Goal: Contribute content: Contribute content

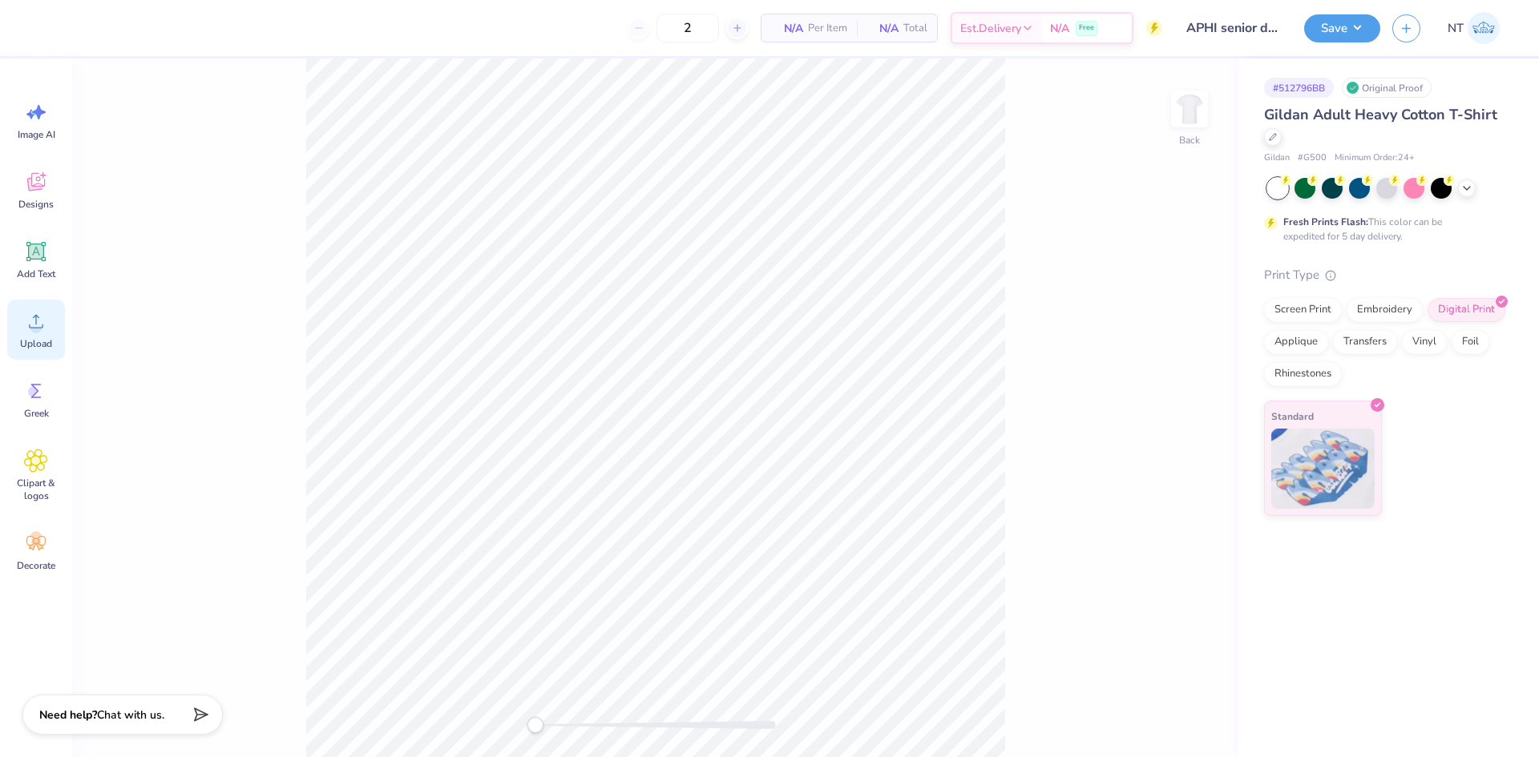
click at [28, 321] on icon at bounding box center [36, 321] width 24 height 24
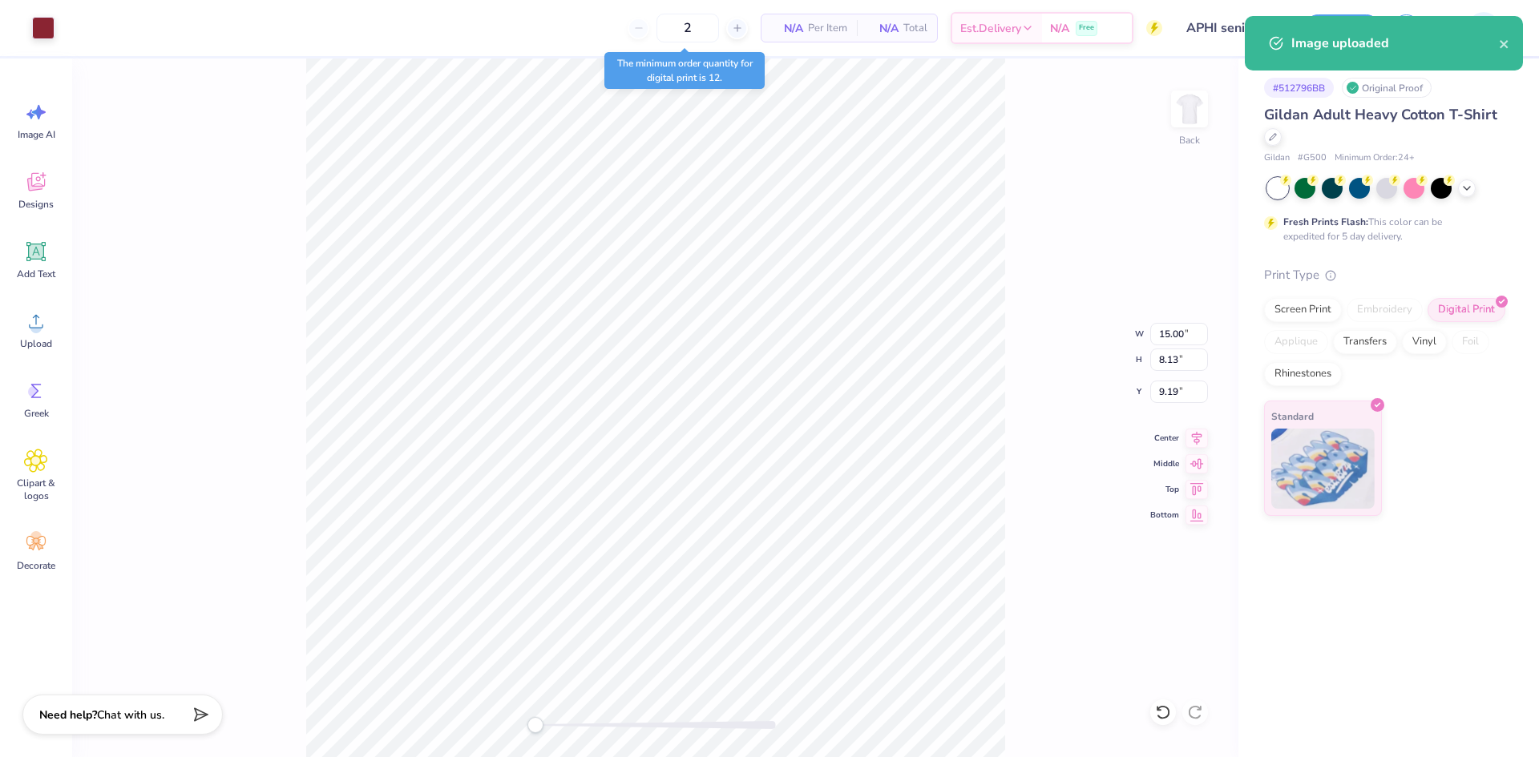
type input "7.94"
type input "4.30"
type input "13.01"
click at [1168, 339] on input "7.94" at bounding box center [1179, 334] width 58 height 22
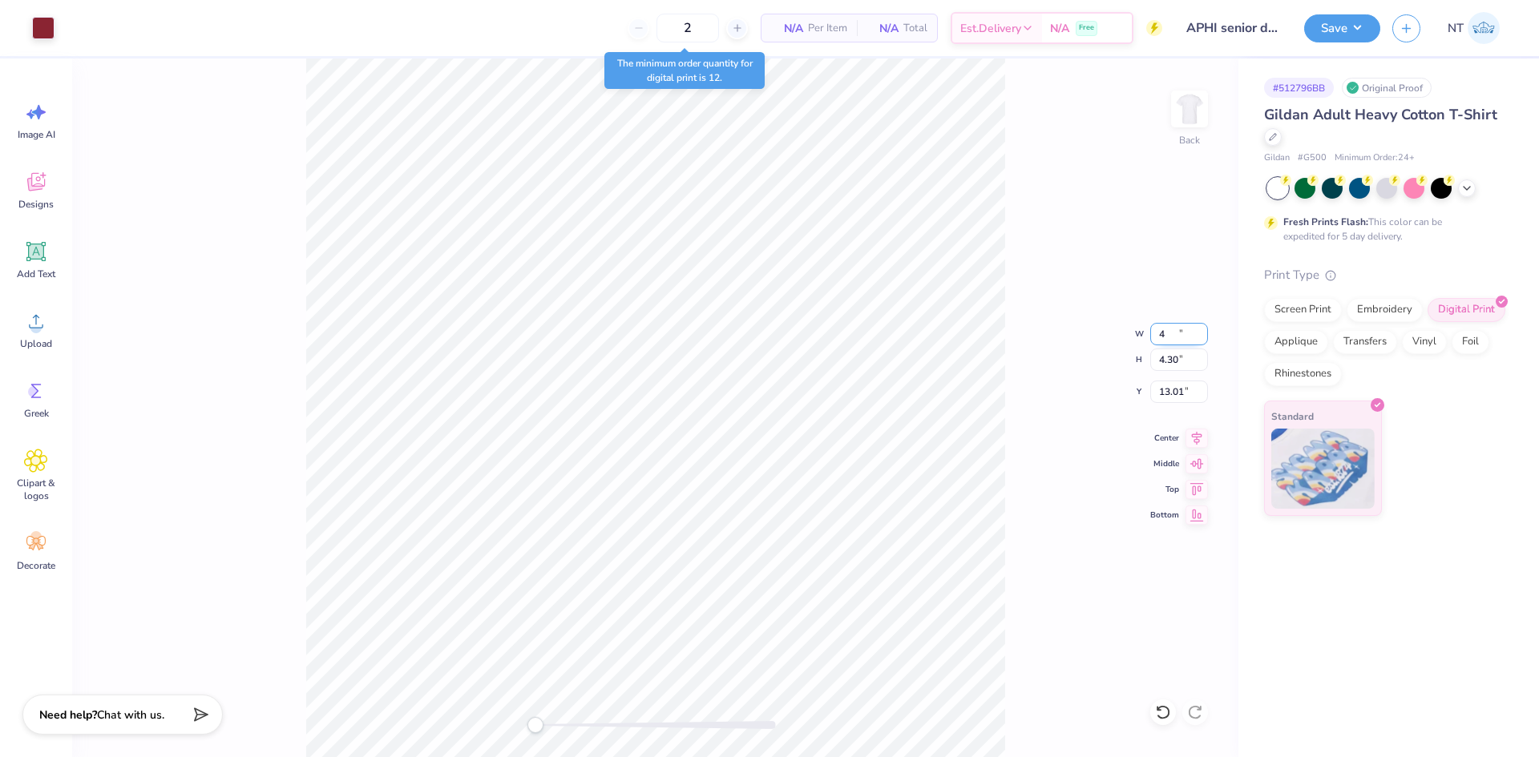
type input "4.00"
type input "2.17"
type input "8.84"
click at [1164, 375] on div "Back W 4.00 4.00 " H 2.17 2.17 " Y 8.84 8.84 " Center Middle Top Bottom" at bounding box center [655, 408] width 1166 height 699
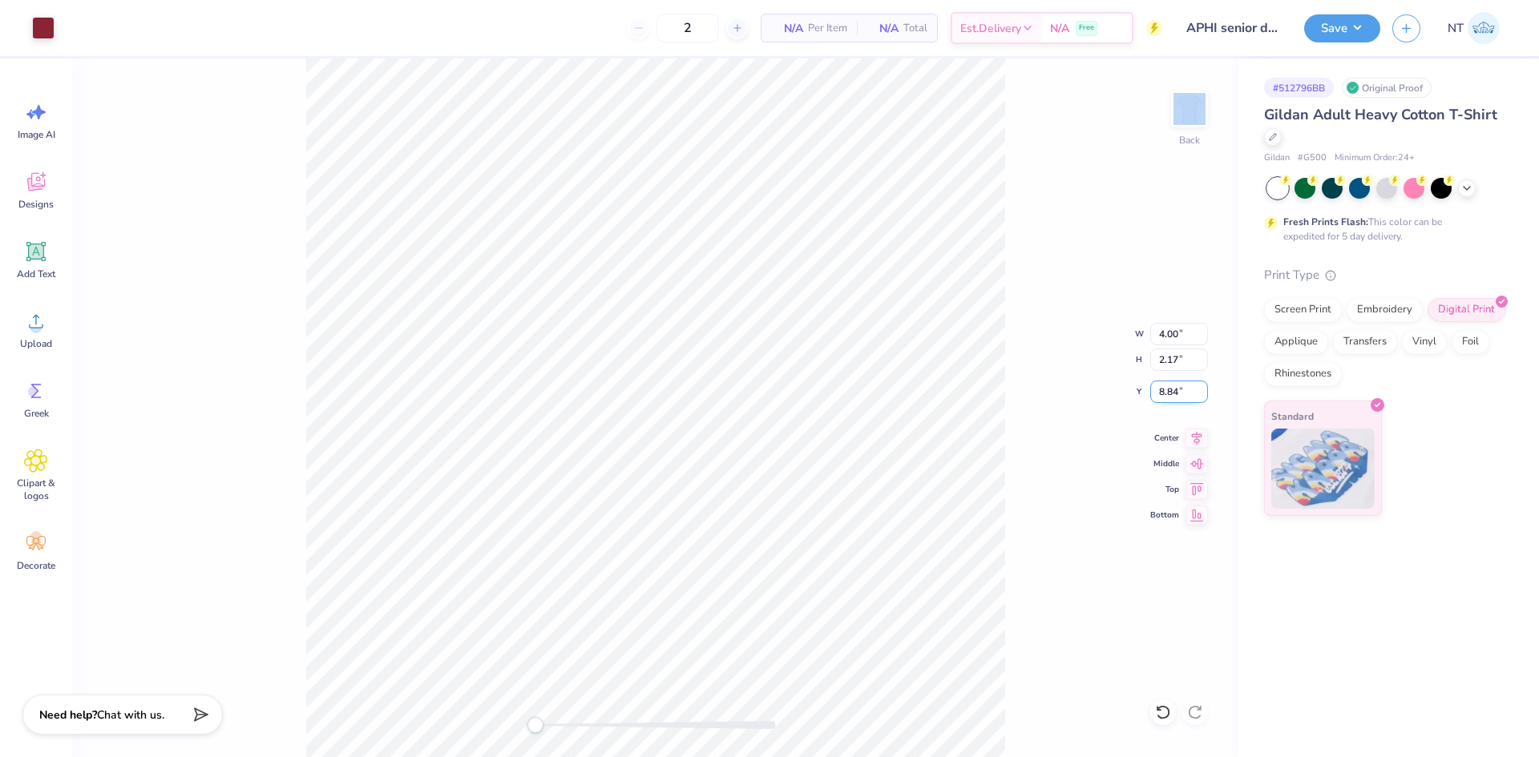
click at [1180, 381] on input "8.84" at bounding box center [1179, 392] width 58 height 22
click at [1176, 384] on input "8.84" at bounding box center [1179, 392] width 58 height 22
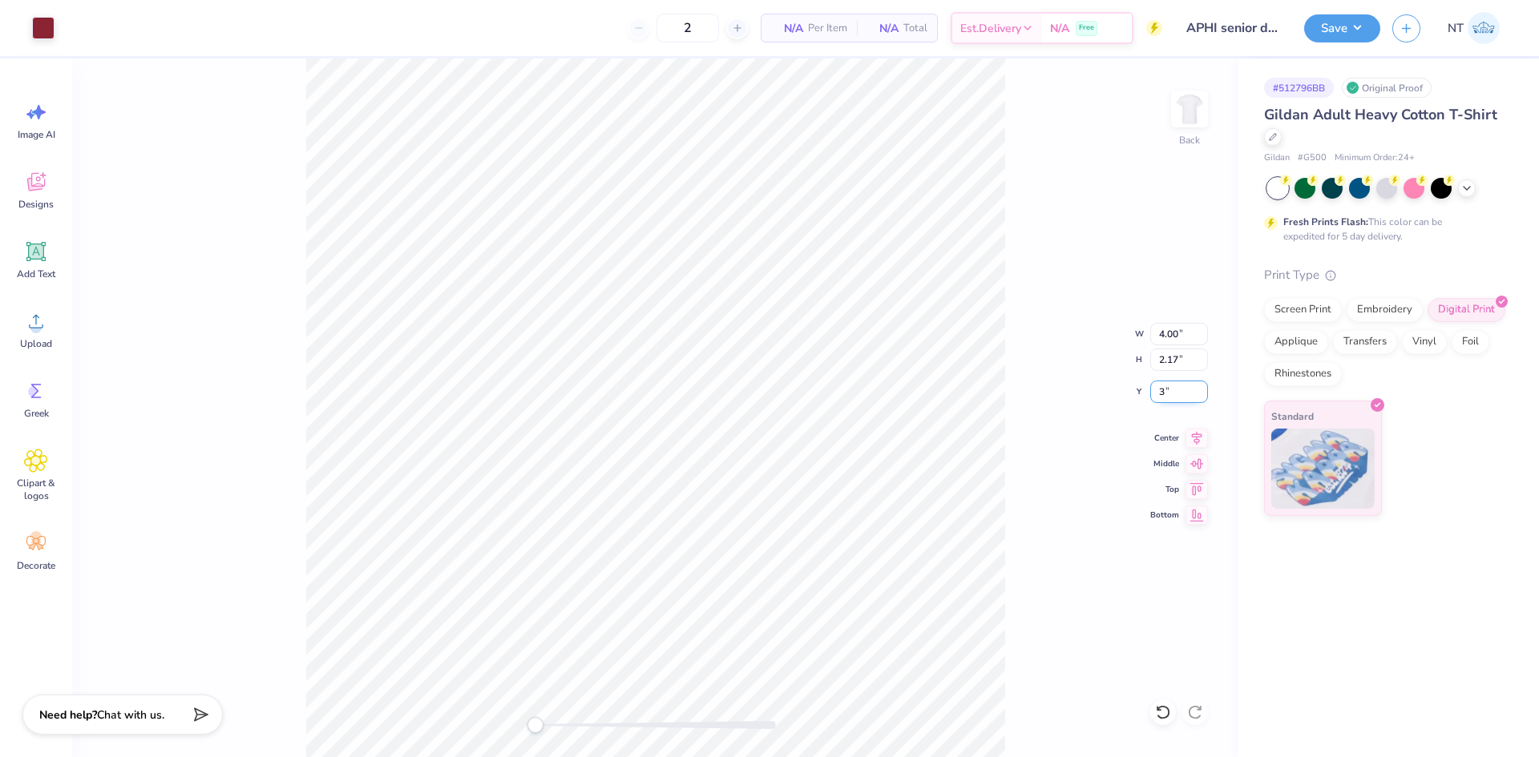
type input "3"
click at [1193, 113] on img at bounding box center [1189, 109] width 64 height 64
click at [56, 342] on div "Upload" at bounding box center [36, 330] width 58 height 60
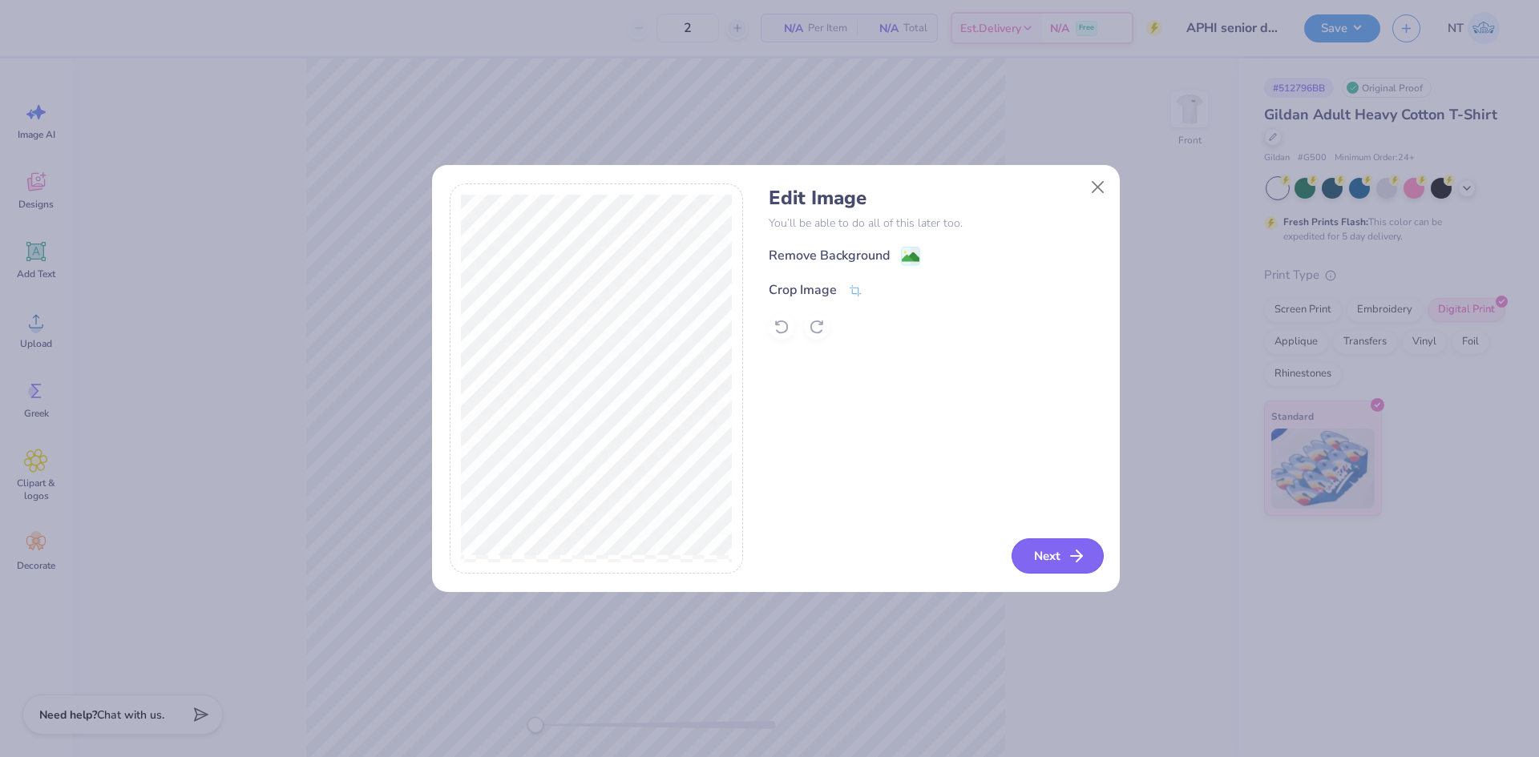
click at [1028, 546] on button "Next" at bounding box center [1057, 556] width 92 height 35
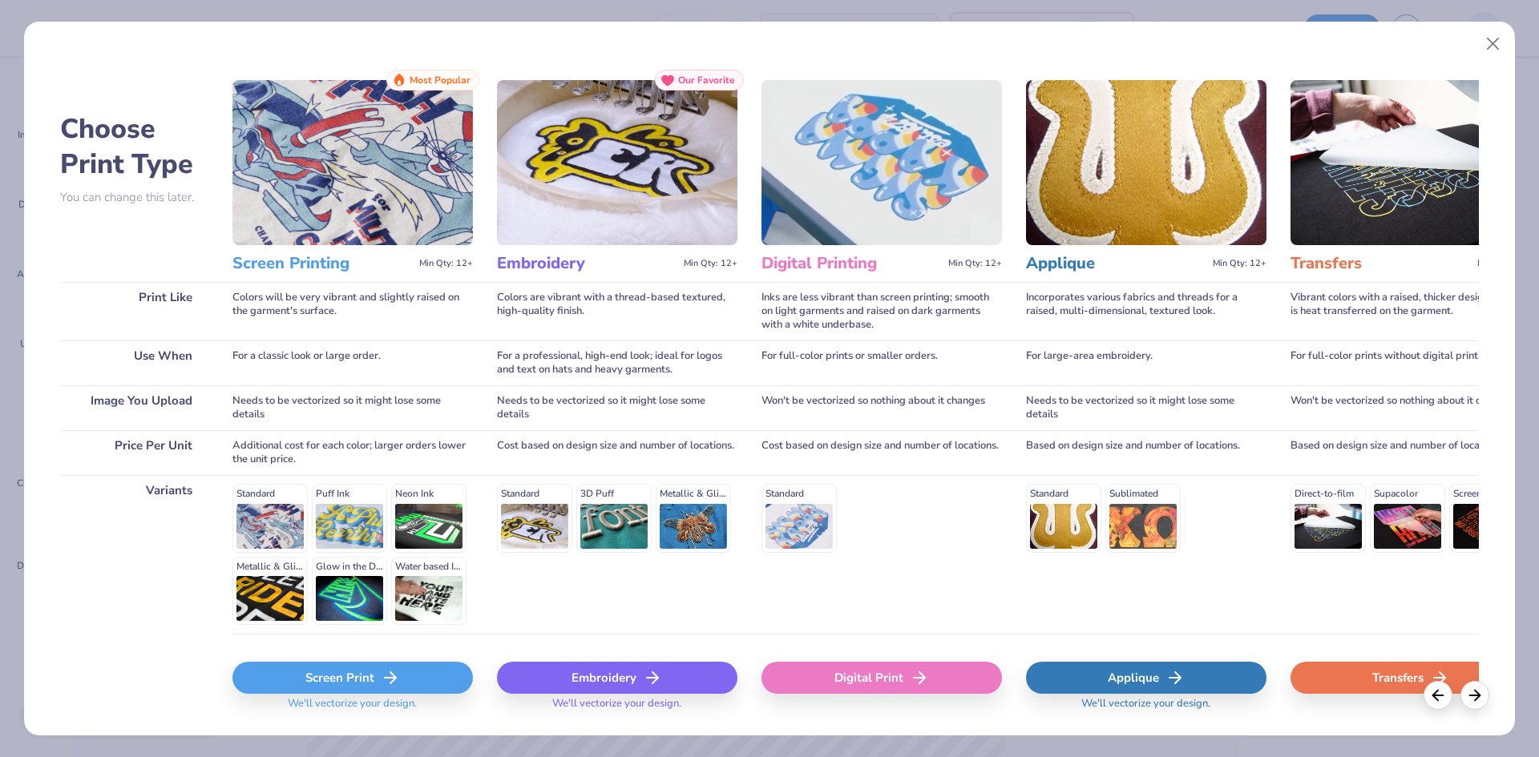
click at [905, 688] on div "Digital Print" at bounding box center [881, 678] width 240 height 32
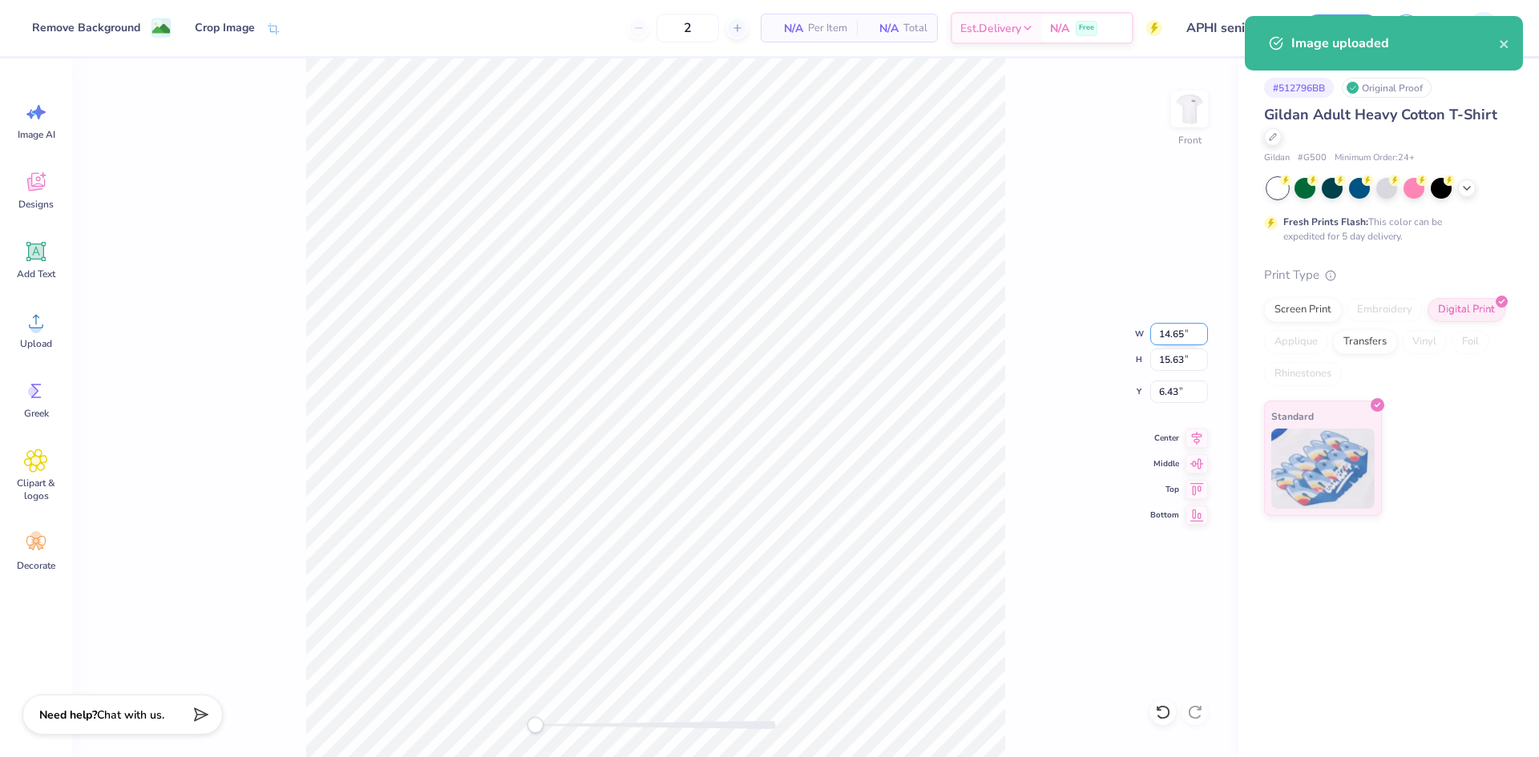
click at [1168, 329] on input "14.65" at bounding box center [1179, 334] width 58 height 22
type input "1.00"
type input "1.07"
type input "13.72"
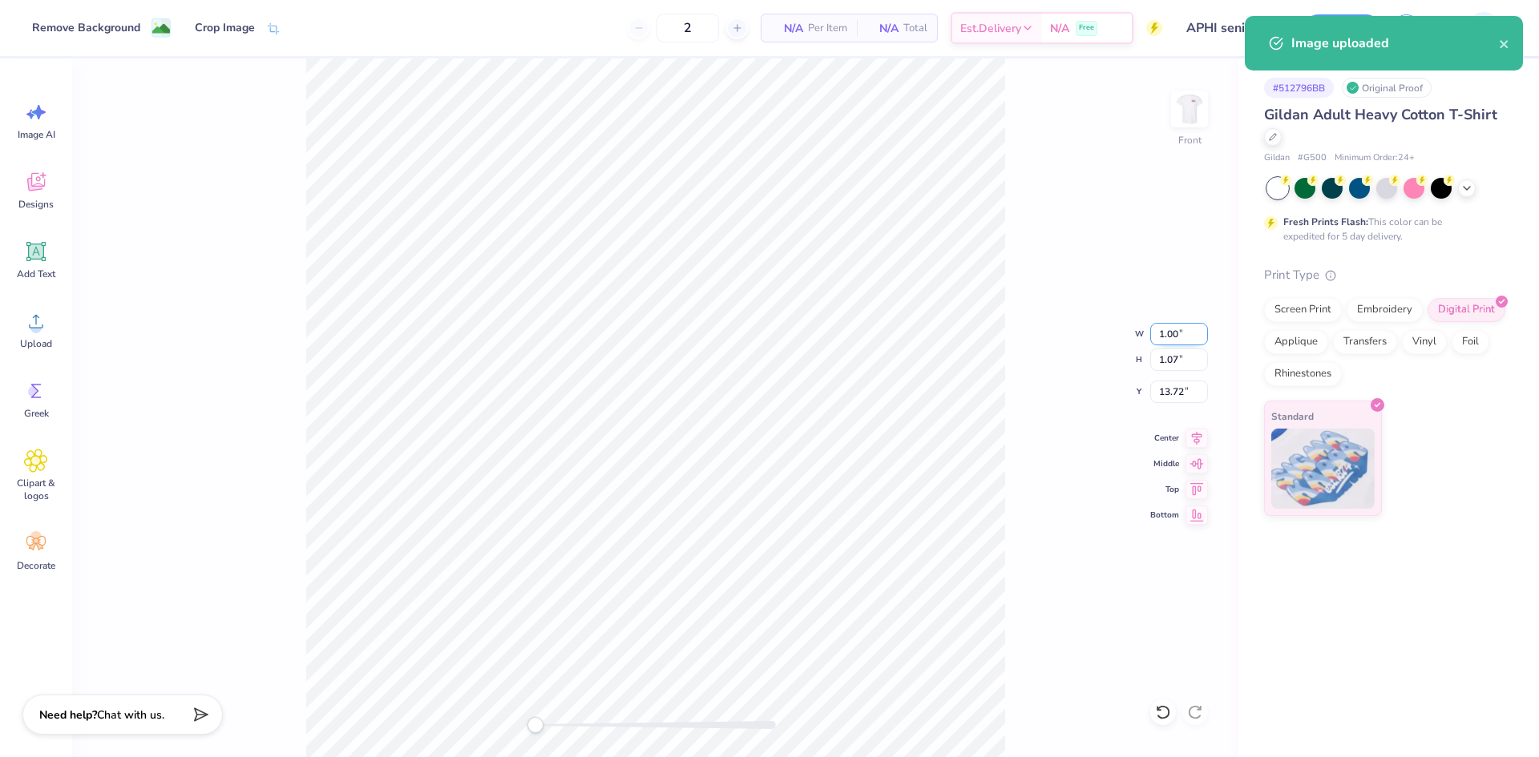
click at [1168, 329] on input "1.00" at bounding box center [1179, 334] width 58 height 22
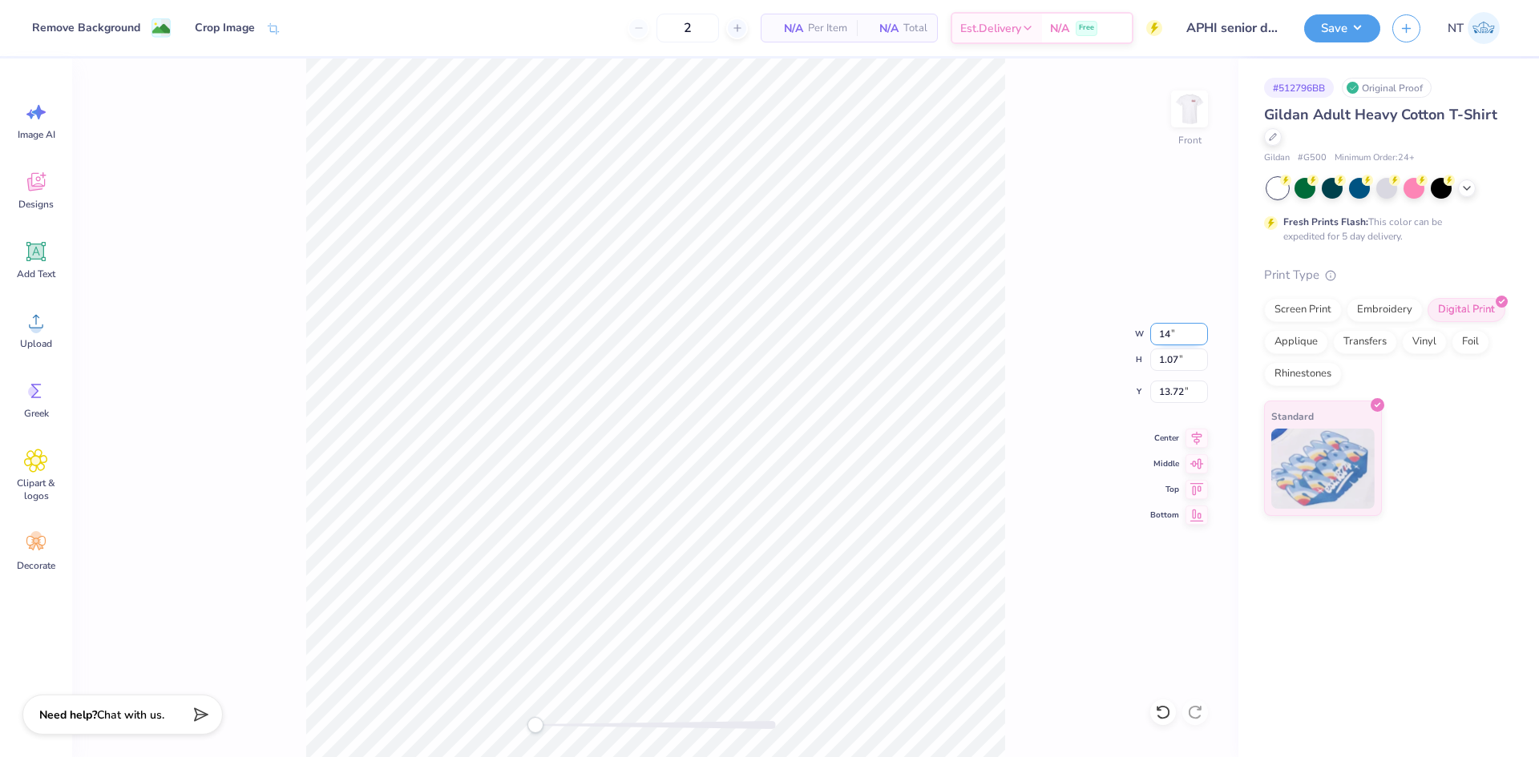
type input "14.00"
type input "14.94"
click at [1161, 391] on input "6.78" at bounding box center [1179, 392] width 58 height 22
type input "3"
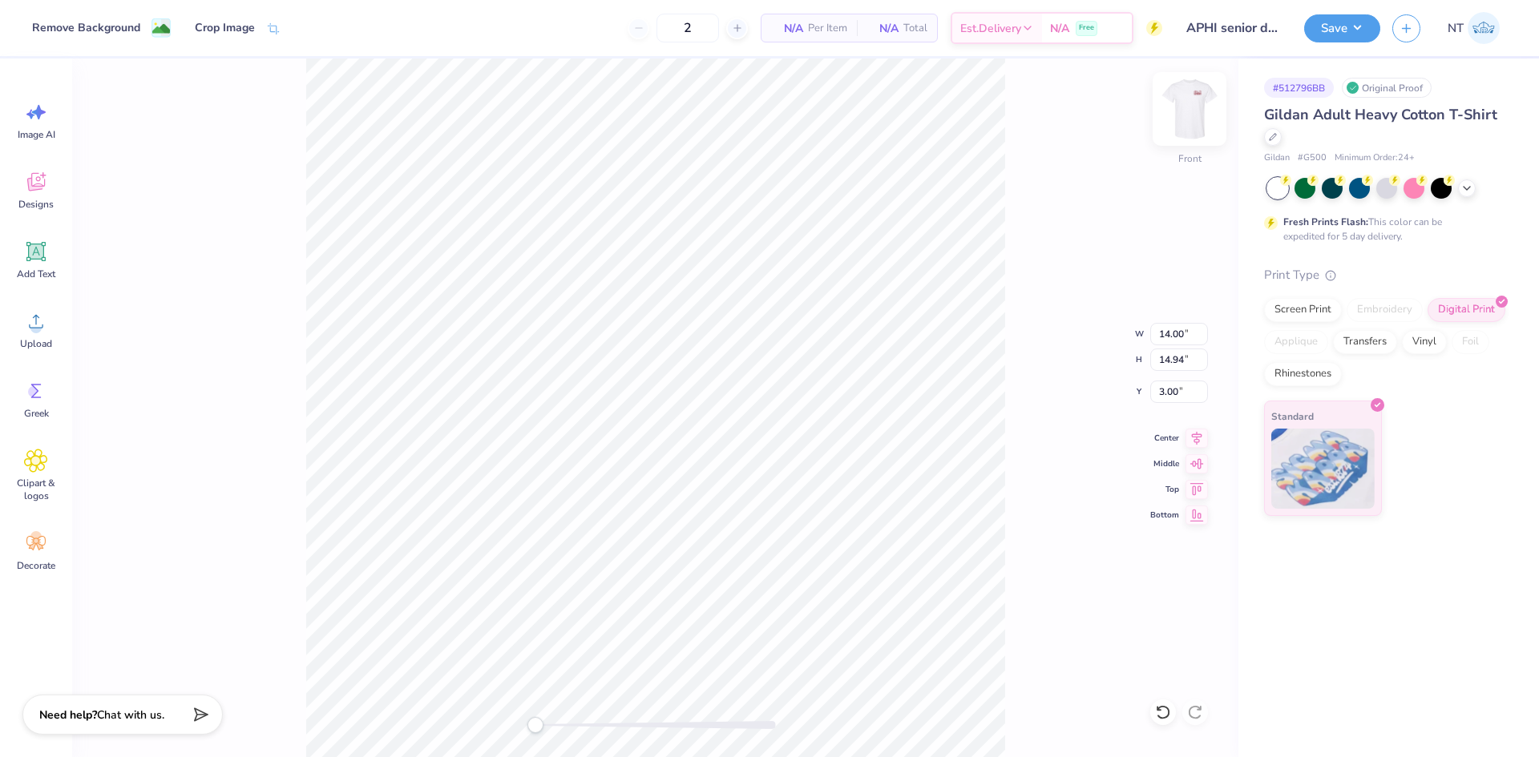
click at [1176, 115] on img at bounding box center [1189, 109] width 64 height 64
type input "14.23"
type input "15.18"
type input "1.21"
click at [1346, 32] on button "Save" at bounding box center [1342, 26] width 76 height 28
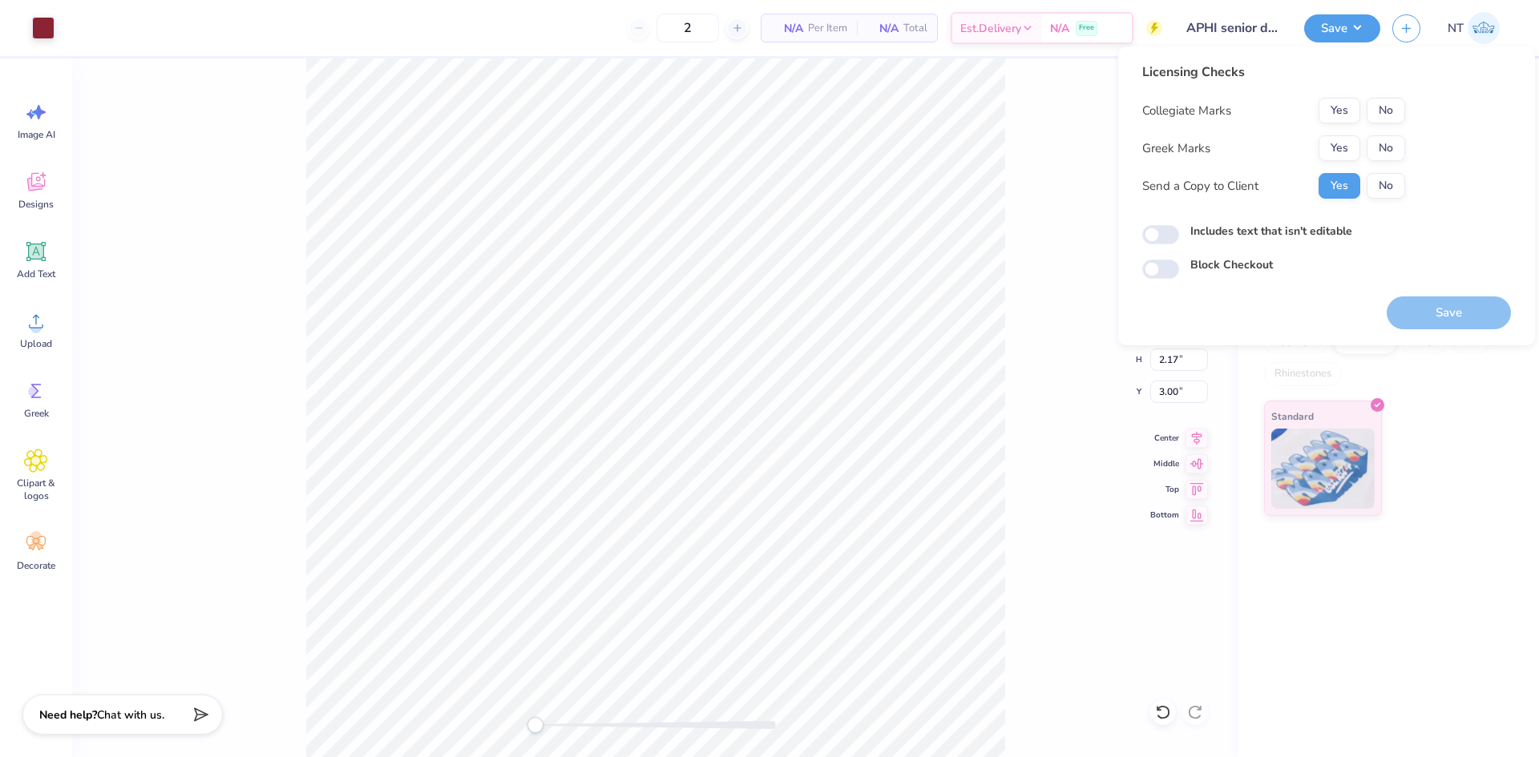
click at [1360, 138] on div "Yes No" at bounding box center [1361, 148] width 87 height 26
click at [1347, 139] on button "Yes" at bounding box center [1339, 148] width 42 height 26
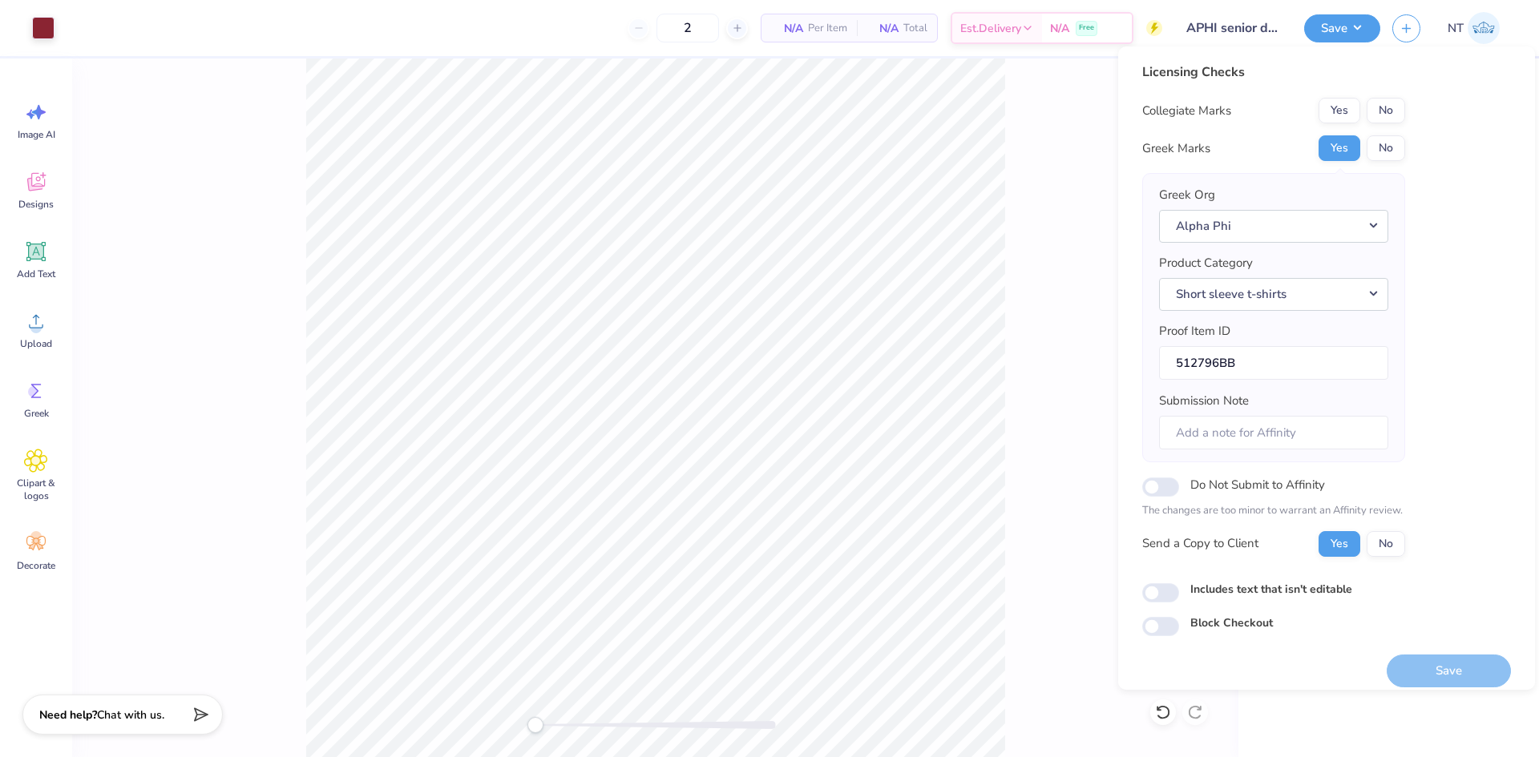
click at [1385, 108] on button "No" at bounding box center [1385, 111] width 38 height 26
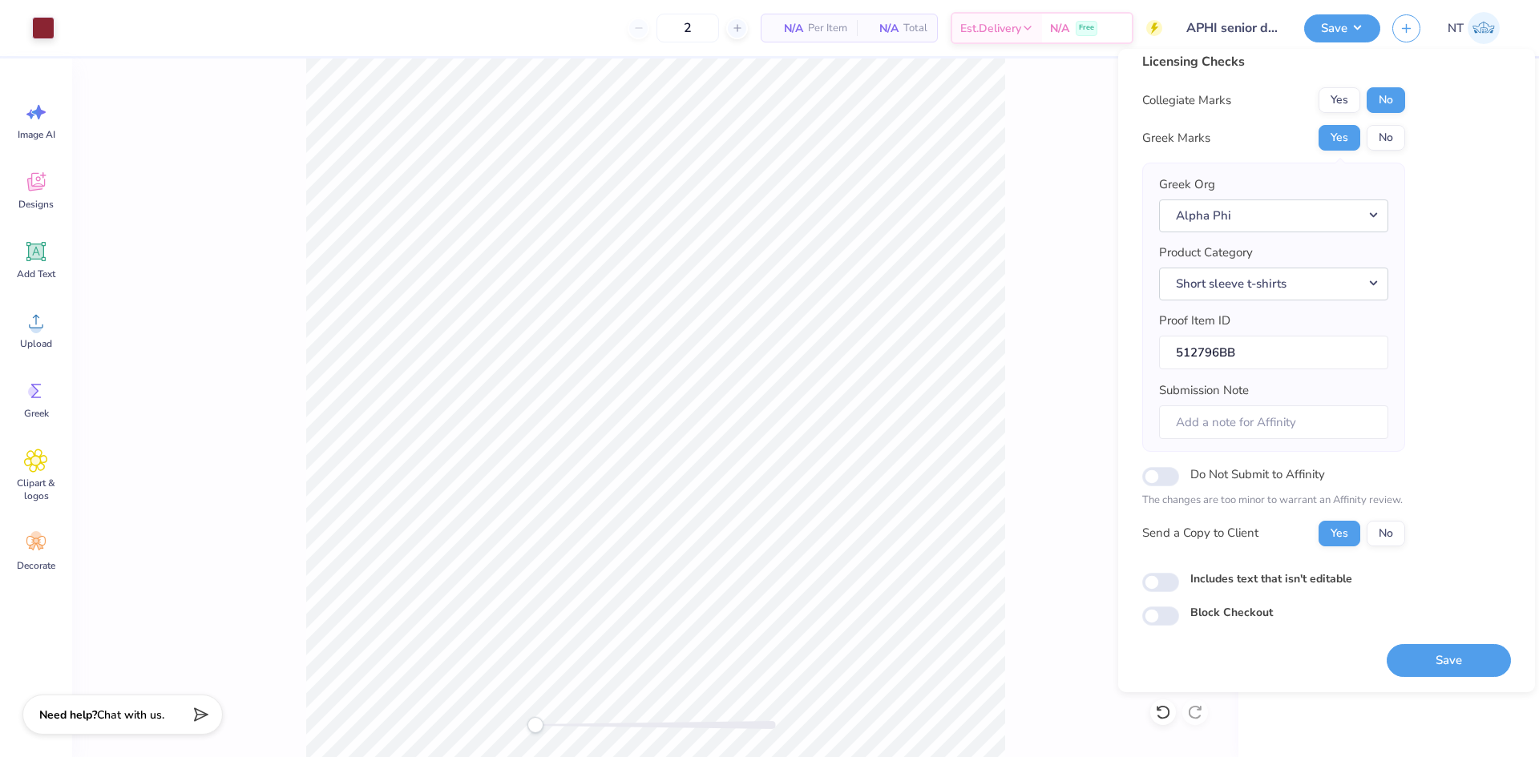
click at [1295, 589] on div "Includes text that isn't editable" at bounding box center [1326, 582] width 369 height 22
click at [1292, 577] on label "Includes text that isn't editable" at bounding box center [1271, 579] width 162 height 17
click at [1179, 577] on input "Includes text that isn't editable" at bounding box center [1160, 582] width 37 height 19
checkbox input "true"
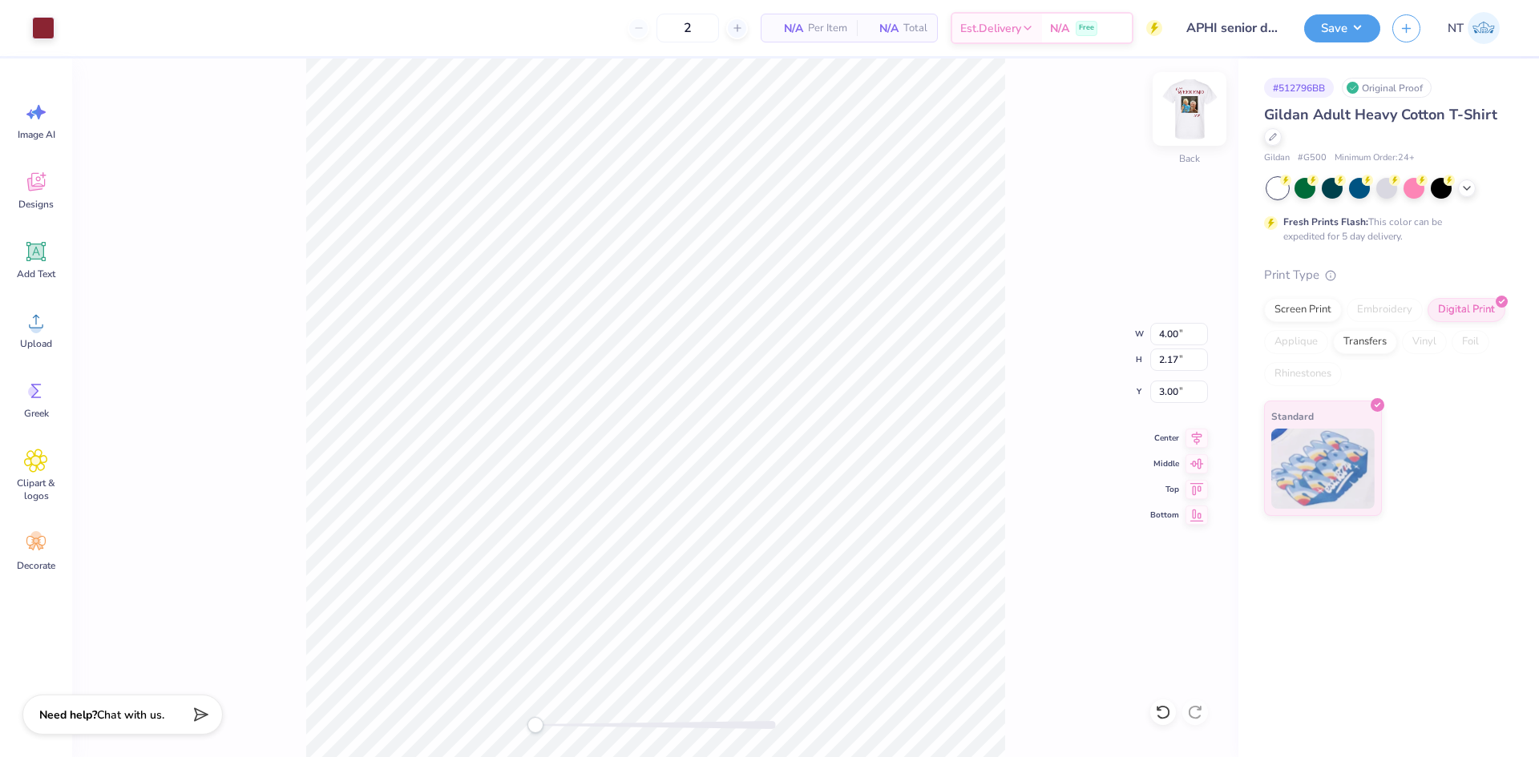
click at [1176, 119] on img at bounding box center [1189, 109] width 64 height 64
type input "3.94"
type input "2.13"
type input "4.76"
click at [1362, 26] on button "Save" at bounding box center [1342, 26] width 76 height 28
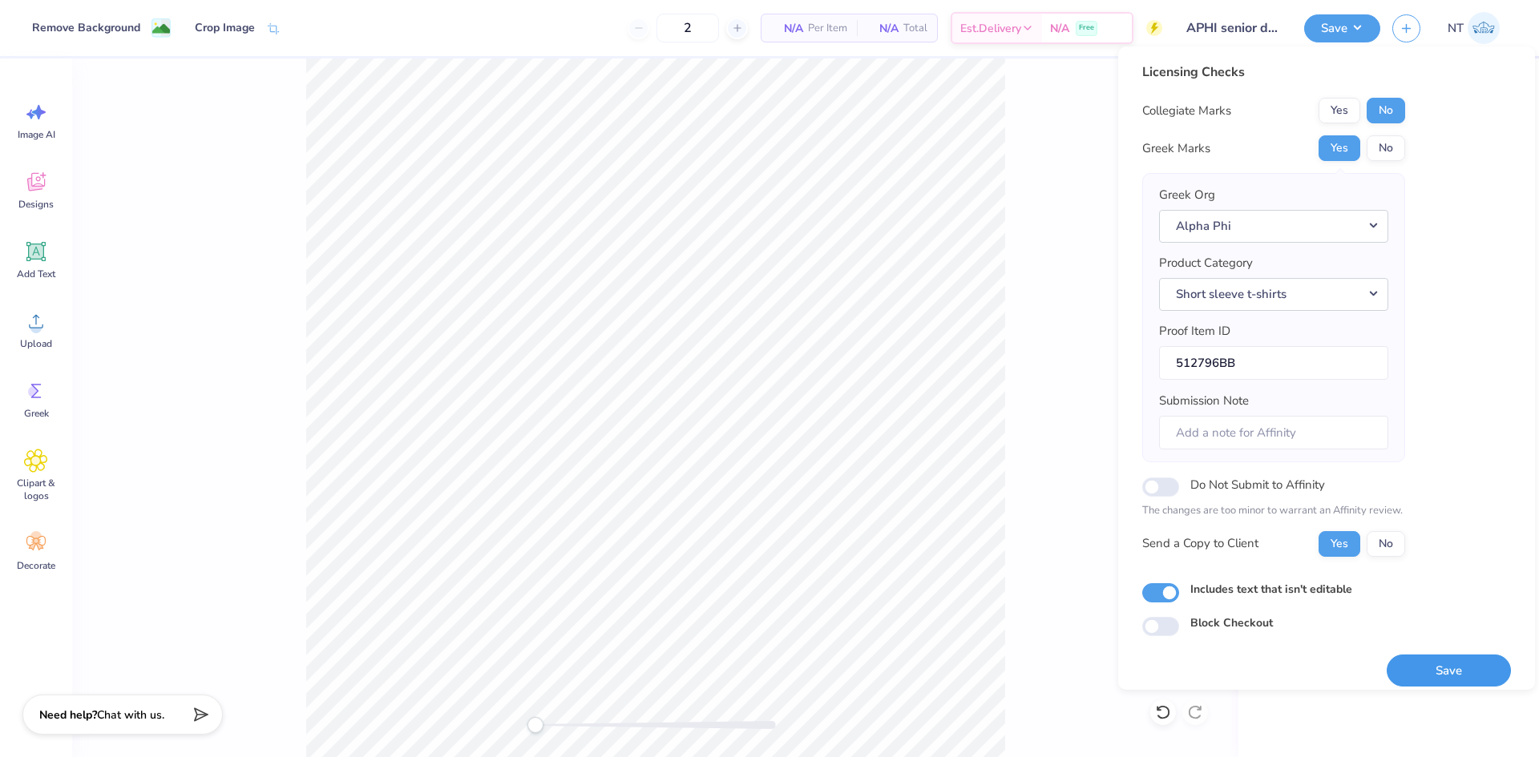
click at [1439, 684] on button "Save" at bounding box center [1448, 671] width 124 height 33
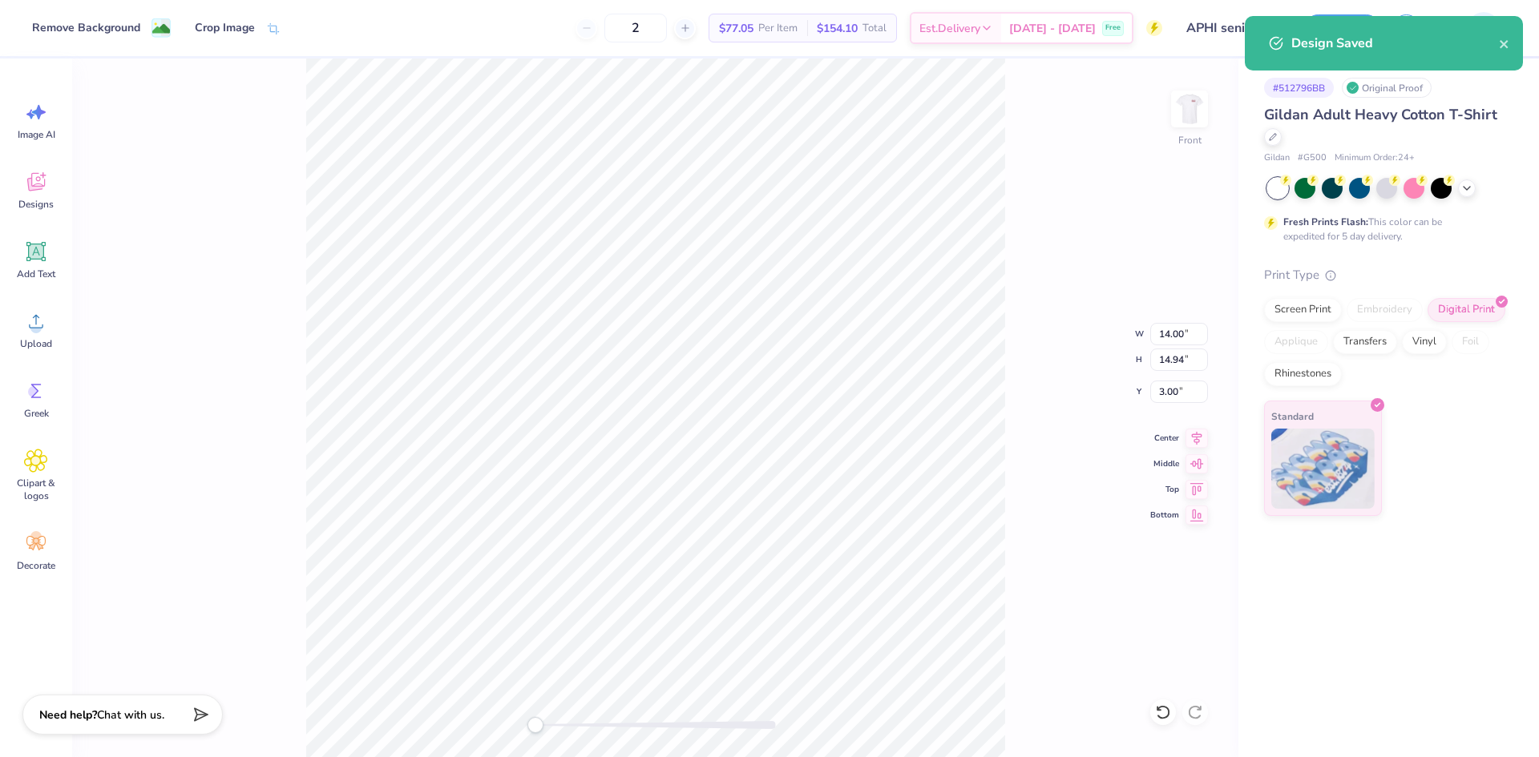
click at [1024, 422] on div "Front W 14.00 14.00 " H 14.94 14.94 " Y 3.00 3.00 " Center Middle Top Bottom" at bounding box center [655, 408] width 1166 height 699
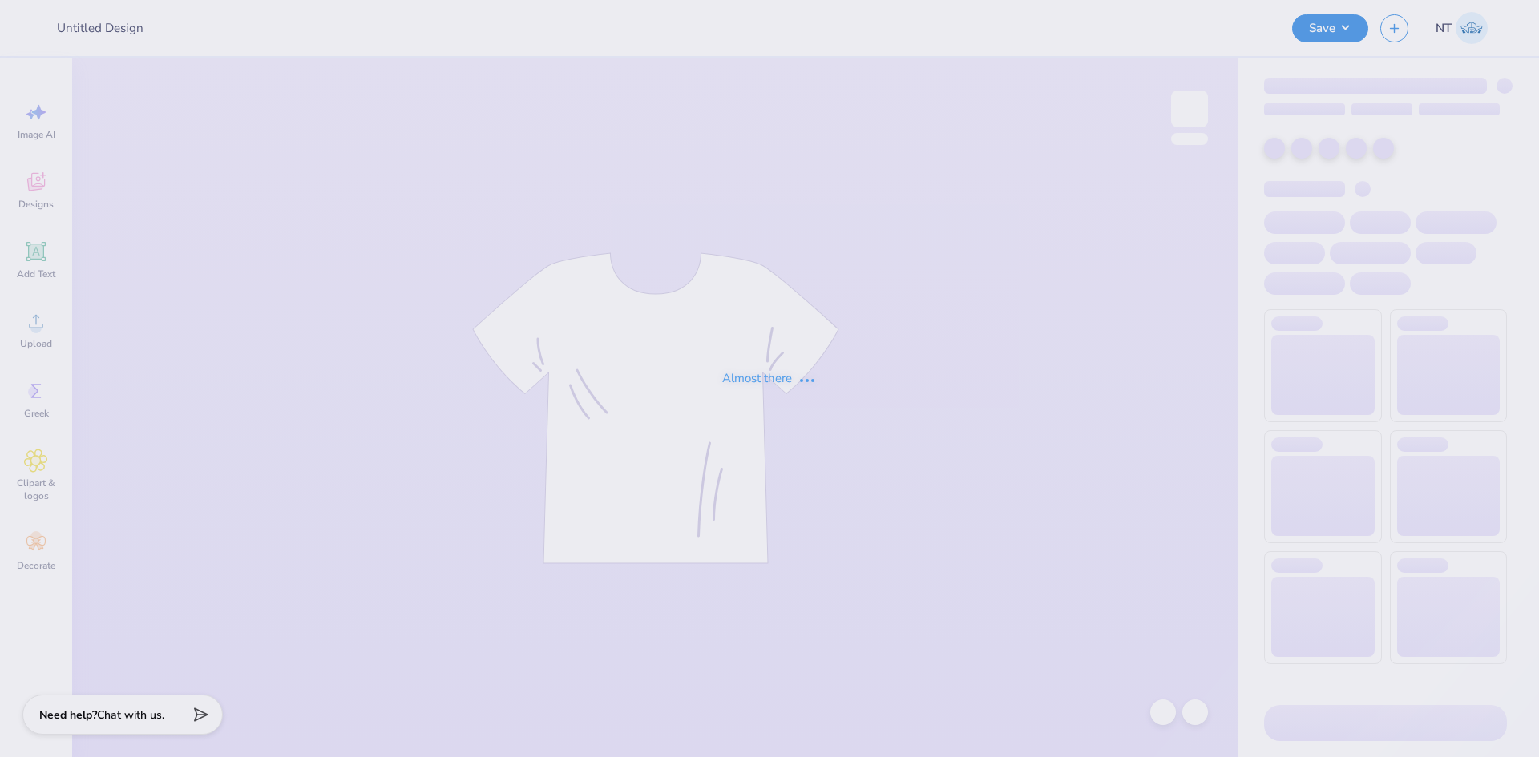
type input "APHI senior dads weekend"
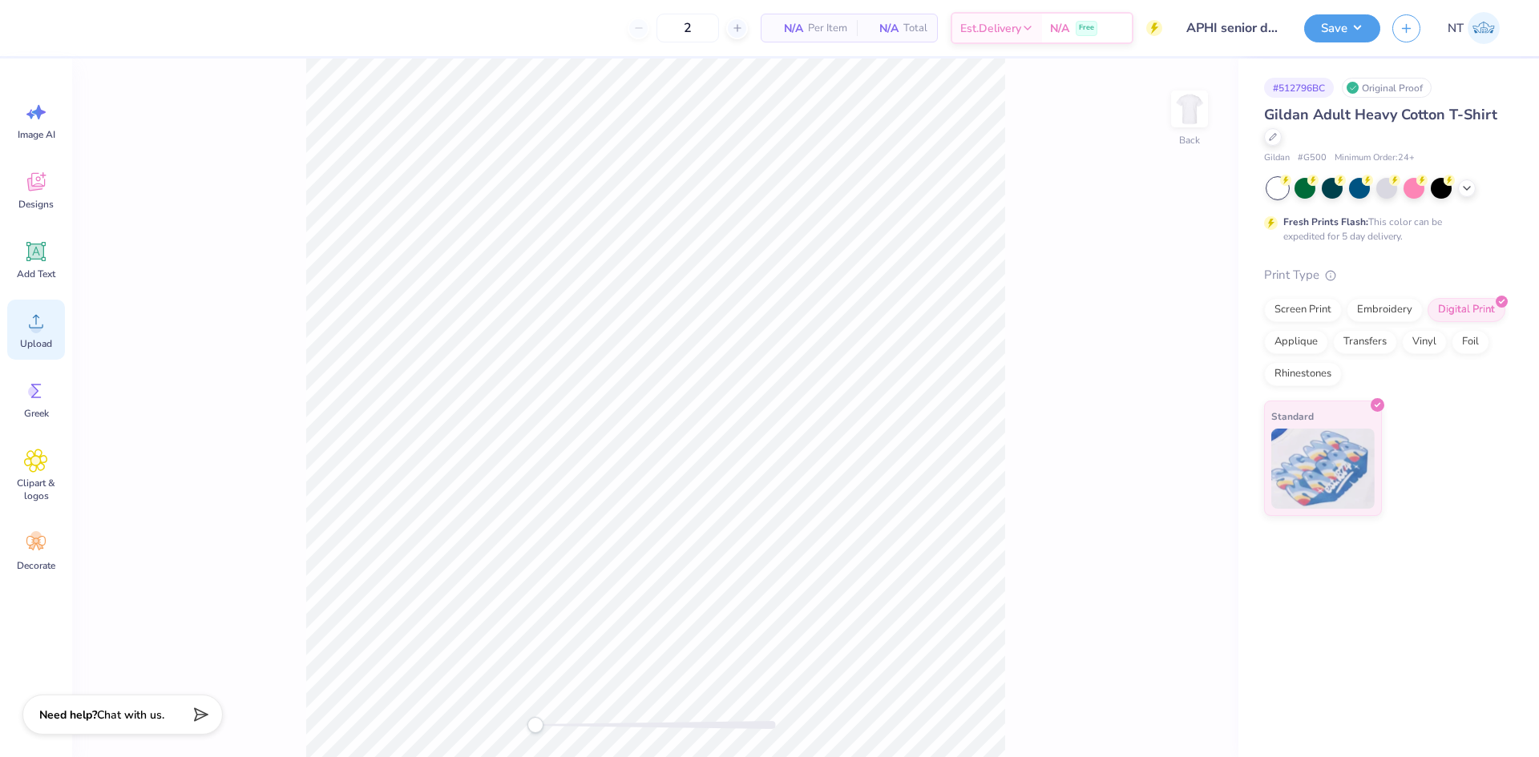
click at [35, 328] on icon at bounding box center [36, 322] width 14 height 14
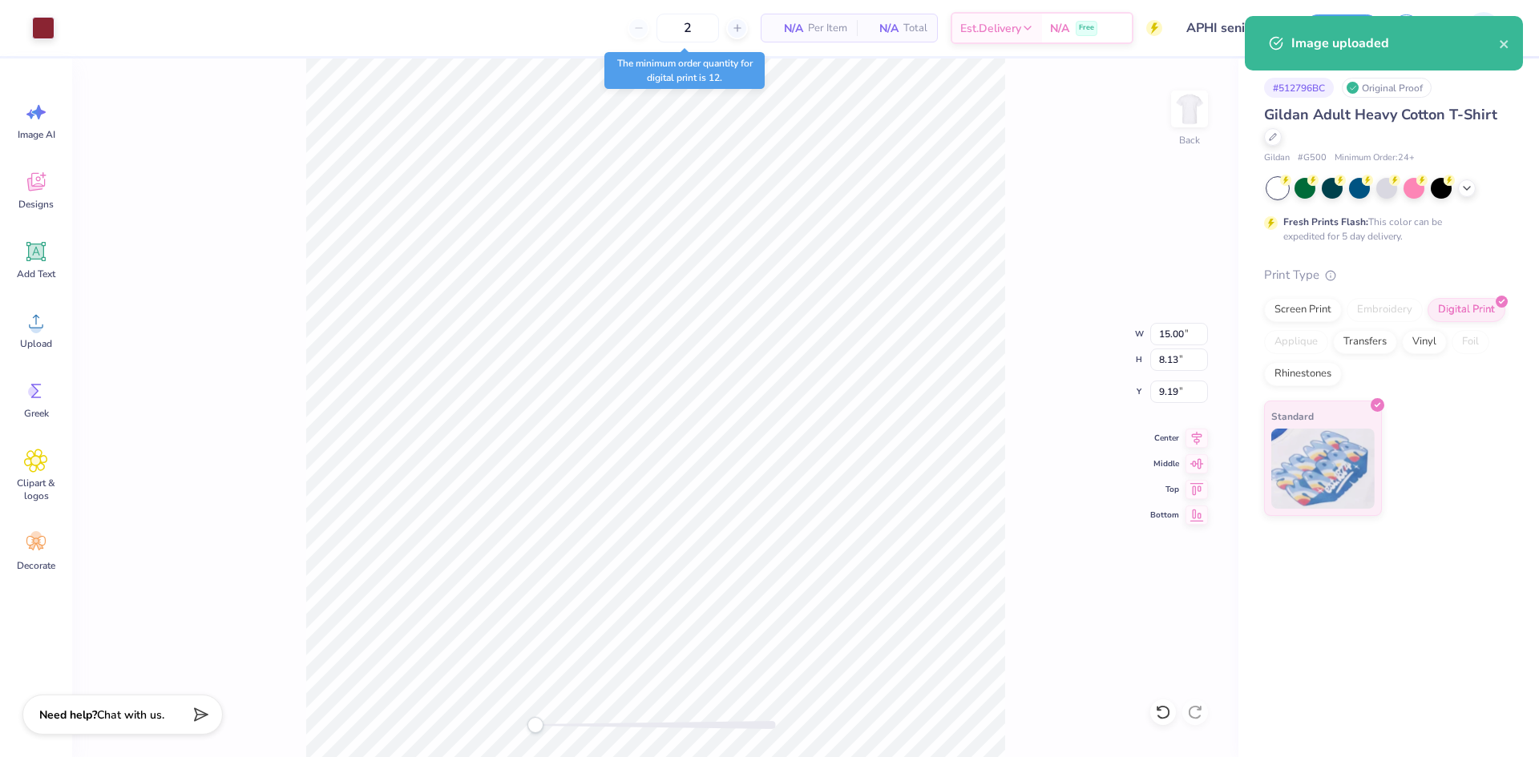
type input "7.35"
type input "3.98"
type input "13.33"
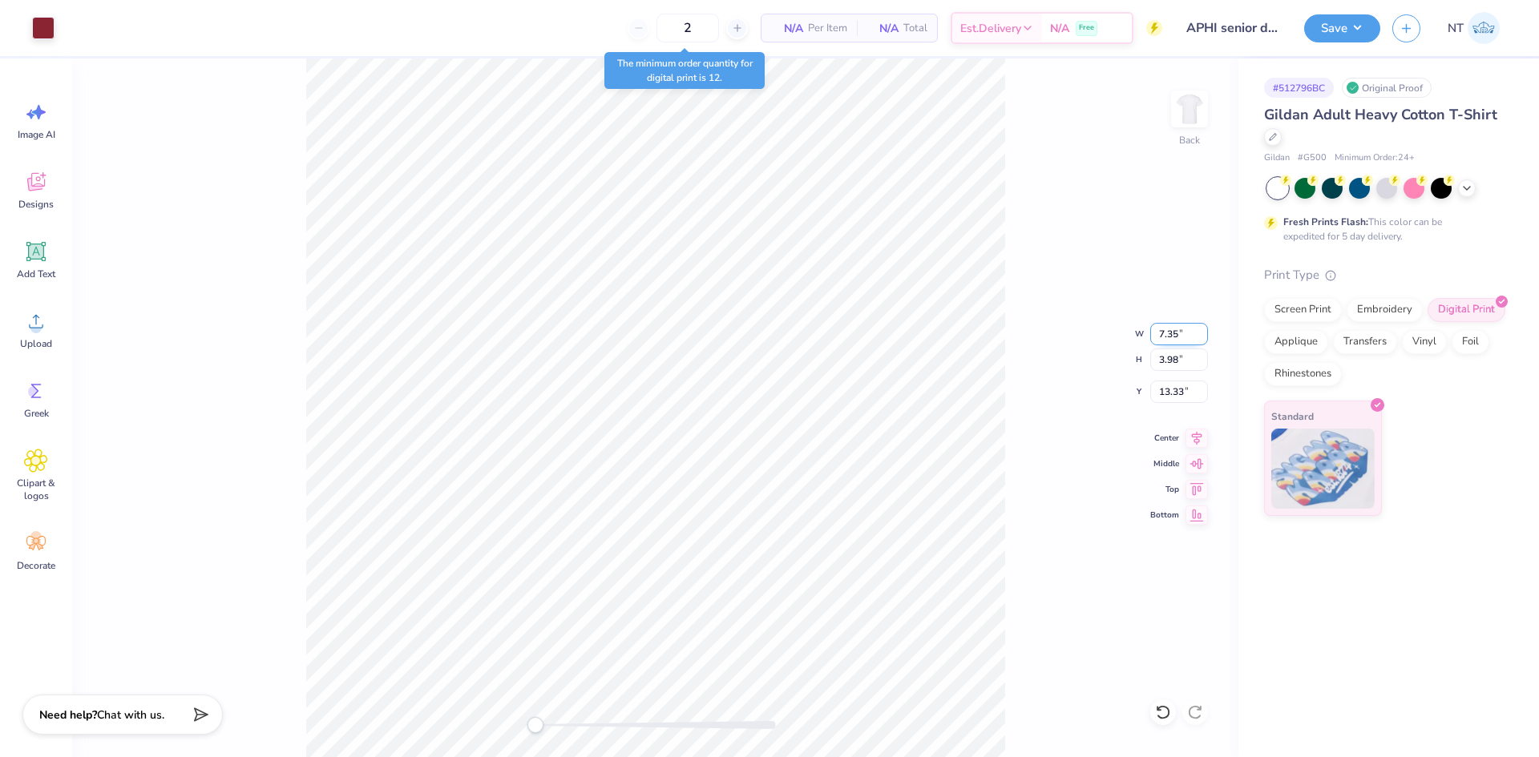
click at [1159, 334] on input "7.35" at bounding box center [1179, 334] width 58 height 22
type input "4.00"
type input "2.17"
type input "14.24"
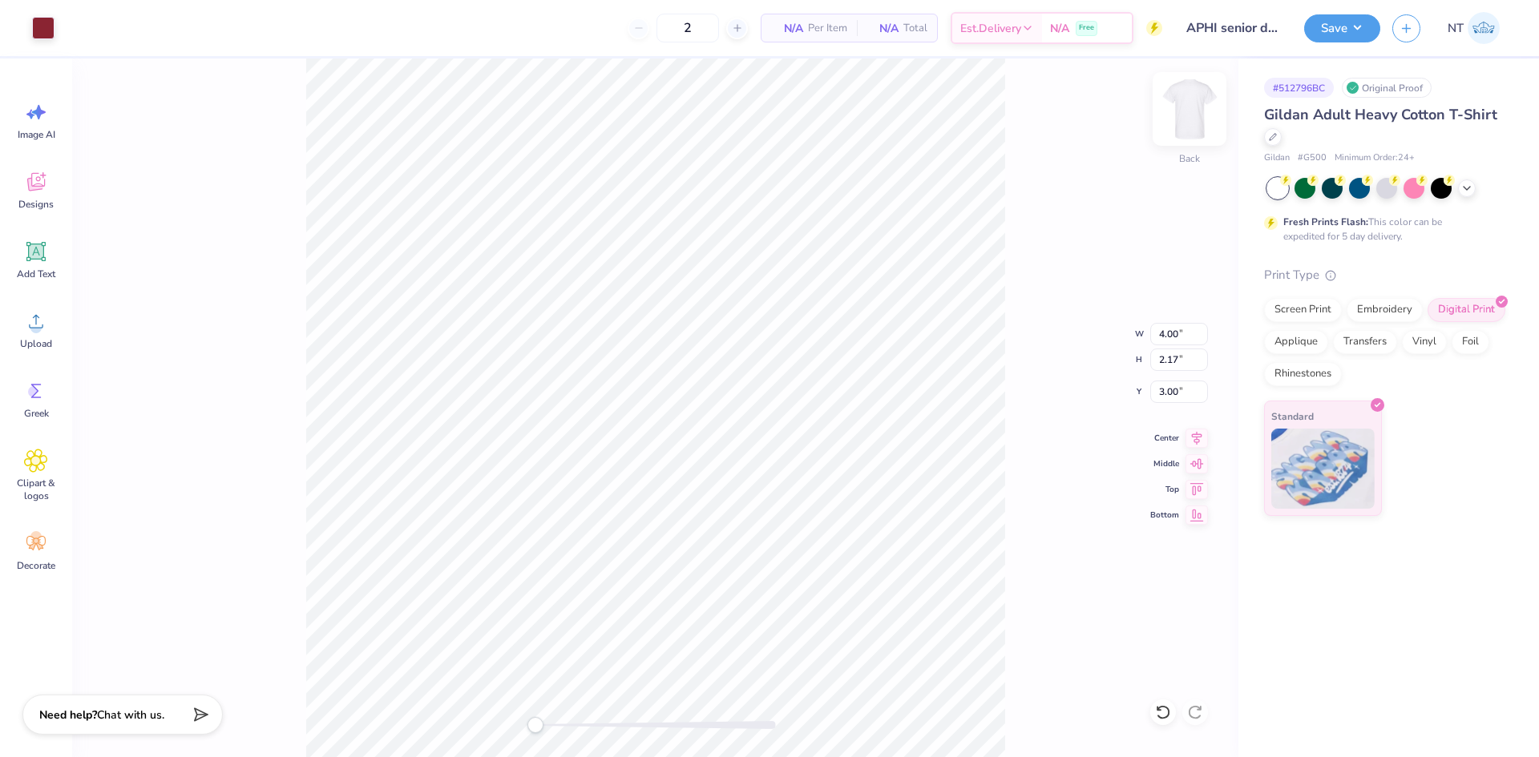
click at [1182, 135] on div at bounding box center [1189, 109] width 74 height 74
click at [46, 314] on icon at bounding box center [36, 321] width 24 height 24
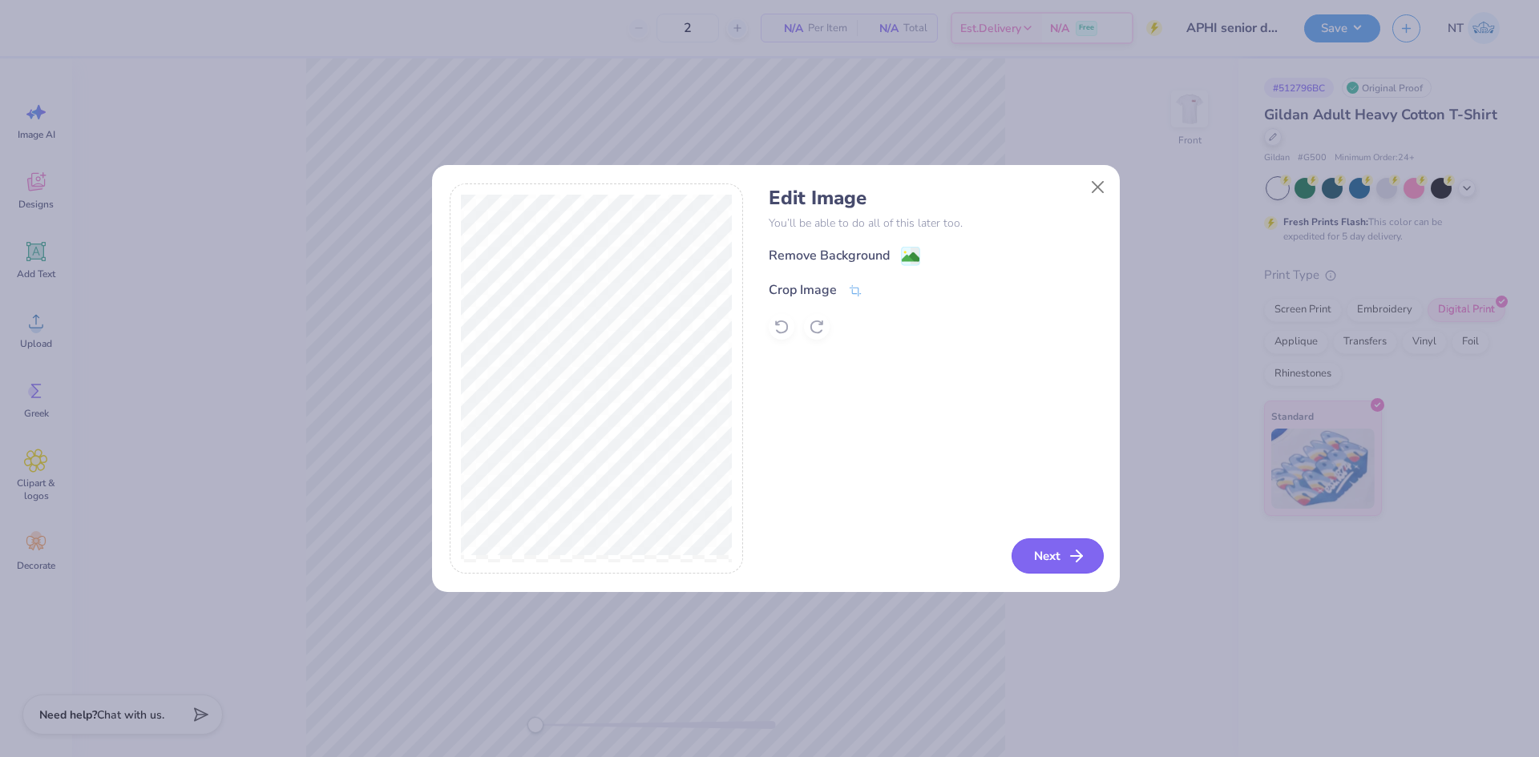
click at [1053, 573] on button "Next" at bounding box center [1057, 556] width 92 height 35
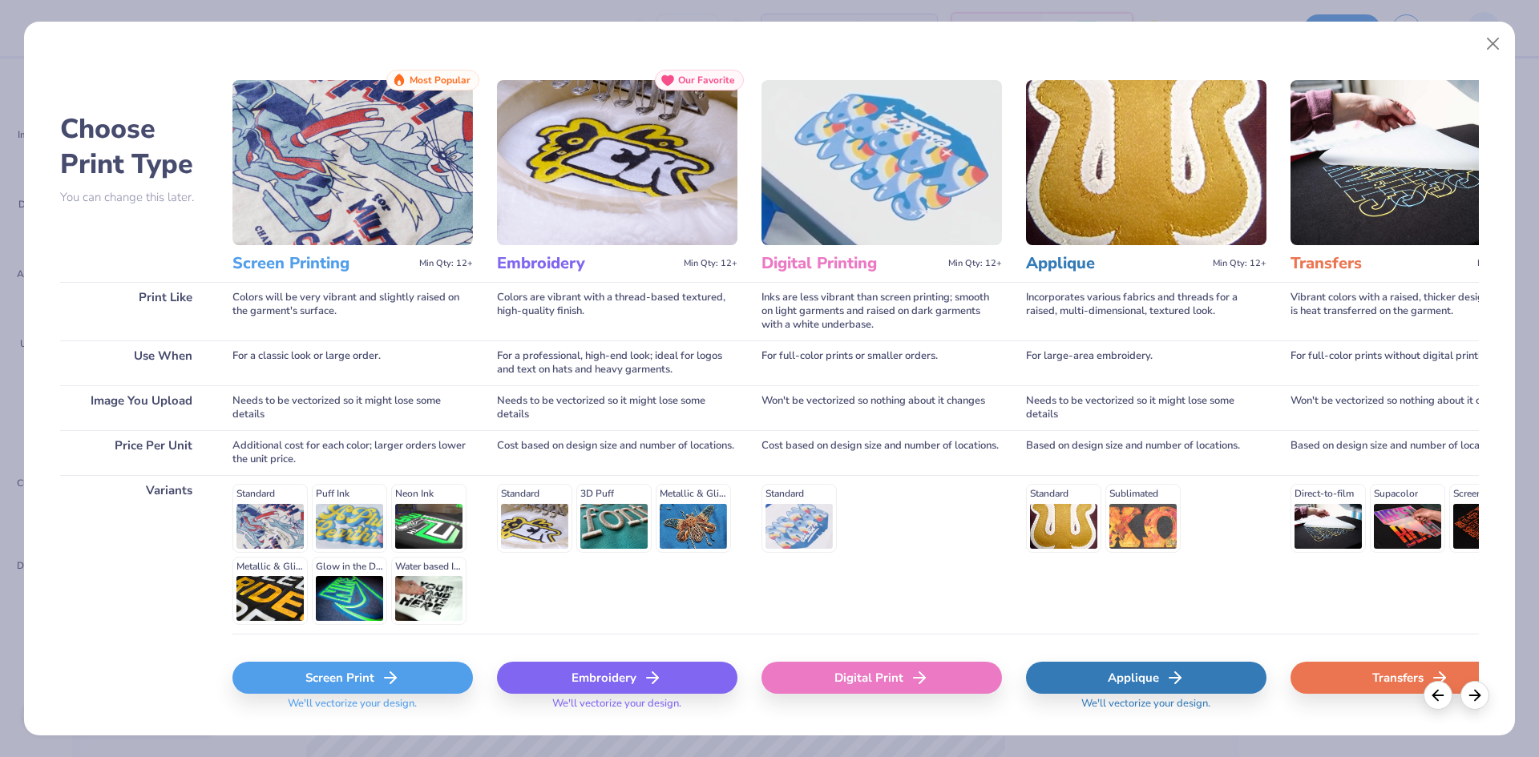
click at [929, 684] on div "Digital Print" at bounding box center [881, 678] width 240 height 32
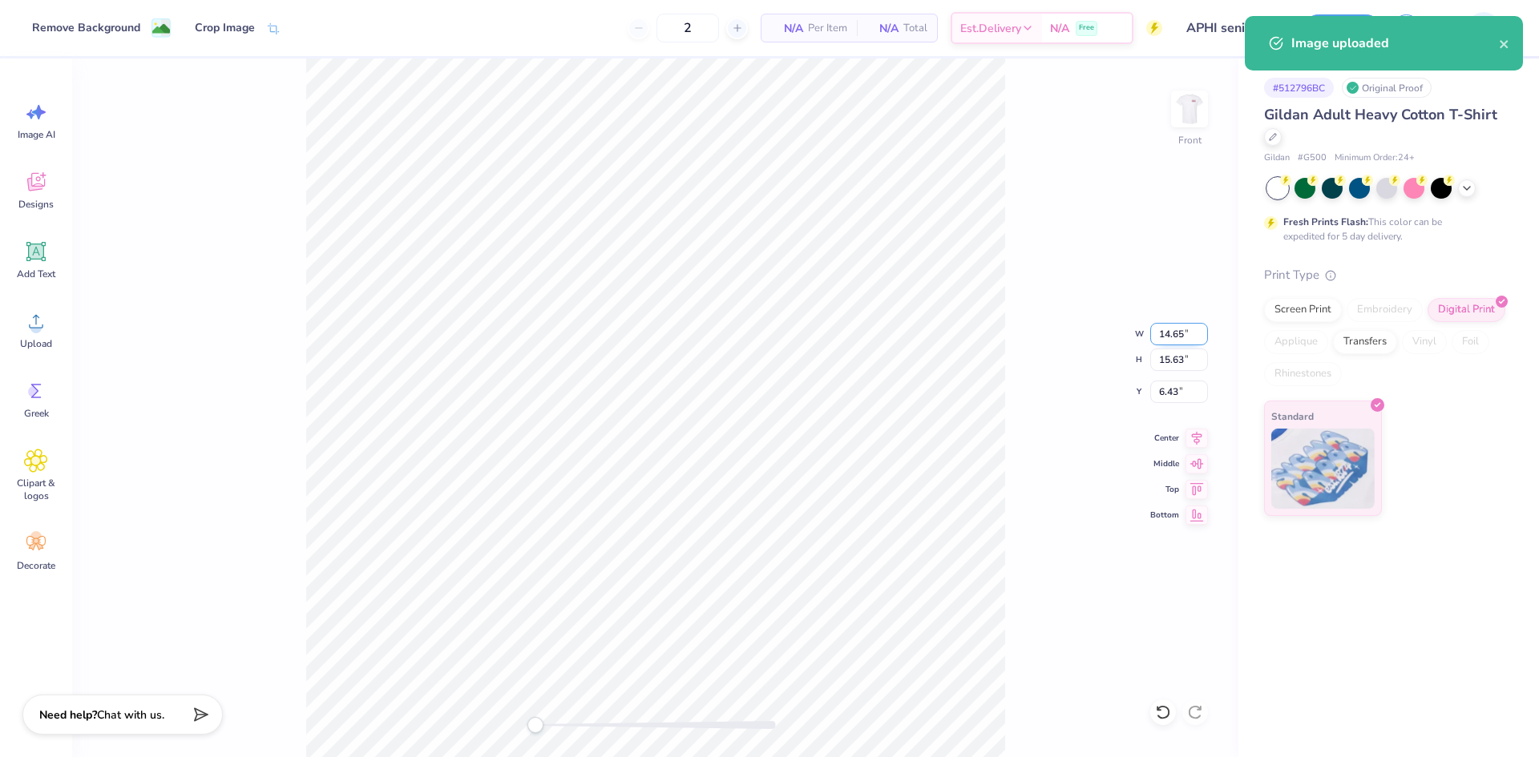
click at [1162, 329] on input "14.65" at bounding box center [1179, 334] width 58 height 22
type input "14.00"
type input "14.94"
click at [1157, 393] on input "6.78" at bounding box center [1179, 392] width 58 height 22
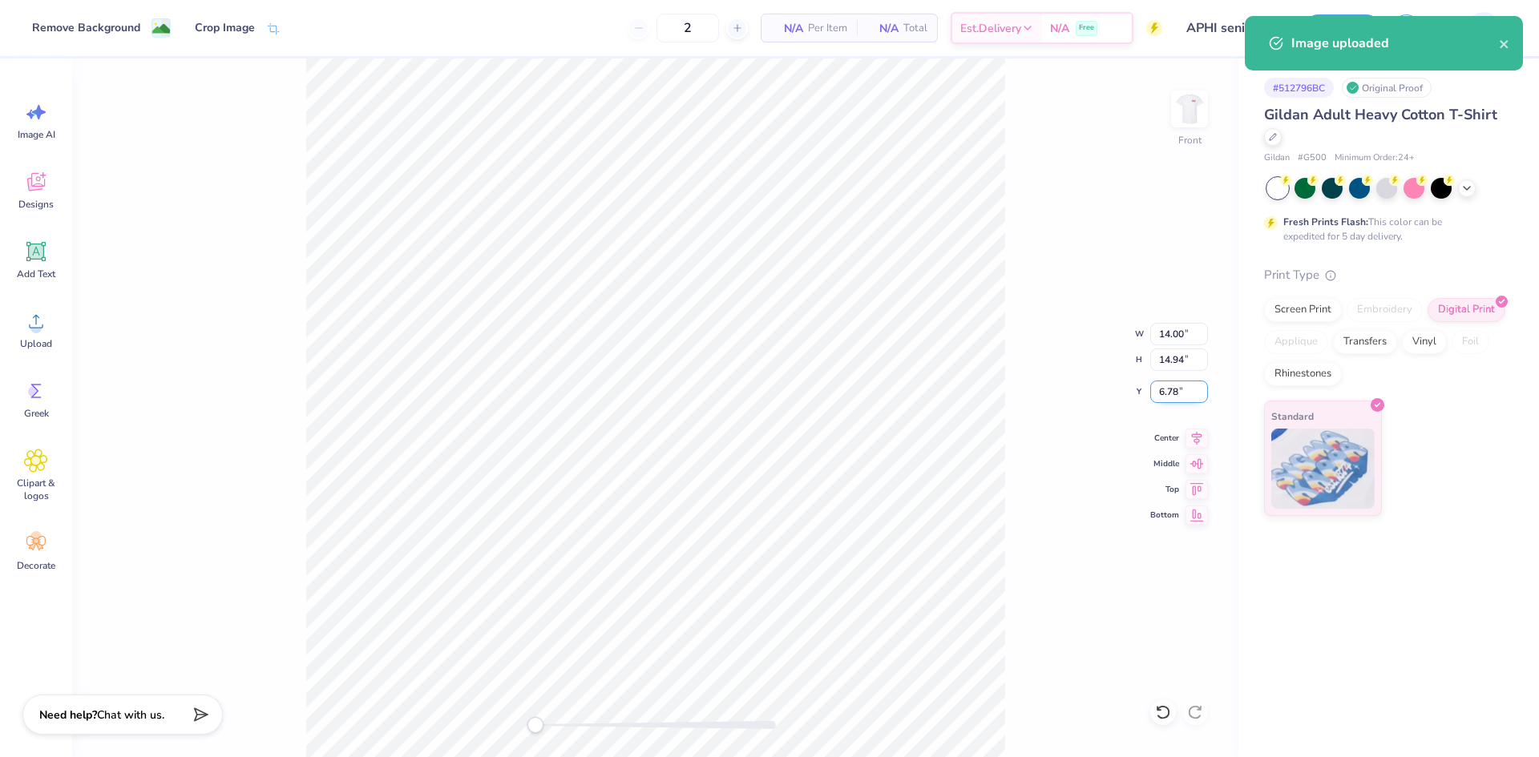
click at [1157, 393] on input "6.78" at bounding box center [1179, 392] width 58 height 22
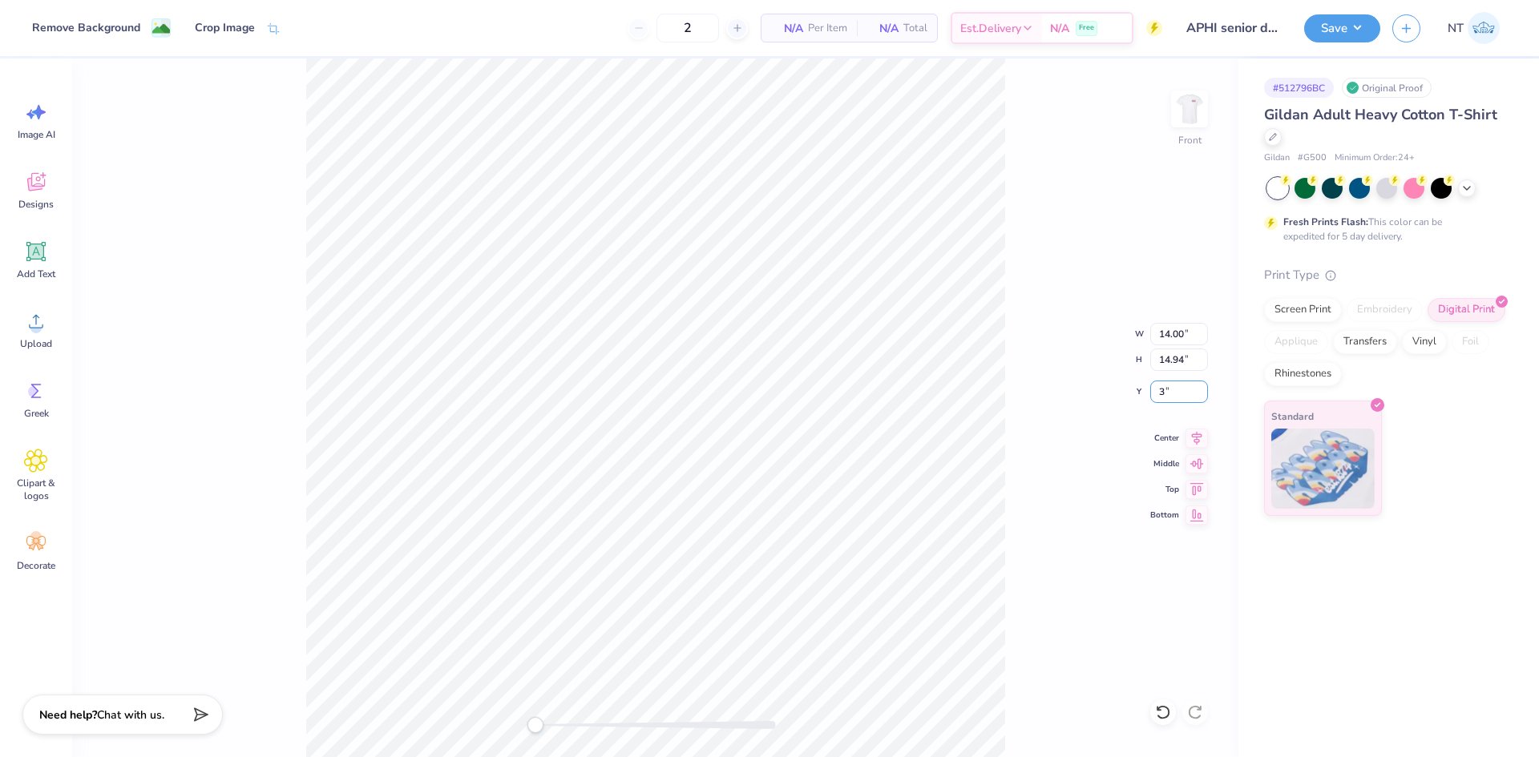
type input "3"
drag, startPoint x: 1193, startPoint y: 115, endPoint x: 1110, endPoint y: 232, distance: 143.2
click at [1192, 115] on img at bounding box center [1189, 109] width 32 height 32
type input "14.23"
type input "15.19"
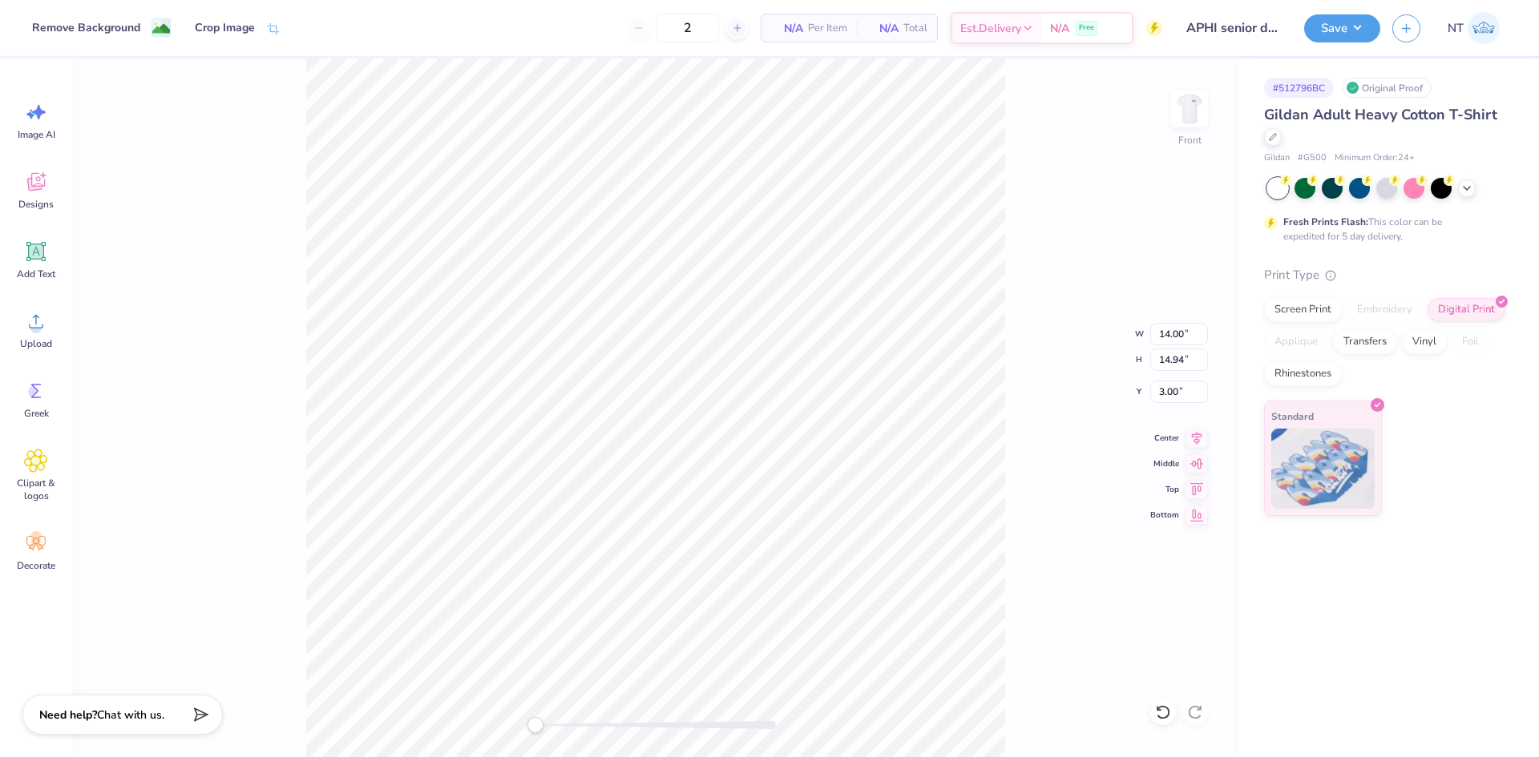
type input "1.21"
click at [1341, 36] on button "Save" at bounding box center [1342, 26] width 76 height 28
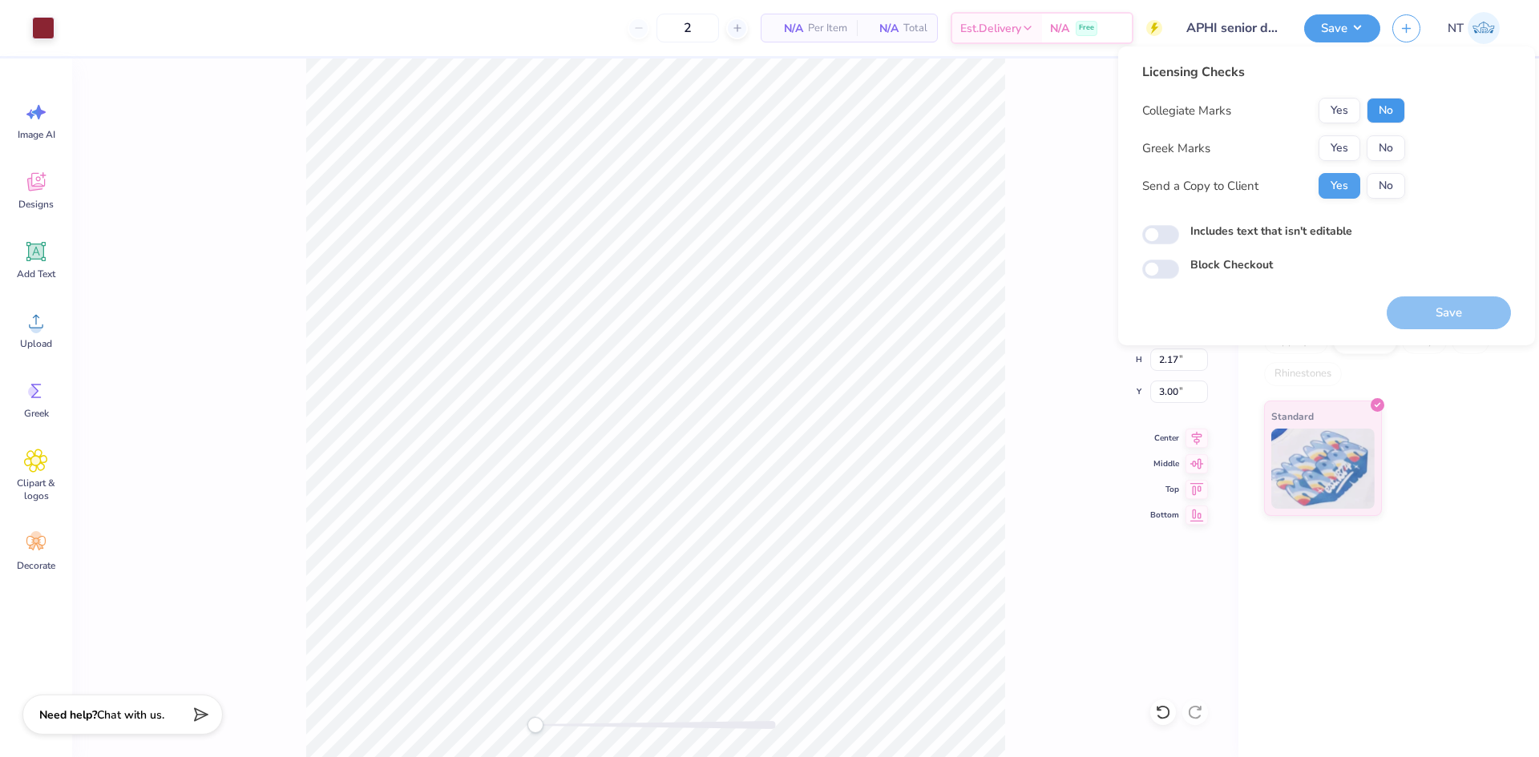
click at [1394, 110] on button "No" at bounding box center [1385, 111] width 38 height 26
click at [1336, 159] on button "Yes" at bounding box center [1339, 148] width 42 height 26
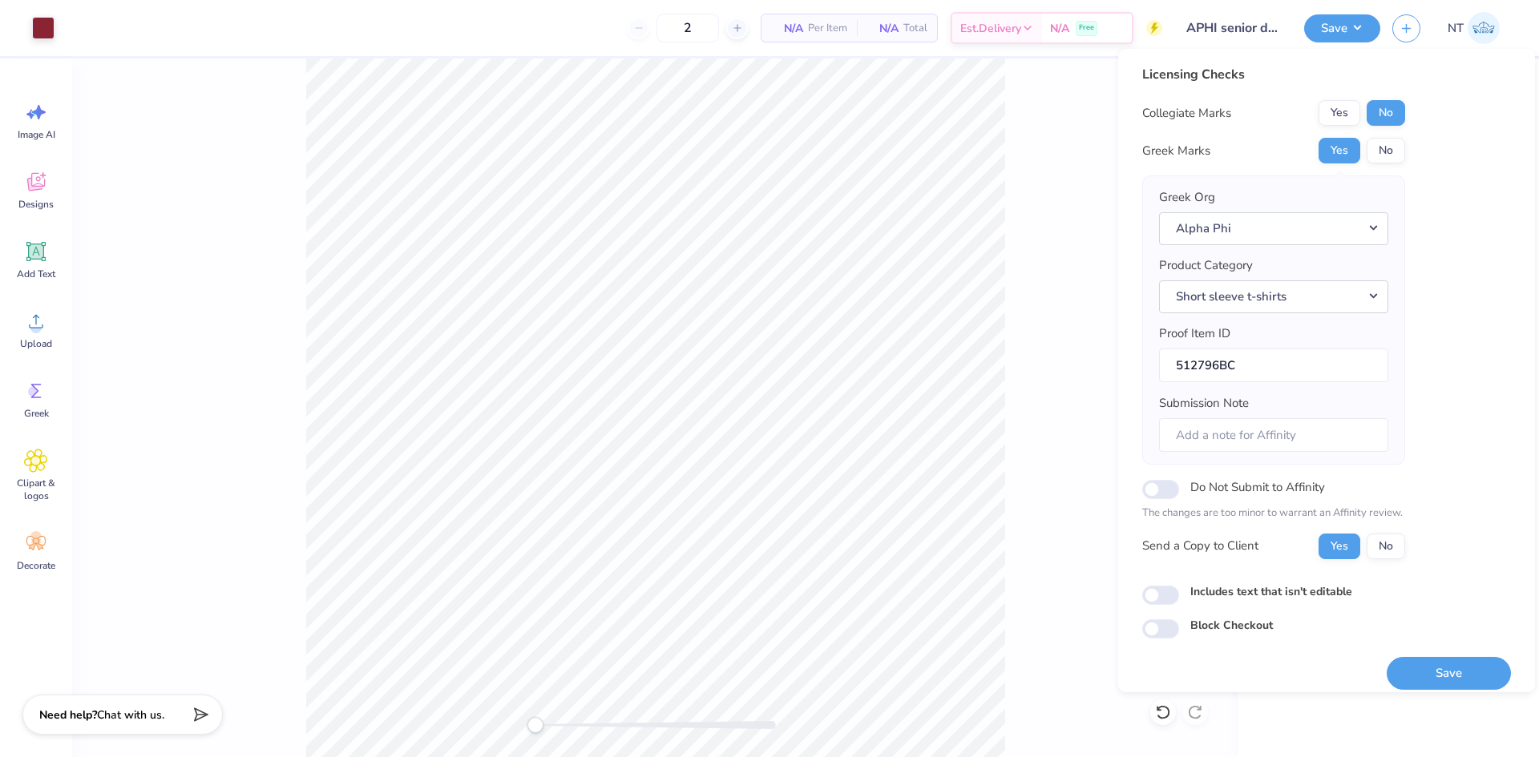
scroll to position [13, 0]
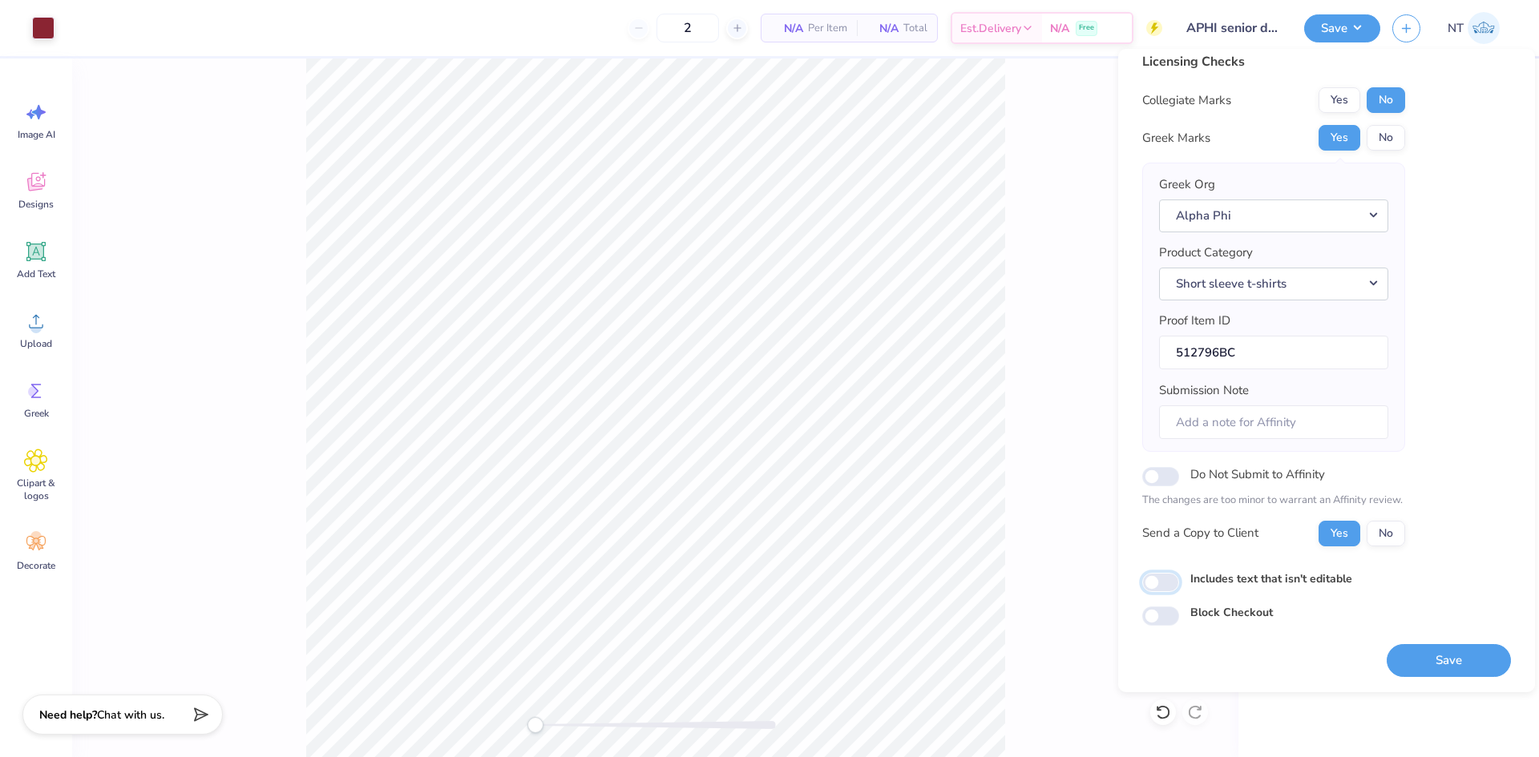
click at [1162, 580] on input "Includes text that isn't editable" at bounding box center [1160, 582] width 37 height 19
checkbox input "true"
click at [1402, 662] on button "Save" at bounding box center [1448, 660] width 124 height 33
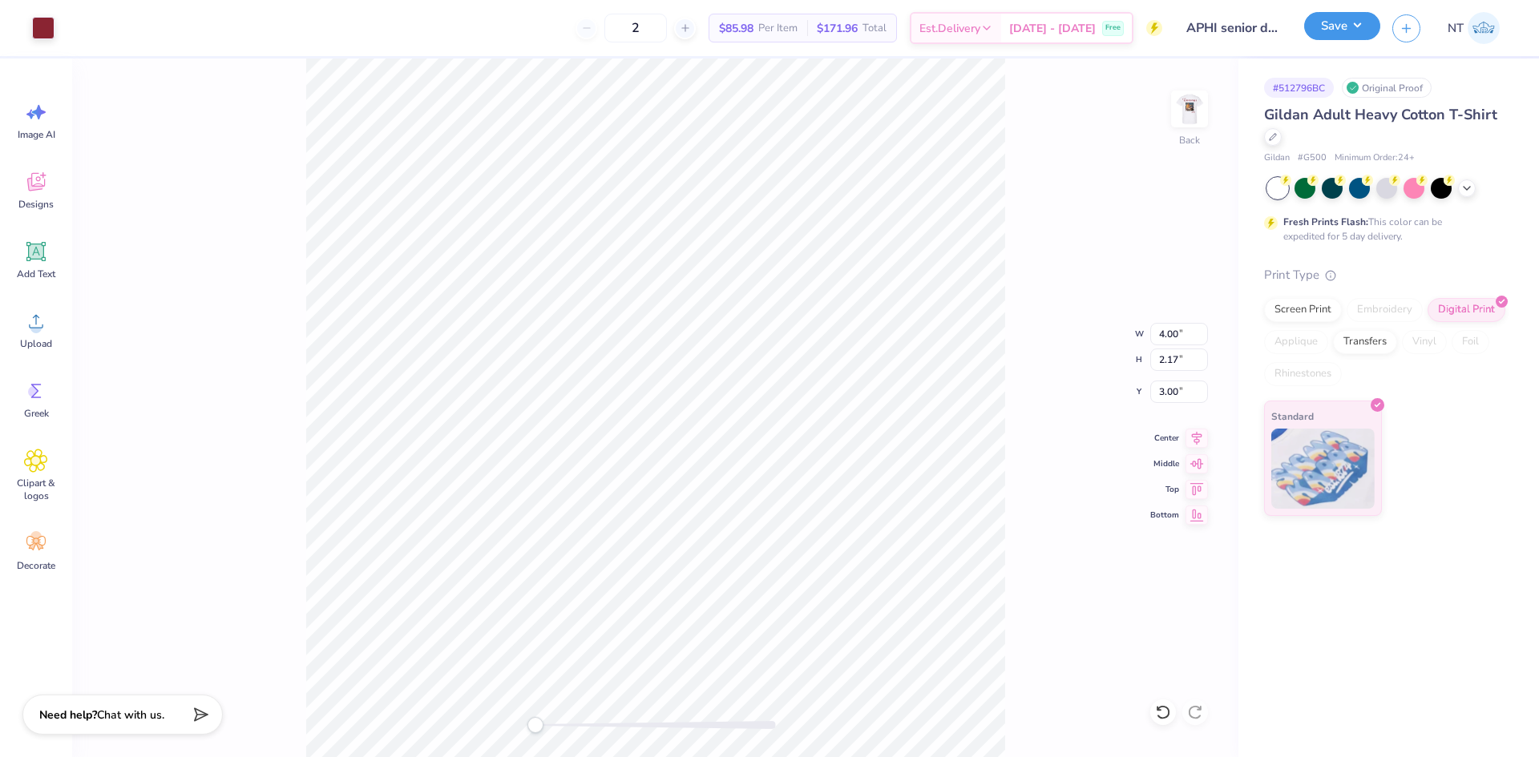
click at [1370, 39] on button "Save" at bounding box center [1342, 26] width 76 height 28
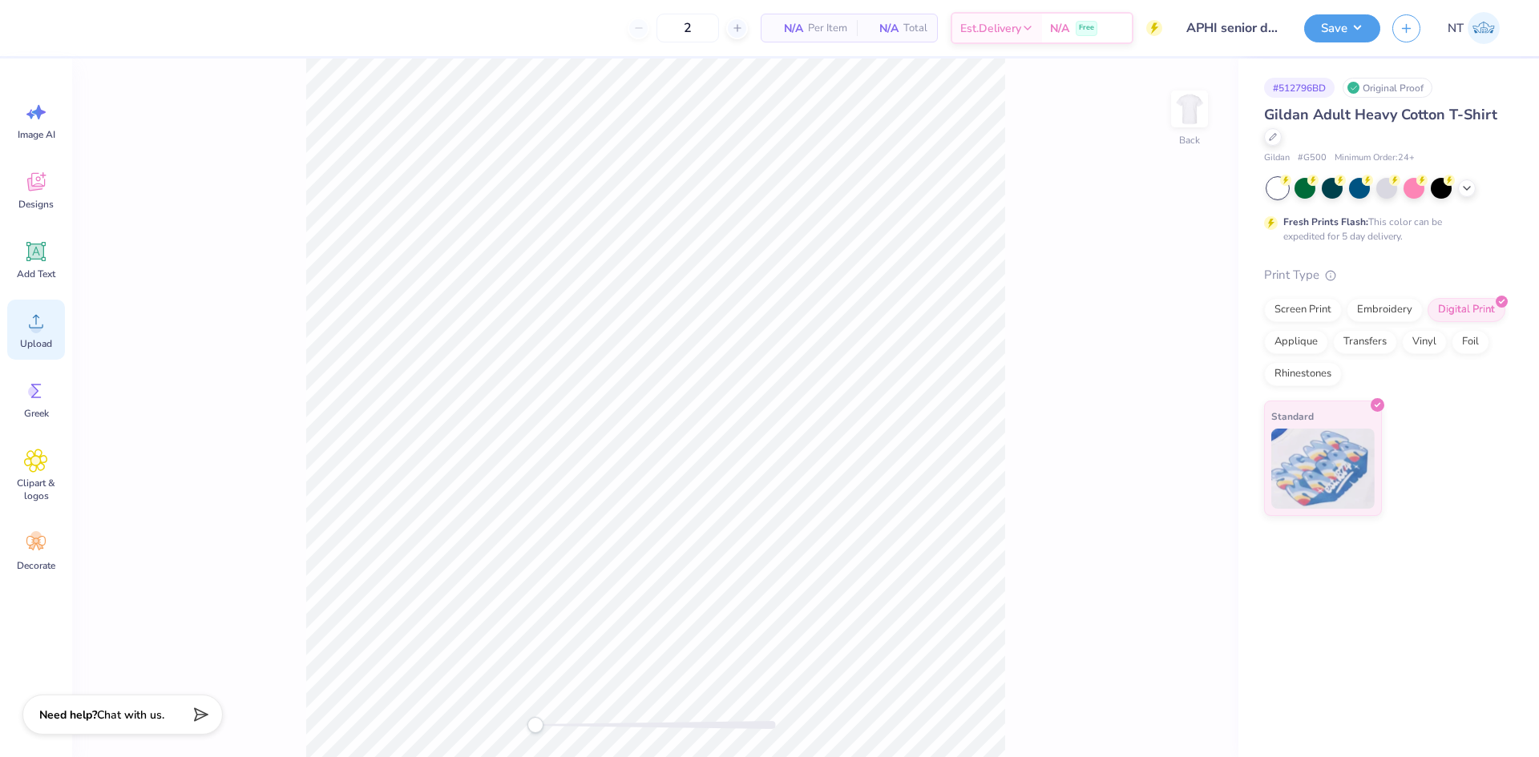
click at [18, 323] on div "Upload" at bounding box center [36, 330] width 58 height 60
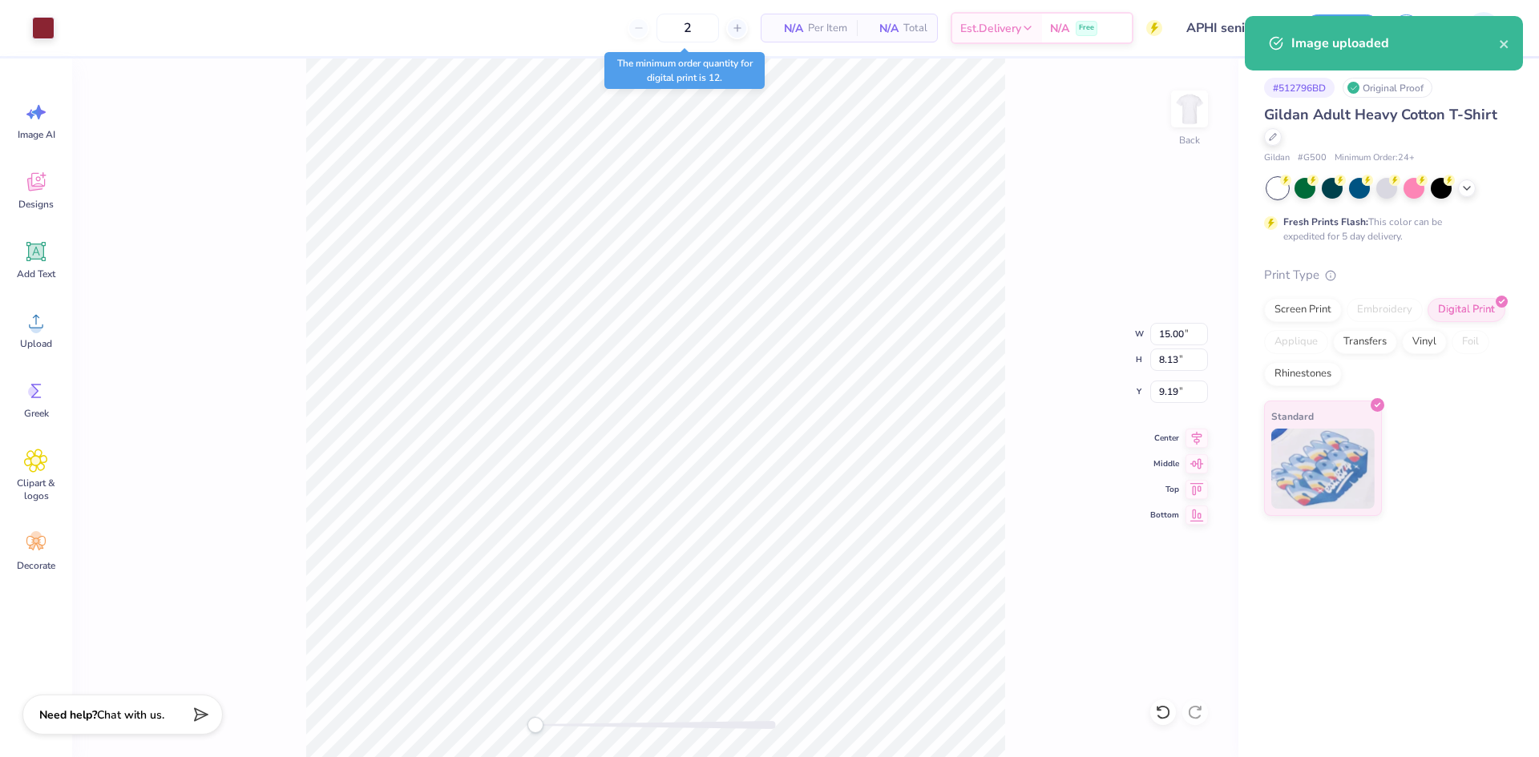
click at [1047, 502] on div "Back W 15.00 15.00 " H 8.13 8.13 " Y 9.19 9.19 " Center Middle Top Bottom" at bounding box center [655, 408] width 1166 height 699
click at [1169, 336] on input "15.00" at bounding box center [1179, 334] width 58 height 22
type input "4.00"
type input "2.17"
type input "12.17"
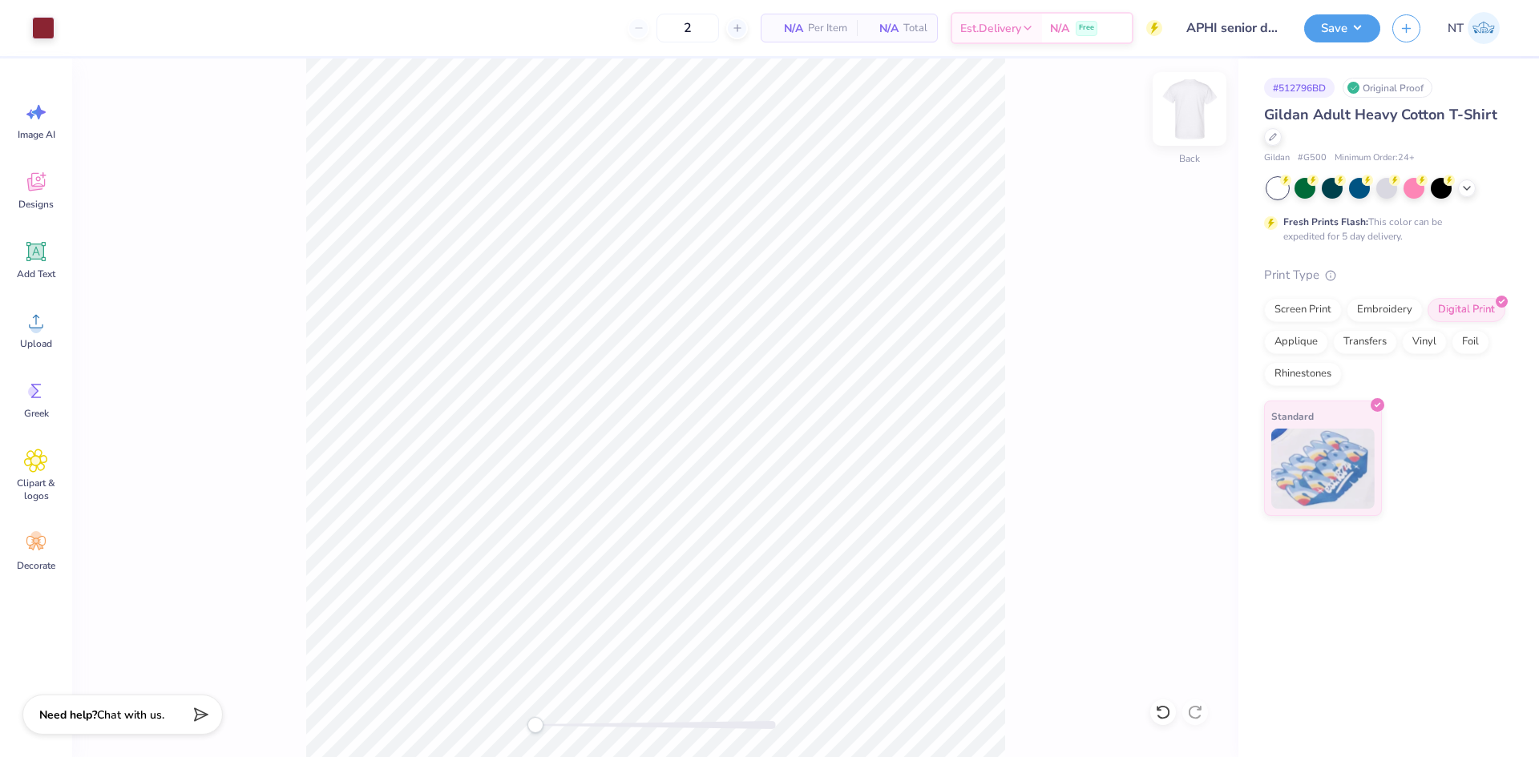
click at [1196, 126] on img at bounding box center [1189, 109] width 64 height 64
click at [40, 329] on circle at bounding box center [35, 327] width 11 height 11
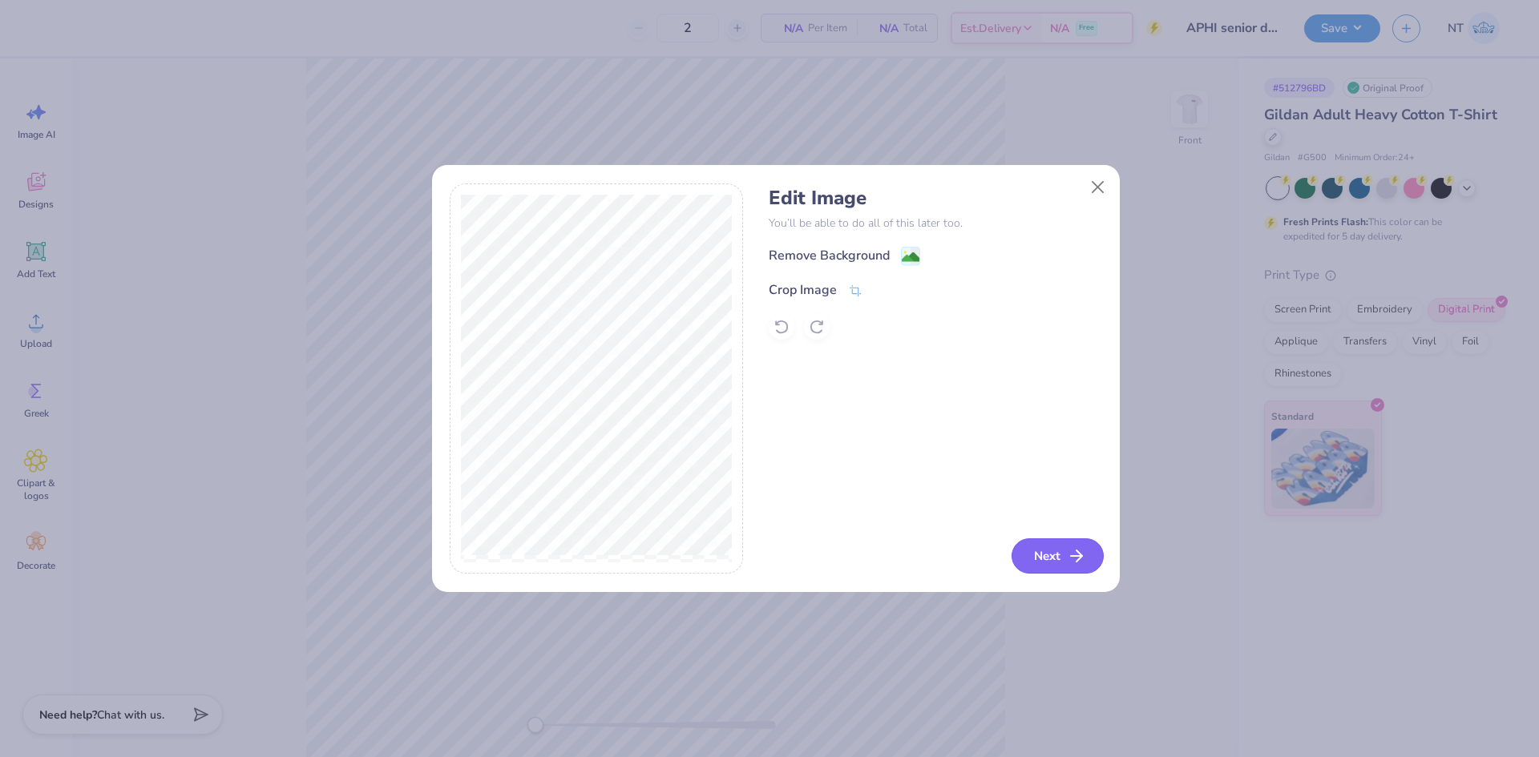
click at [1022, 551] on button "Next" at bounding box center [1057, 556] width 92 height 35
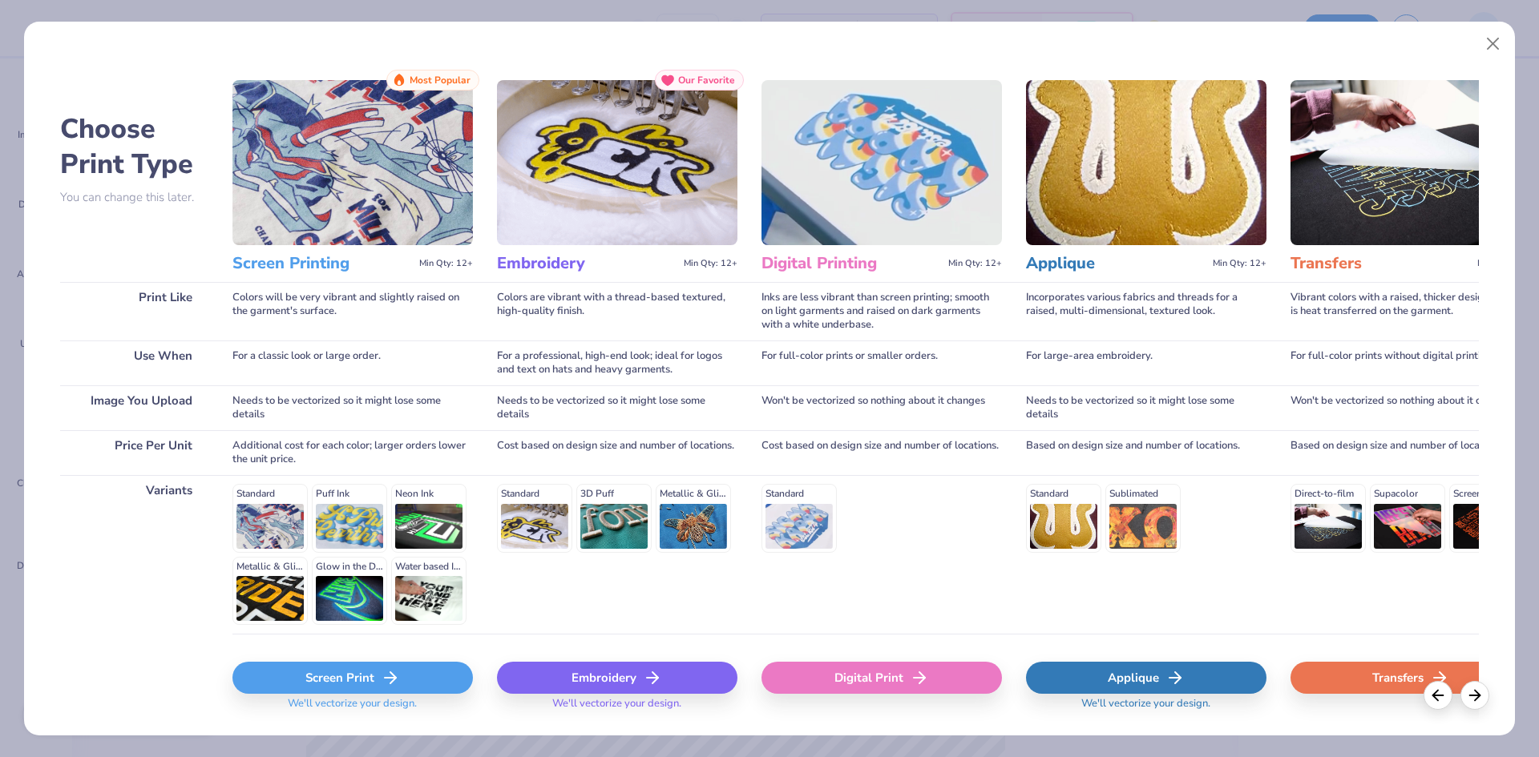
click at [882, 681] on div "Digital Print" at bounding box center [881, 678] width 240 height 32
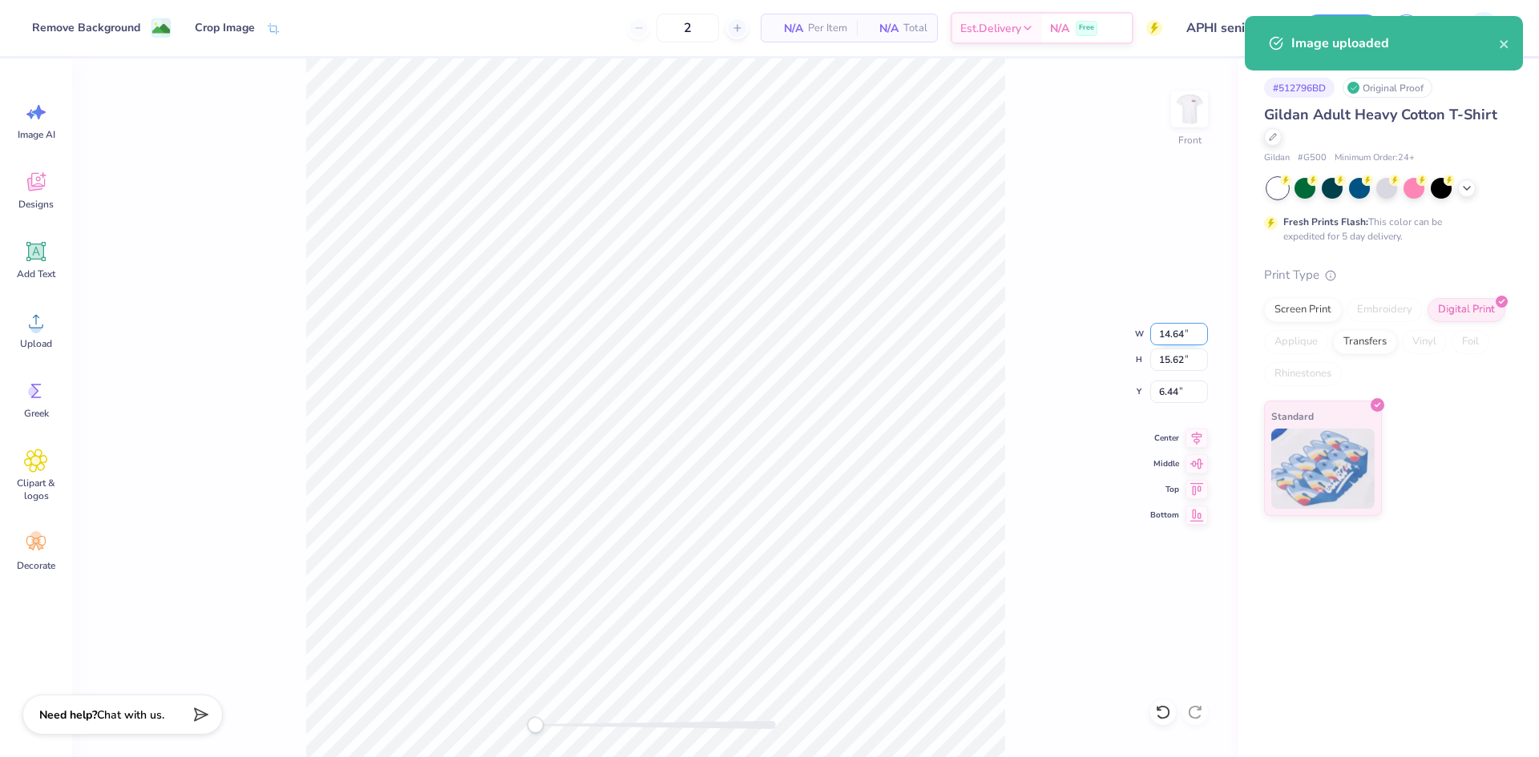
click at [1164, 331] on input "14.64" at bounding box center [1179, 334] width 58 height 22
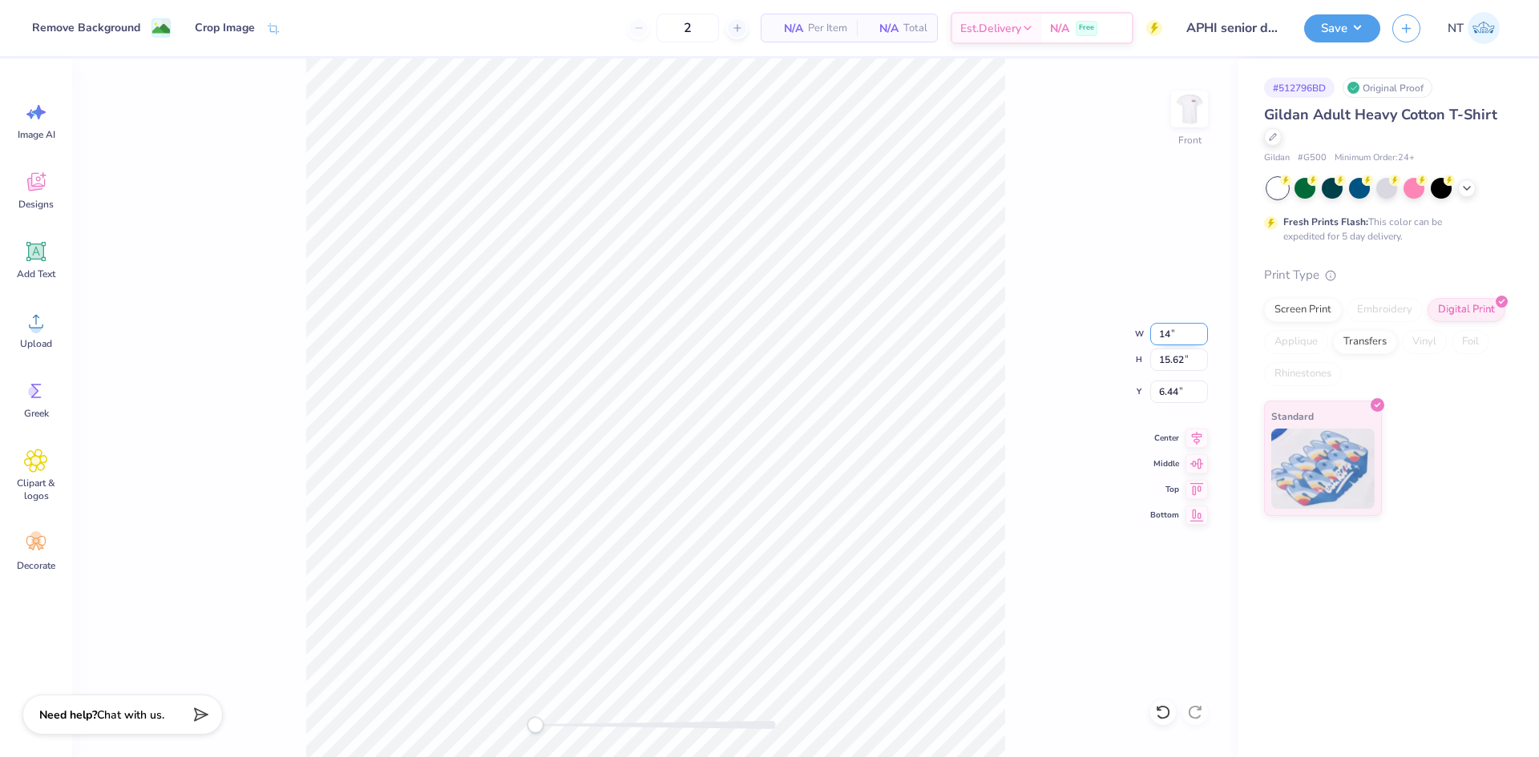
type input "14.00"
type input "14.94"
type input "6.78"
click at [1189, 119] on img at bounding box center [1189, 109] width 64 height 64
type input "14.23"
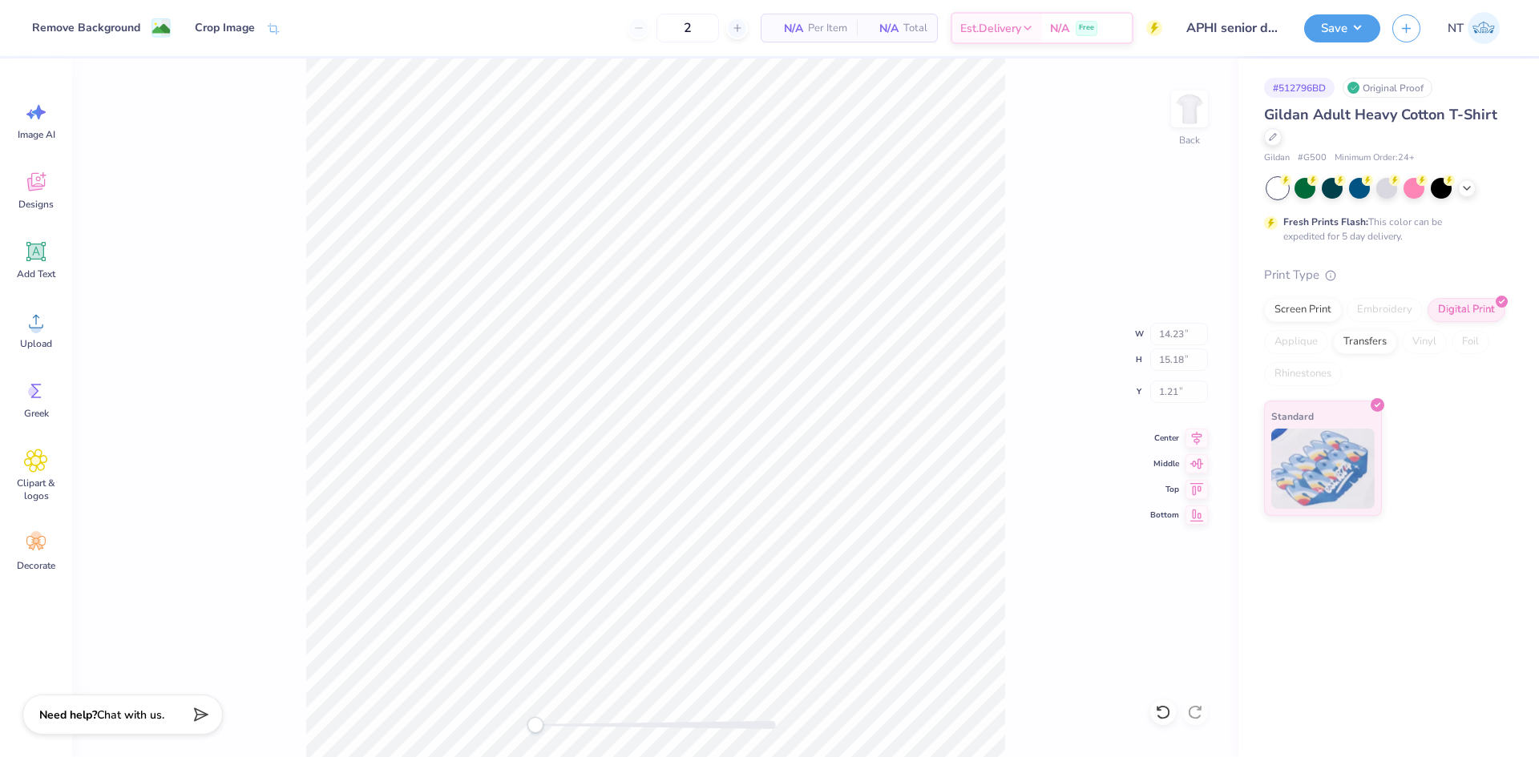
type input "15.18"
type input "1.21"
click at [1059, 684] on div "Back W 14.23 H 15.18 Y 1.21 Center Middle Top Bottom" at bounding box center [655, 408] width 1166 height 699
type input "4.00"
type input "2.17"
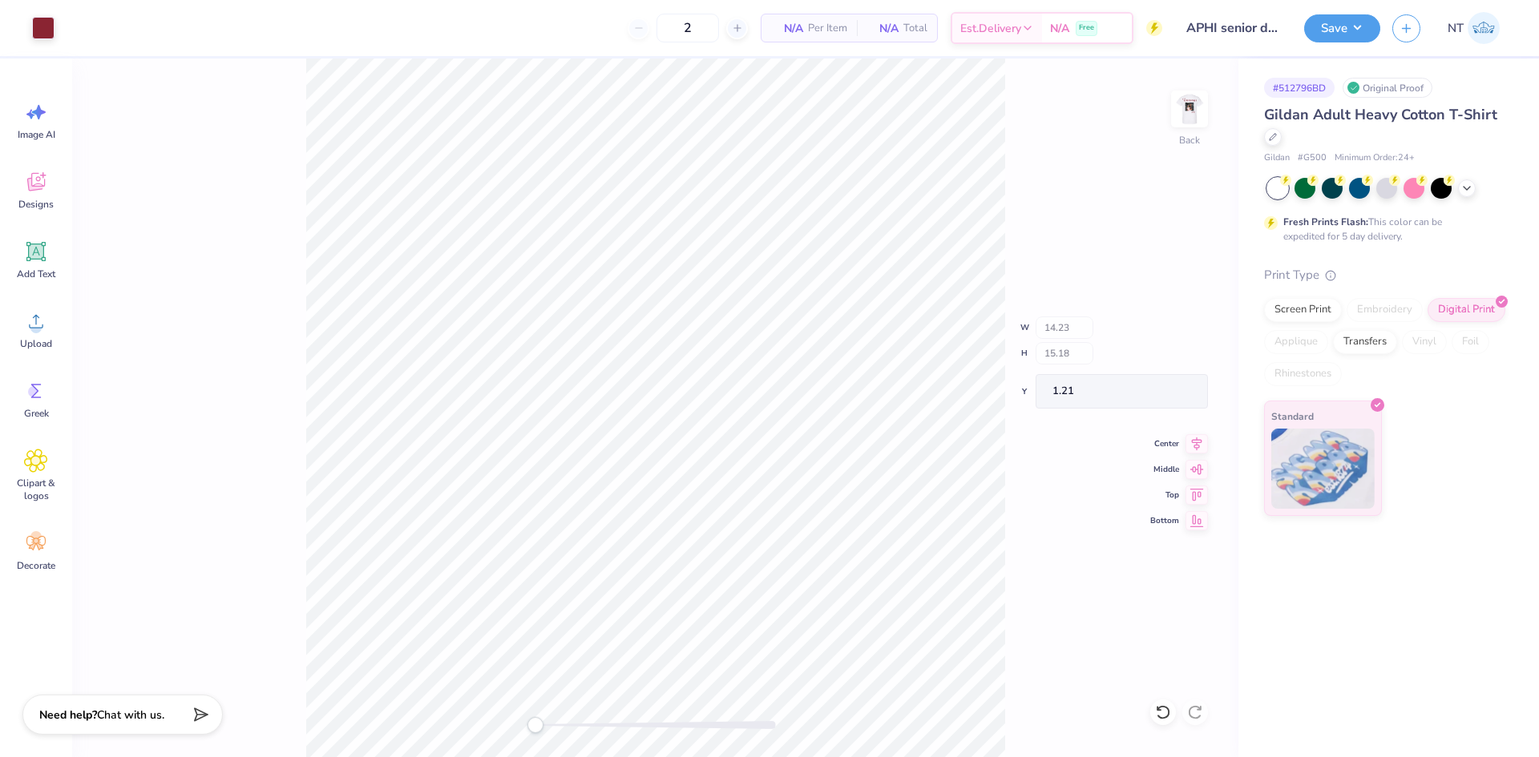
type input "3.00"
click at [1054, 200] on div "Back" at bounding box center [655, 408] width 1166 height 699
click at [1324, 42] on div "Save NT" at bounding box center [1421, 28] width 235 height 56
click at [1345, 27] on button "Save" at bounding box center [1342, 26] width 76 height 28
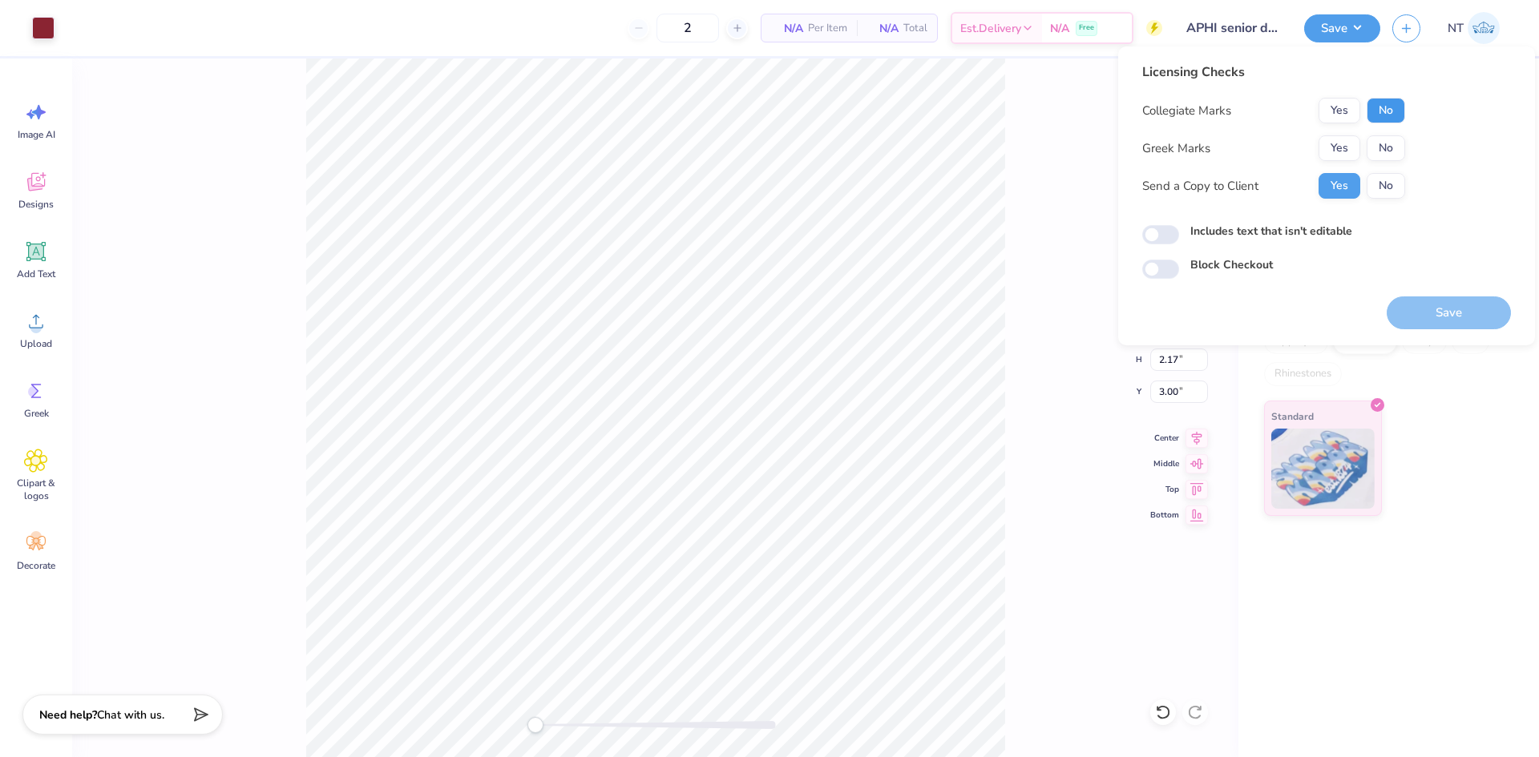
click at [1390, 111] on button "No" at bounding box center [1385, 111] width 38 height 26
click at [1334, 141] on button "Yes" at bounding box center [1339, 148] width 42 height 26
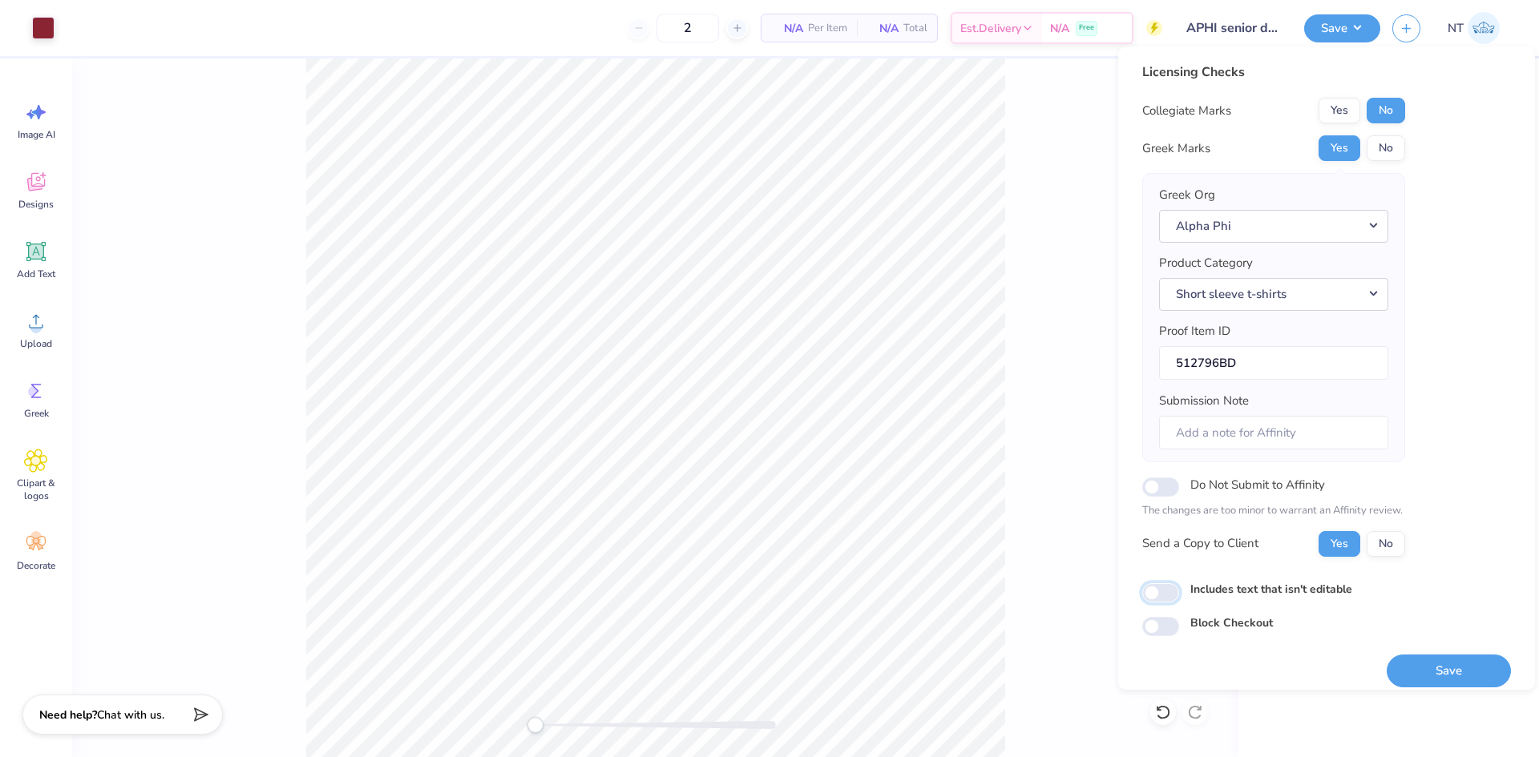
click at [1174, 586] on input "Includes text that isn't editable" at bounding box center [1160, 592] width 37 height 19
checkbox input "true"
click at [1454, 668] on button "Save" at bounding box center [1448, 671] width 124 height 33
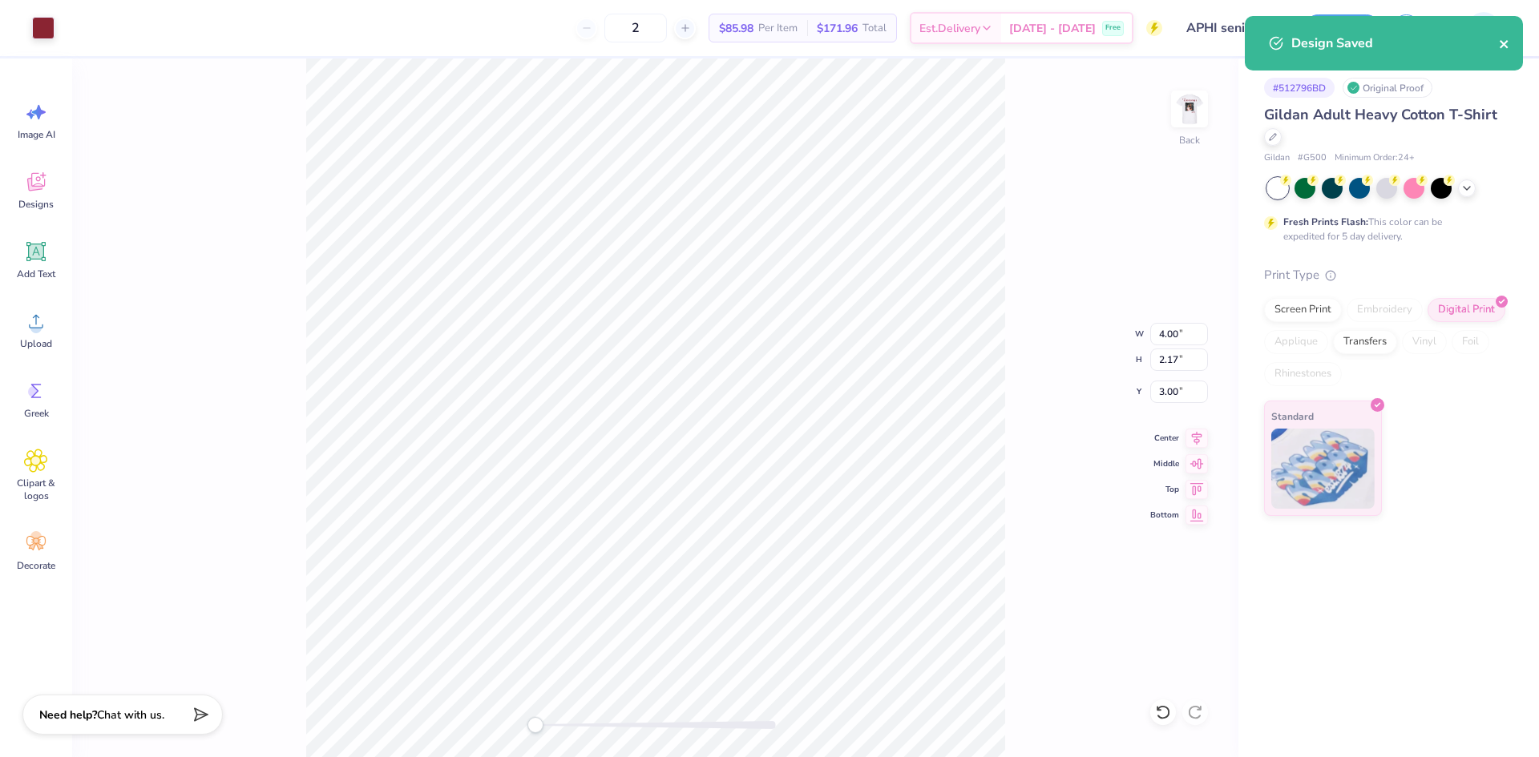
click at [1504, 43] on icon "close" at bounding box center [1503, 44] width 8 height 8
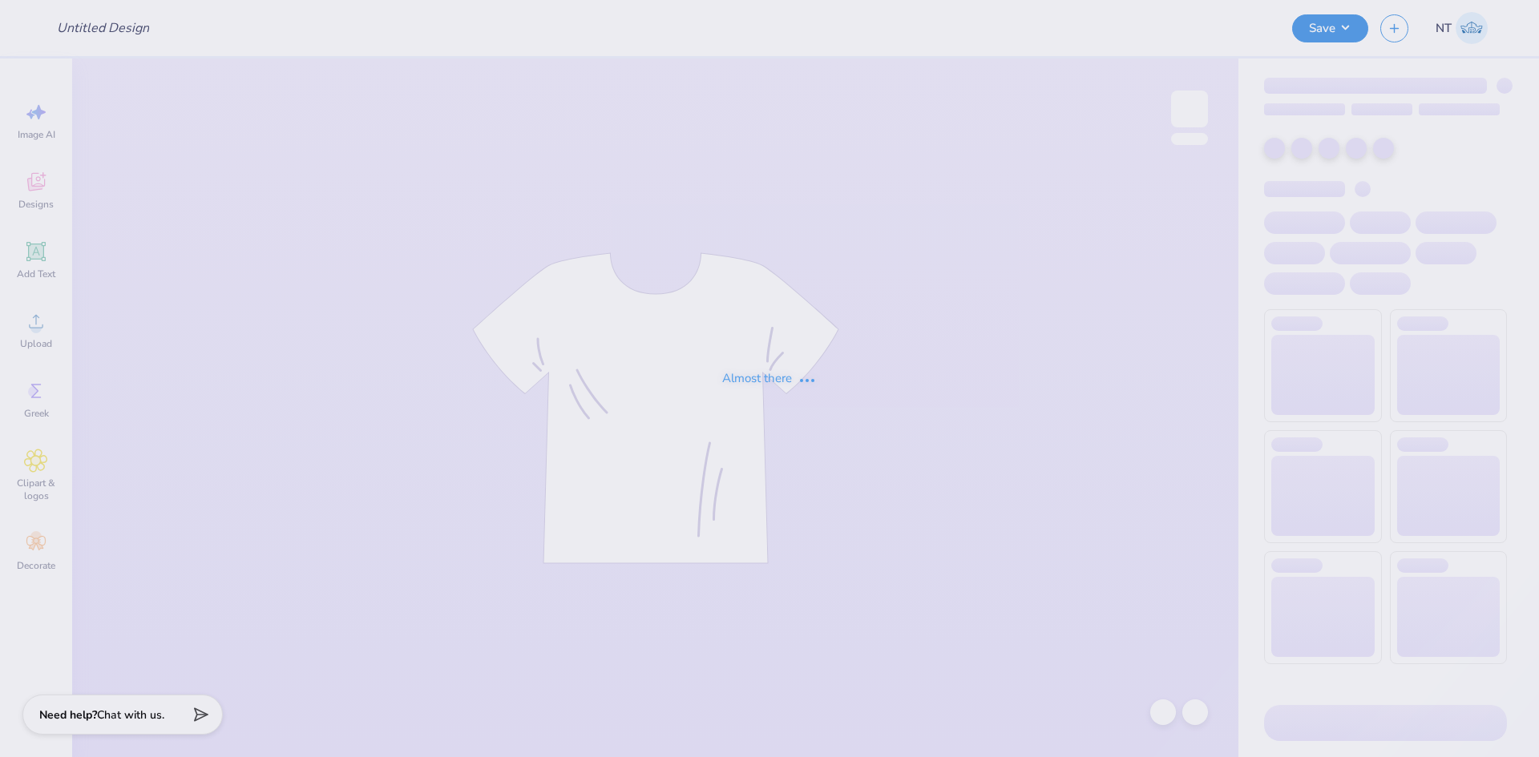
type input "APHI senior dads weekend"
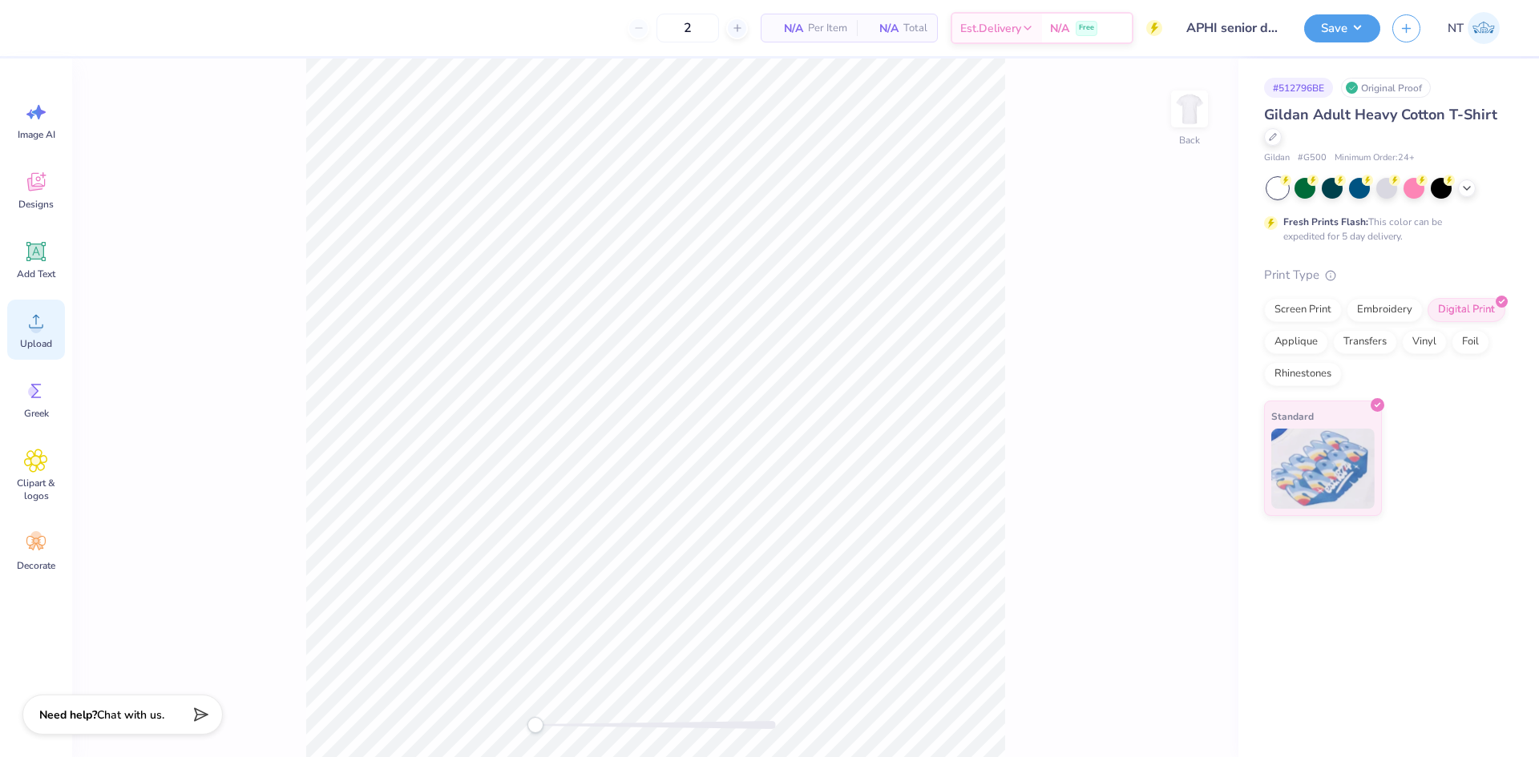
click at [44, 317] on icon at bounding box center [36, 321] width 24 height 24
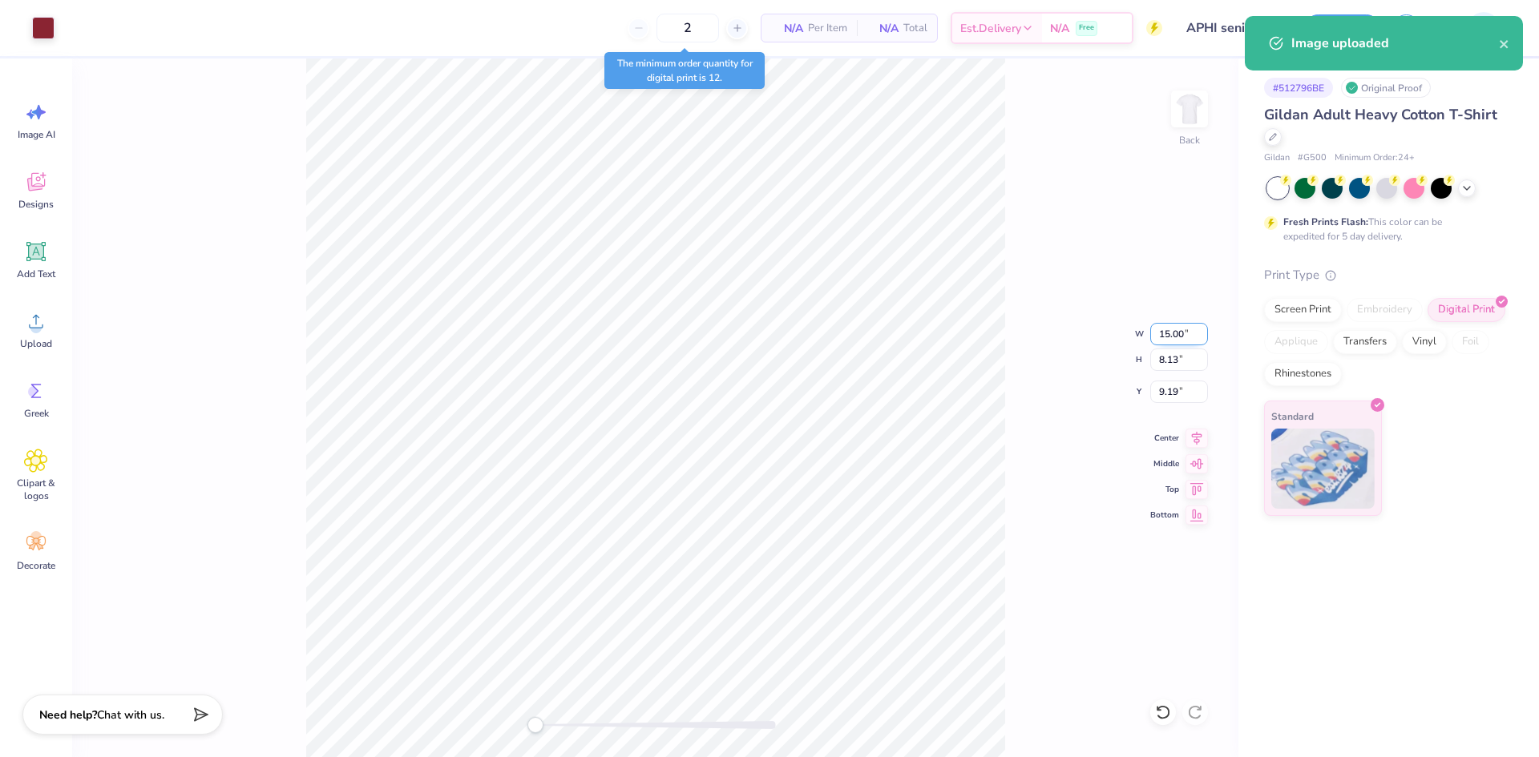
click at [1182, 329] on input "15.00" at bounding box center [1179, 334] width 58 height 22
type input "5"
type input "4.00"
type input "2.17"
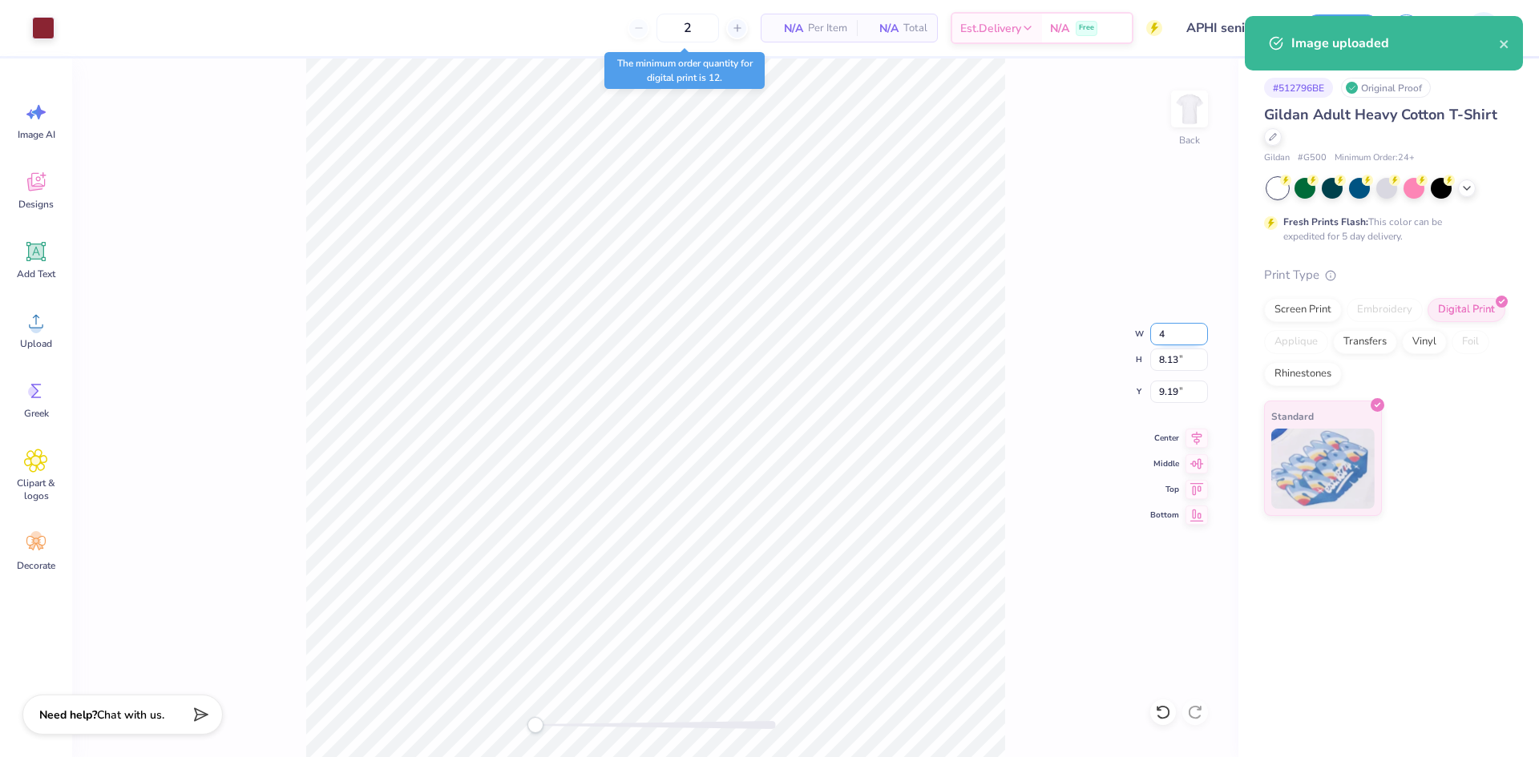
type input "12.17"
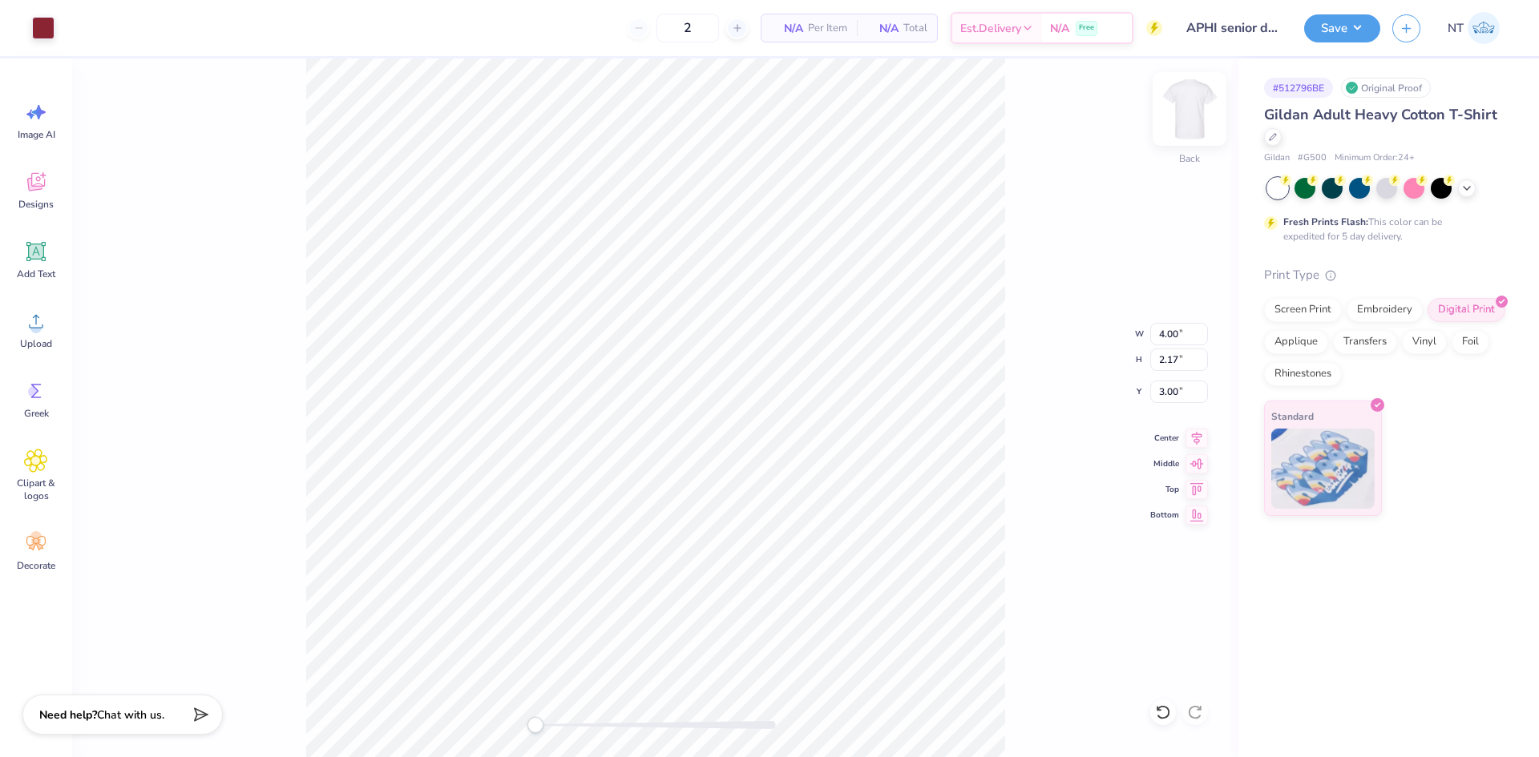
click at [1193, 112] on img at bounding box center [1189, 109] width 64 height 64
click at [45, 336] on div "Upload" at bounding box center [36, 330] width 58 height 60
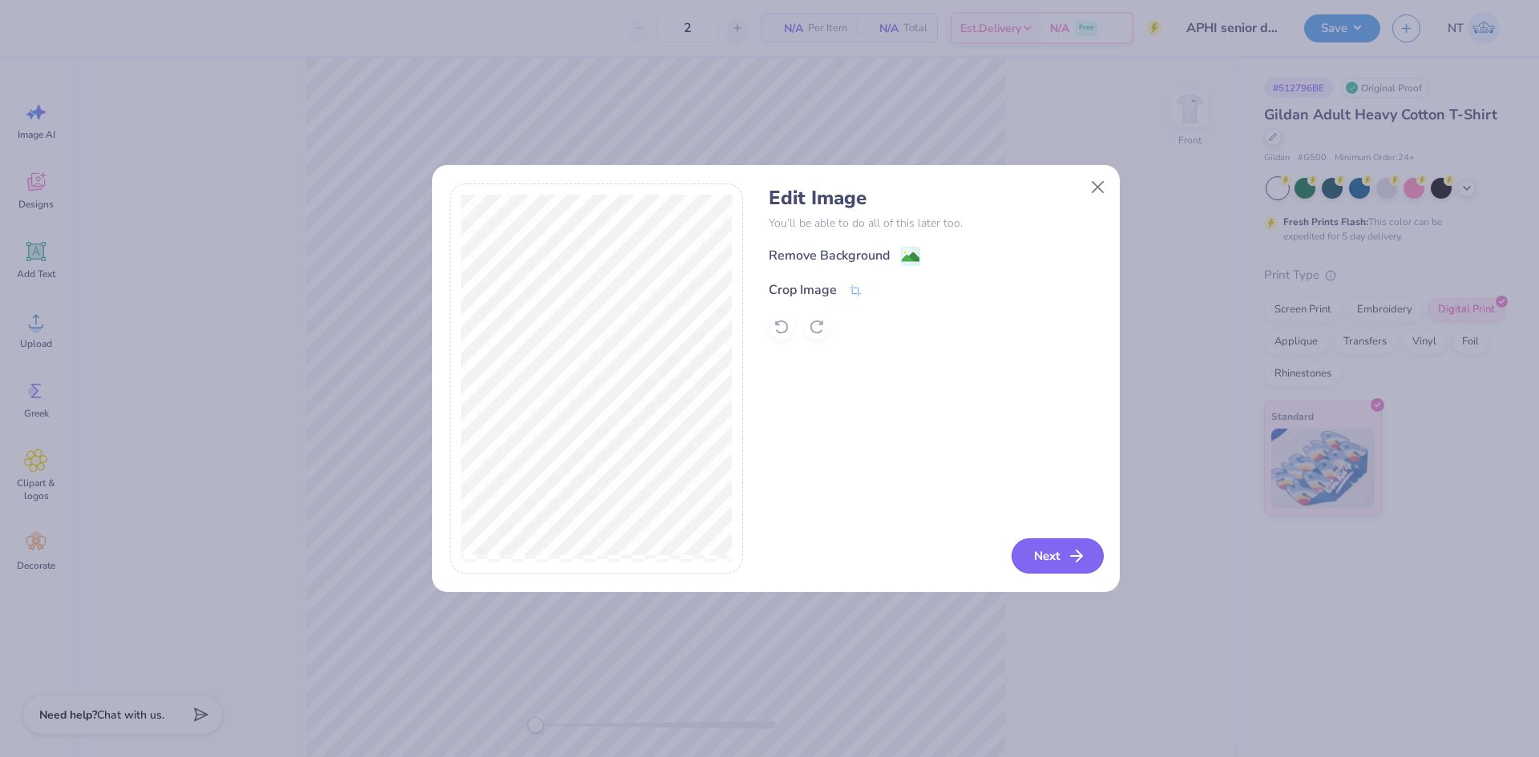
click at [1023, 571] on button "Next" at bounding box center [1057, 556] width 92 height 35
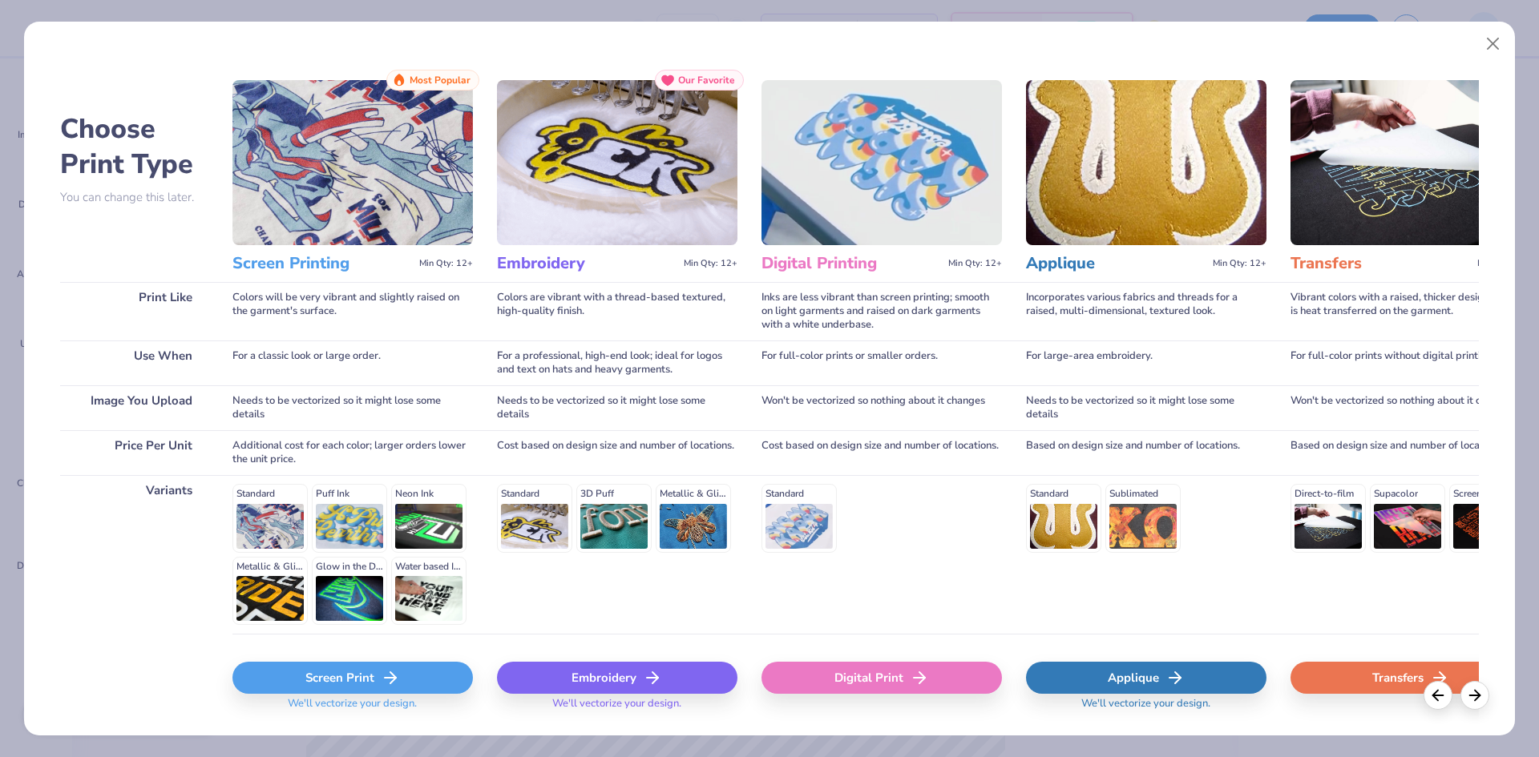
click at [962, 690] on div "Digital Print" at bounding box center [881, 678] width 240 height 32
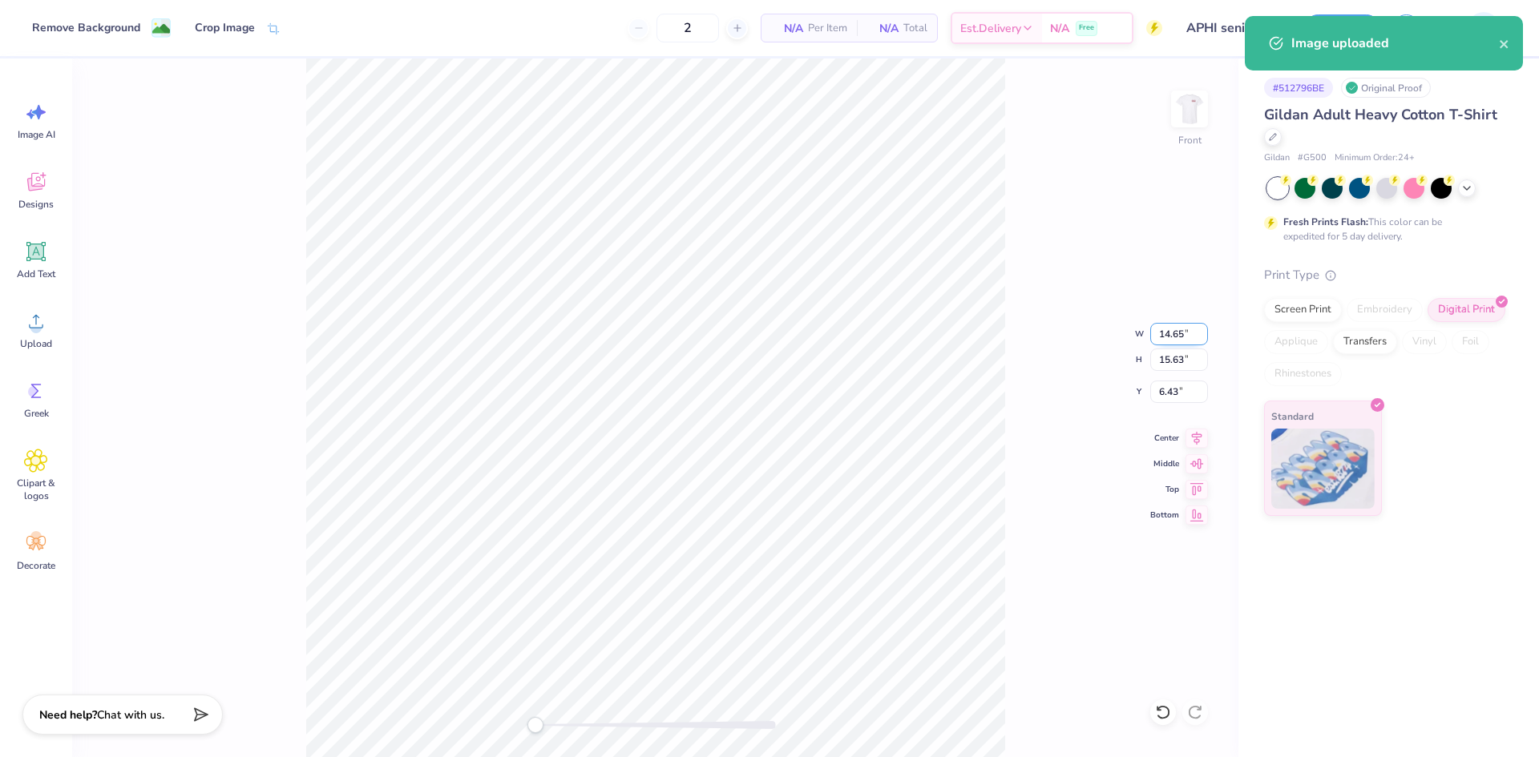
click at [1168, 342] on input "14.65" at bounding box center [1179, 334] width 58 height 22
type input "14.00"
type input "14.94"
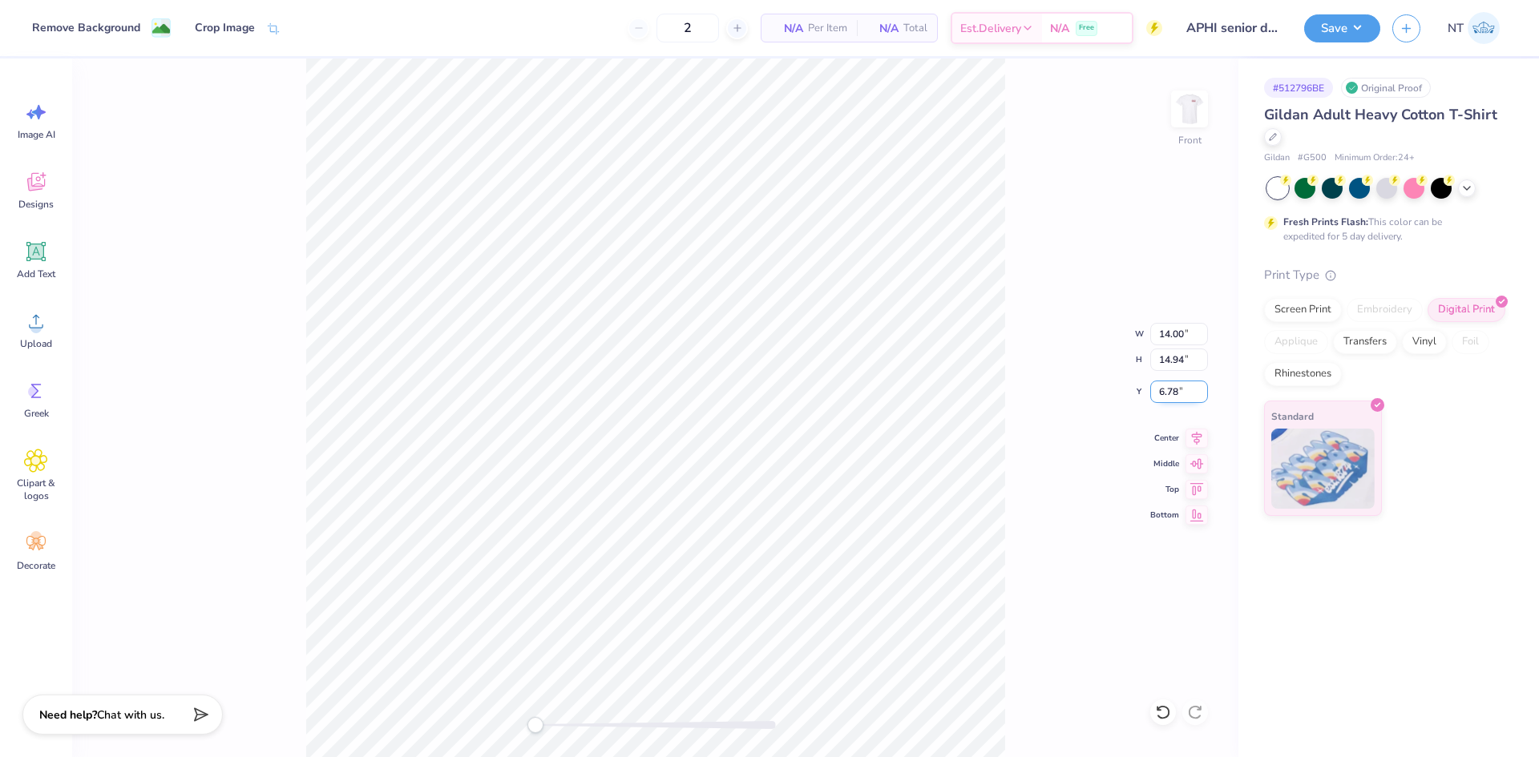
click at [1166, 386] on input "6.78" at bounding box center [1179, 392] width 58 height 22
type input "3"
click at [1026, 139] on div "Front W 14.00 14.00 " H 14.94 14.94 " Y 3.00 3.00 " Center Middle Top Bottom" at bounding box center [655, 408] width 1166 height 699
click at [1193, 103] on img at bounding box center [1189, 109] width 64 height 64
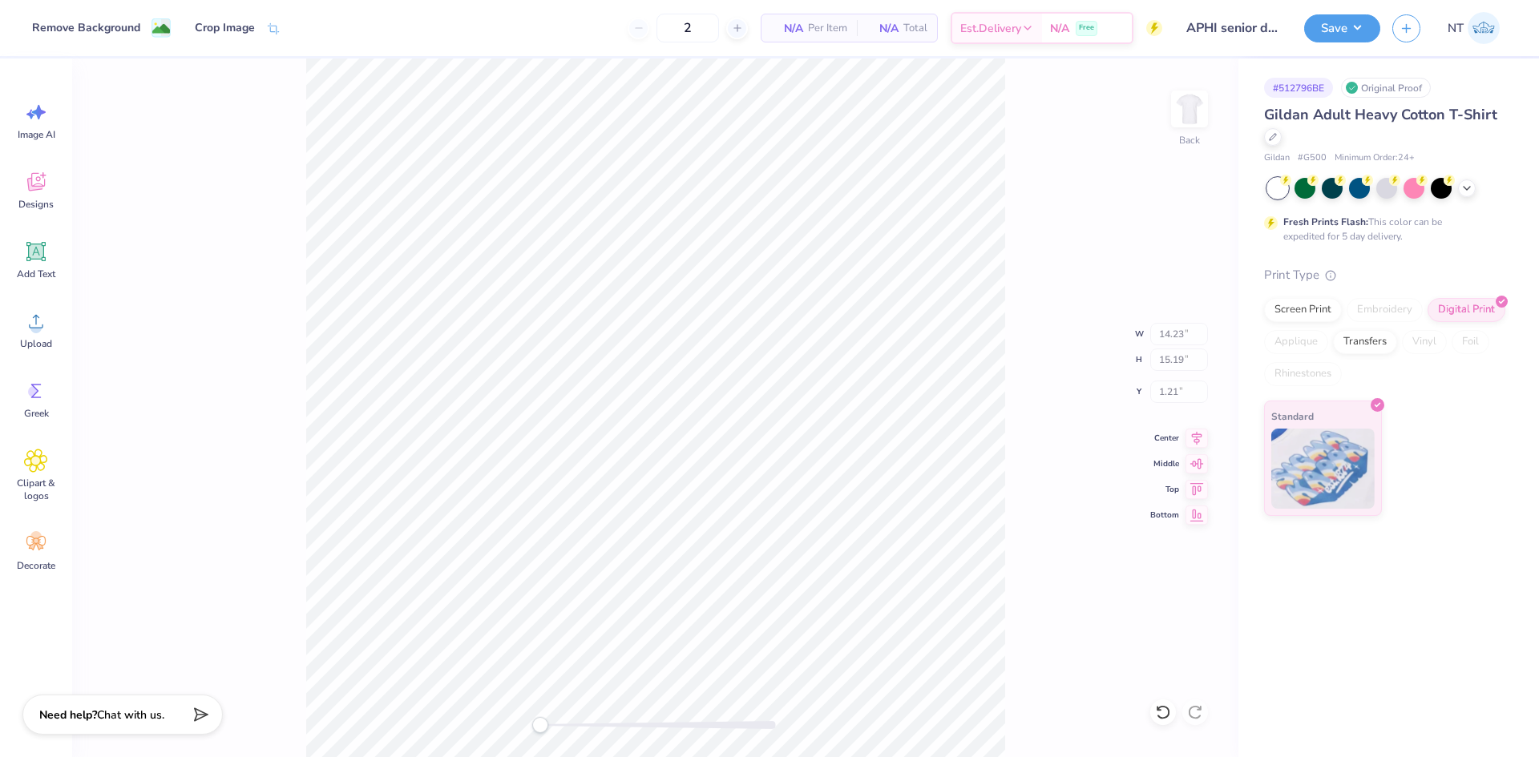
type input "14.23"
type input "15.19"
type input "1.21"
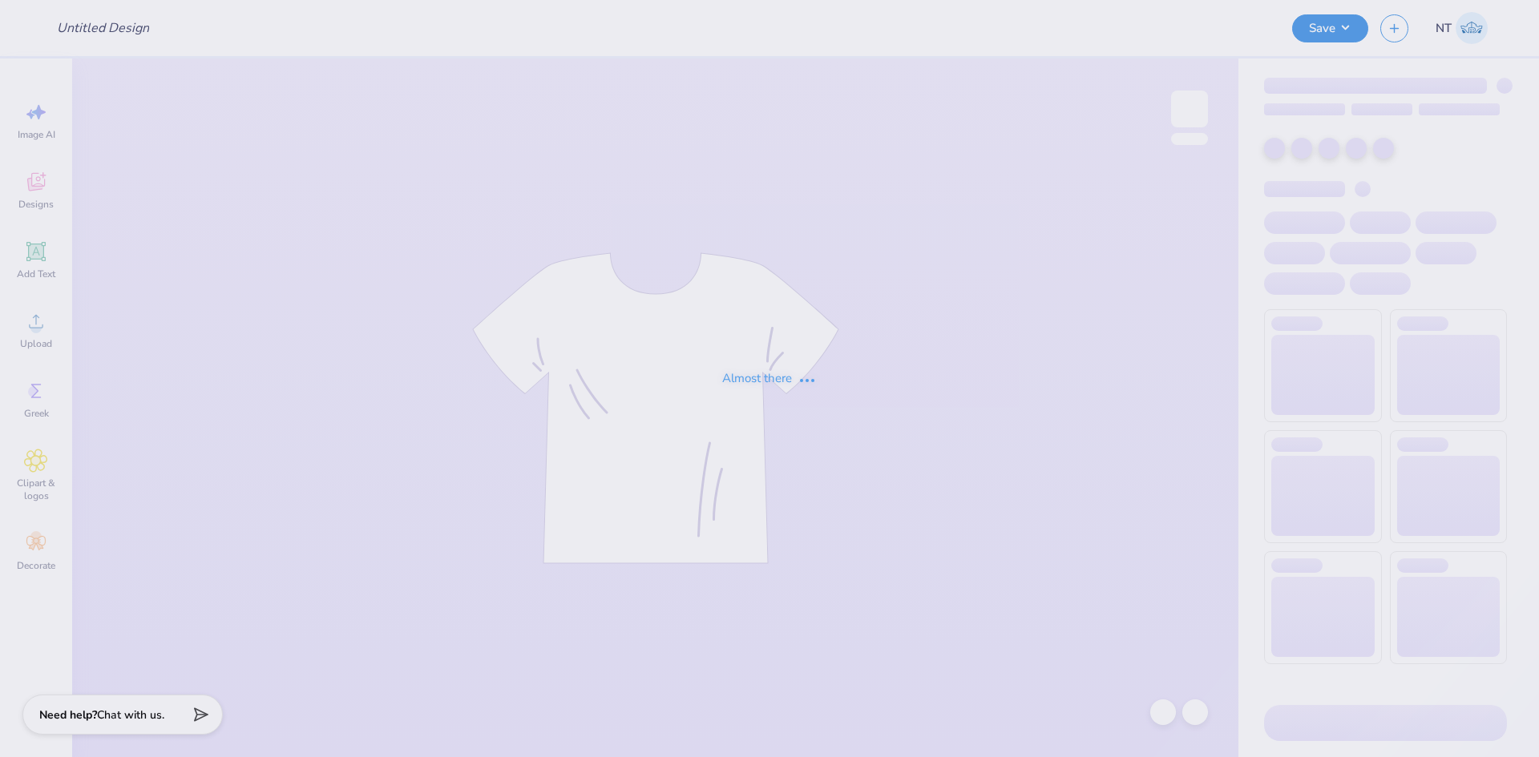
type input "APHI senior dads weekend"
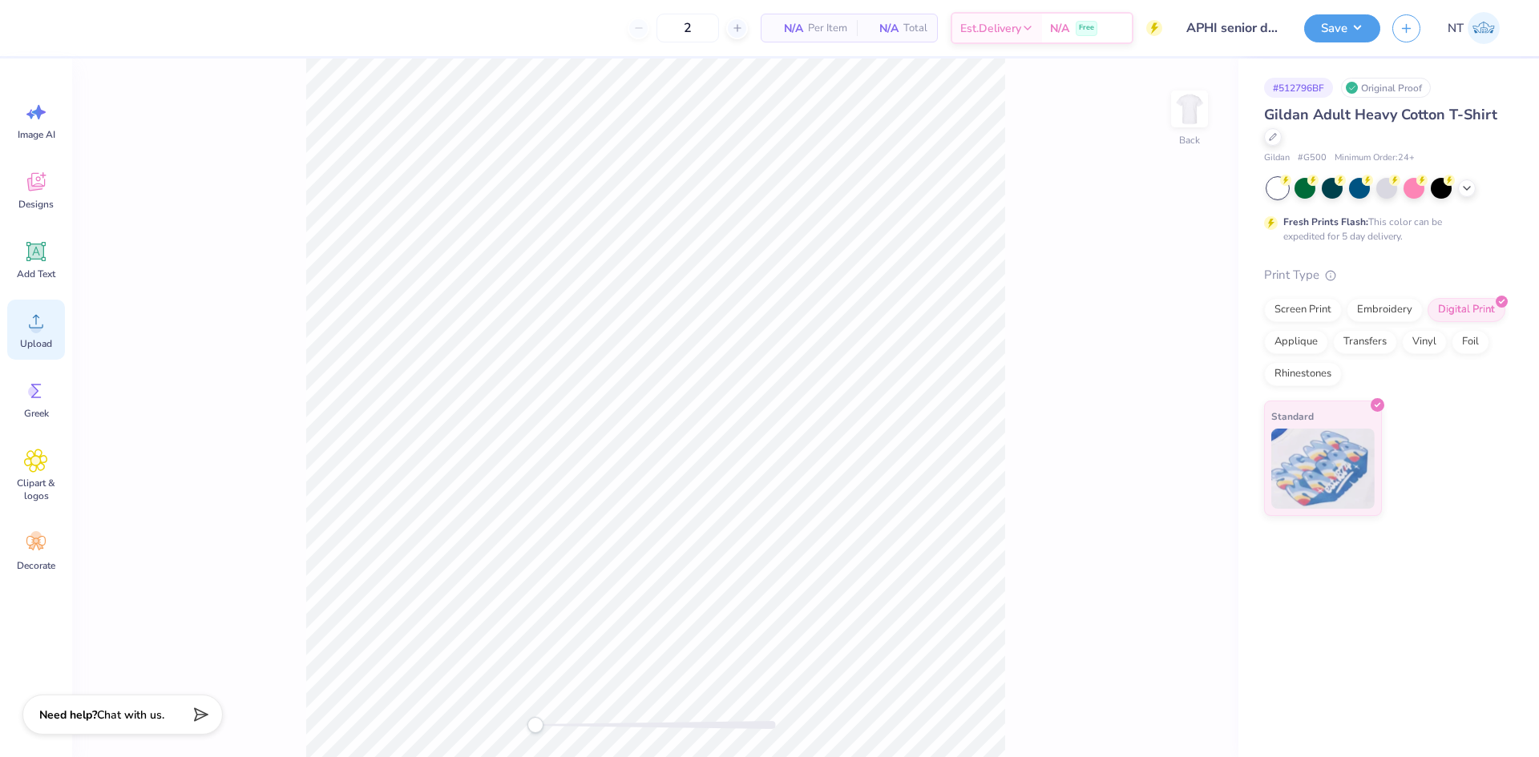
click at [35, 330] on circle at bounding box center [35, 327] width 11 height 11
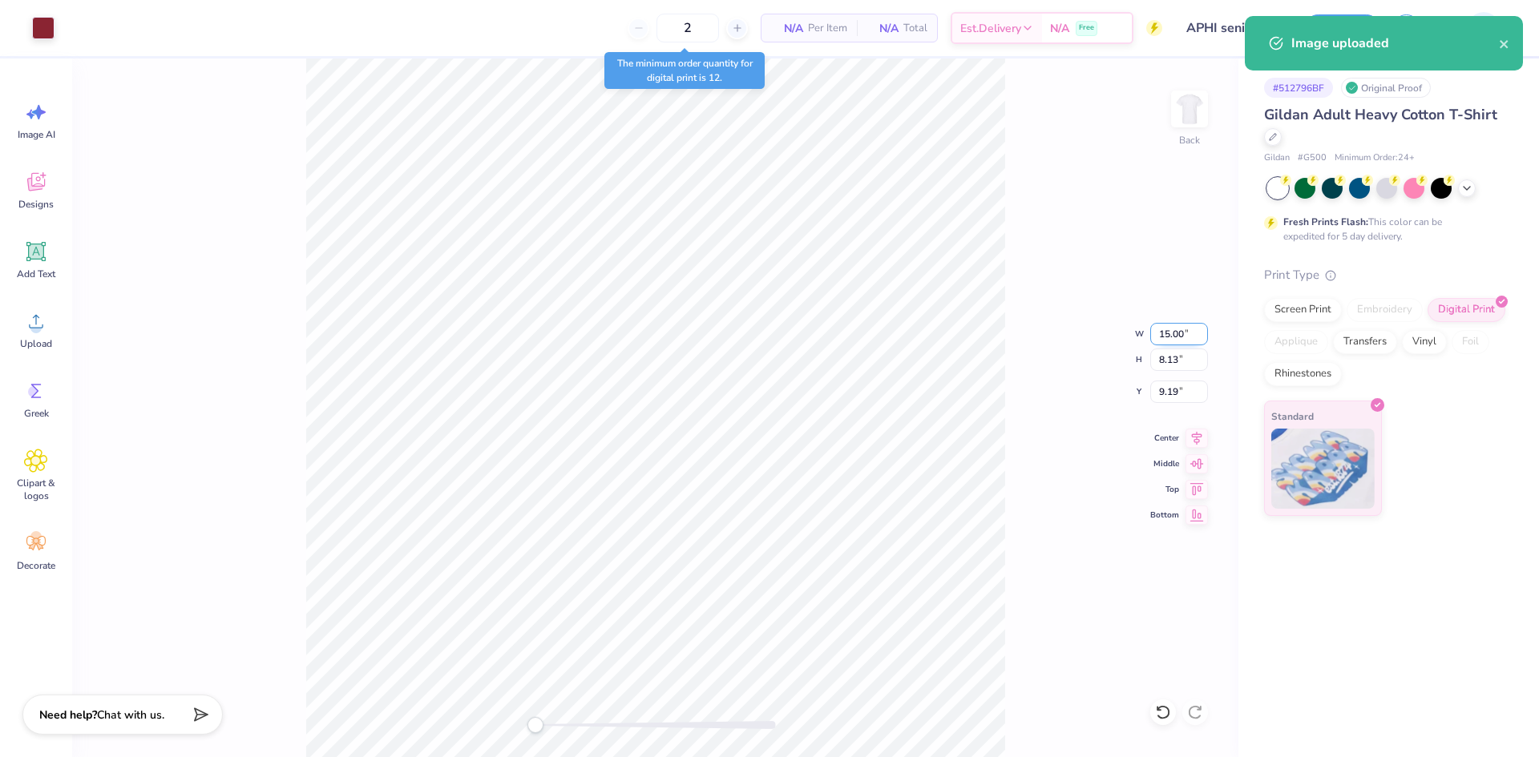
click at [1169, 336] on input "15.00" at bounding box center [1179, 334] width 58 height 22
type input "4.00"
type input "2.17"
type input "12.17"
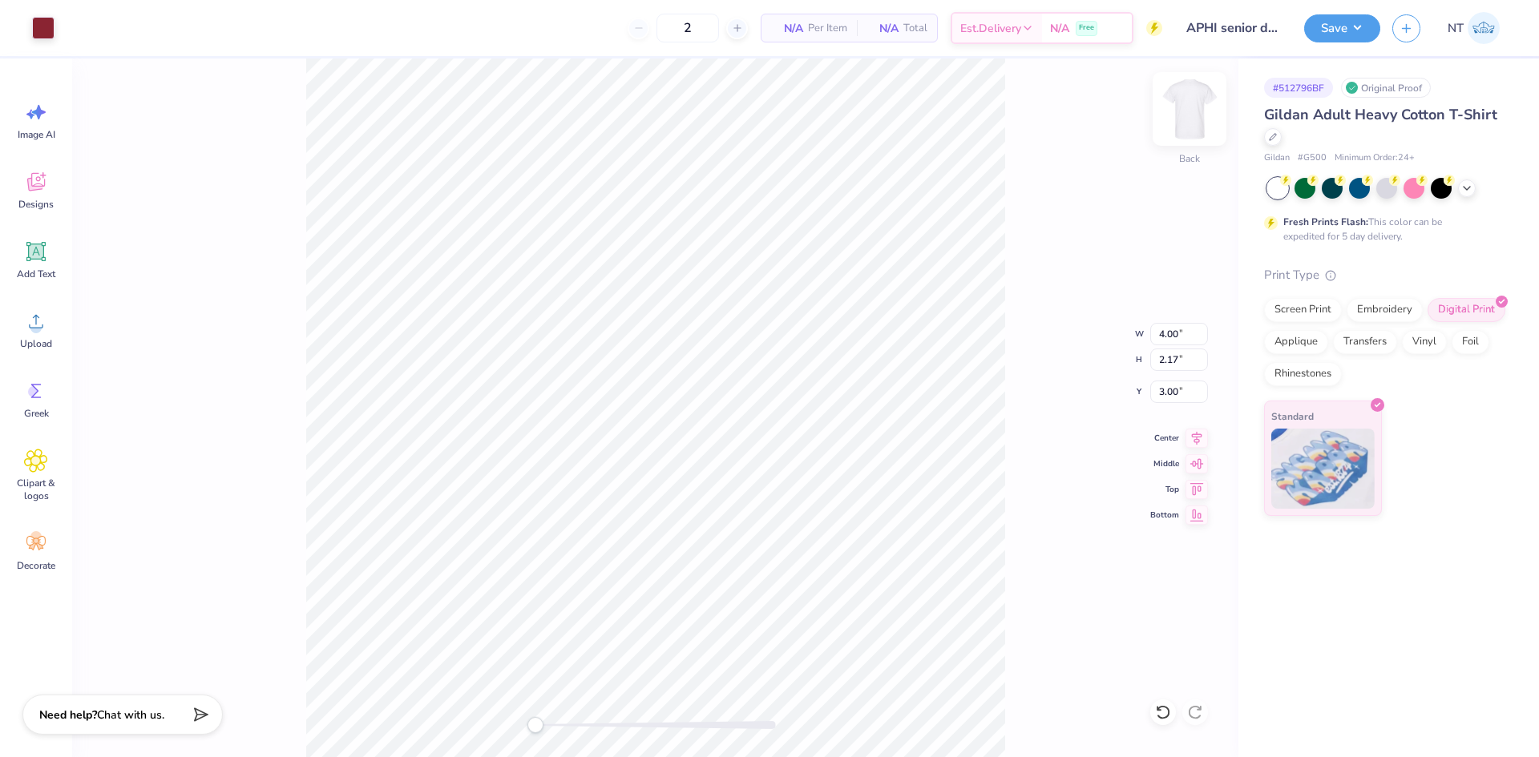
click at [1186, 103] on img at bounding box center [1189, 109] width 64 height 64
click at [44, 330] on icon at bounding box center [36, 321] width 24 height 24
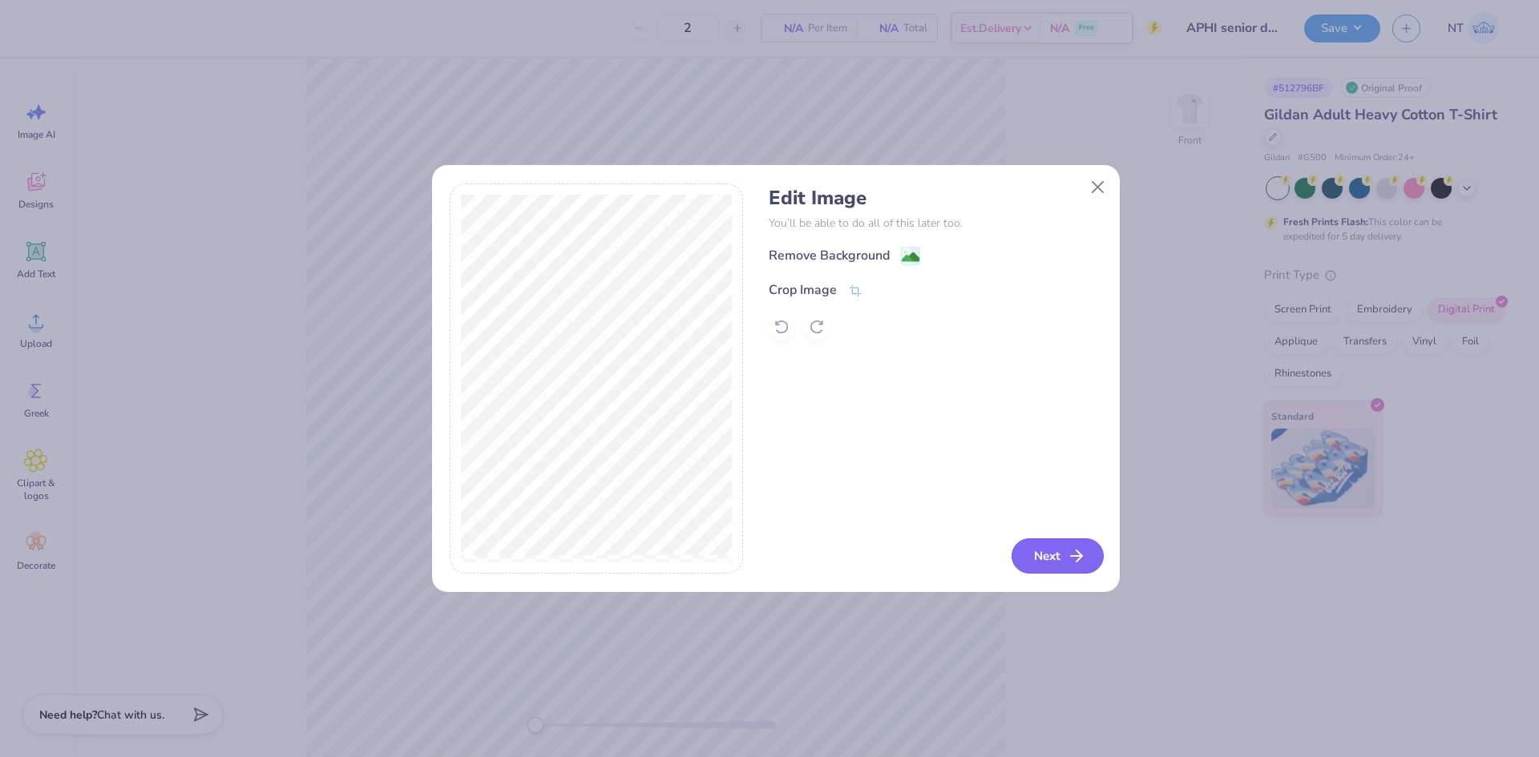
click at [1065, 563] on button "Next" at bounding box center [1057, 556] width 92 height 35
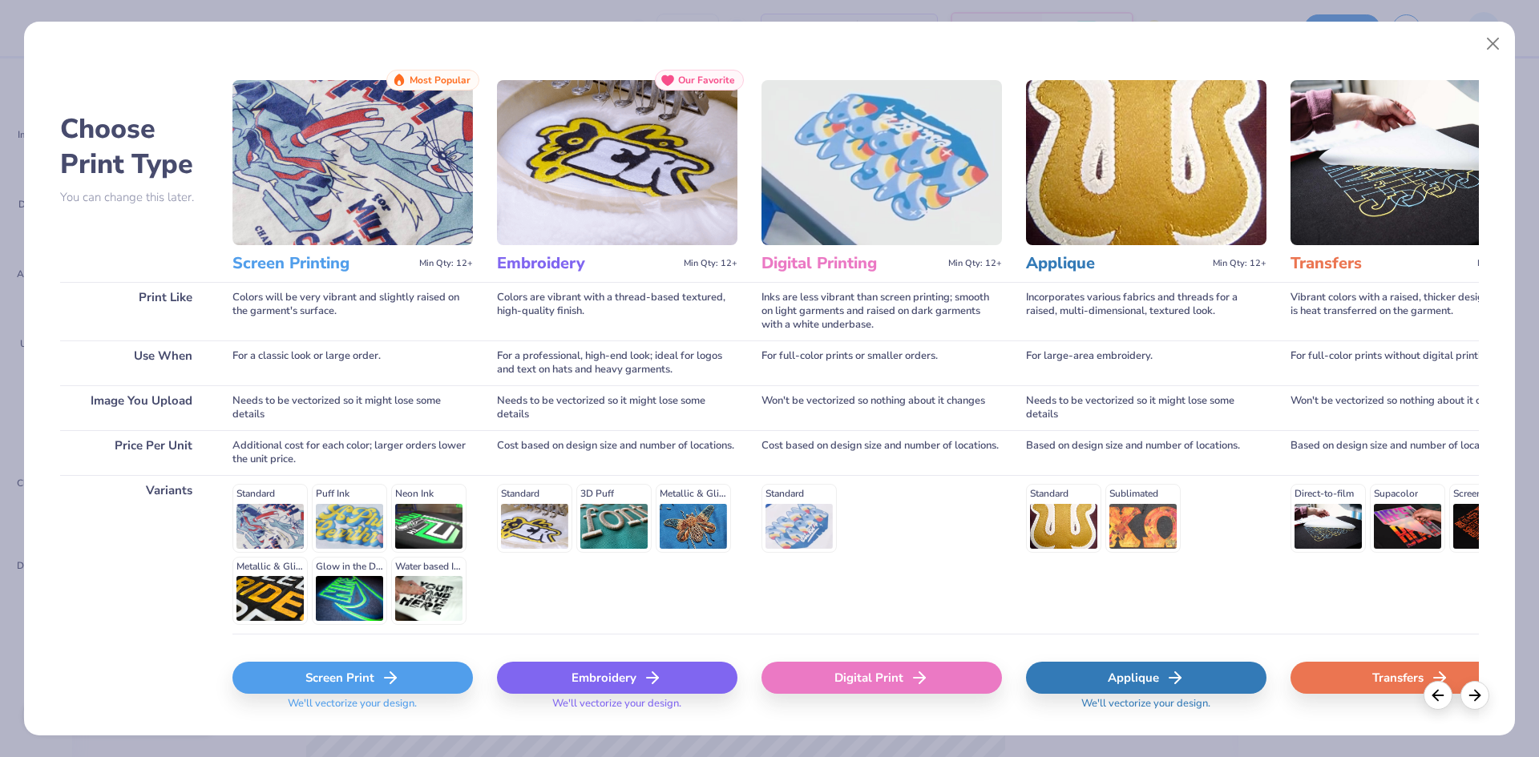
click at [875, 675] on div "Digital Print" at bounding box center [881, 678] width 240 height 32
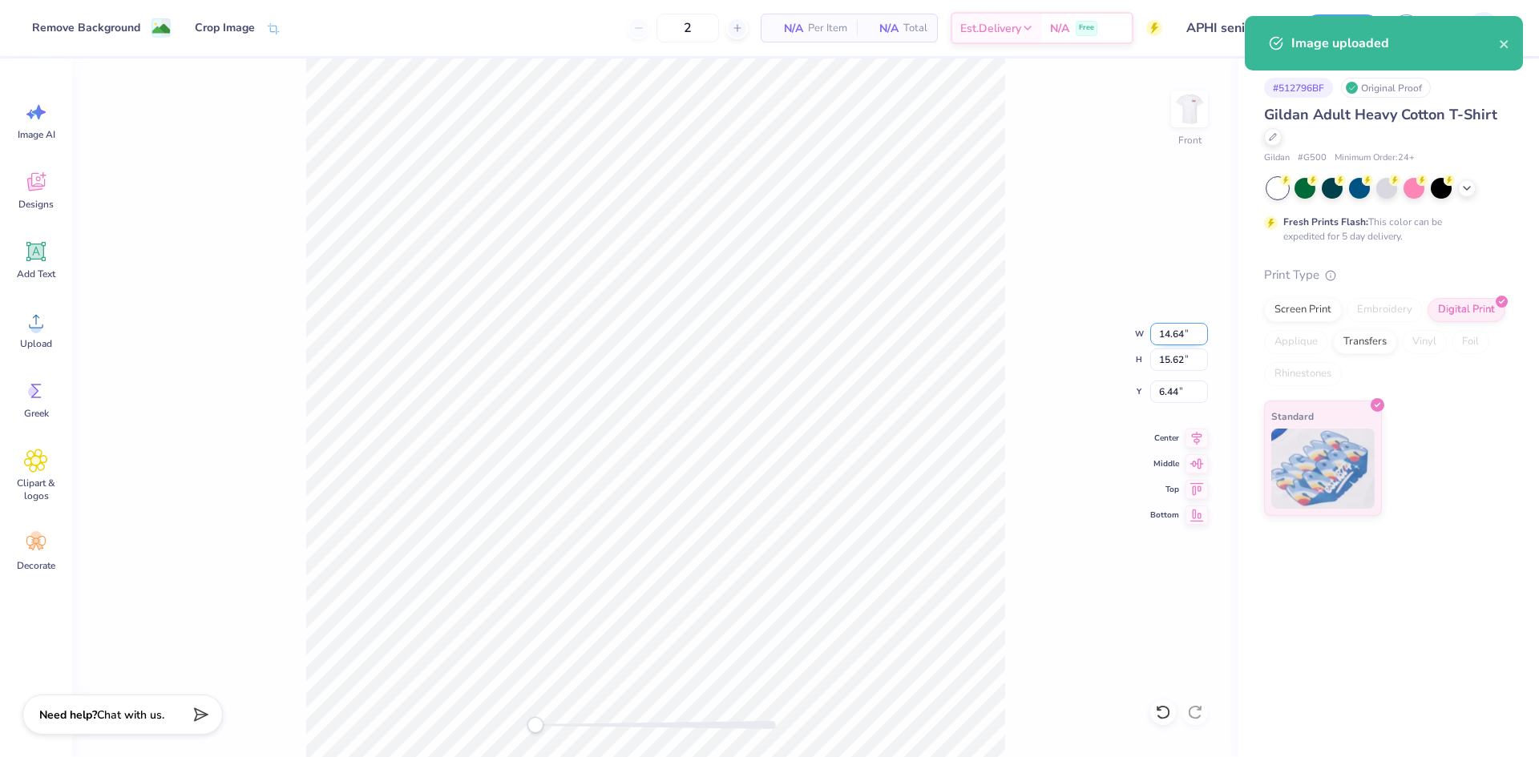
click at [1175, 333] on input "14.64" at bounding box center [1179, 334] width 58 height 22
type input "14.00"
type input "14.94"
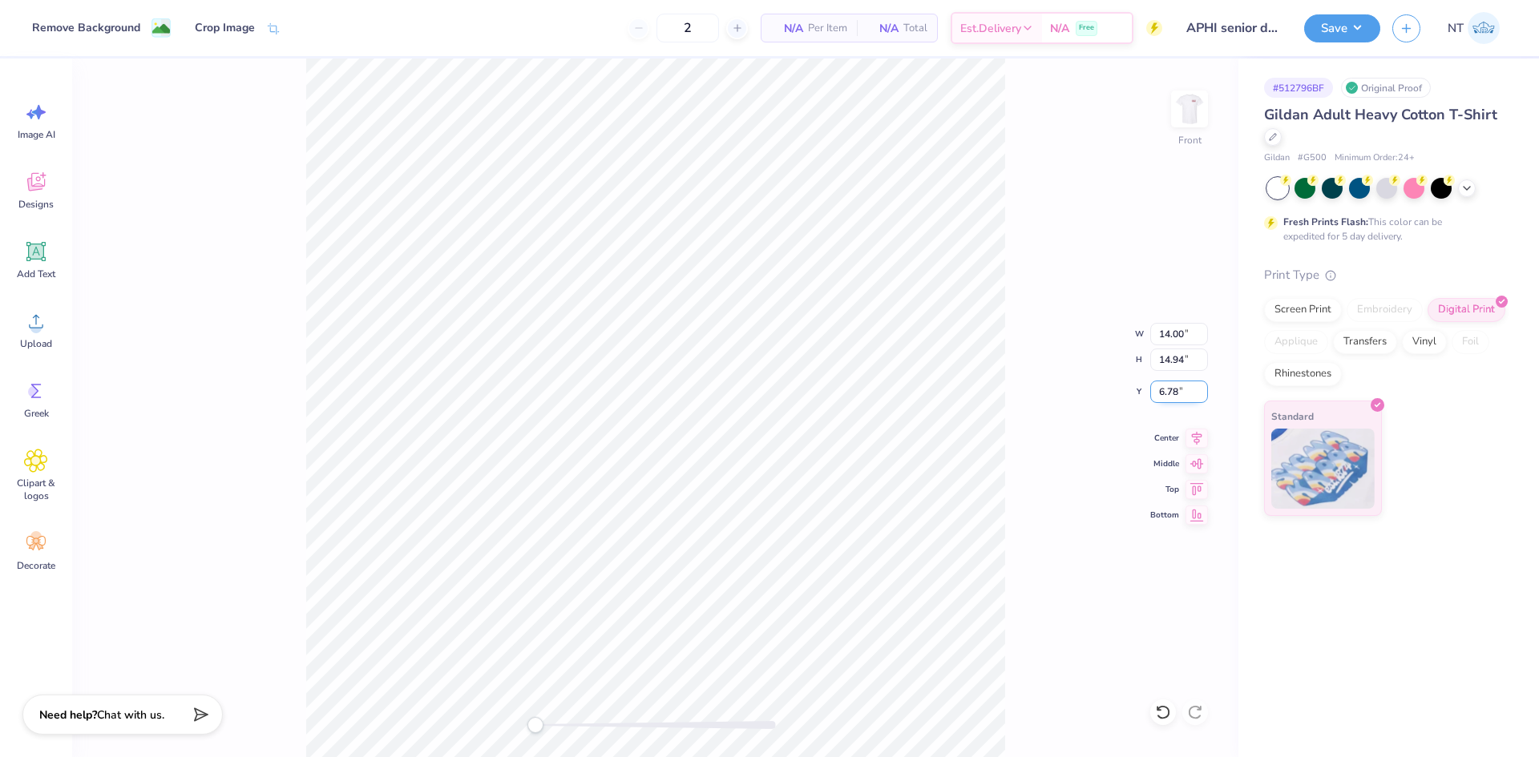
click at [1164, 398] on input "6.78" at bounding box center [1179, 392] width 58 height 22
type input "3"
click at [1199, 441] on icon at bounding box center [1196, 435] width 22 height 19
click at [1042, 313] on div "Front W 14.00 14.00 " H 14.94 14.94 " Y 3.00 3.00 " Center Middle Top Bottom" at bounding box center [655, 408] width 1166 height 699
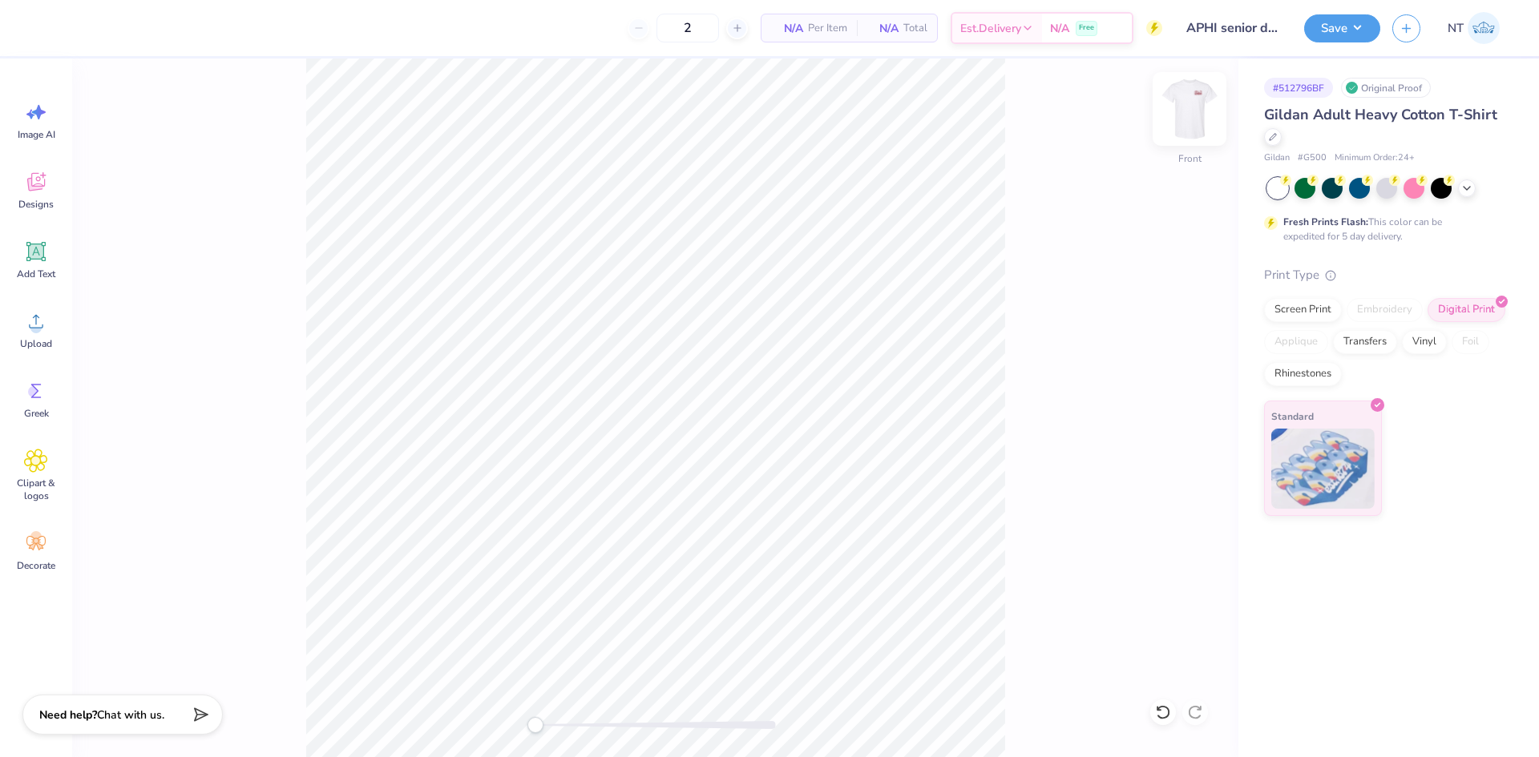
click at [1176, 111] on img at bounding box center [1189, 109] width 64 height 64
click at [59, 329] on div "Upload" at bounding box center [36, 330] width 58 height 60
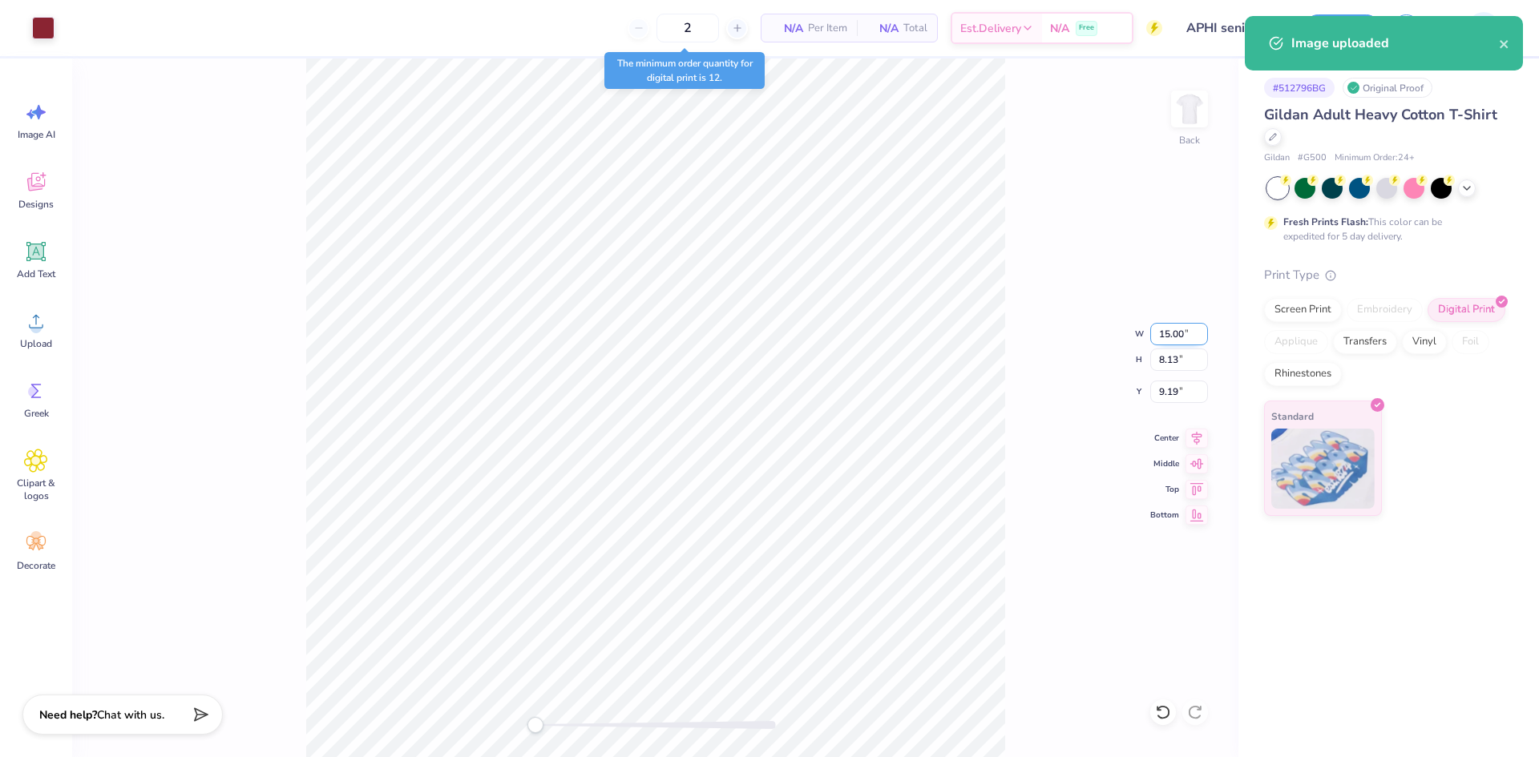
click at [1172, 333] on input "15.00" at bounding box center [1179, 334] width 58 height 22
type input "4.00"
type input "2.17"
type input "12.17"
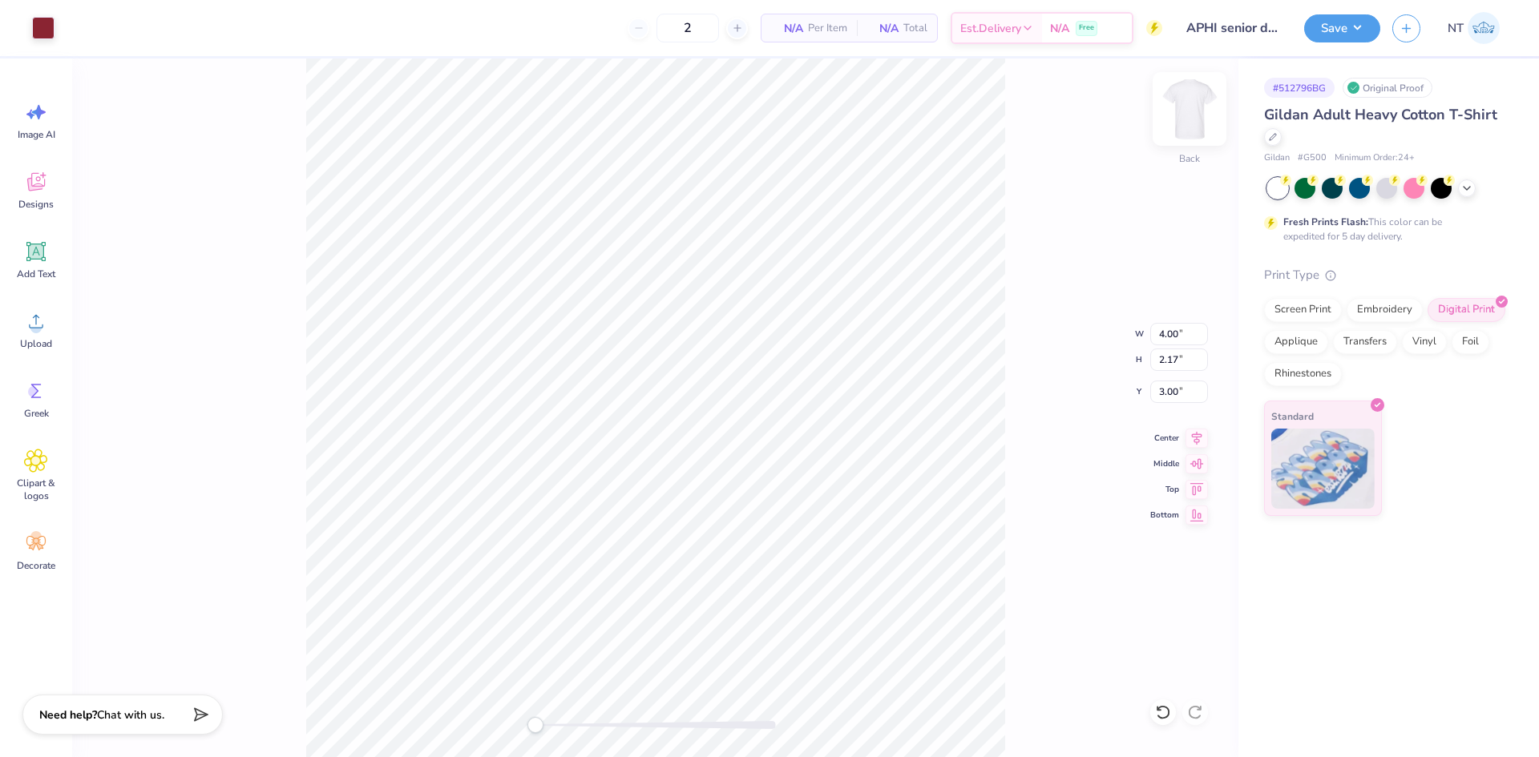
click at [1177, 115] on img at bounding box center [1189, 109] width 64 height 64
click at [31, 325] on circle at bounding box center [35, 327] width 11 height 11
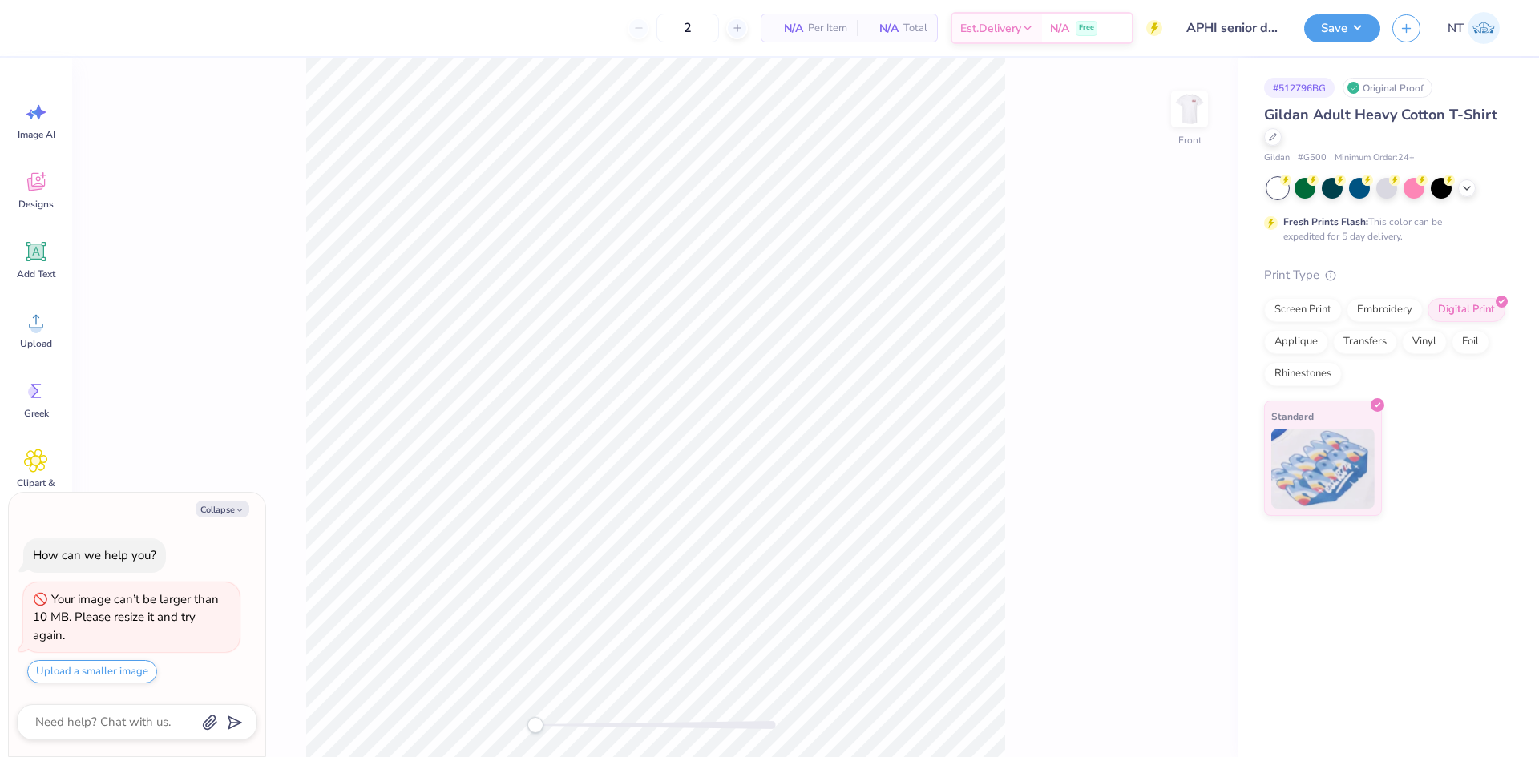
click at [233, 504] on button "Collapse" at bounding box center [223, 509] width 54 height 17
type textarea "x"
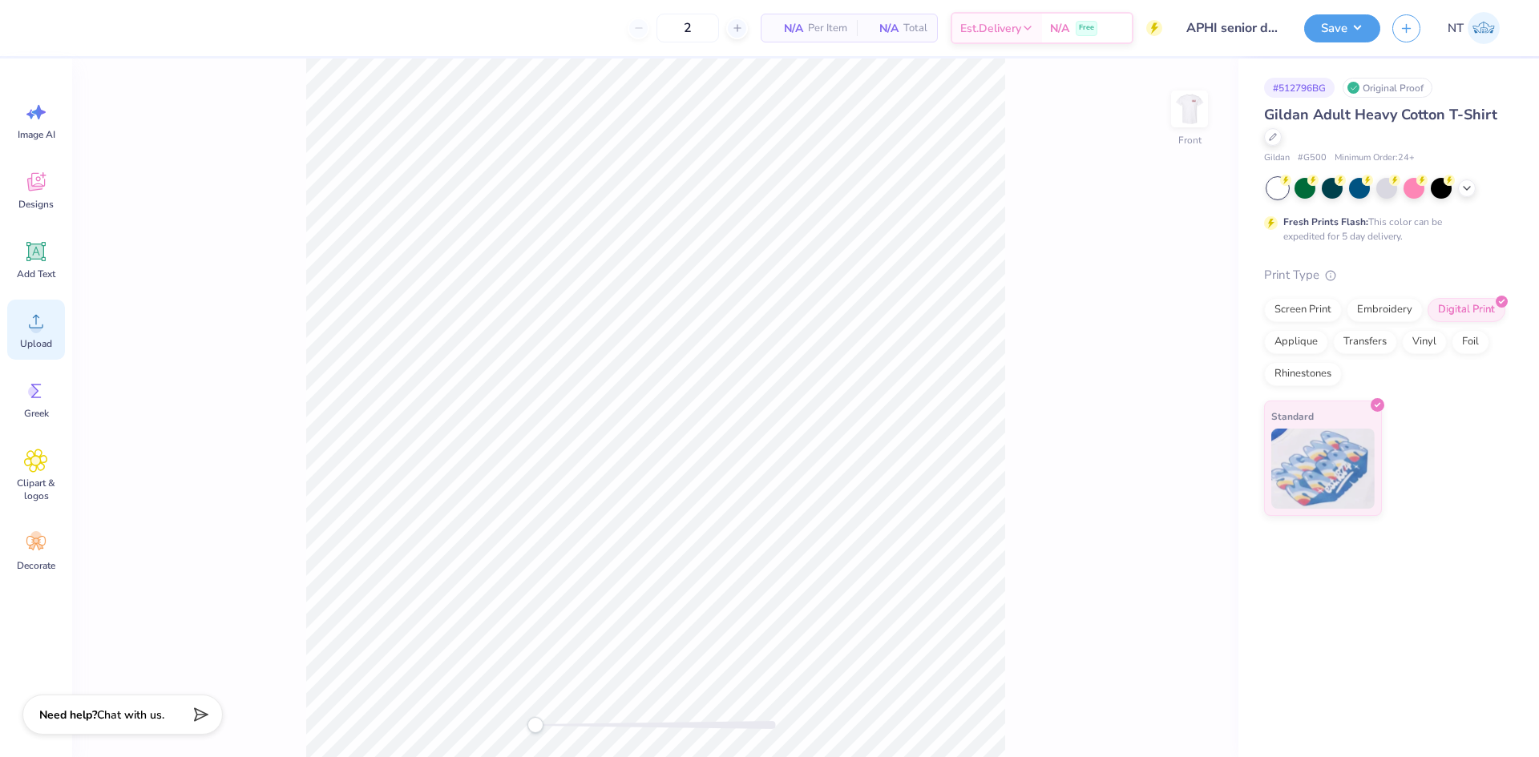
click at [21, 335] on div "Upload" at bounding box center [36, 330] width 58 height 60
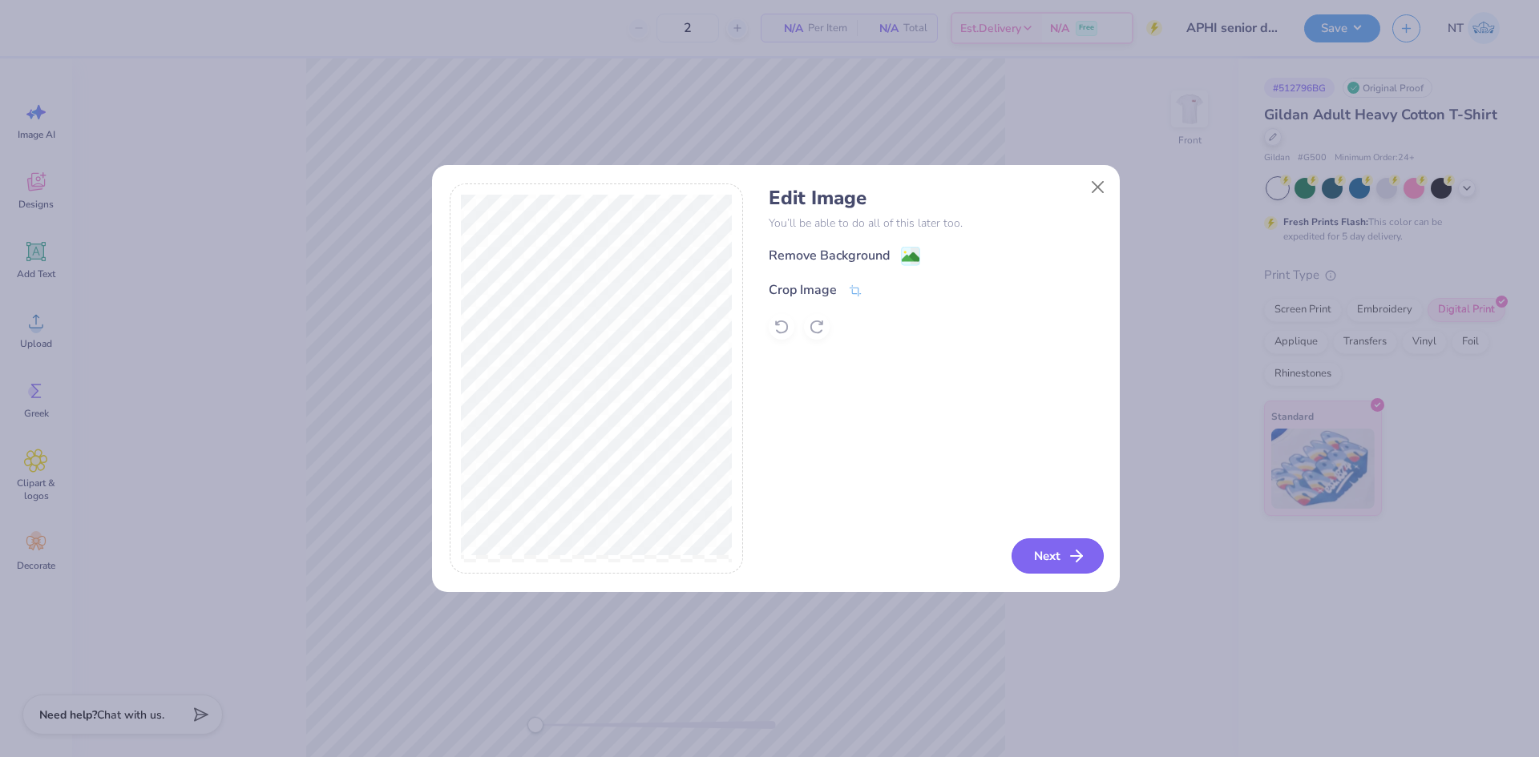
click at [1064, 550] on button "Next" at bounding box center [1057, 556] width 92 height 35
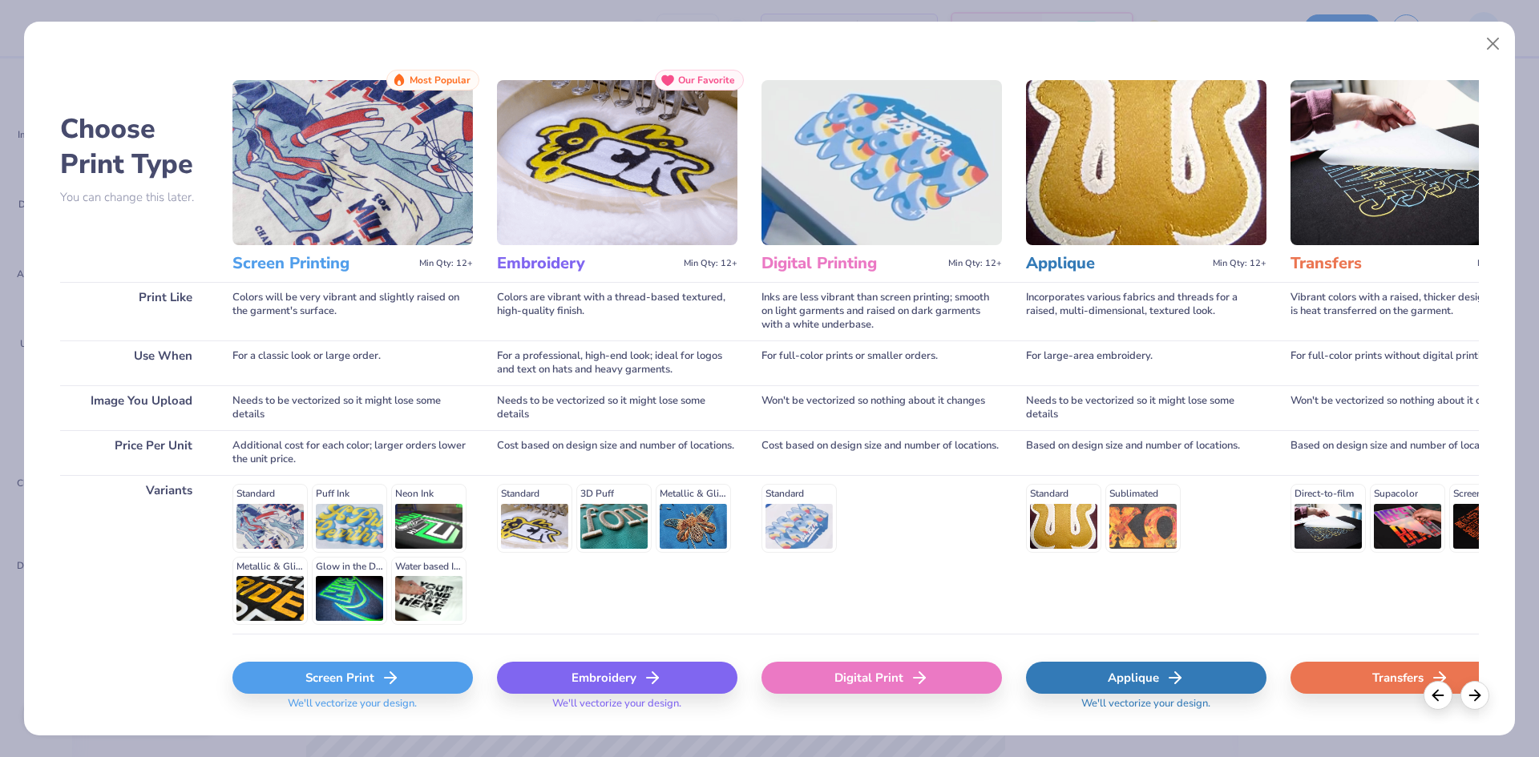
click at [942, 662] on div "Digital Print" at bounding box center [881, 681] width 240 height 95
click at [934, 681] on div "Digital Print" at bounding box center [881, 678] width 240 height 32
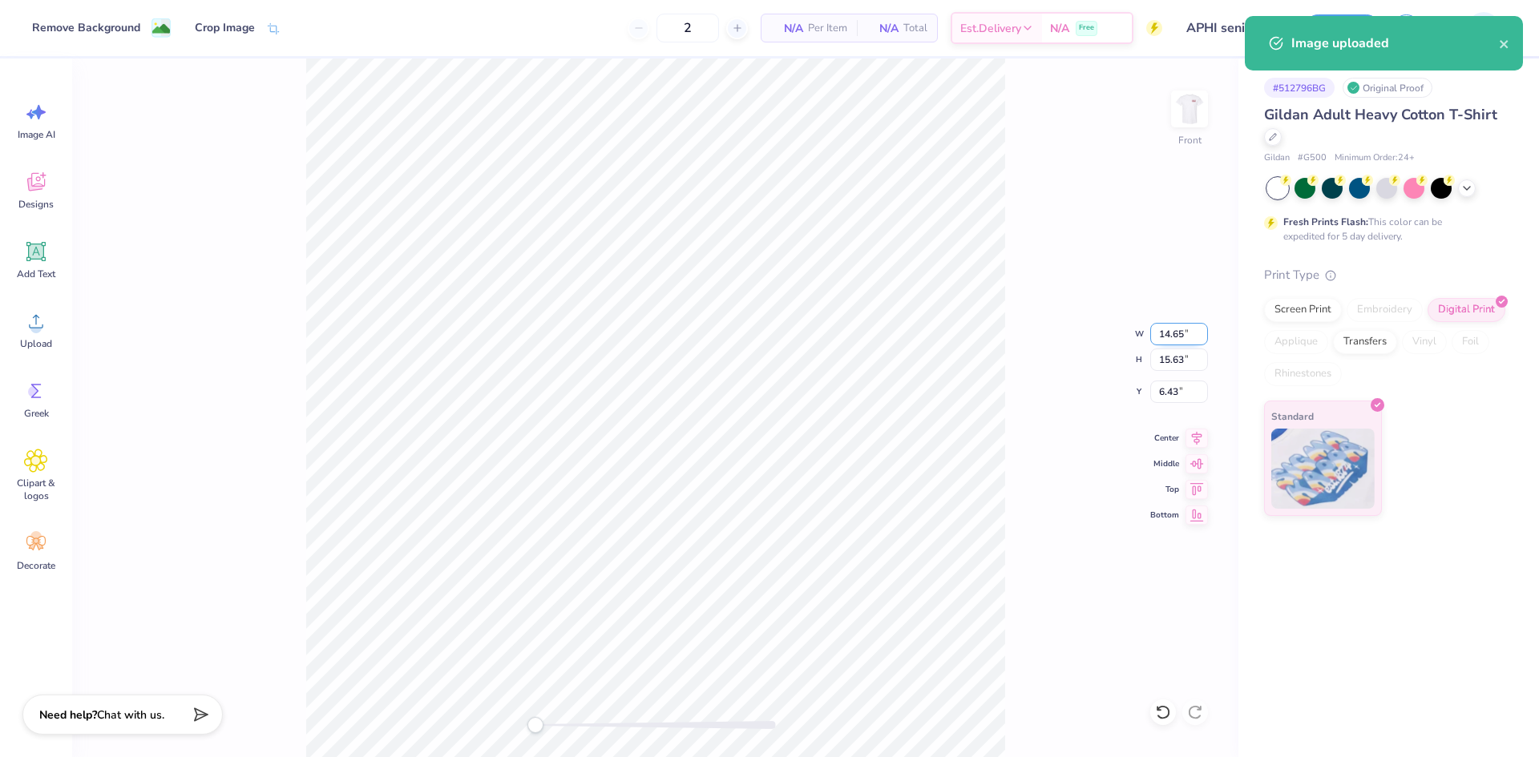
click at [1174, 329] on input "14.65" at bounding box center [1179, 334] width 58 height 22
type input "14.00"
type input "14.94"
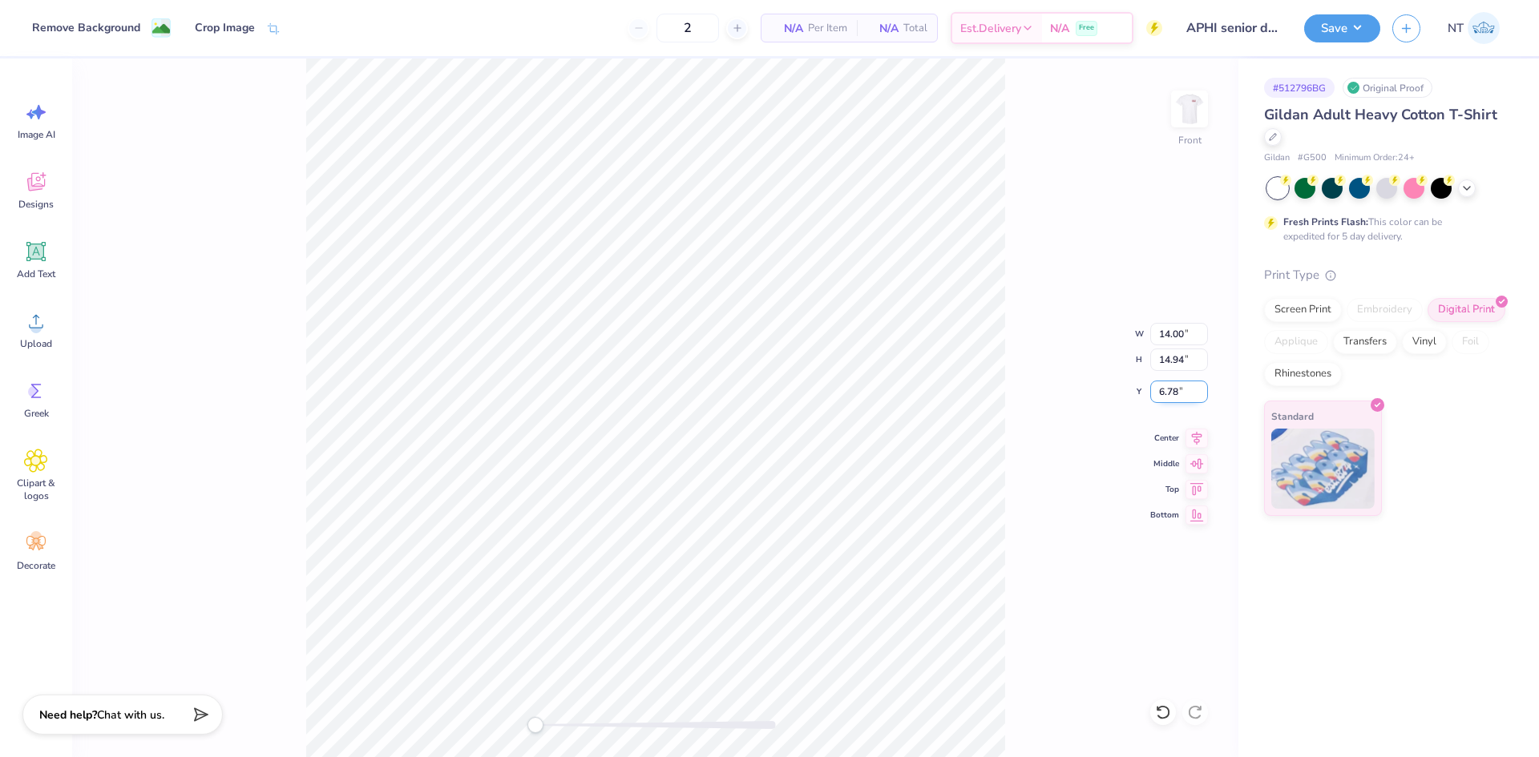
click at [1171, 393] on input "6.78" at bounding box center [1179, 392] width 58 height 22
type input "3"
click at [1179, 110] on img at bounding box center [1189, 109] width 64 height 64
type input "14.23"
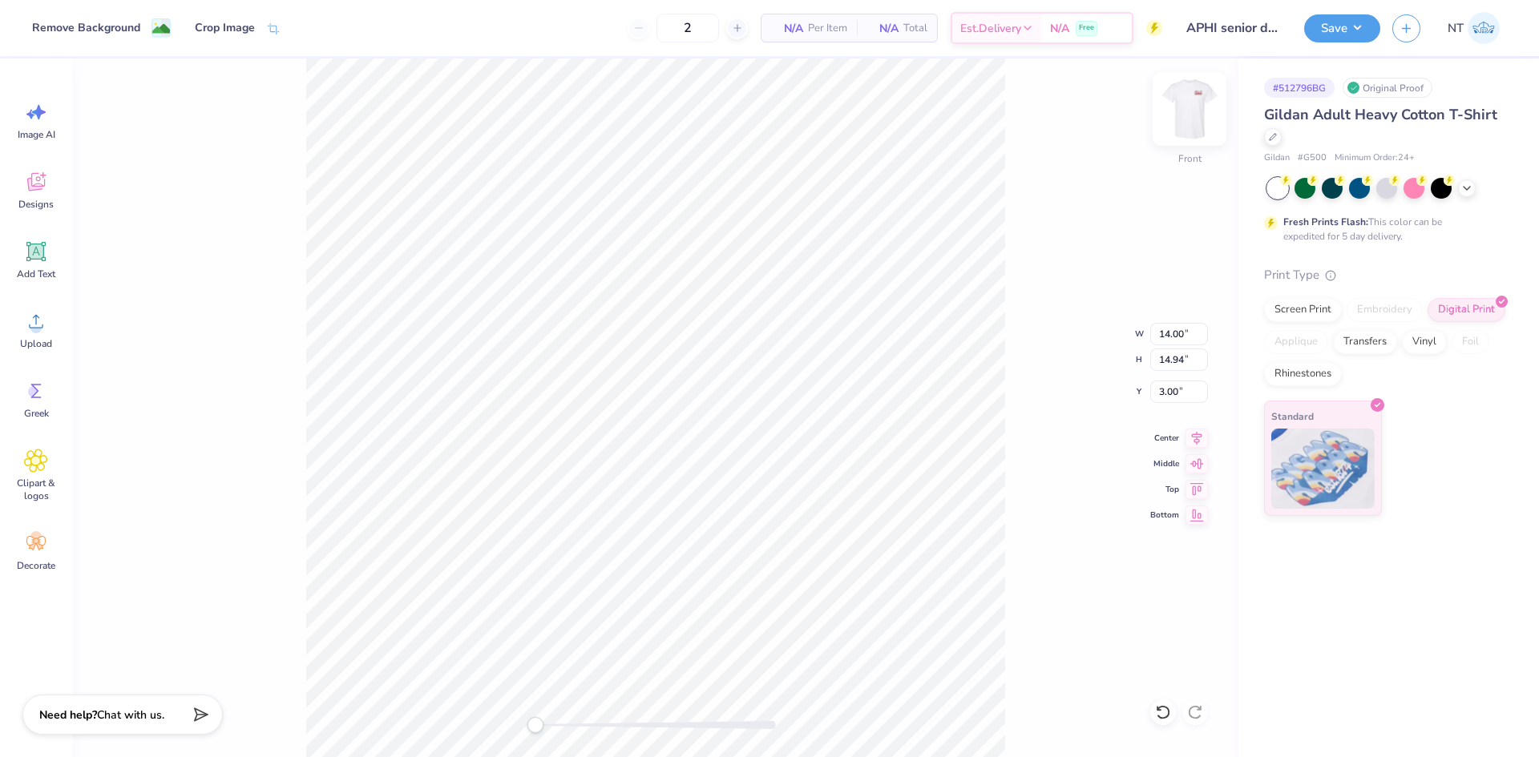
type input "15.19"
type input "1.21"
click at [1201, 107] on img at bounding box center [1189, 109] width 64 height 64
type input "3.94"
type input "2.13"
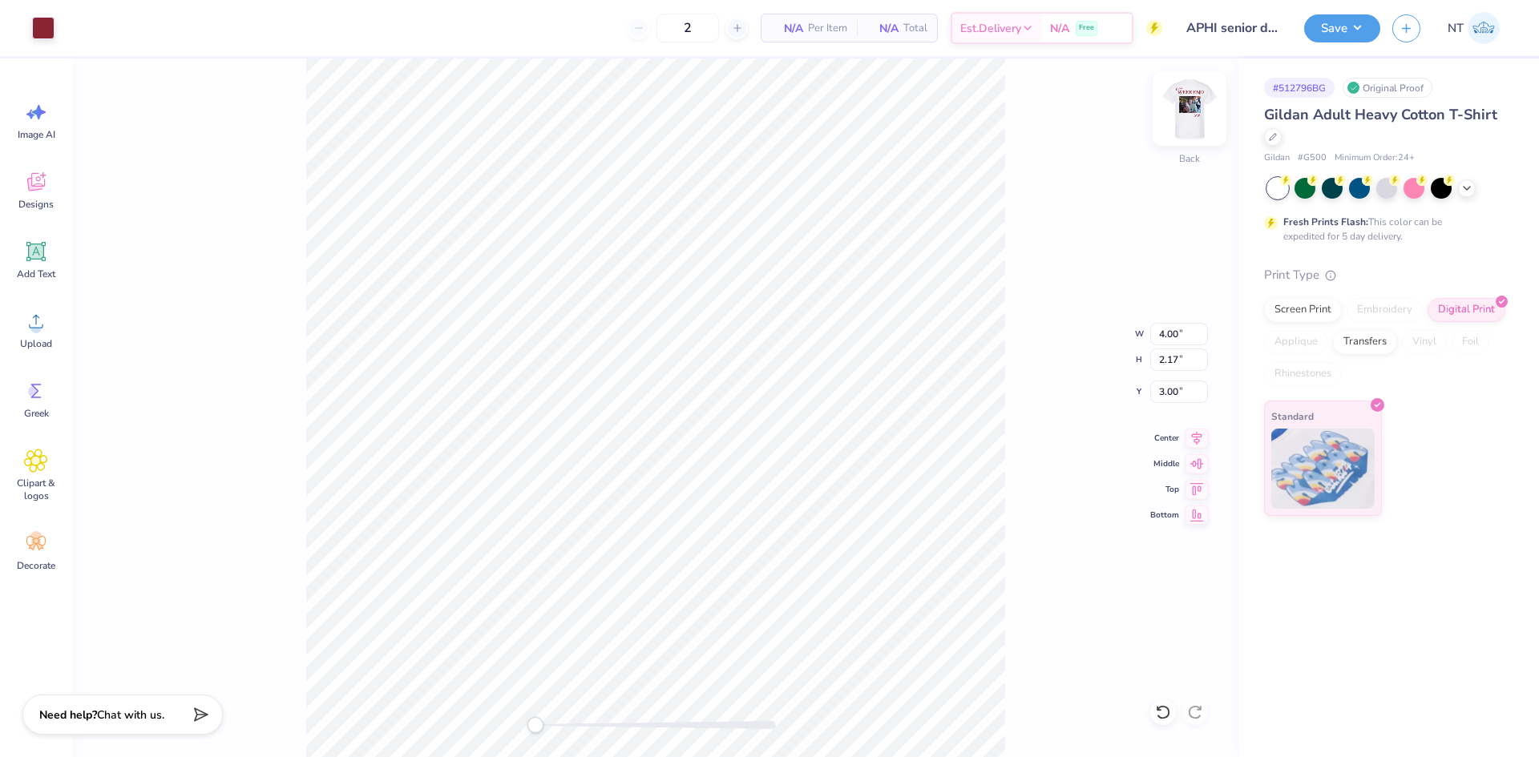
type input "4.76"
click at [1185, 125] on img at bounding box center [1189, 109] width 32 height 32
type input "14.23"
type input "15.19"
type input "1.21"
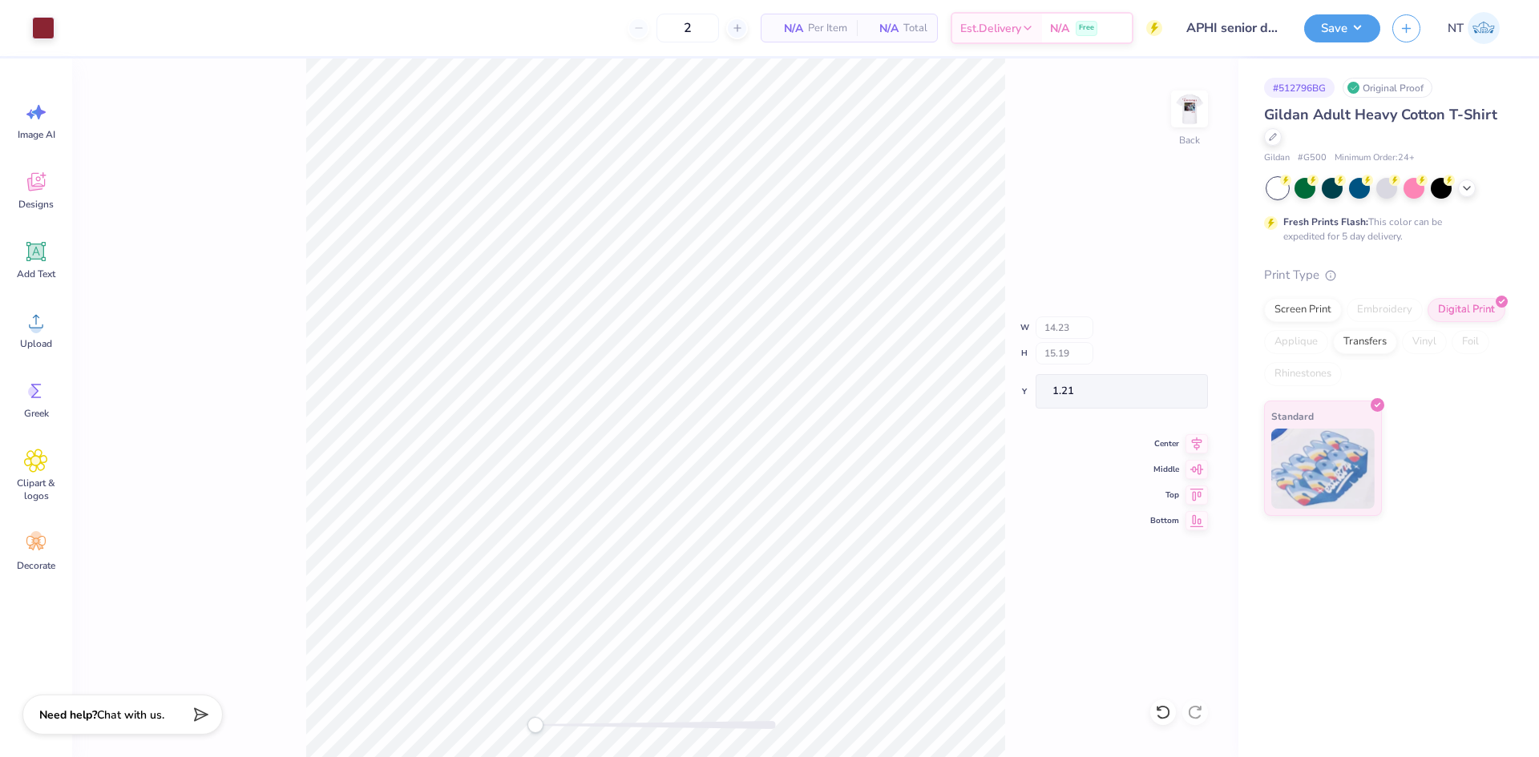
type input "4.00"
type input "2.17"
type input "3.00"
click at [1333, 21] on button "Save" at bounding box center [1342, 26] width 76 height 28
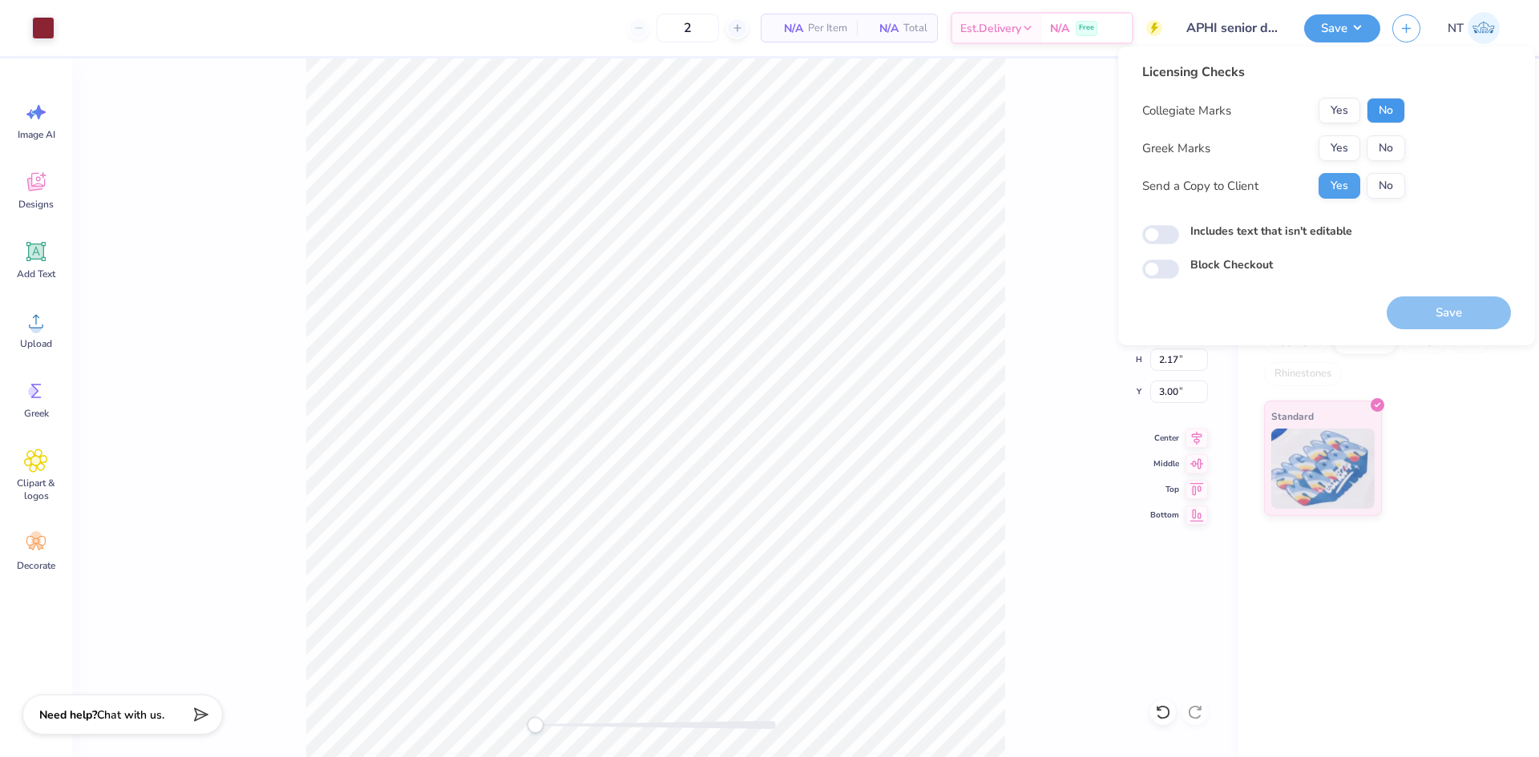
click at [1390, 108] on button "No" at bounding box center [1385, 111] width 38 height 26
click at [1338, 152] on button "Yes" at bounding box center [1339, 148] width 42 height 26
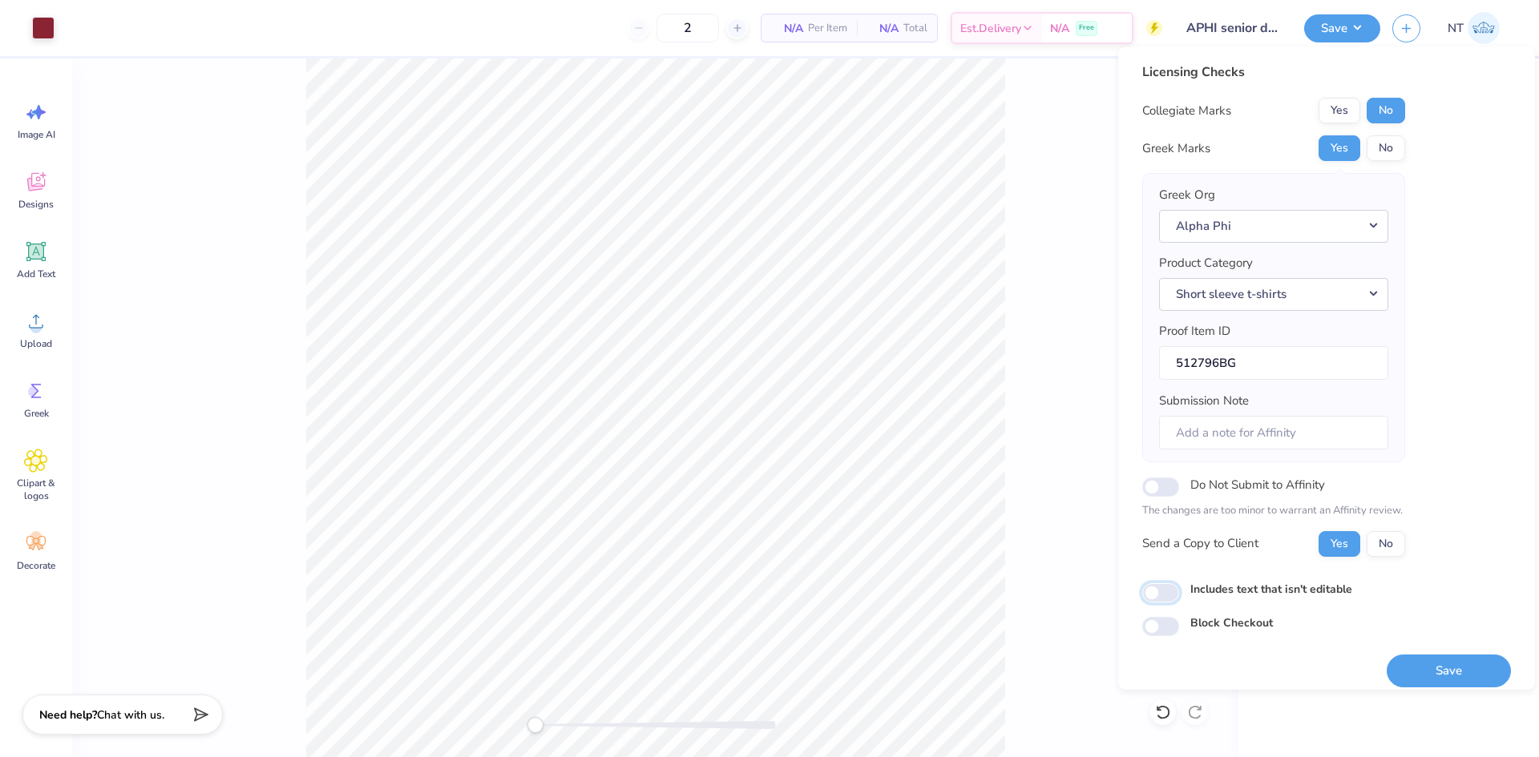
click at [1165, 587] on input "Includes text that isn't editable" at bounding box center [1160, 592] width 37 height 19
checkbox input "true"
click at [1419, 664] on button "Save" at bounding box center [1448, 671] width 124 height 33
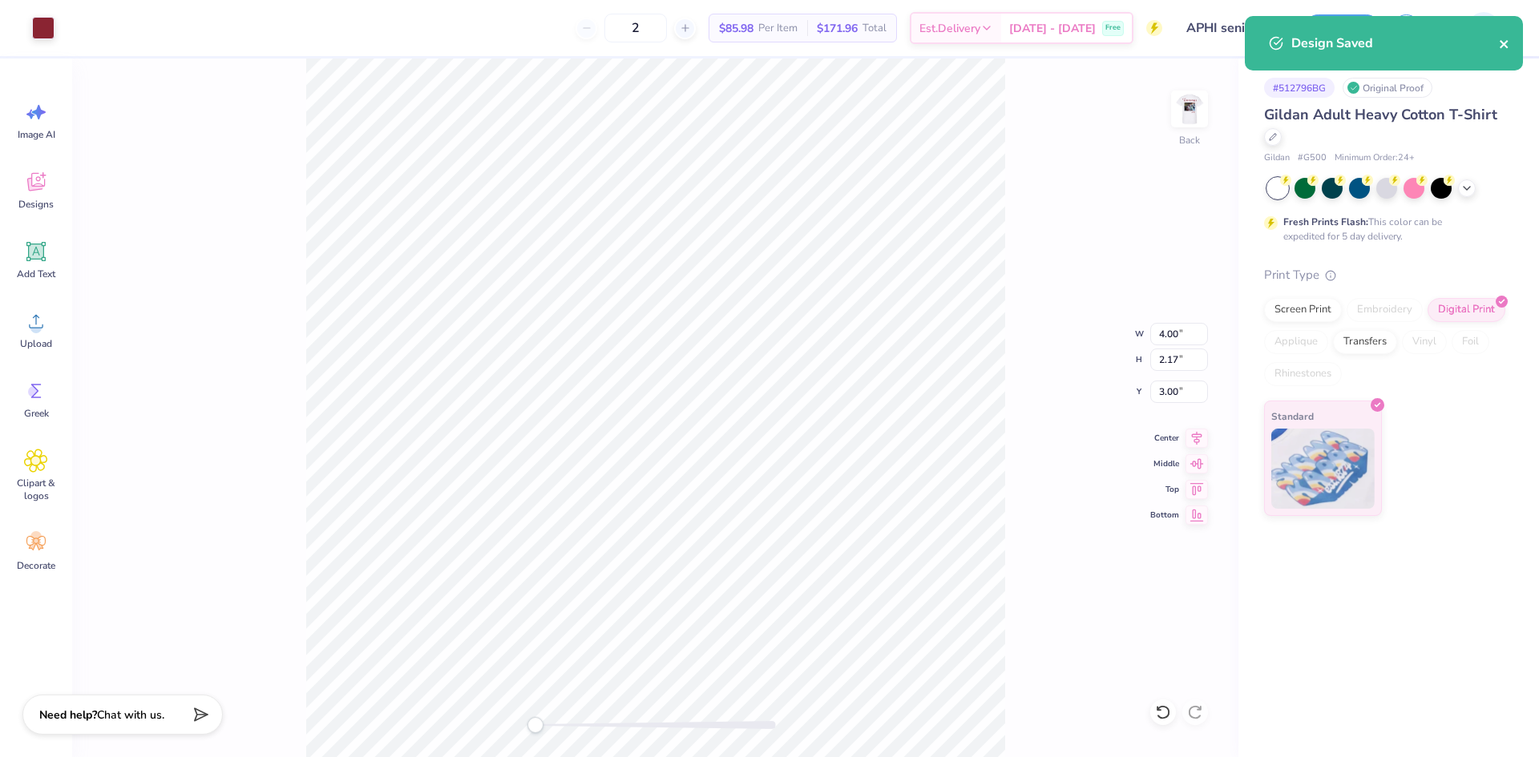
click at [1505, 46] on icon "close" at bounding box center [1503, 44] width 8 height 8
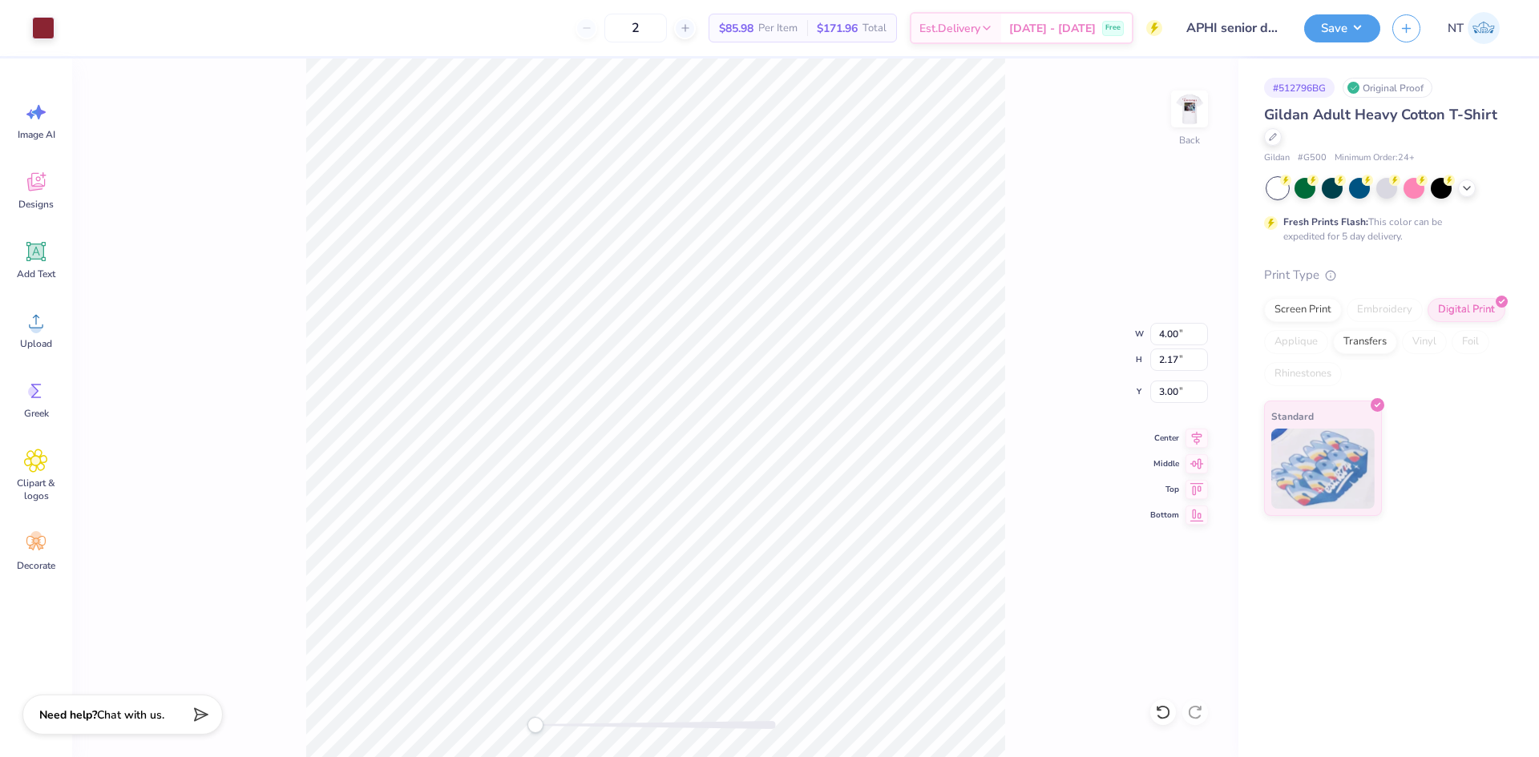
click at [1175, 111] on img at bounding box center [1189, 109] width 32 height 32
type input "3.94"
type input "2.13"
type input "4.76"
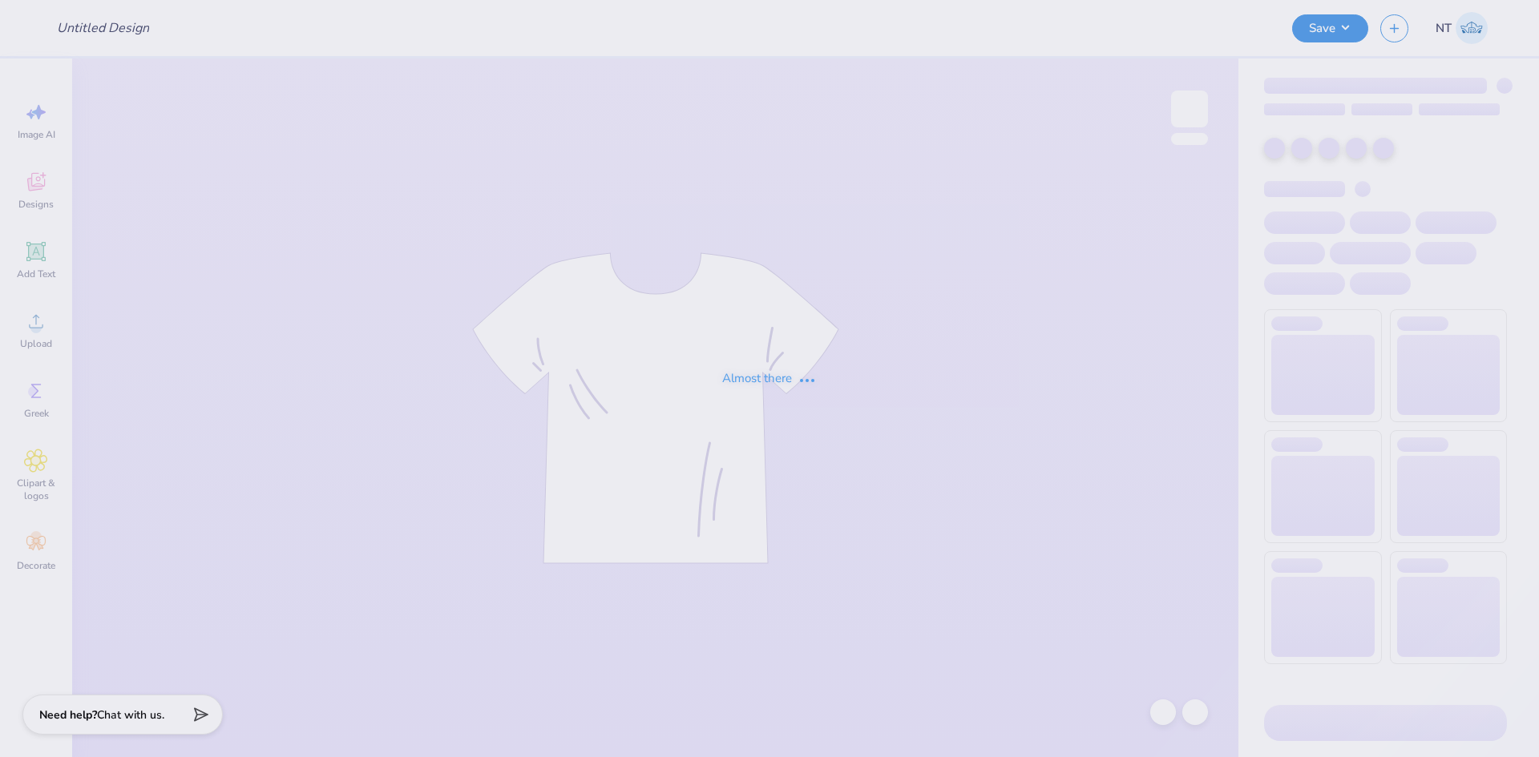
type input "APHI senior dads weekend"
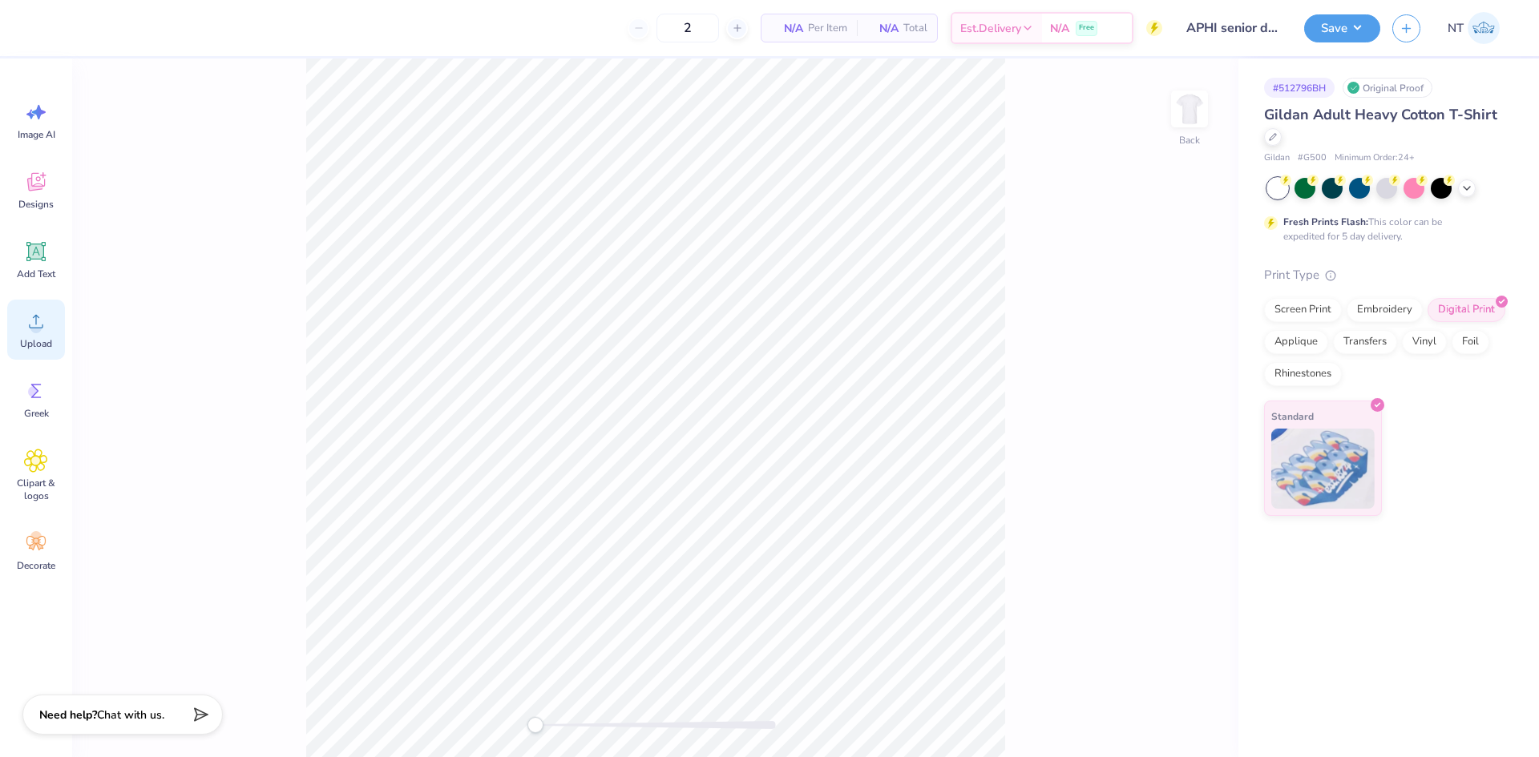
click at [53, 331] on div "Upload" at bounding box center [36, 330] width 58 height 60
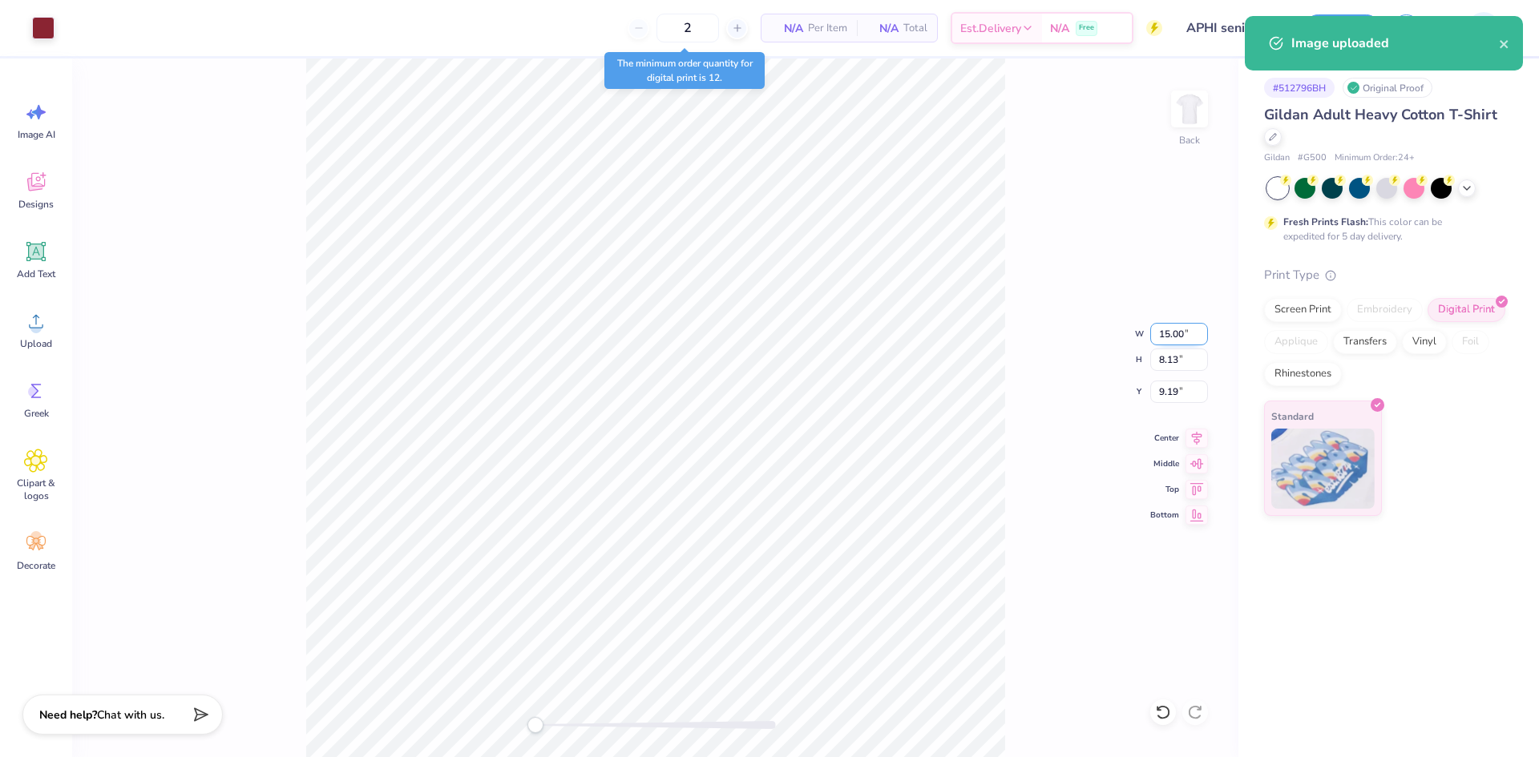
click at [1167, 333] on input "15.00" at bounding box center [1179, 334] width 58 height 22
type input "4.00"
type input "2.17"
type input "12.17"
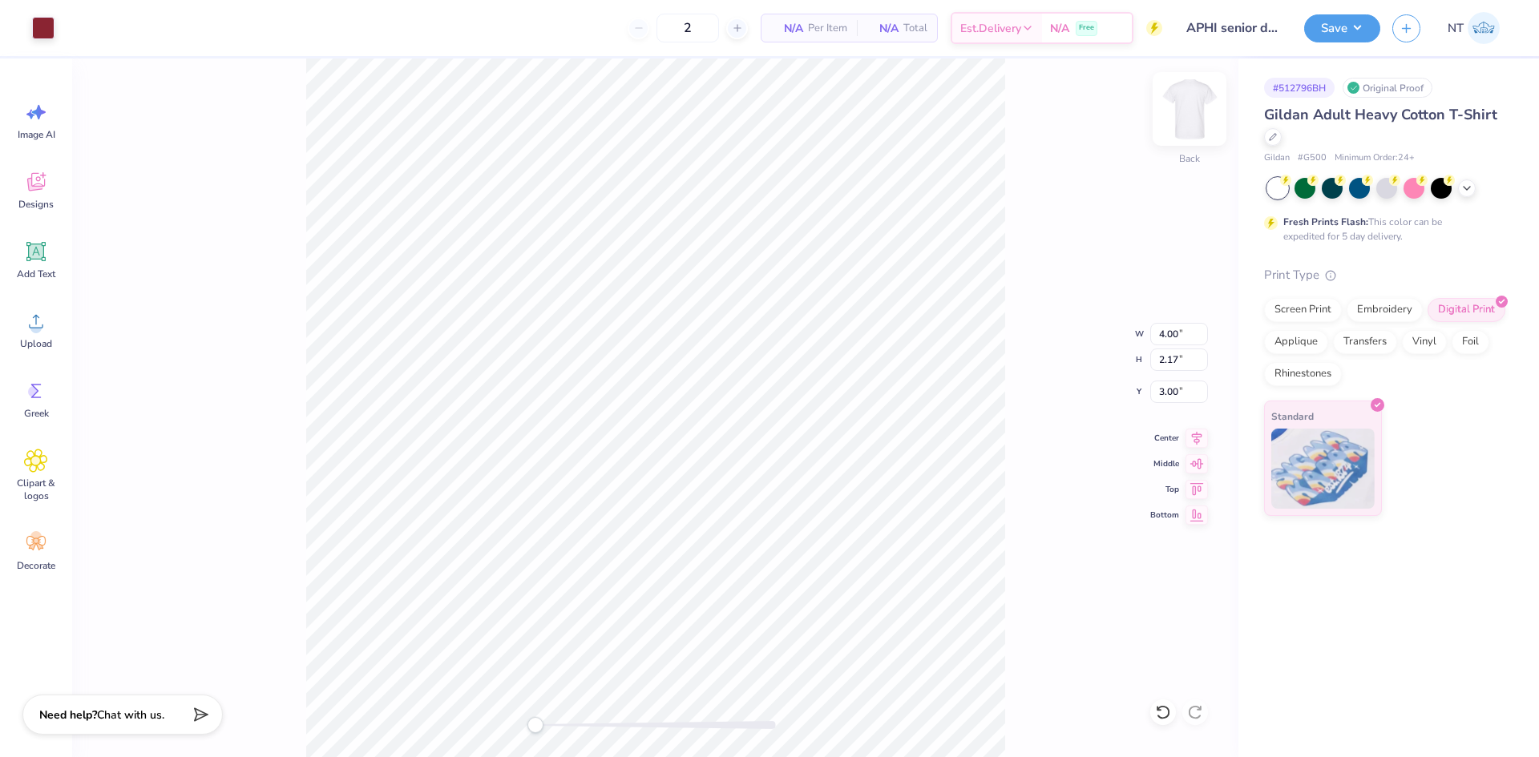
click at [1197, 110] on img at bounding box center [1189, 109] width 64 height 64
click at [38, 339] on span "Upload" at bounding box center [36, 343] width 32 height 13
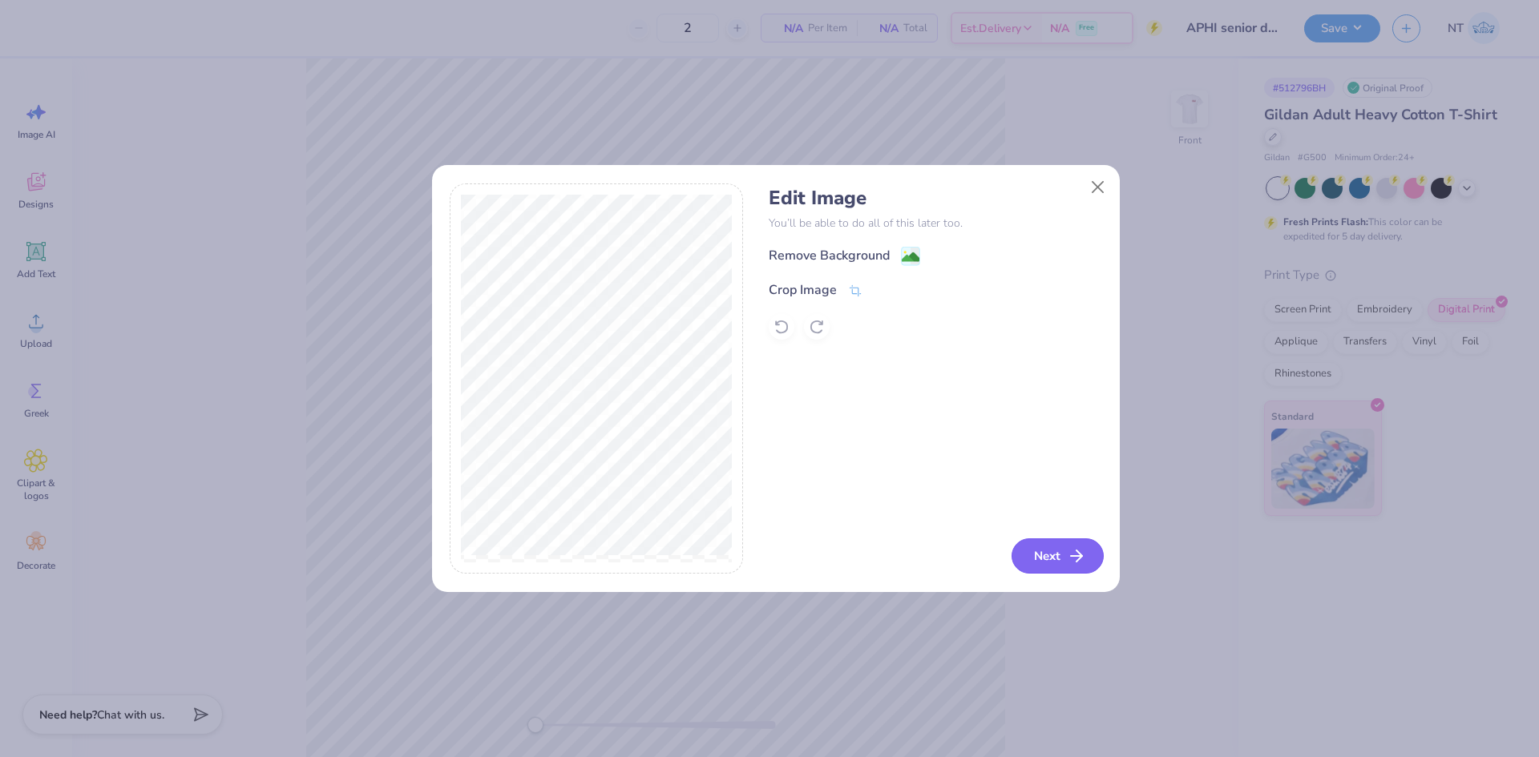
click at [1059, 546] on button "Next" at bounding box center [1057, 556] width 92 height 35
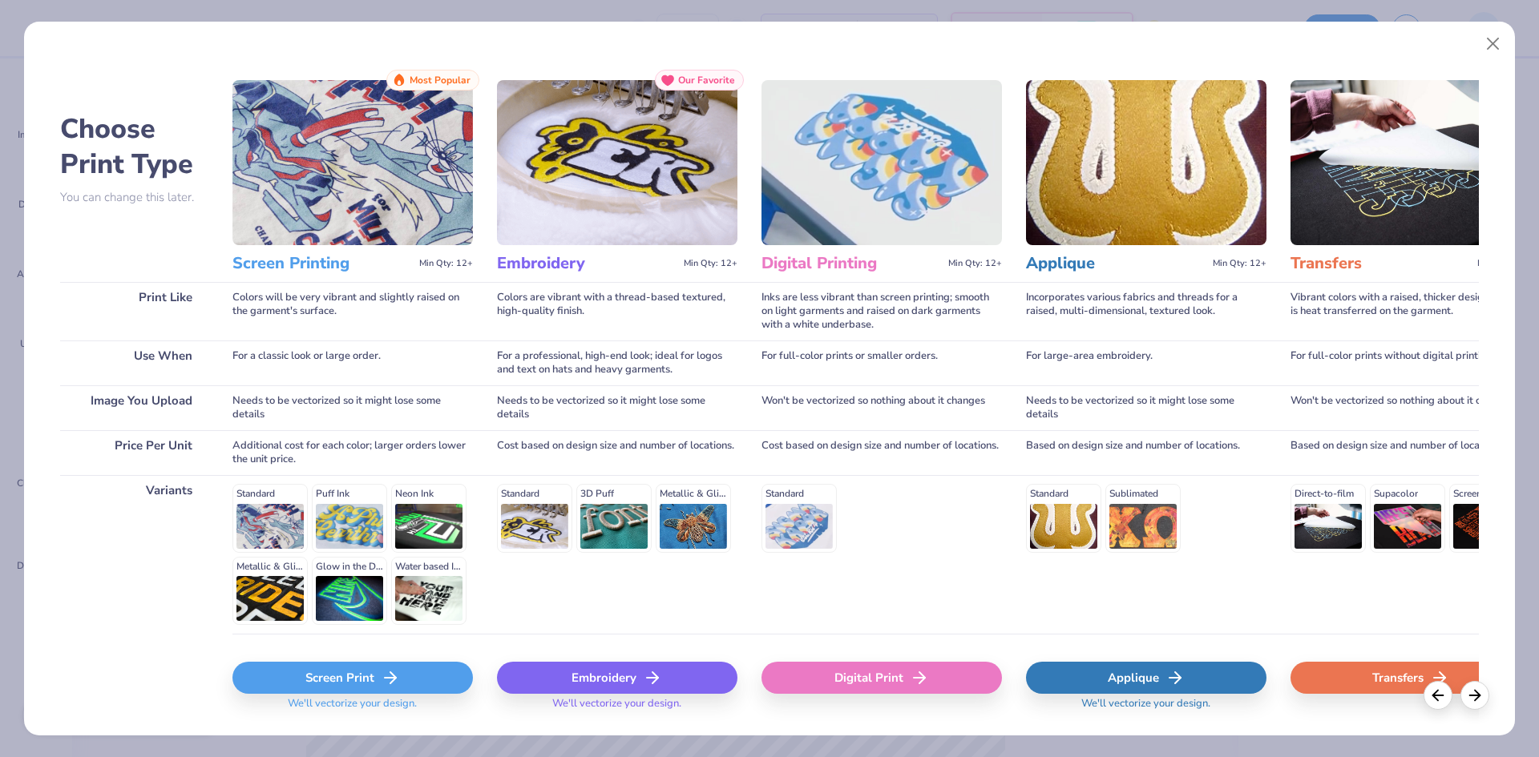
click at [926, 677] on icon at bounding box center [919, 677] width 19 height 19
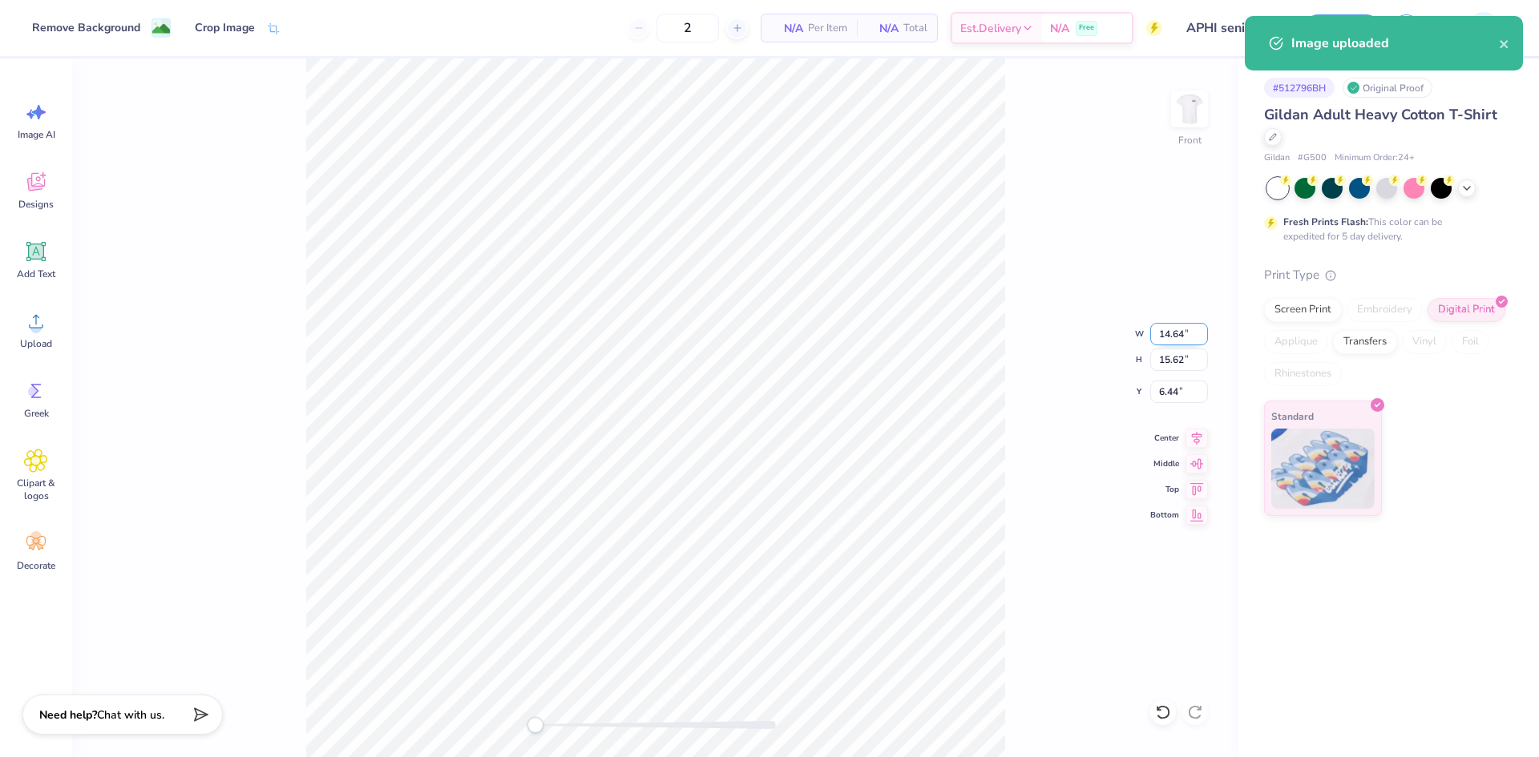
click at [1151, 340] on input "14.64" at bounding box center [1179, 334] width 58 height 22
type input "14.00"
type input "14.94"
click at [1165, 385] on input "6.78" at bounding box center [1179, 392] width 58 height 22
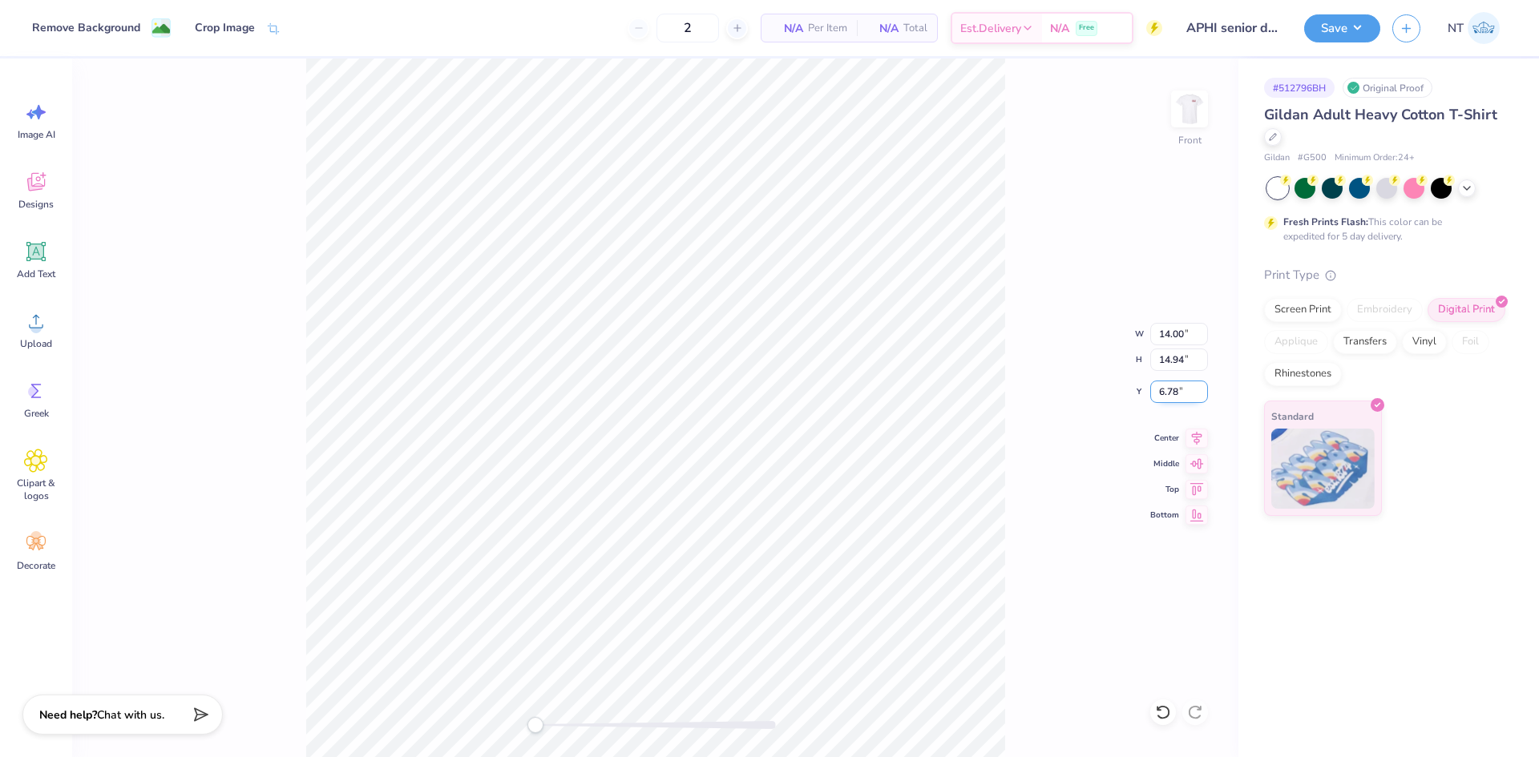
click at [1165, 385] on input "6.78" at bounding box center [1179, 392] width 58 height 22
type input "3"
click at [1010, 378] on div "Front W 14.00 14.00 " H 14.94 14.94 " Y 3 3 " Center Middle Top Bottom" at bounding box center [655, 408] width 1166 height 699
click at [1197, 91] on img at bounding box center [1189, 109] width 64 height 64
type input "14.23"
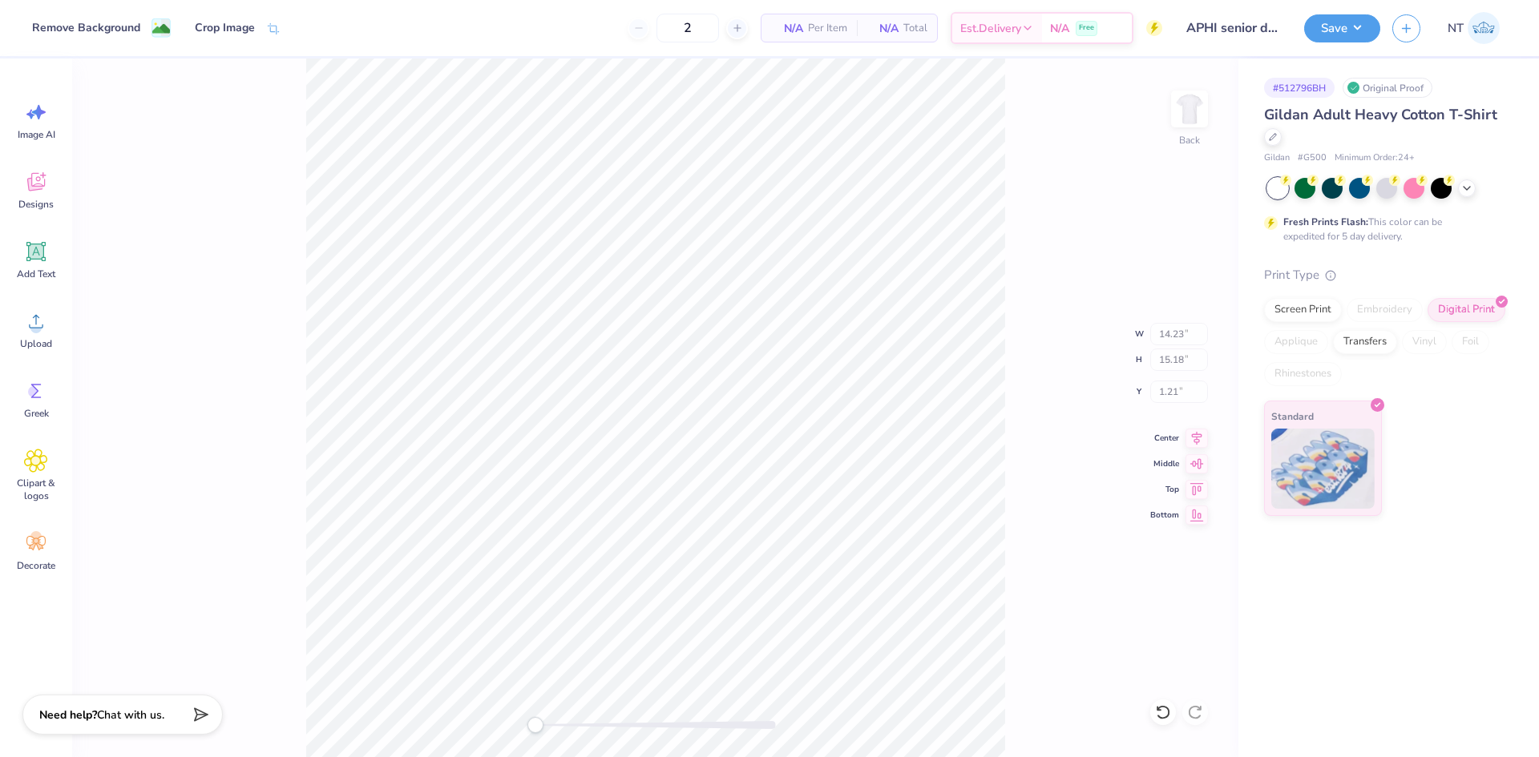
type input "15.18"
type input "1.21"
click at [1362, 16] on button "Save" at bounding box center [1342, 26] width 76 height 28
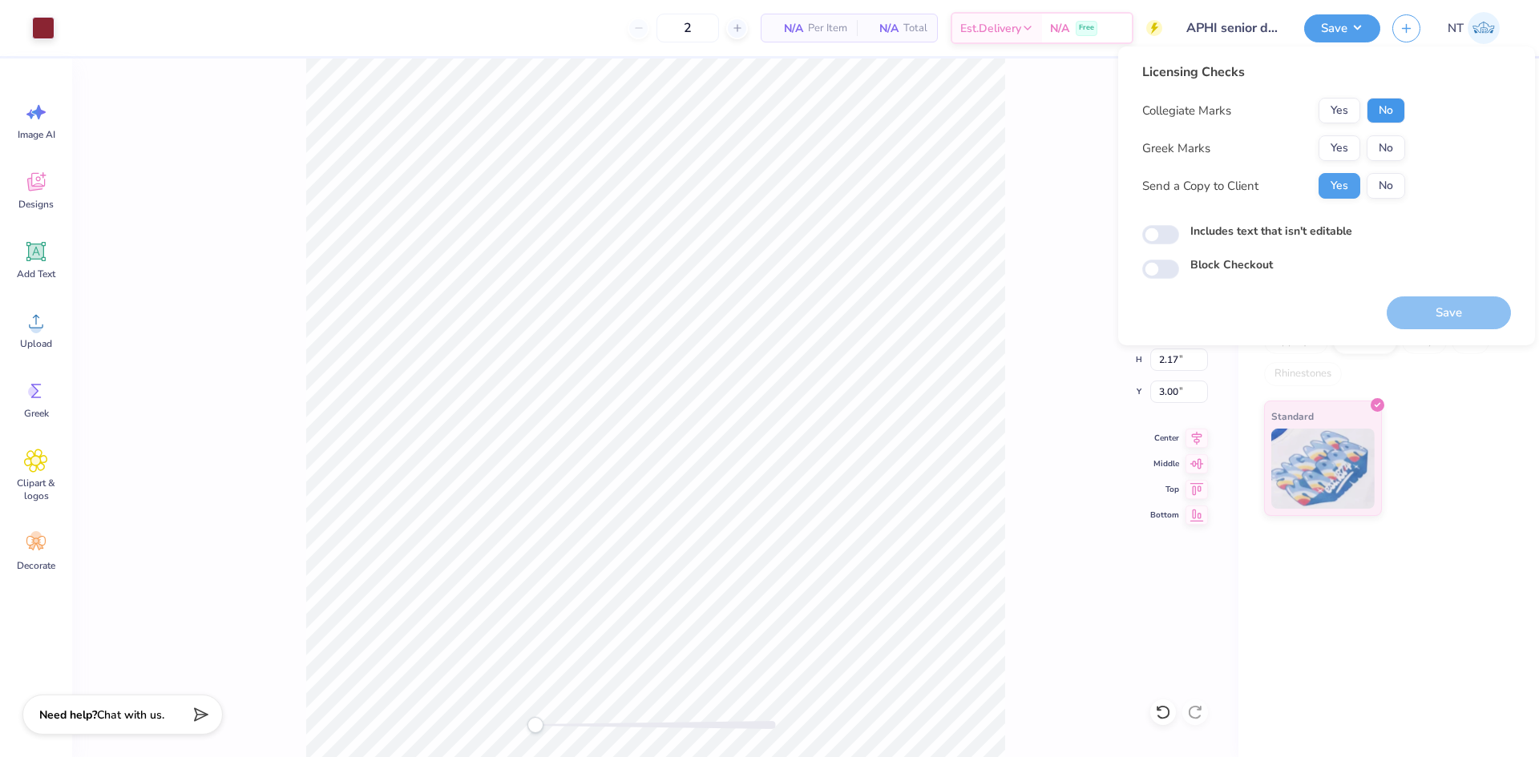
click at [1375, 108] on button "No" at bounding box center [1385, 111] width 38 height 26
click at [1340, 151] on button "Yes" at bounding box center [1339, 148] width 42 height 26
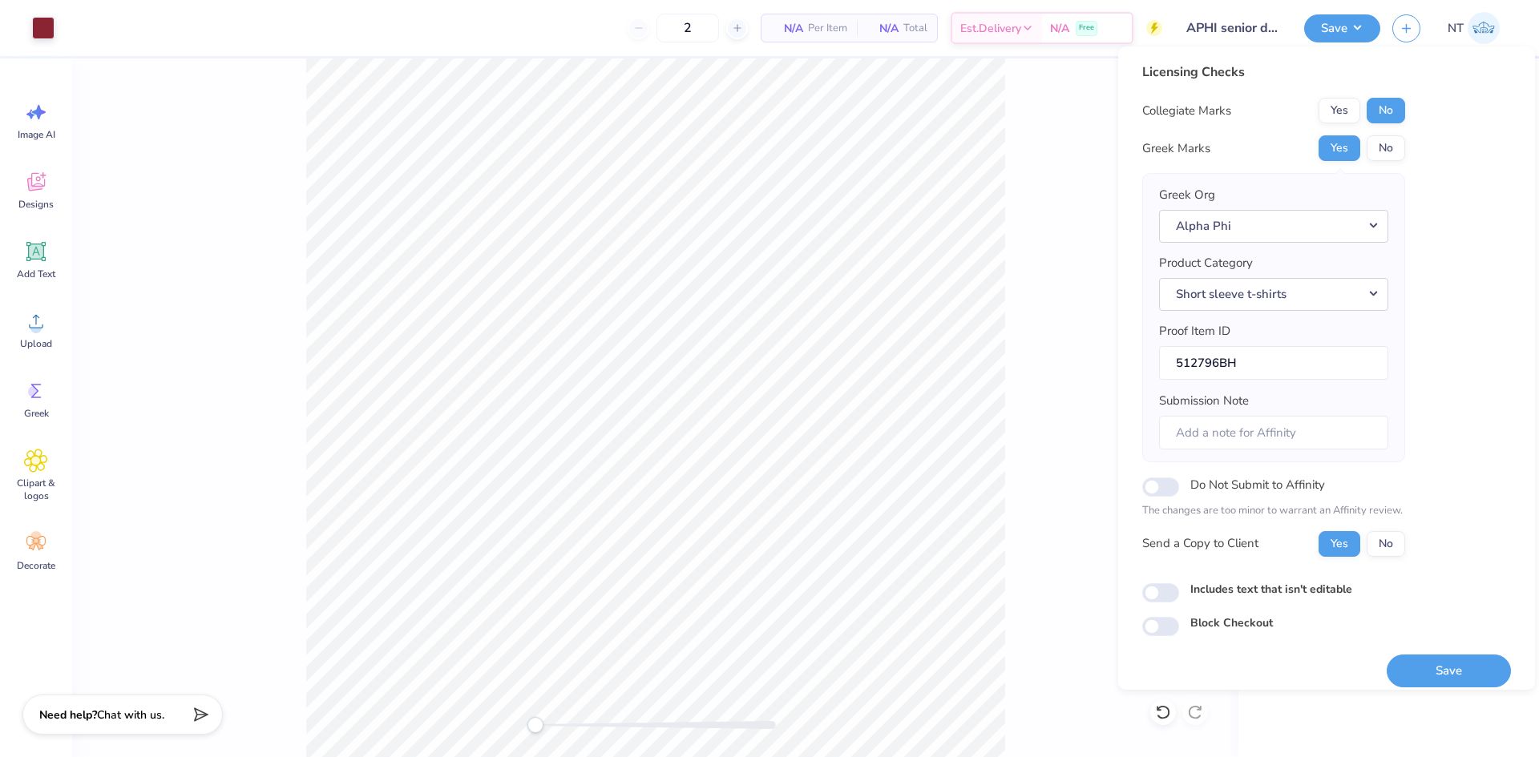
click at [1246, 594] on label "Includes text that isn't editable" at bounding box center [1271, 589] width 162 height 17
click at [1179, 594] on input "Includes text that isn't editable" at bounding box center [1160, 592] width 37 height 19
checkbox input "true"
click at [1405, 662] on button "Save" at bounding box center [1448, 671] width 124 height 33
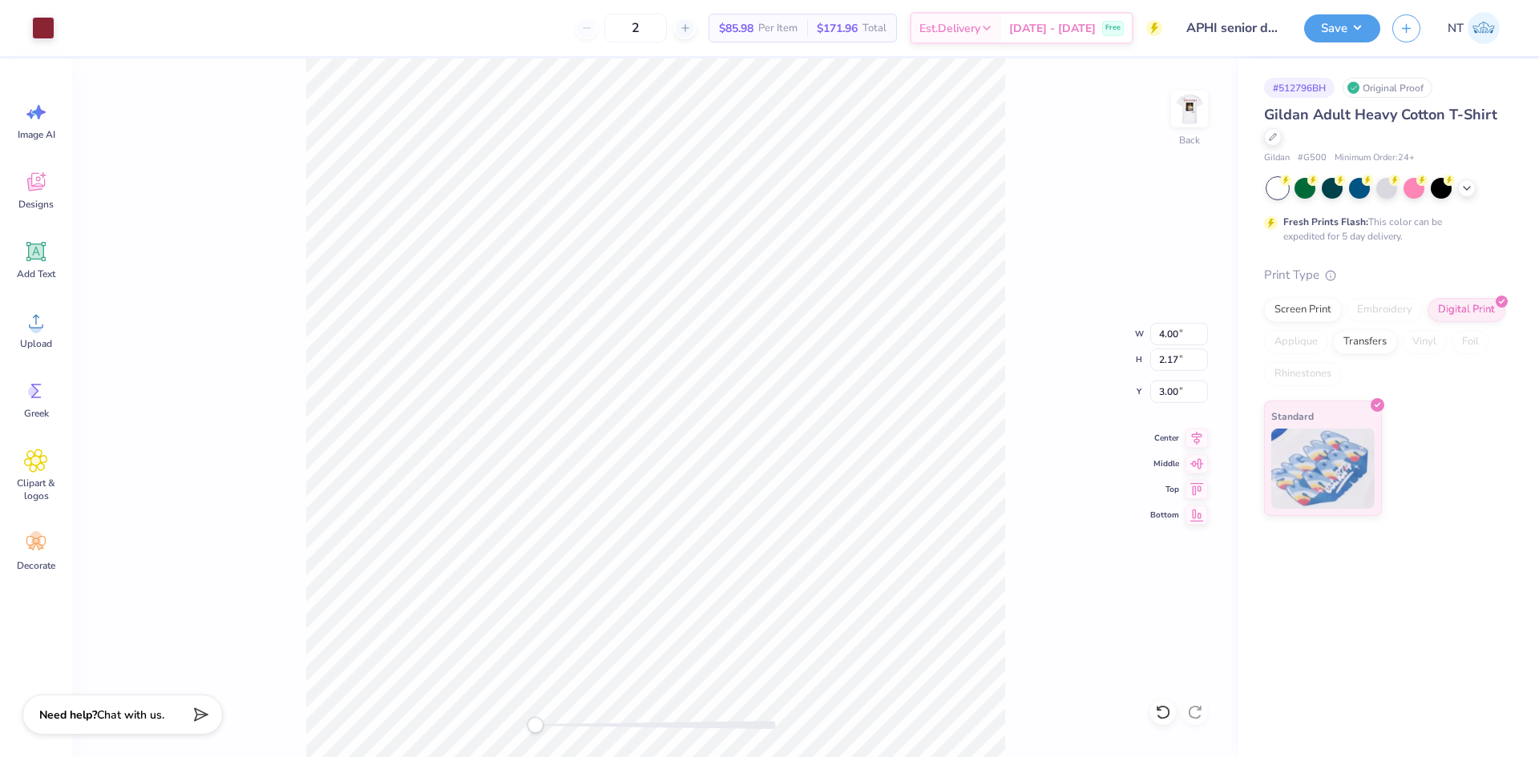
click at [1012, 256] on div "Back W 4.00 4.00 " H 2.17 2.17 " Y 3.00 3.00 " Center Middle Top Bottom" at bounding box center [655, 408] width 1166 height 699
click at [1186, 109] on img at bounding box center [1189, 109] width 64 height 64
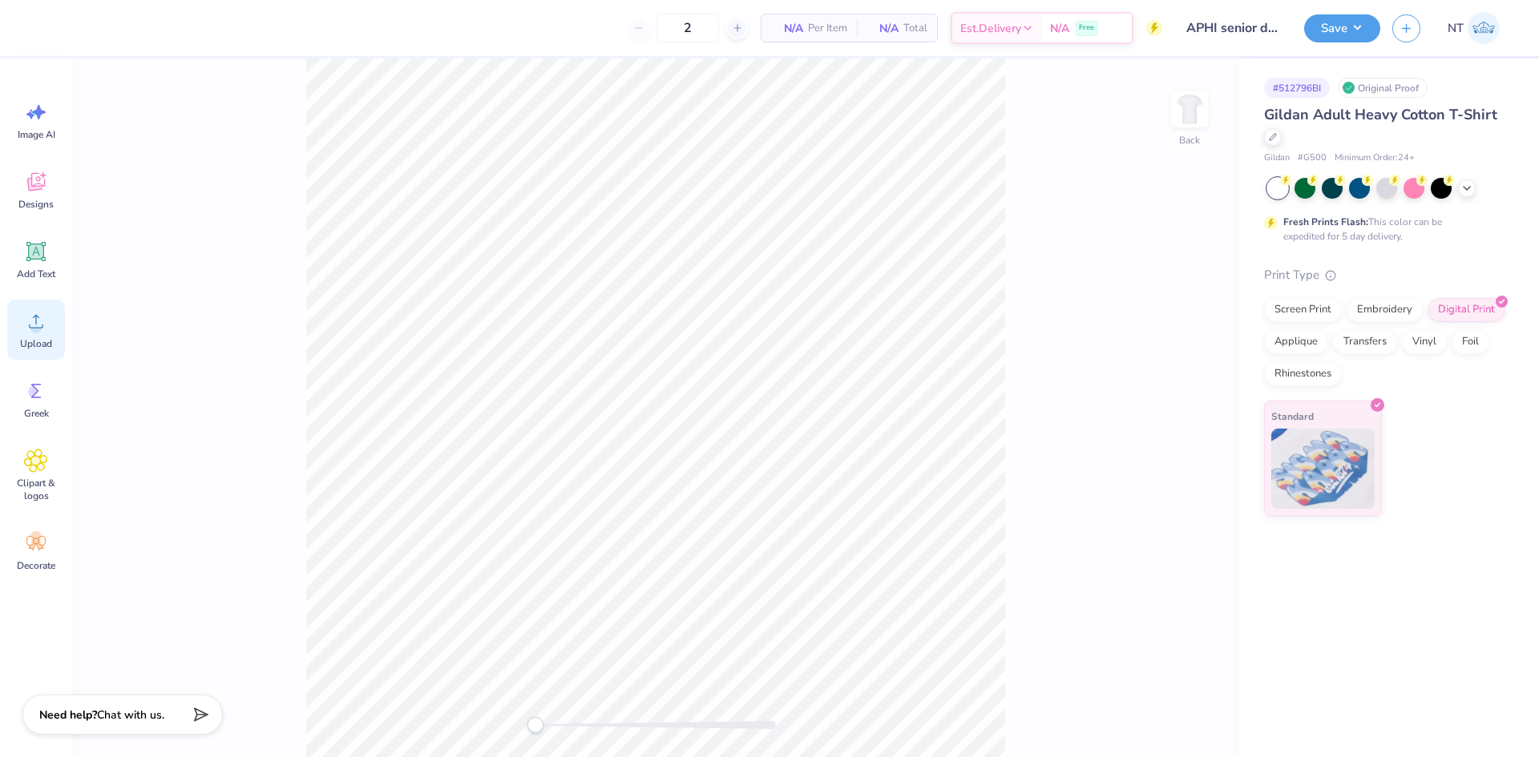
click at [20, 336] on div "Upload" at bounding box center [36, 330] width 58 height 60
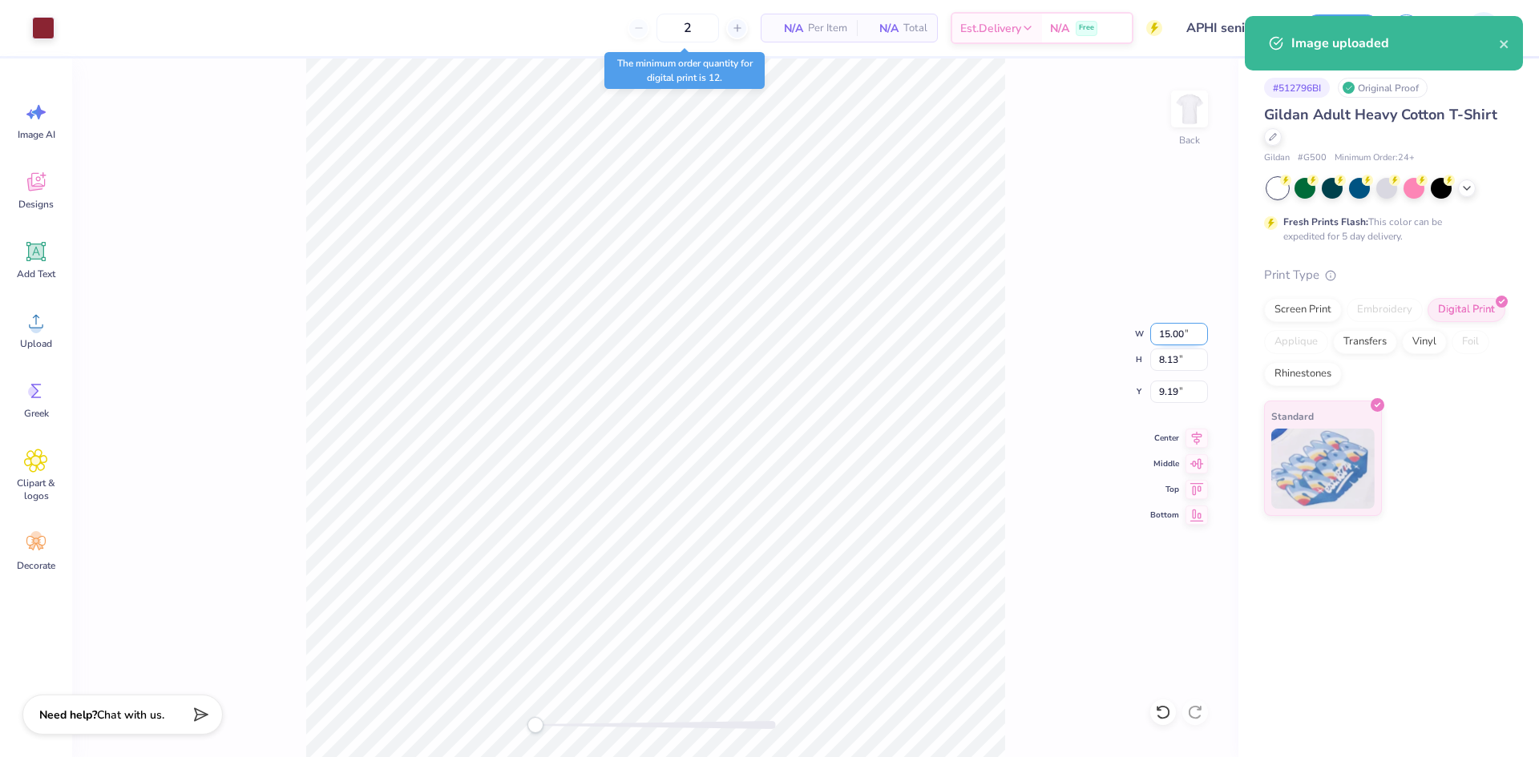
click at [1158, 341] on input "15.00" at bounding box center [1179, 334] width 58 height 22
type input "4.00"
type input "2.17"
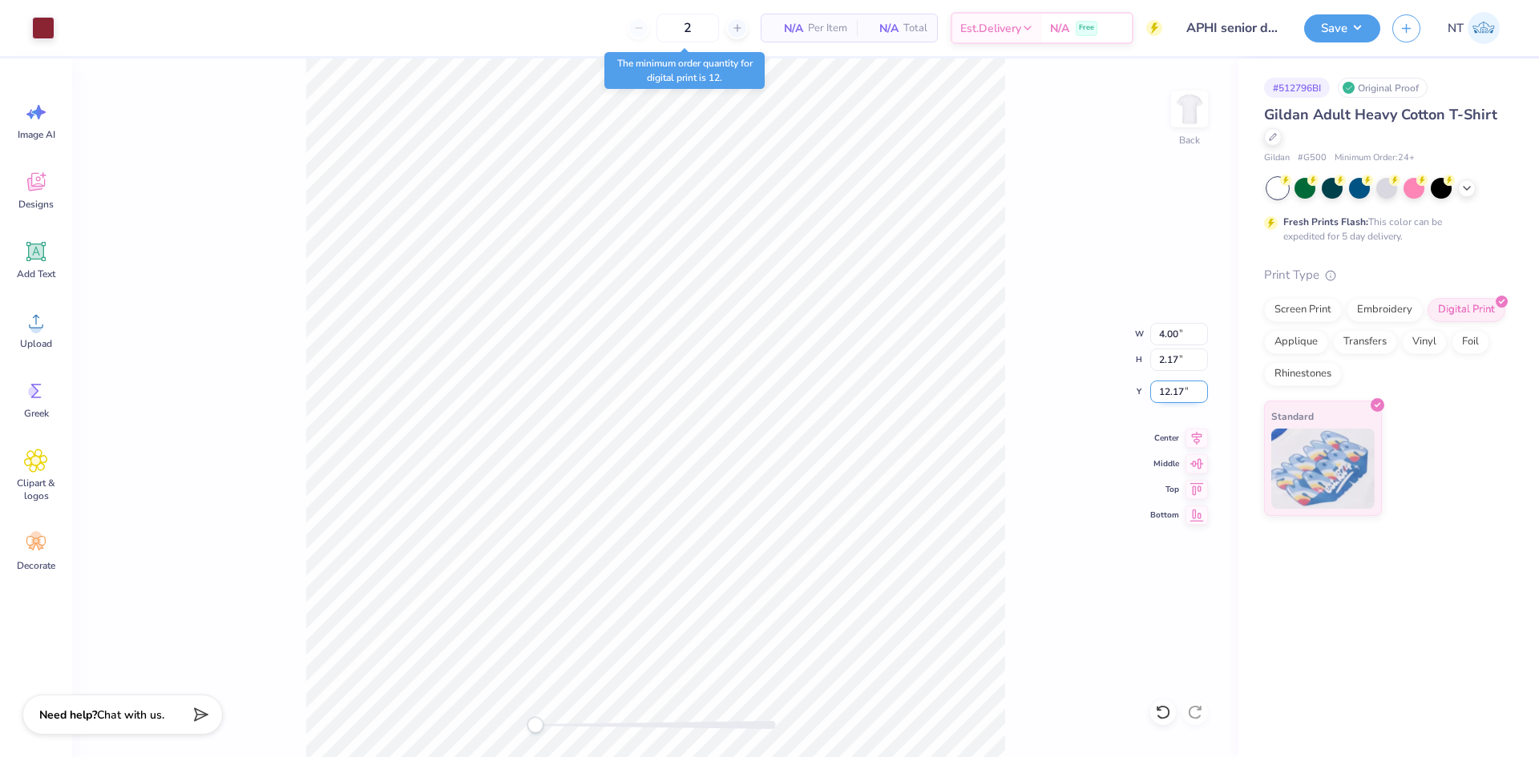
click at [1178, 385] on input "12.17" at bounding box center [1179, 392] width 58 height 22
type input "3"
click at [1181, 96] on img at bounding box center [1189, 109] width 64 height 64
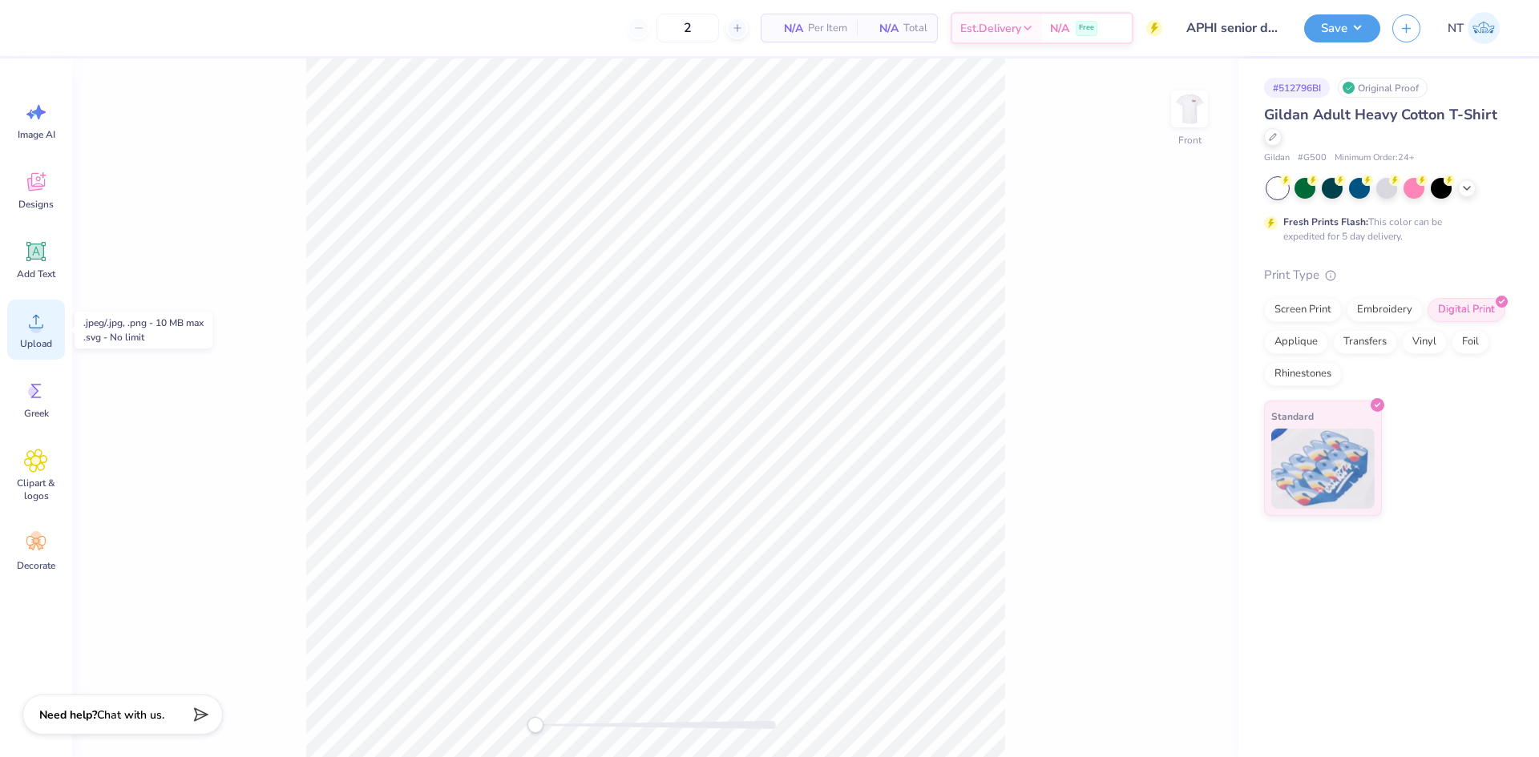
click at [31, 308] on div "Upload" at bounding box center [36, 330] width 58 height 60
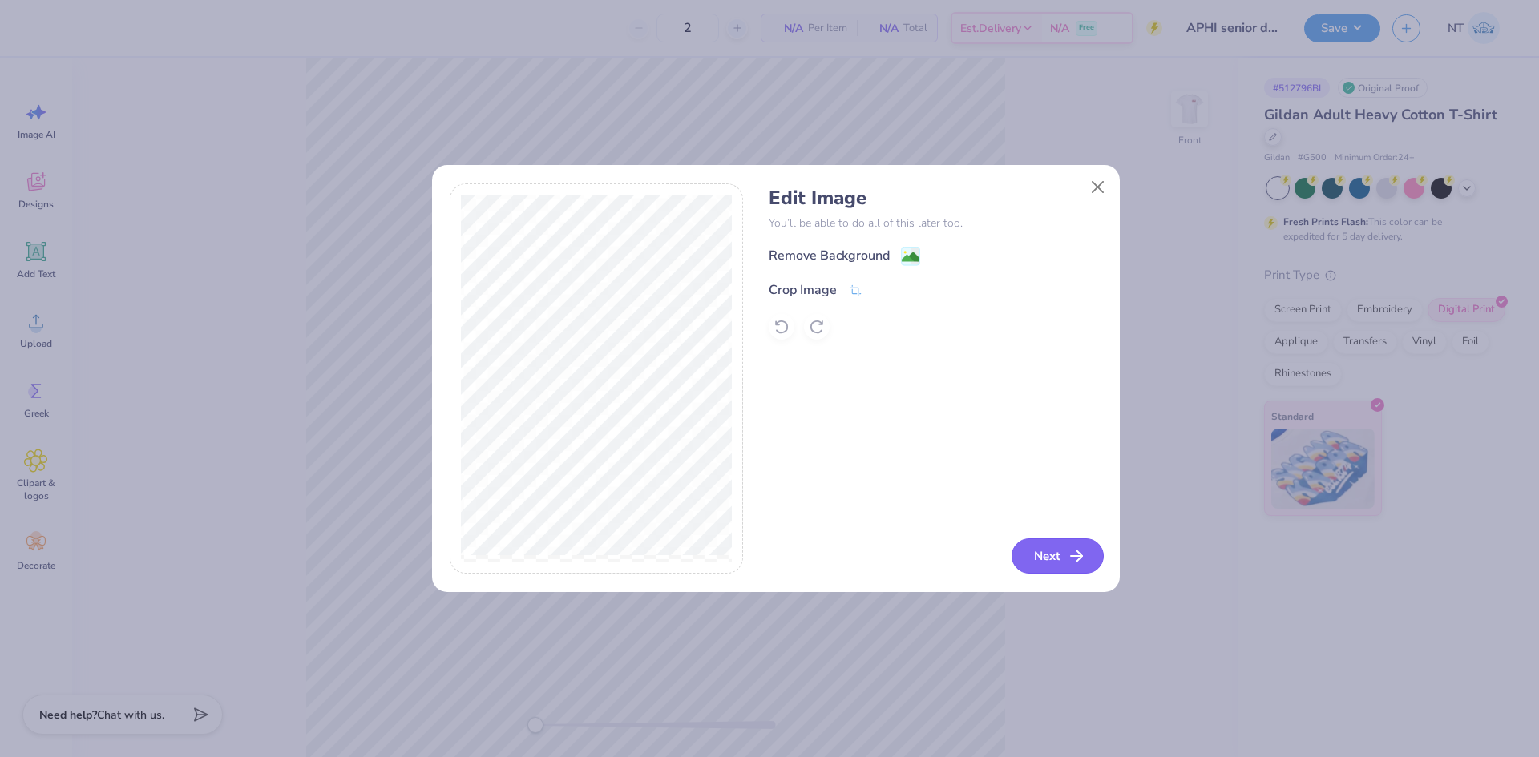
click at [1067, 551] on icon "button" at bounding box center [1076, 556] width 19 height 19
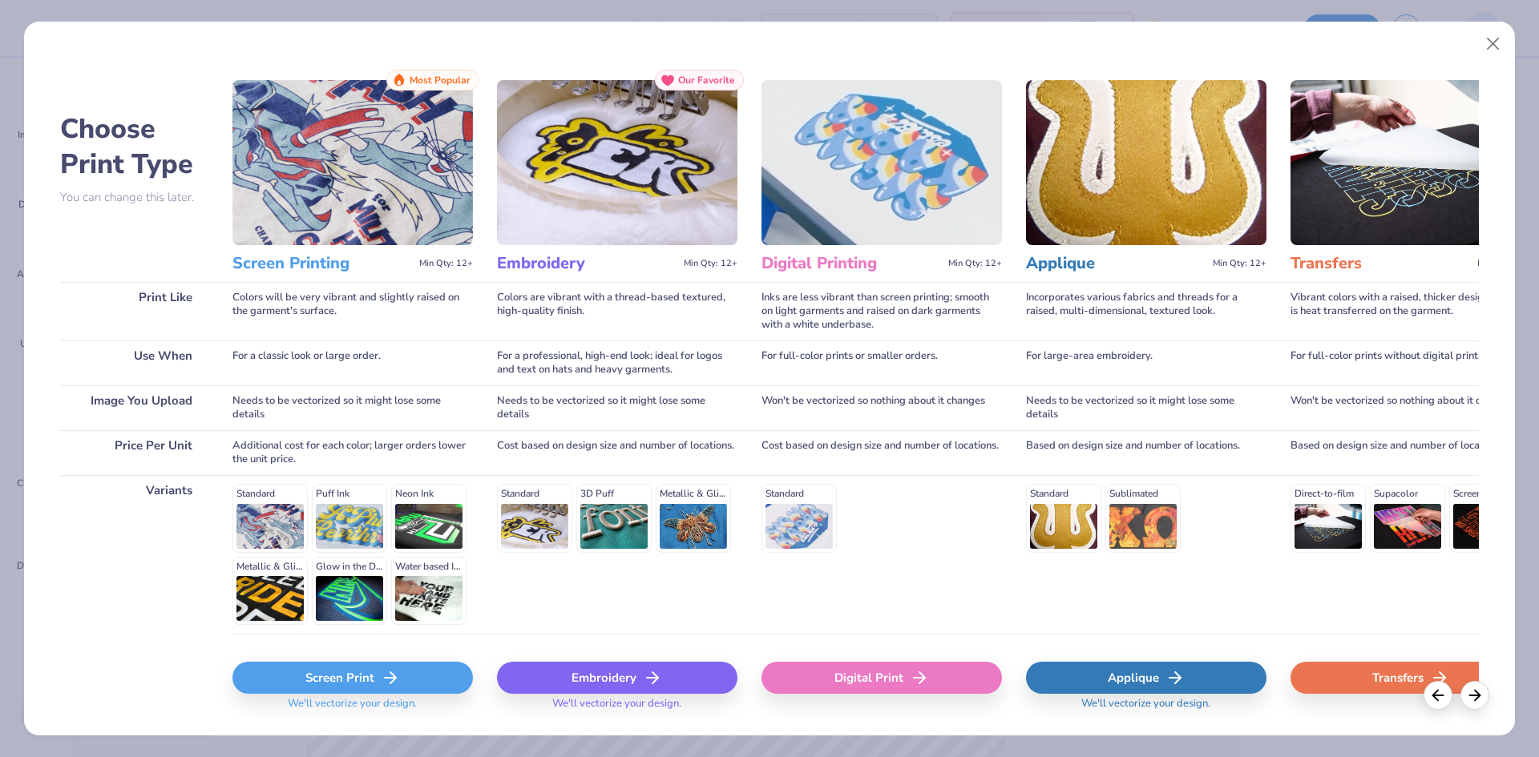
click at [872, 672] on div "Digital Print" at bounding box center [881, 678] width 240 height 32
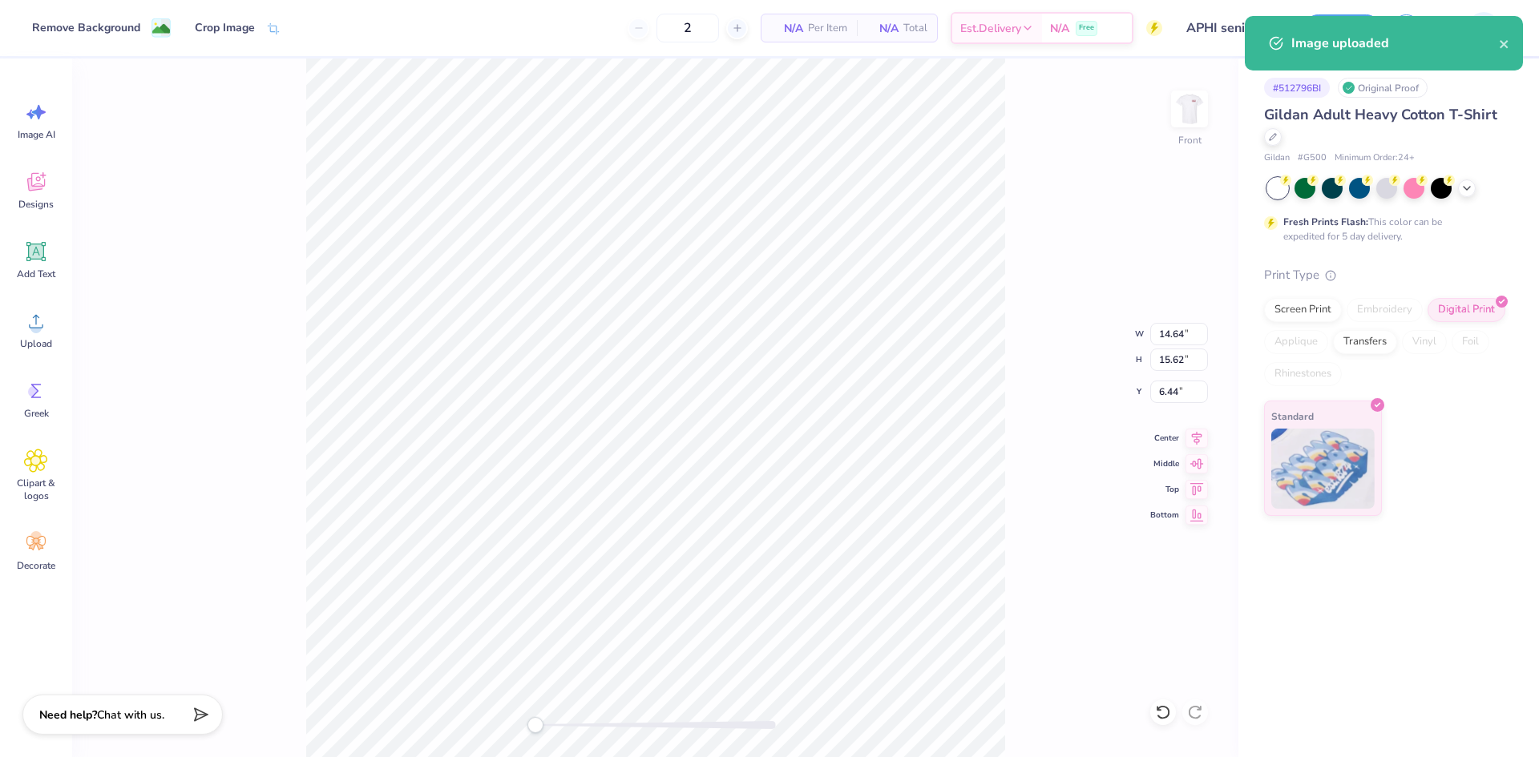
type input "12.25"
type input "13.07"
type input "8.99"
click at [1172, 330] on input "12.25" at bounding box center [1179, 334] width 58 height 22
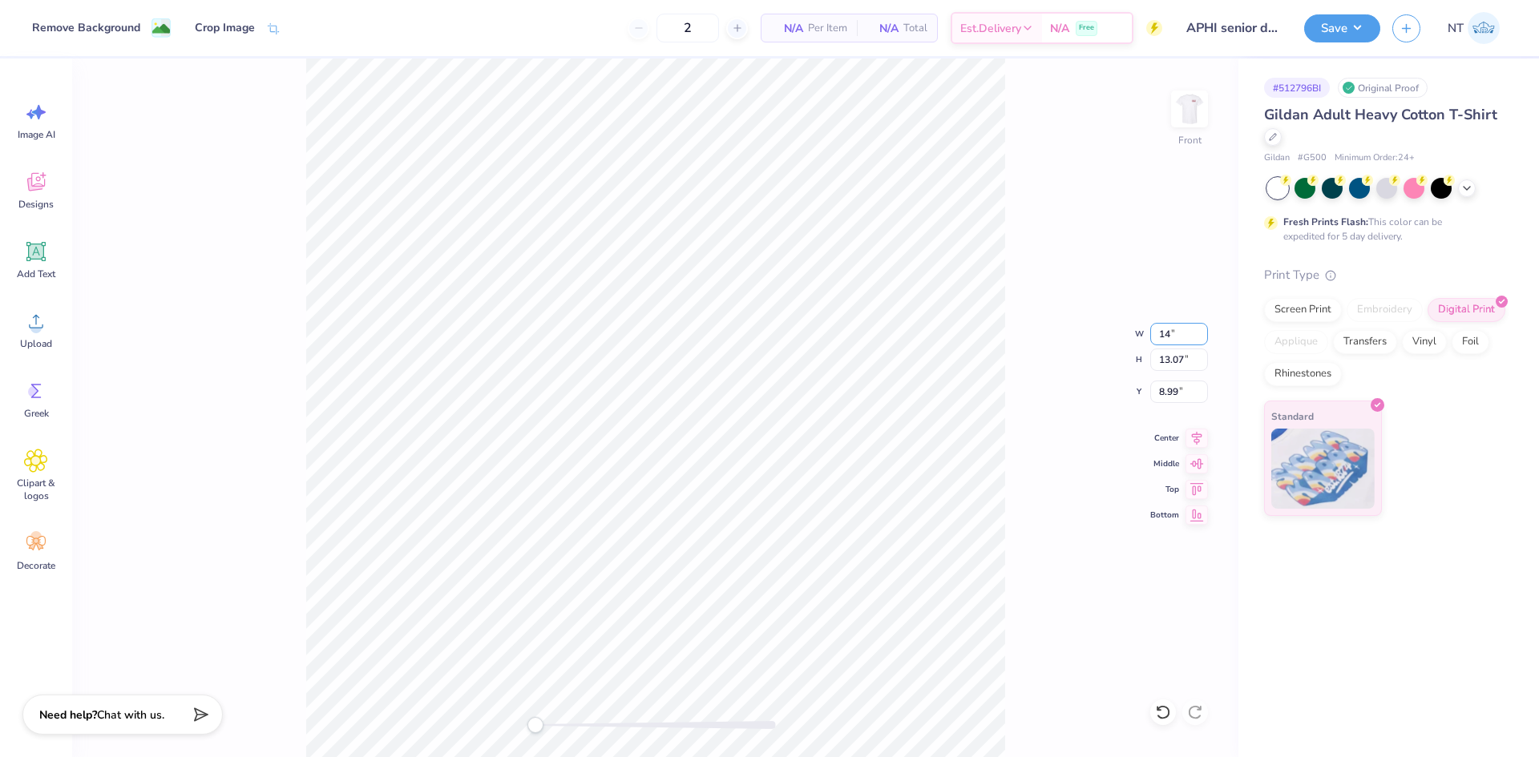
type input "14.00"
type input "14.94"
click at [1189, 386] on input "8.05" at bounding box center [1179, 392] width 58 height 22
click at [1186, 386] on input "8.05" at bounding box center [1179, 392] width 58 height 22
click at [1151, 398] on input "8.053" at bounding box center [1179, 392] width 58 height 22
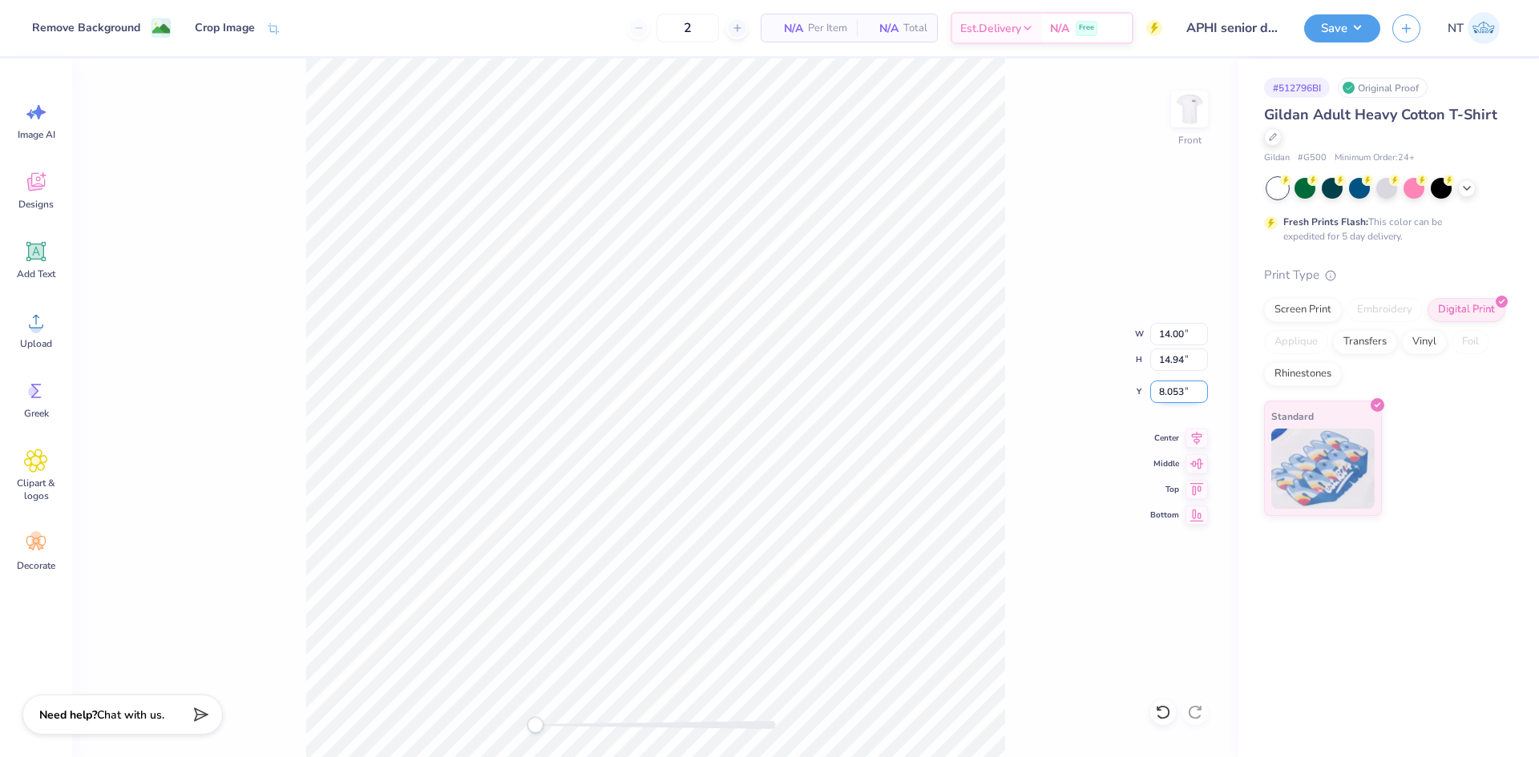
click at [1151, 398] on input "8.053" at bounding box center [1179, 392] width 58 height 22
click at [1009, 430] on div "Front W 14.00 14.00 " H 14.94 14.94 " Y 3 3 " Center Middle Top Bottom" at bounding box center [655, 408] width 1166 height 699
type input "3.00"
click at [1193, 434] on icon at bounding box center [1197, 436] width 10 height 14
click at [1196, 434] on icon at bounding box center [1197, 436] width 10 height 14
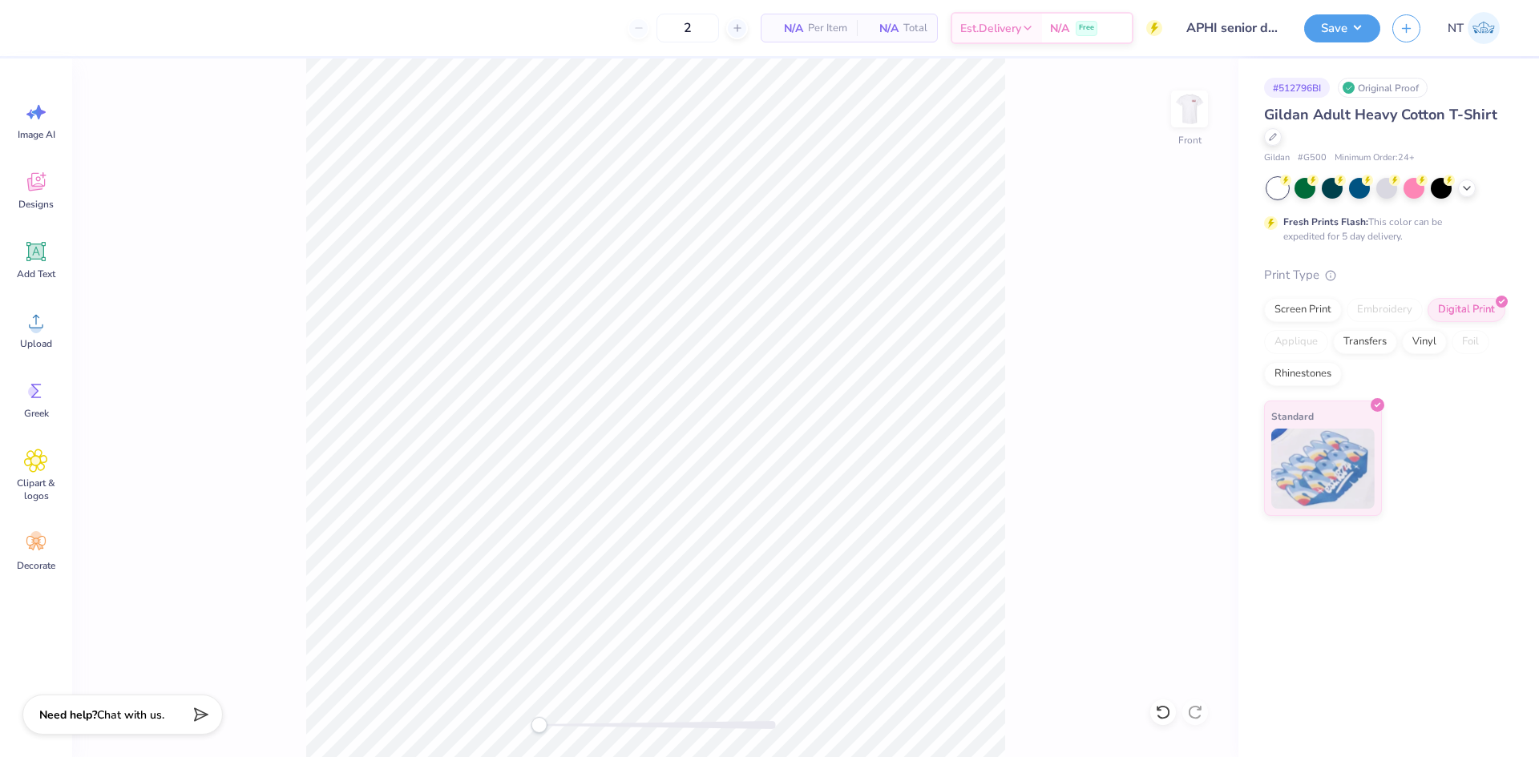
click at [1064, 555] on div "Front" at bounding box center [655, 408] width 1166 height 699
click at [1324, 36] on button "Save" at bounding box center [1342, 26] width 76 height 28
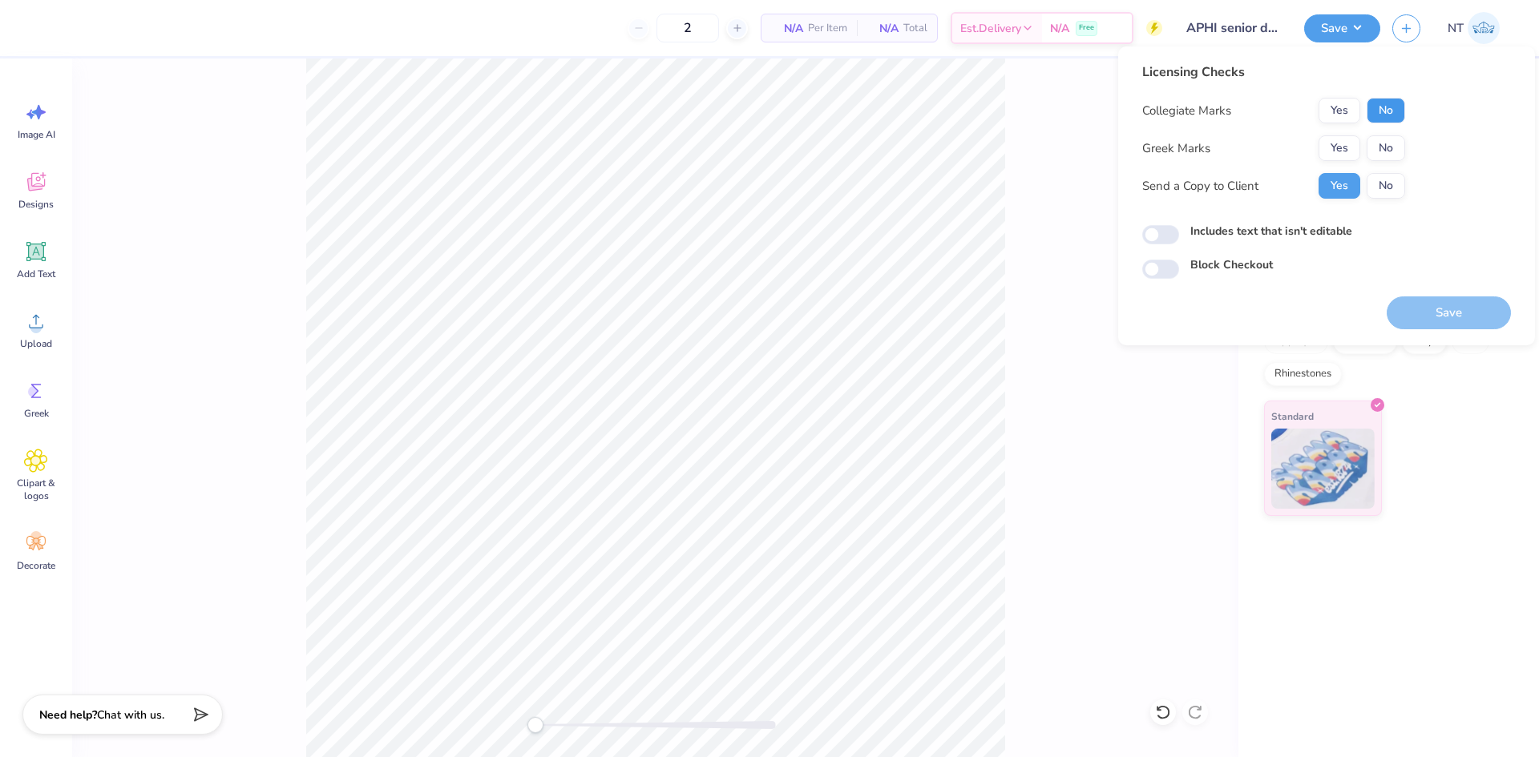
click at [1379, 115] on button "No" at bounding box center [1385, 111] width 38 height 26
click at [1341, 151] on button "Yes" at bounding box center [1339, 148] width 42 height 26
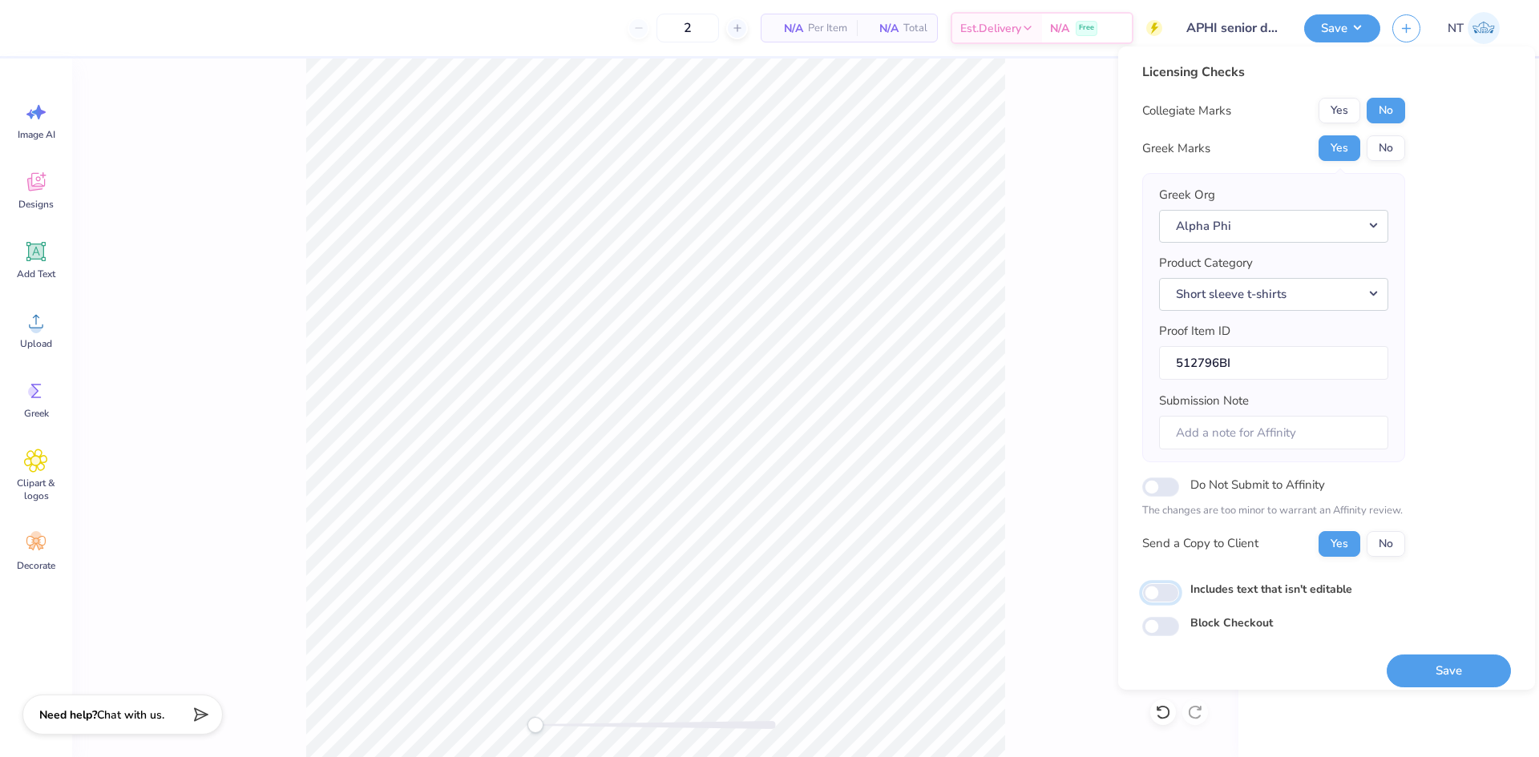
click at [1174, 588] on input "Includes text that isn't editable" at bounding box center [1160, 592] width 37 height 19
checkbox input "true"
click at [1422, 675] on button "Save" at bounding box center [1448, 671] width 124 height 33
click at [1362, 24] on button "Save" at bounding box center [1342, 26] width 76 height 28
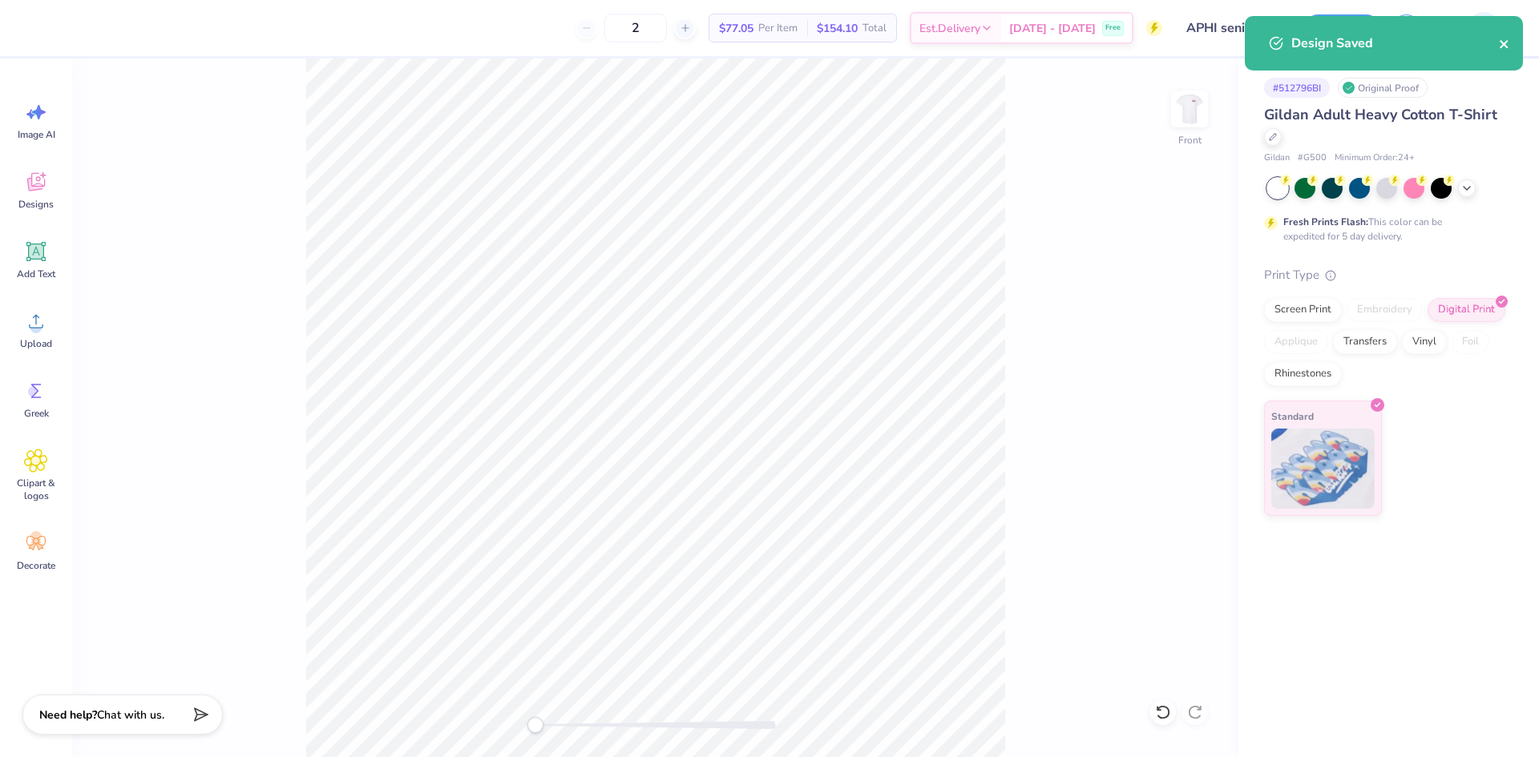
click at [1503, 46] on icon "close" at bounding box center [1503, 44] width 8 height 8
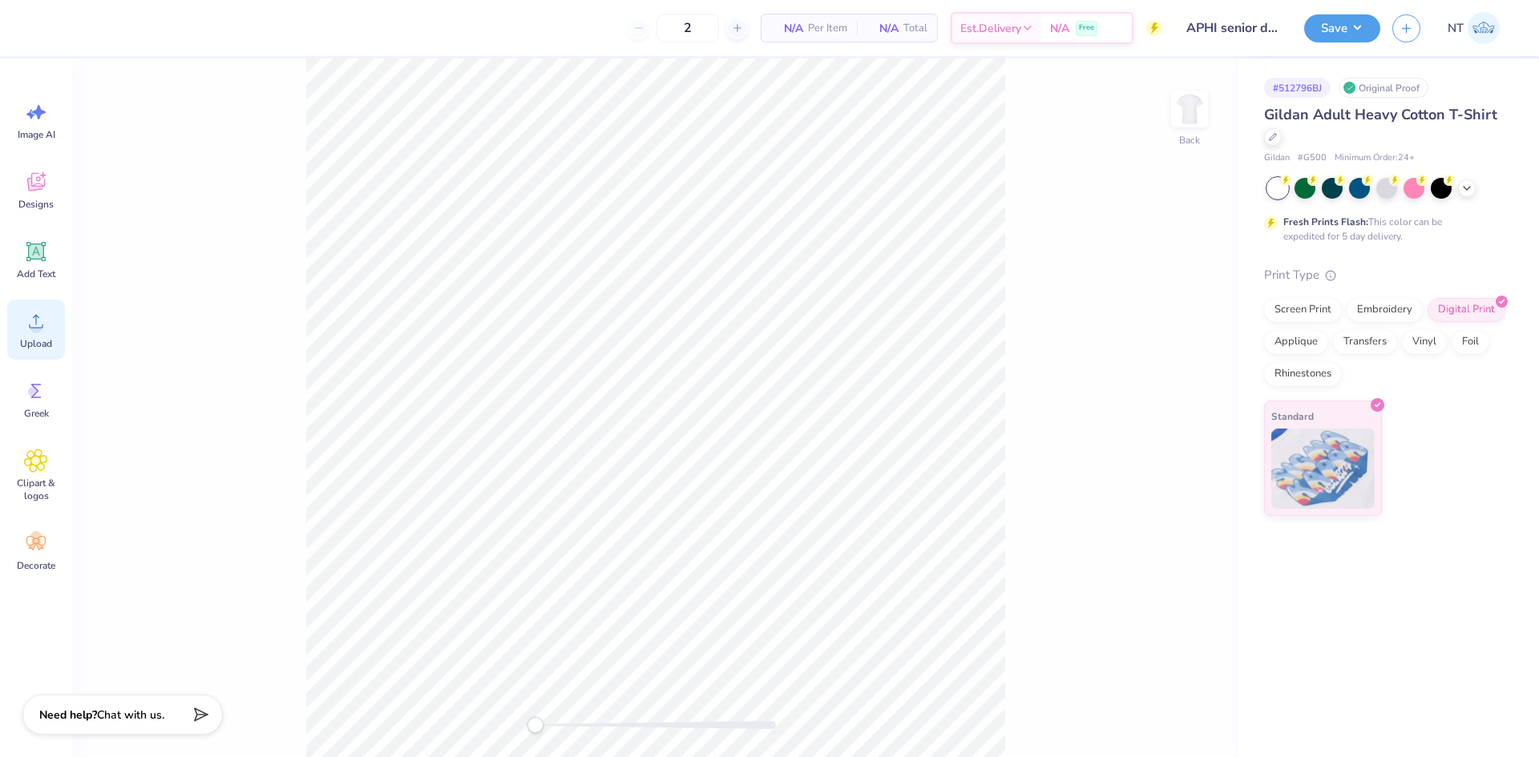
click at [43, 324] on icon at bounding box center [36, 321] width 24 height 24
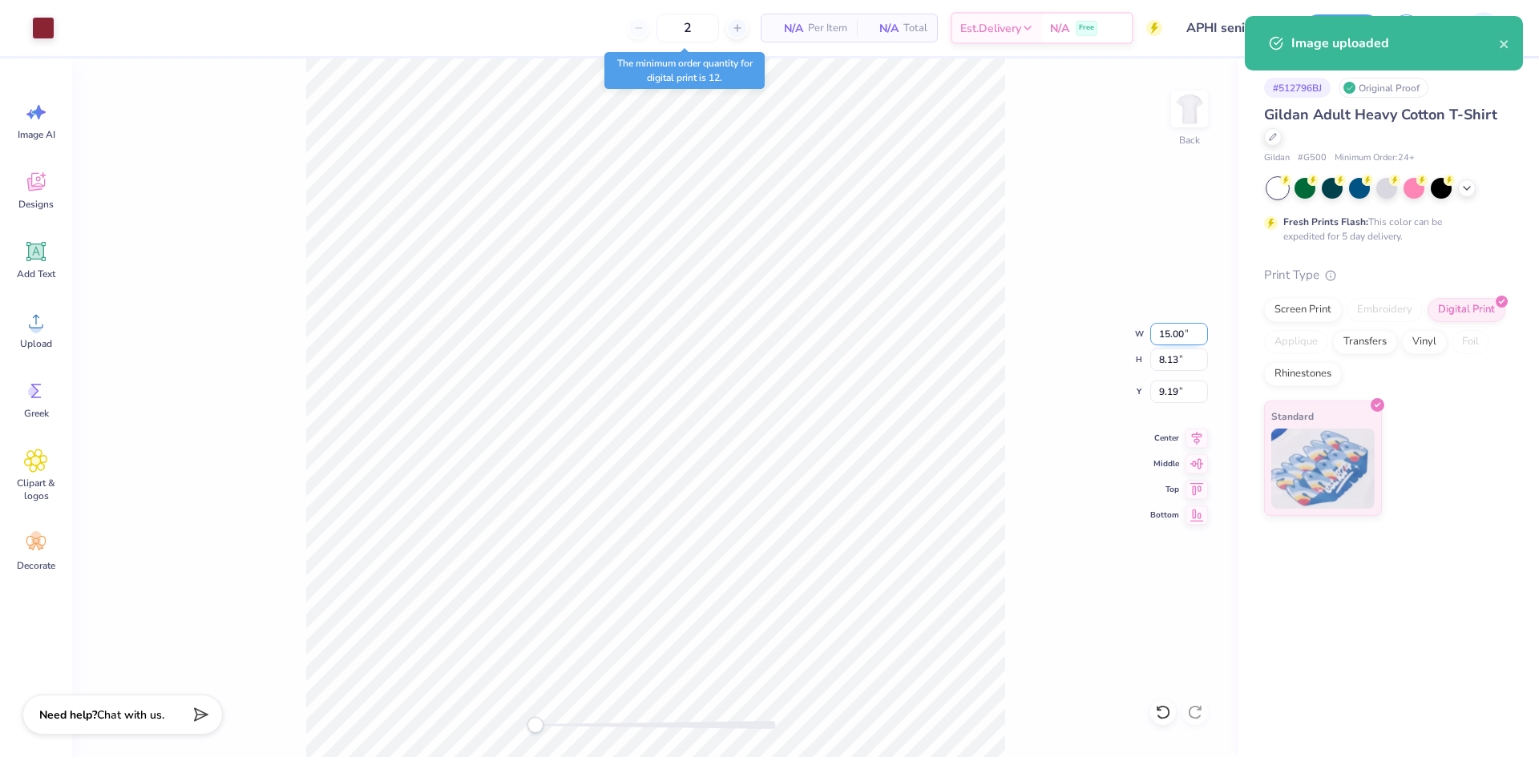
click at [1157, 324] on input "15.00" at bounding box center [1179, 334] width 58 height 22
type input "4.00"
type input "2.17"
type input "12.17"
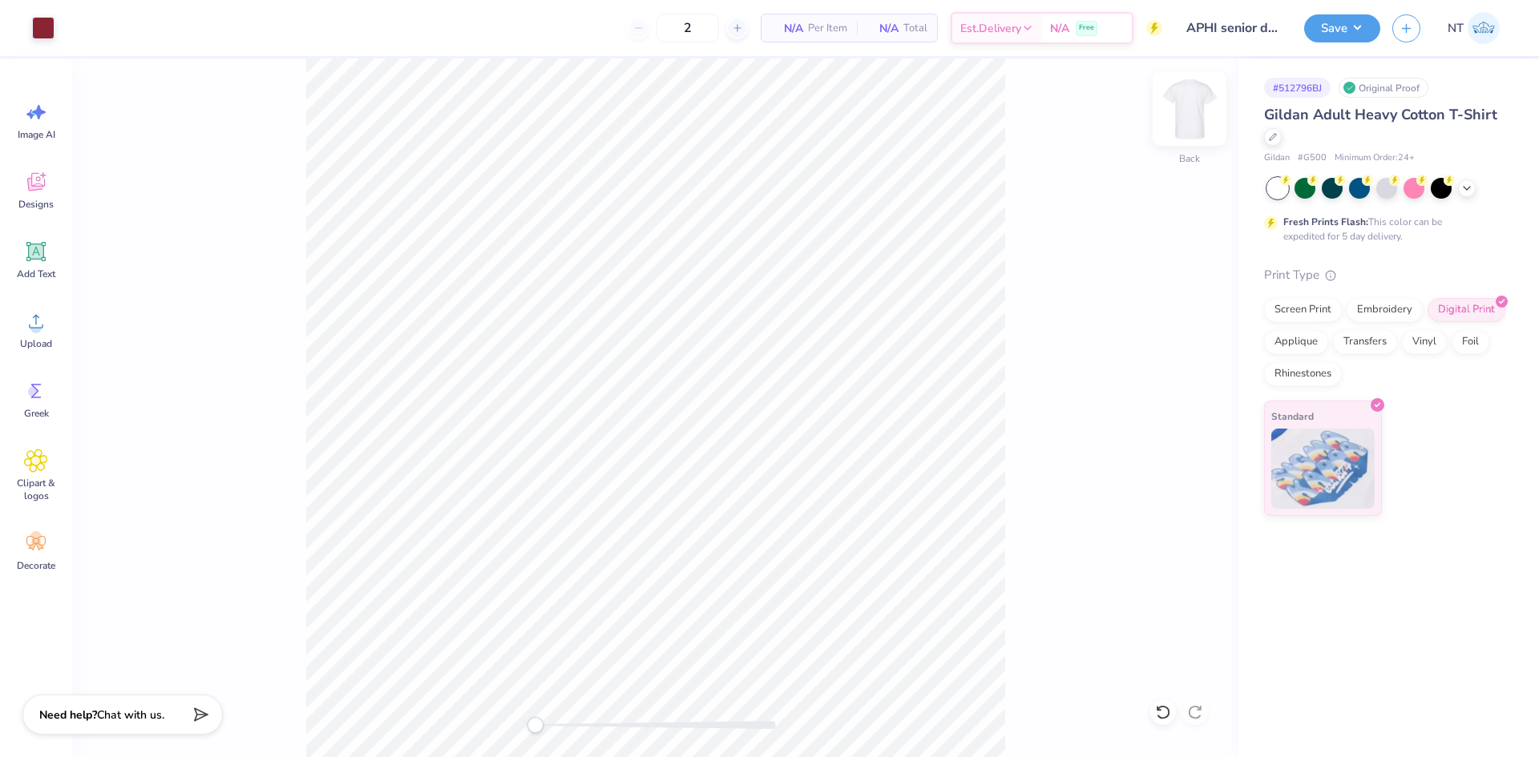
click at [1206, 113] on img at bounding box center [1189, 109] width 64 height 64
click at [41, 325] on circle at bounding box center [35, 327] width 11 height 11
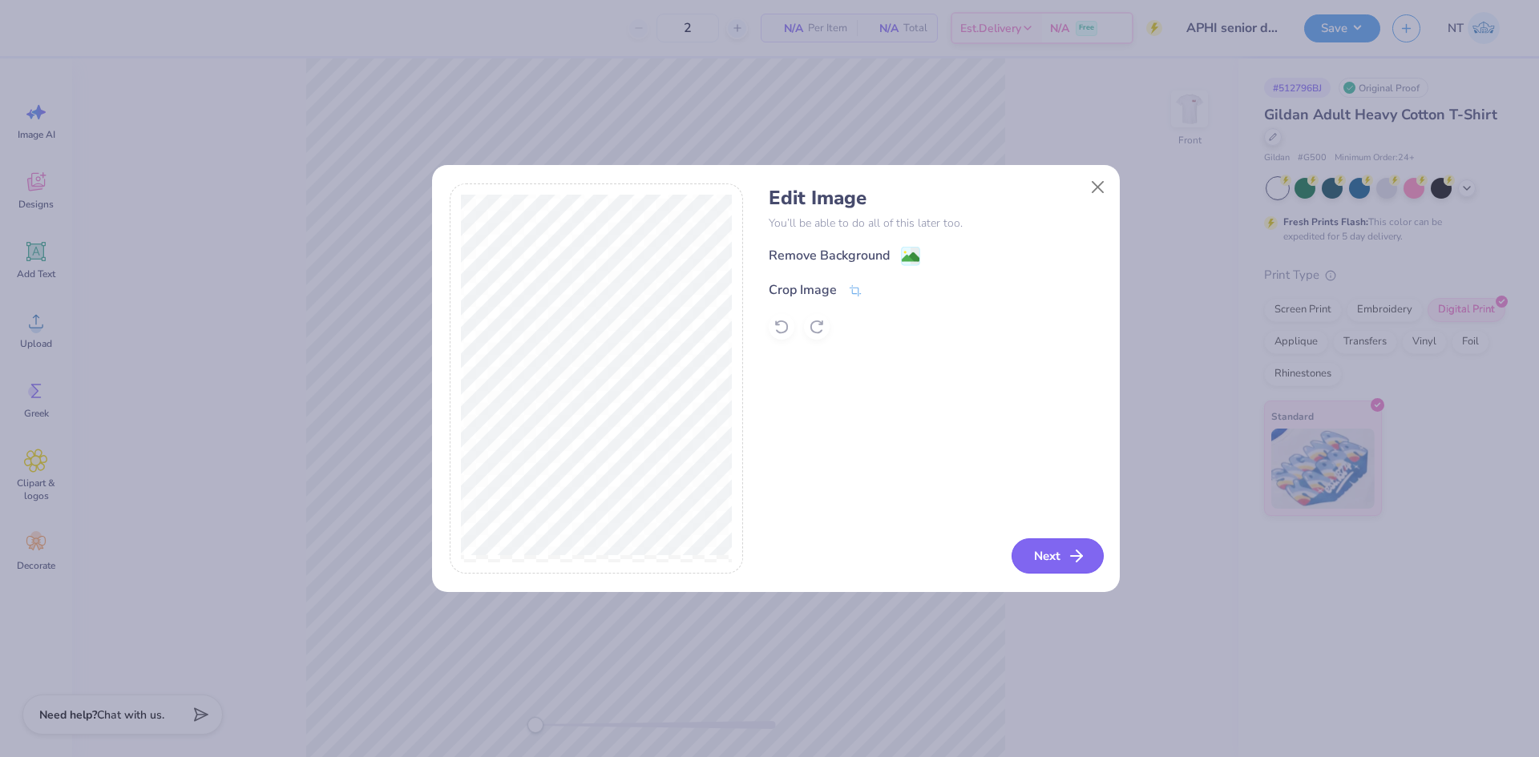
click at [1083, 561] on icon "button" at bounding box center [1076, 556] width 19 height 19
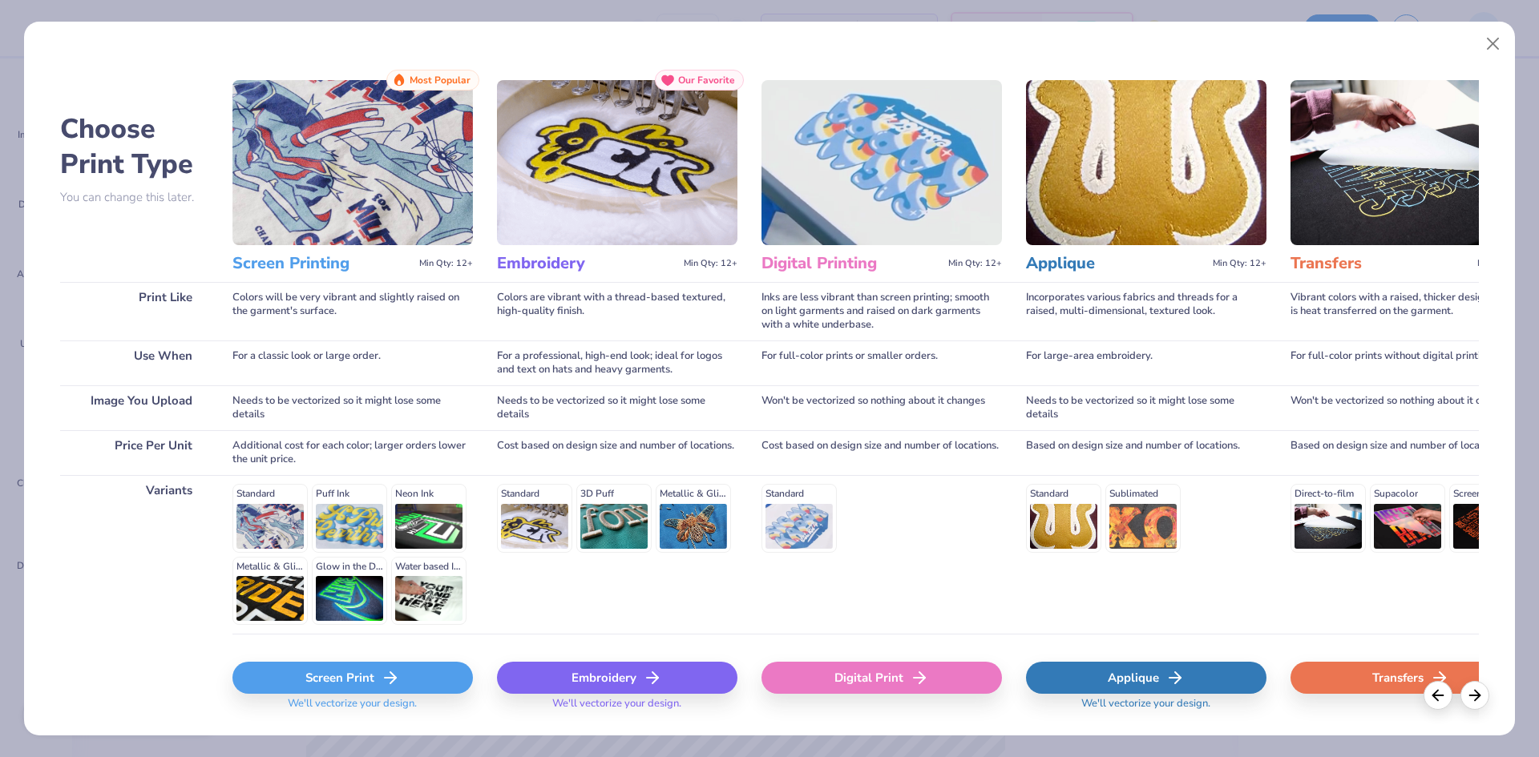
click at [898, 666] on div "Digital Print" at bounding box center [881, 678] width 240 height 32
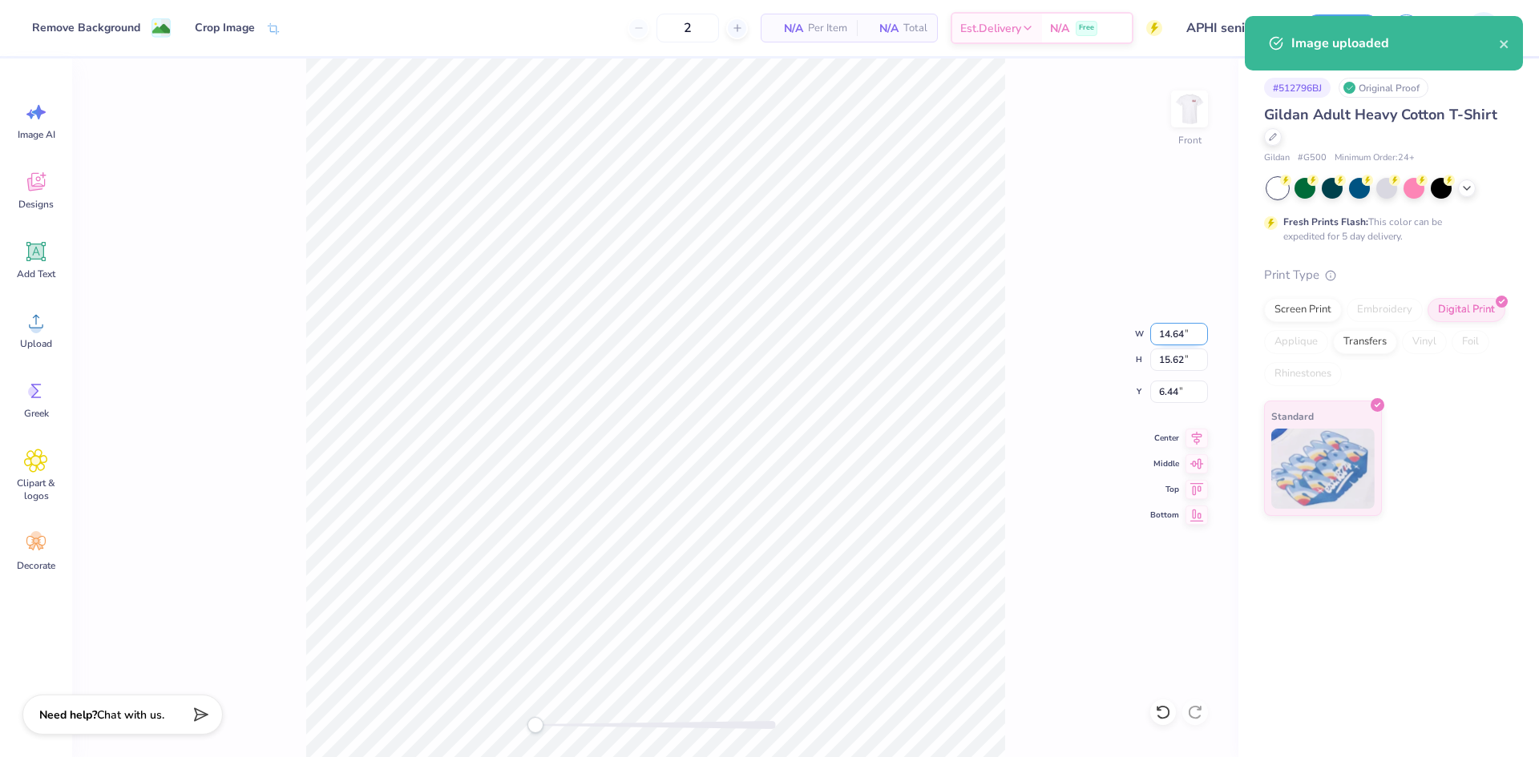
click at [1160, 343] on input "14.64" at bounding box center [1179, 334] width 58 height 22
type input "14.00"
type input "14.94"
click at [1178, 396] on input "6.78" at bounding box center [1179, 392] width 58 height 22
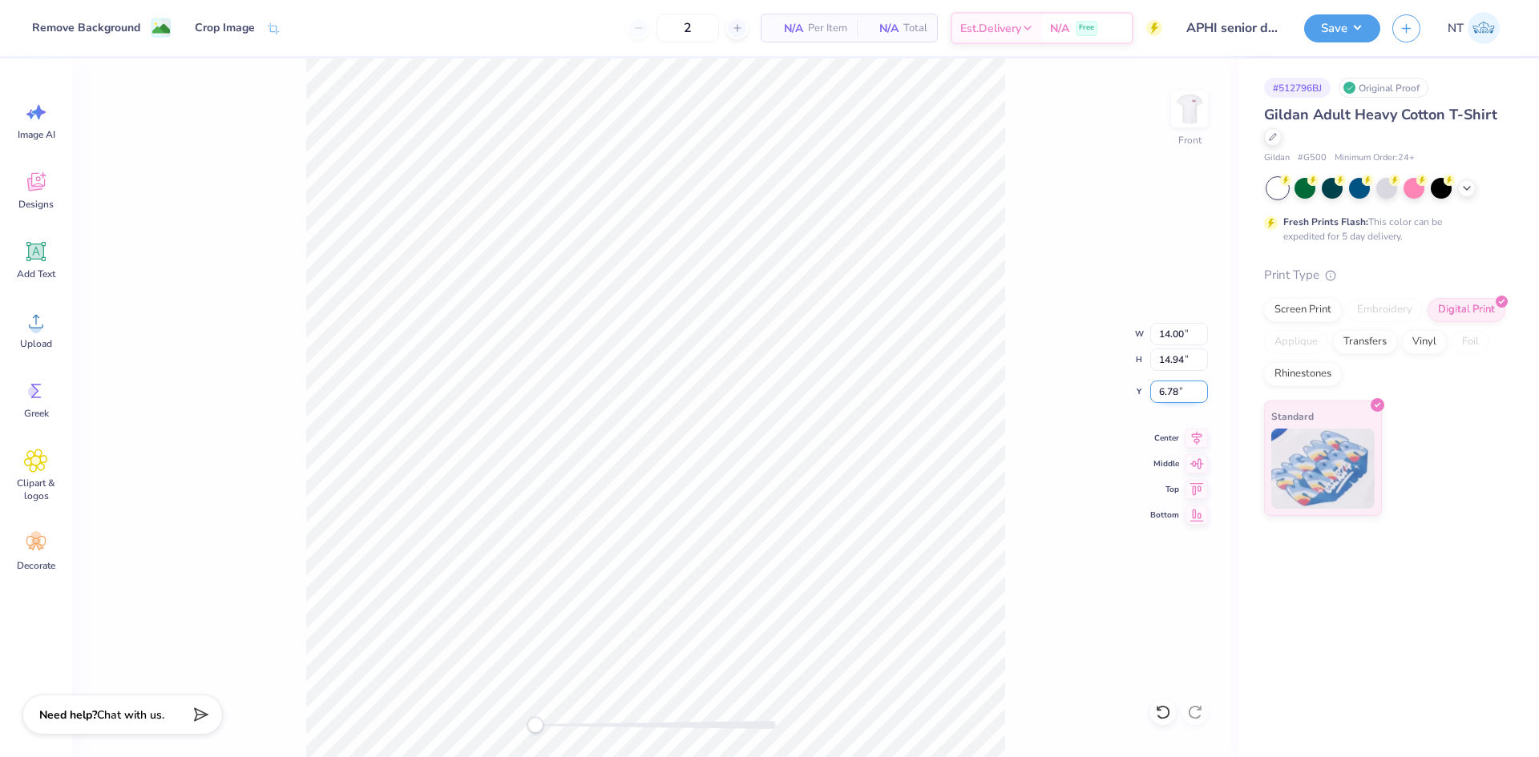
click at [1178, 396] on input "6.78" at bounding box center [1179, 392] width 58 height 22
click at [1164, 395] on input "6.78" at bounding box center [1179, 392] width 58 height 22
type input "3"
click at [1209, 432] on div "Front W 14.00 14.00 " H 14.94 14.94 " Y 3.00 3.00 " Center Middle Top Bottom" at bounding box center [655, 408] width 1166 height 699
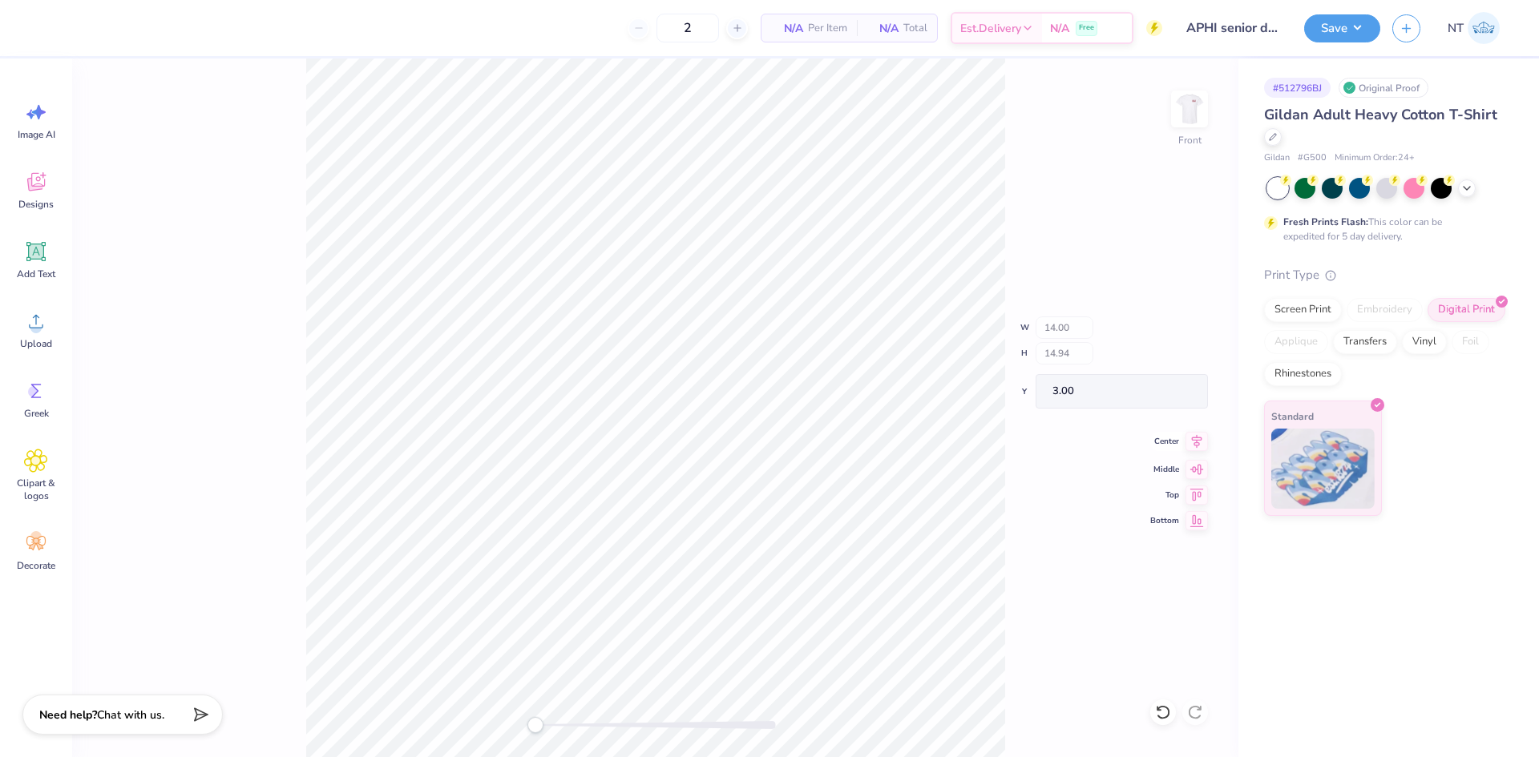
click at [1181, 442] on div "Front W 14.00 H 14.94 Y 3.00 Center Middle Top Bottom" at bounding box center [655, 408] width 1166 height 699
click at [1189, 111] on img at bounding box center [1189, 109] width 64 height 64
type input "14.23"
type input "15.18"
type input "1.21"
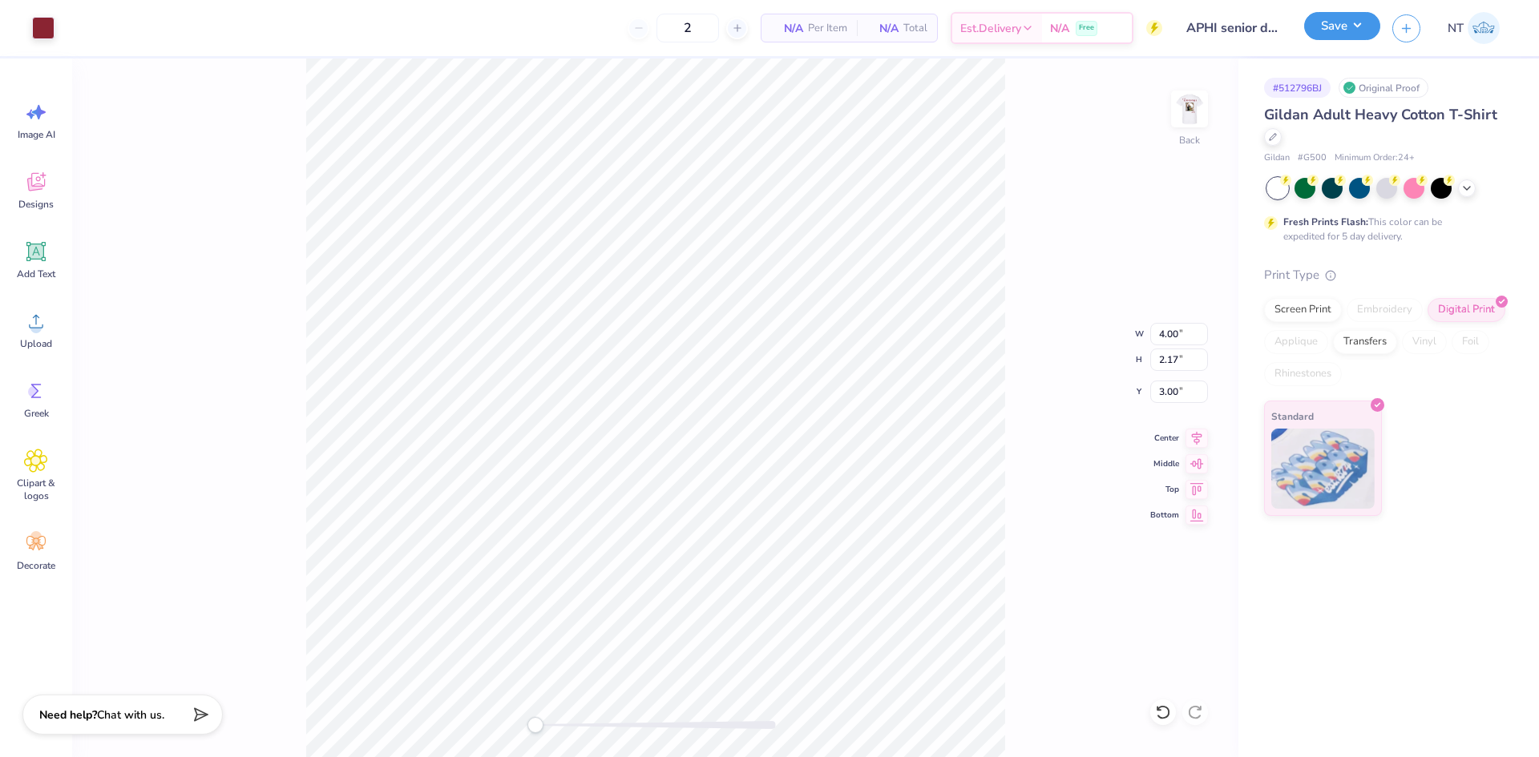
click at [1359, 28] on button "Save" at bounding box center [1342, 26] width 76 height 28
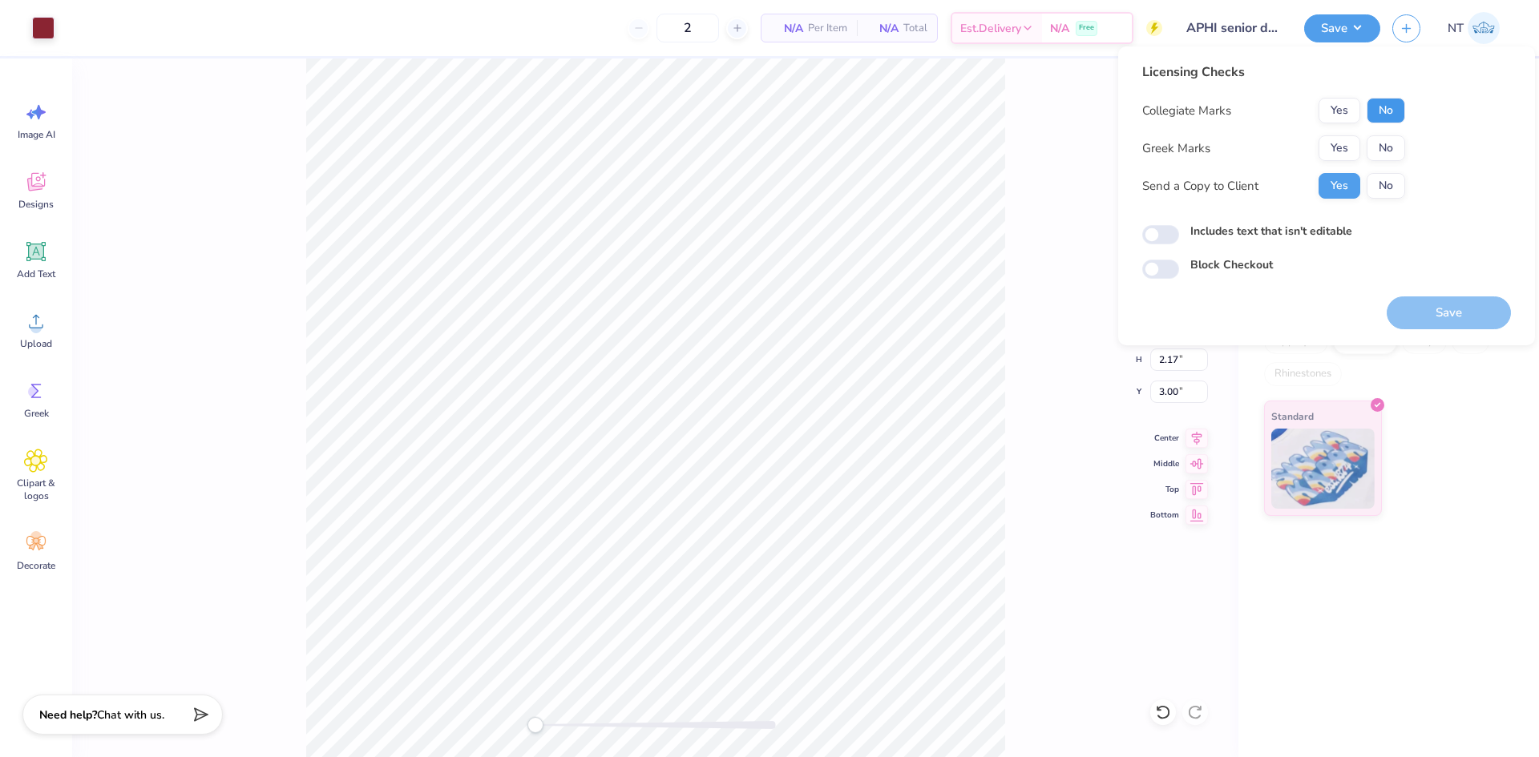
click at [1383, 111] on button "No" at bounding box center [1385, 111] width 38 height 26
click at [1332, 147] on button "Yes" at bounding box center [1339, 148] width 42 height 26
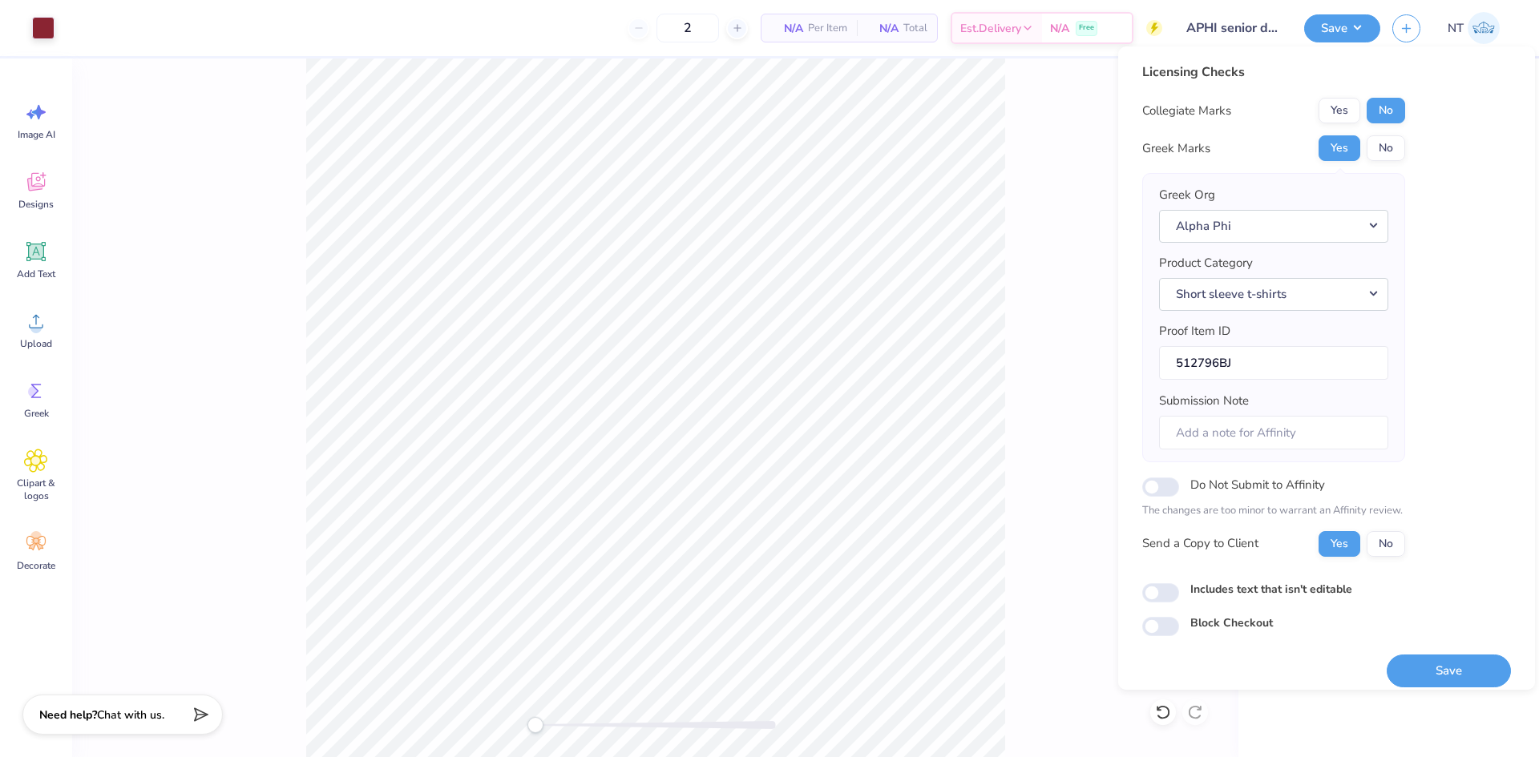
click at [1209, 594] on label "Includes text that isn't editable" at bounding box center [1271, 589] width 162 height 17
click at [1179, 594] on input "Includes text that isn't editable" at bounding box center [1160, 592] width 37 height 19
checkbox input "true"
click at [1453, 676] on button "Save" at bounding box center [1448, 671] width 124 height 33
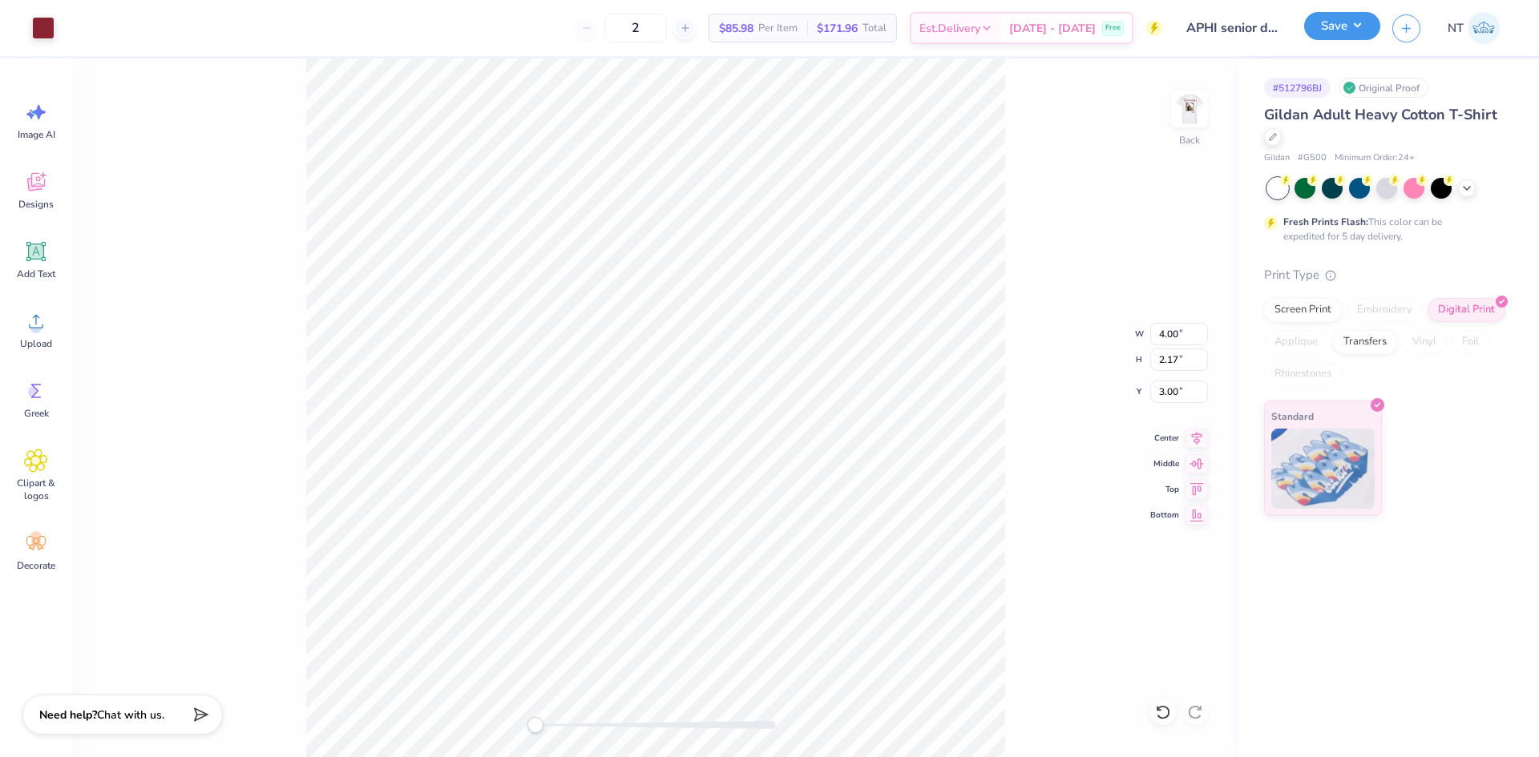
click at [1370, 21] on button "Save" at bounding box center [1342, 26] width 76 height 28
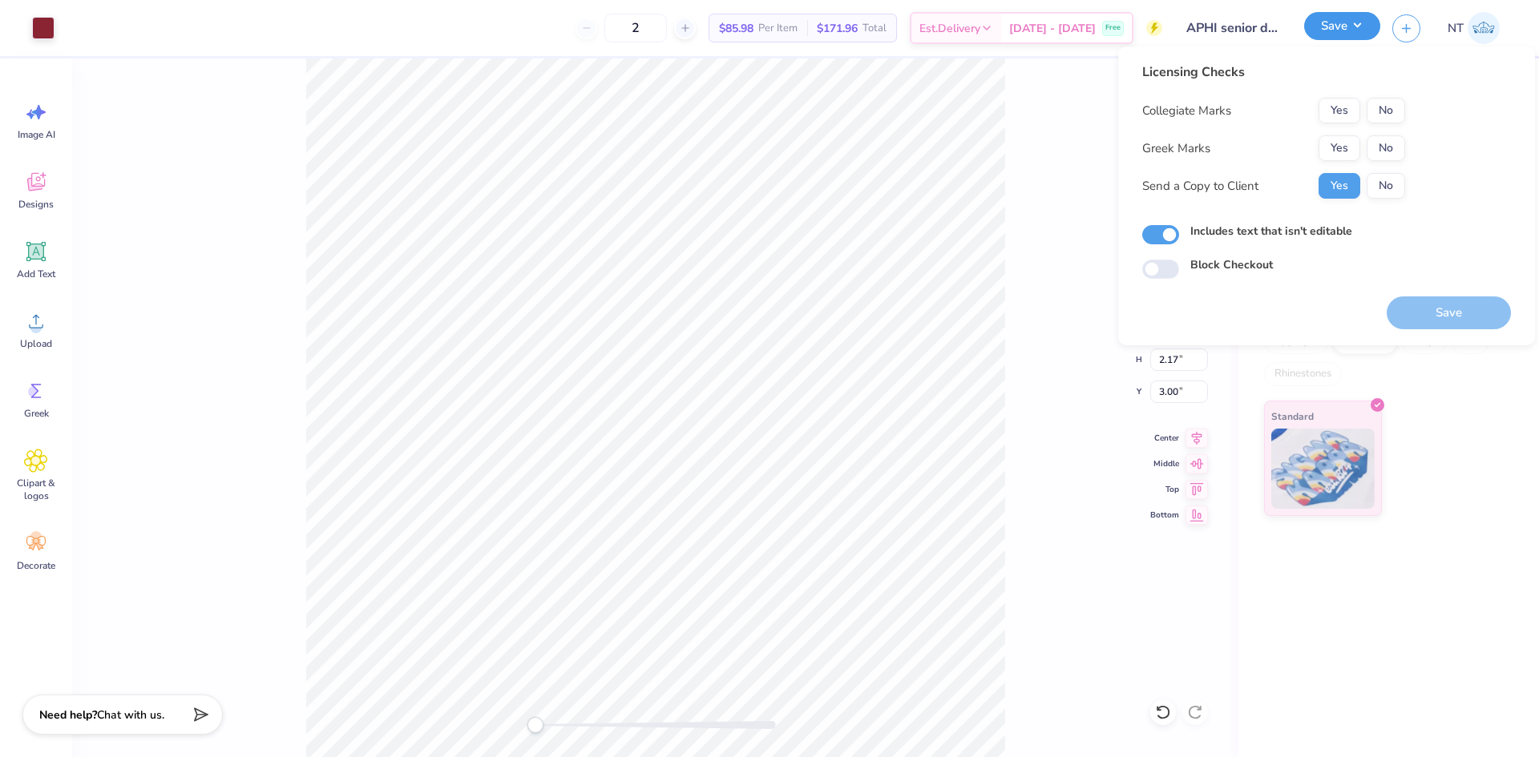
click at [1353, 31] on button "Save" at bounding box center [1342, 26] width 76 height 28
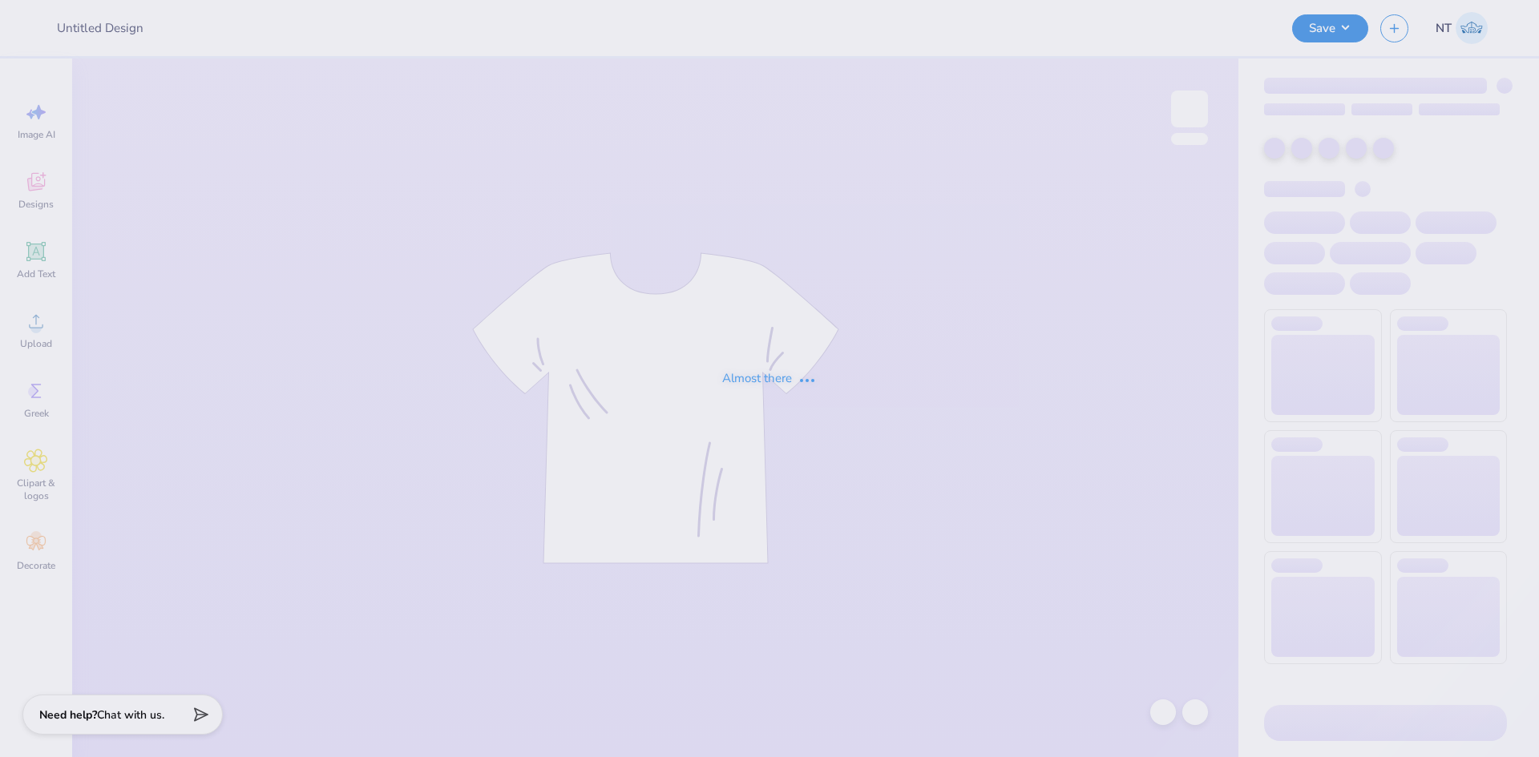
type input "APHI senior dads weekend"
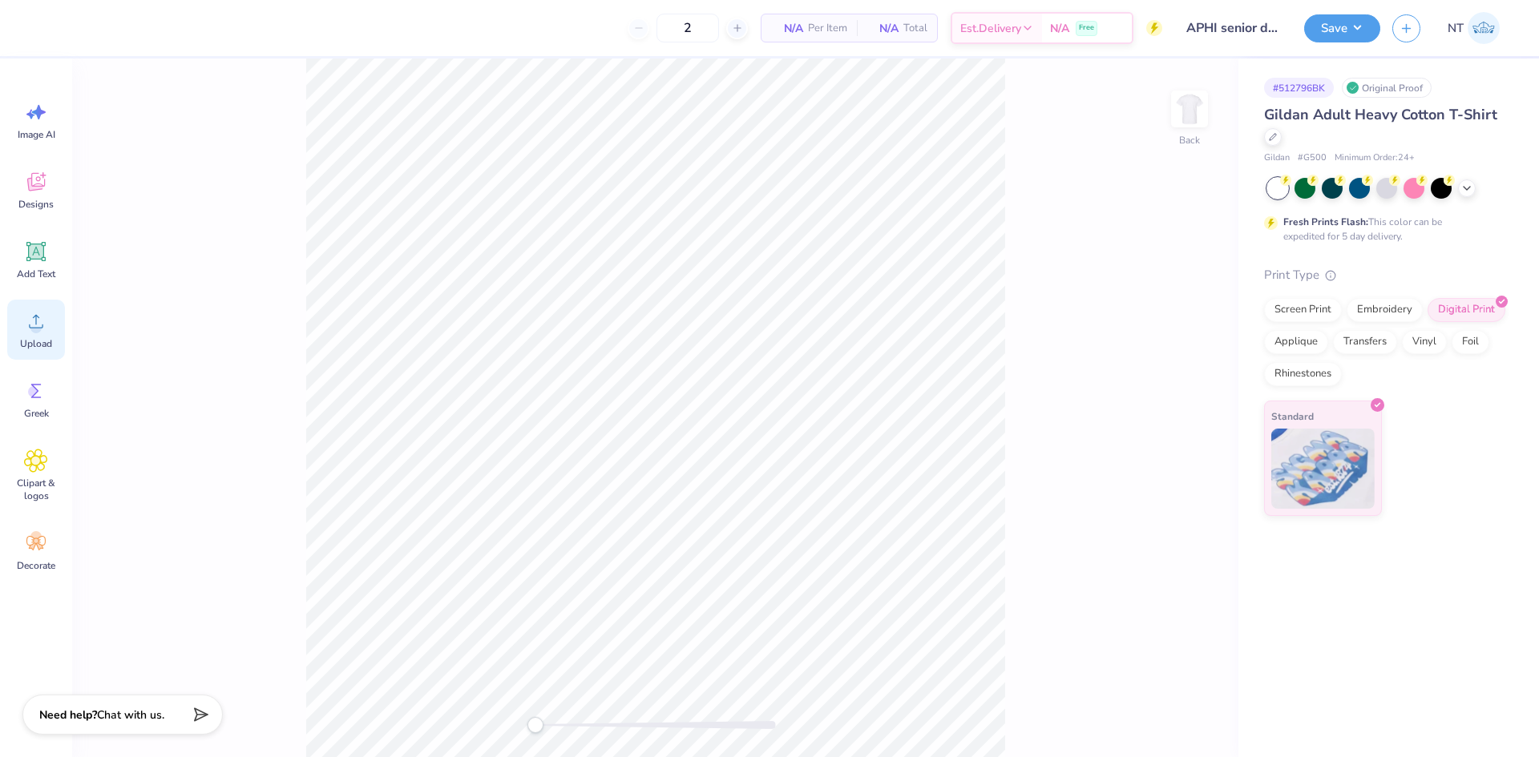
click at [56, 322] on div "Upload" at bounding box center [36, 330] width 58 height 60
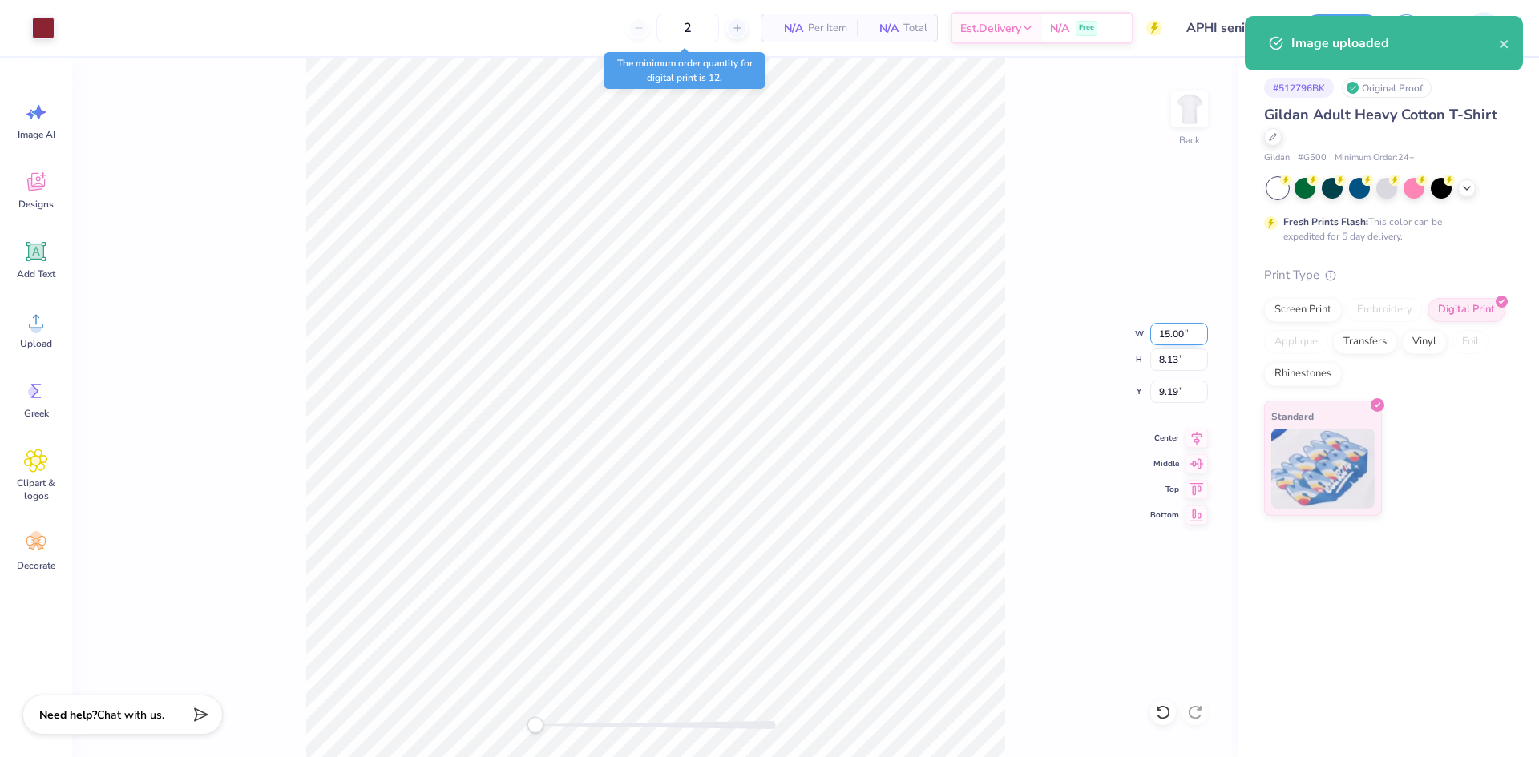
click at [1156, 336] on input "15.00" at bounding box center [1179, 334] width 58 height 22
type input "4.00"
type input "2.17"
type input "12.17"
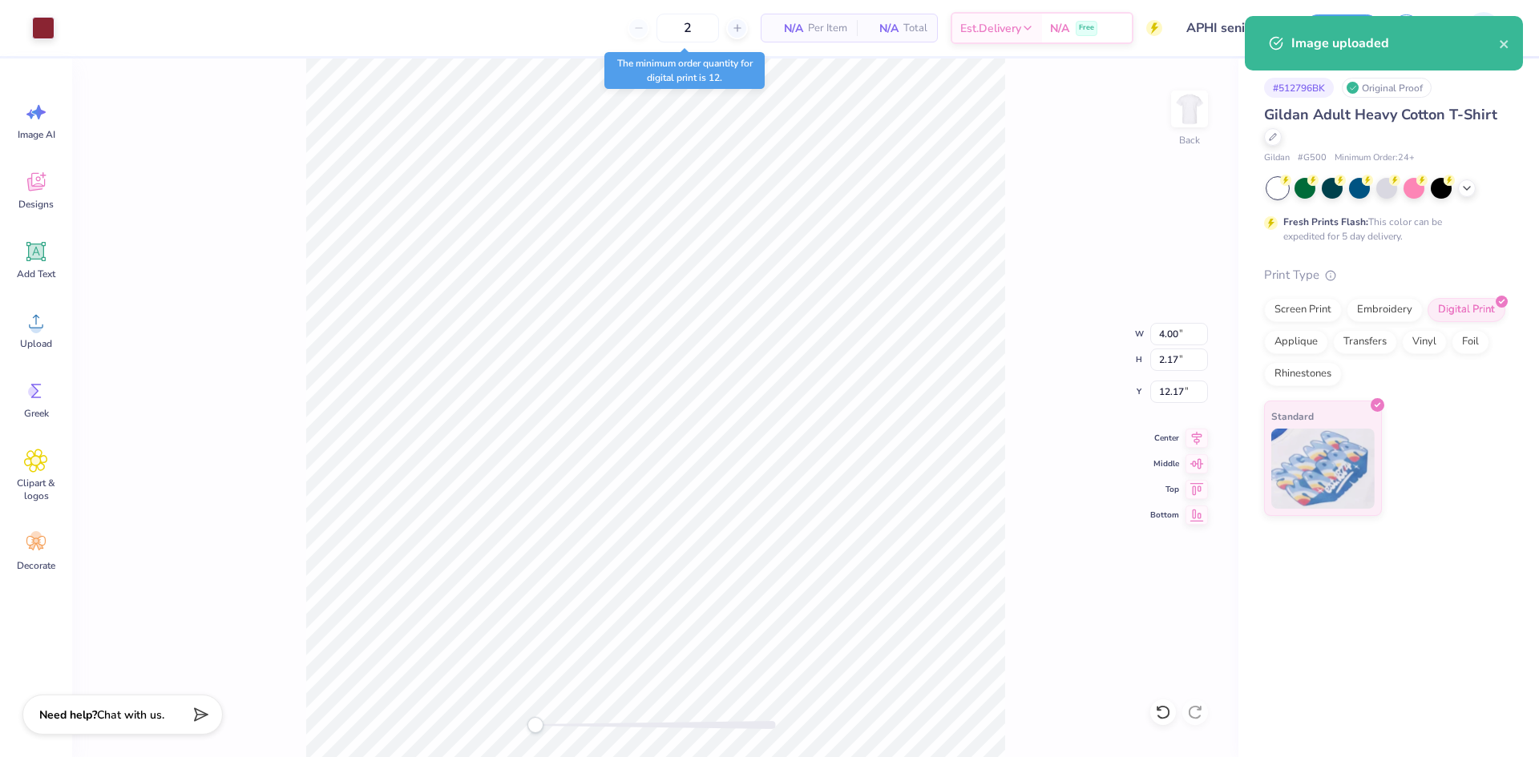
click at [1171, 403] on div "Back W 4.00 4.00 " H 2.17 2.17 " Y 12.17 12.17 " Center Middle Top Bottom" at bounding box center [655, 408] width 1166 height 699
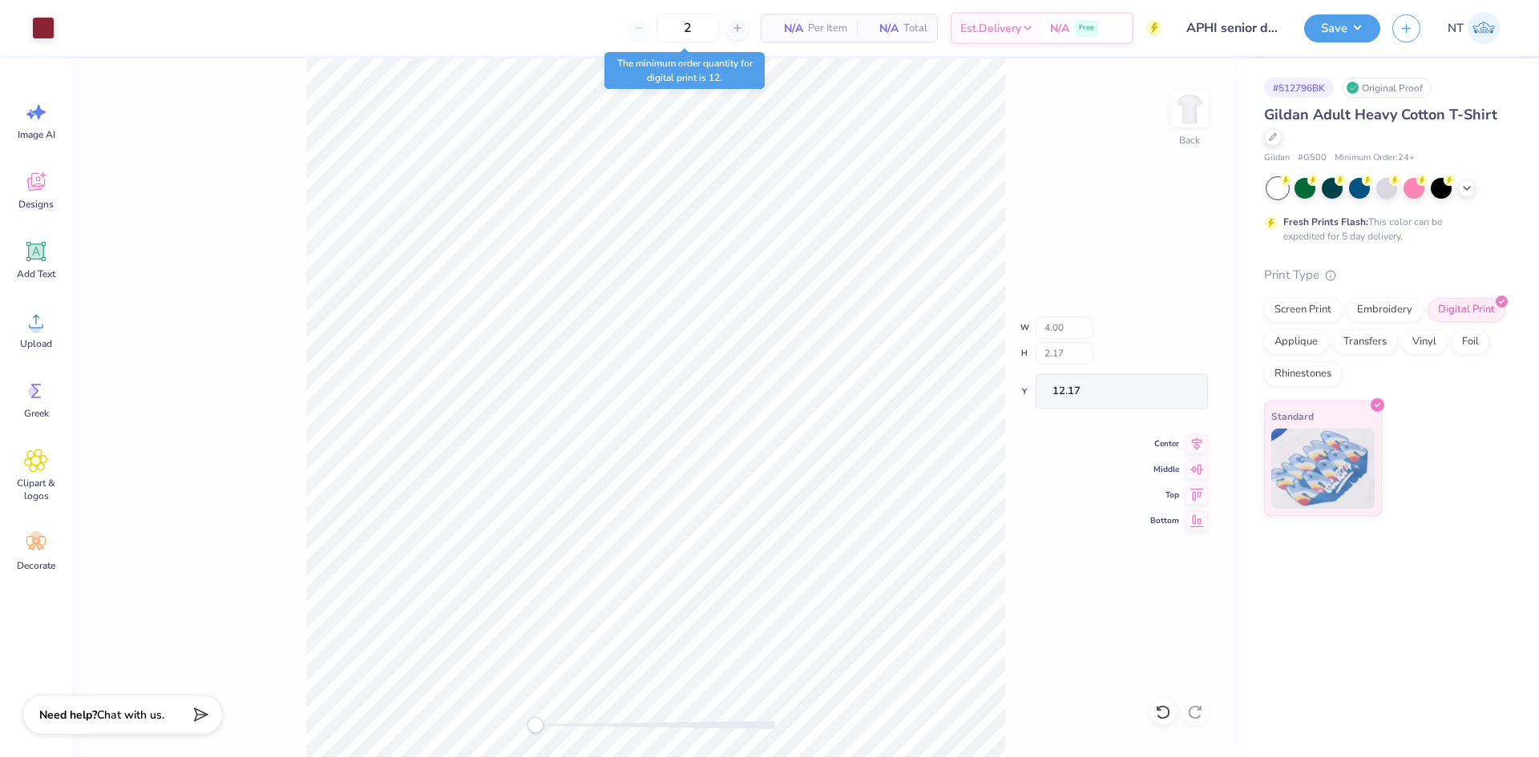
click at [1167, 393] on div "Back W 4.00 H 2.17 Y 12.17 Center Middle Top Bottom" at bounding box center [655, 408] width 1166 height 699
click at [1167, 393] on div "Back" at bounding box center [655, 408] width 1166 height 699
click at [1174, 391] on input "12.17" at bounding box center [1179, 392] width 58 height 22
type input "3"
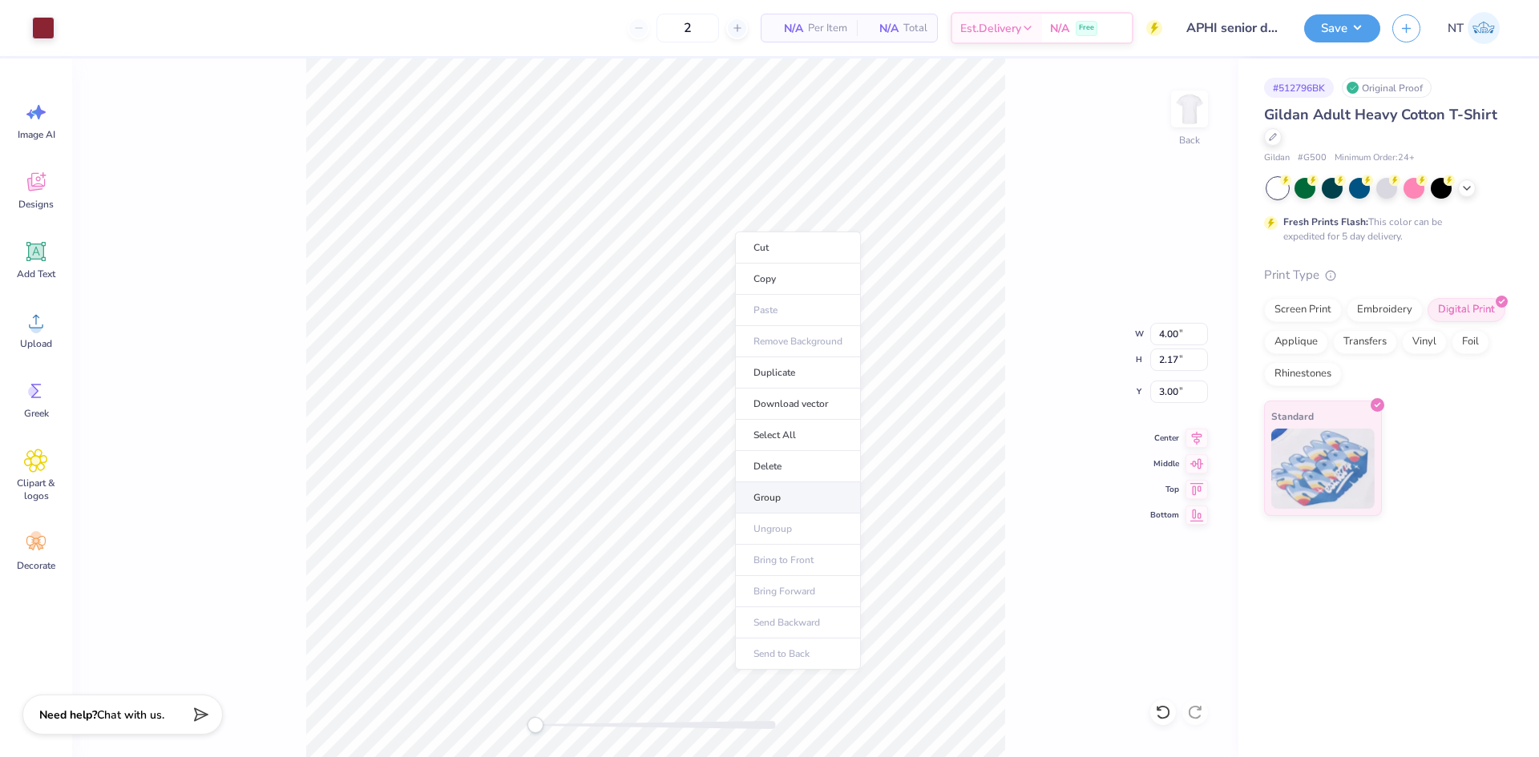
click at [770, 502] on li "Group" at bounding box center [798, 497] width 126 height 31
click at [1160, 107] on div "Back" at bounding box center [655, 408] width 1166 height 699
click at [1200, 108] on img at bounding box center [1189, 109] width 64 height 64
click at [36, 341] on span "Upload" at bounding box center [36, 343] width 32 height 13
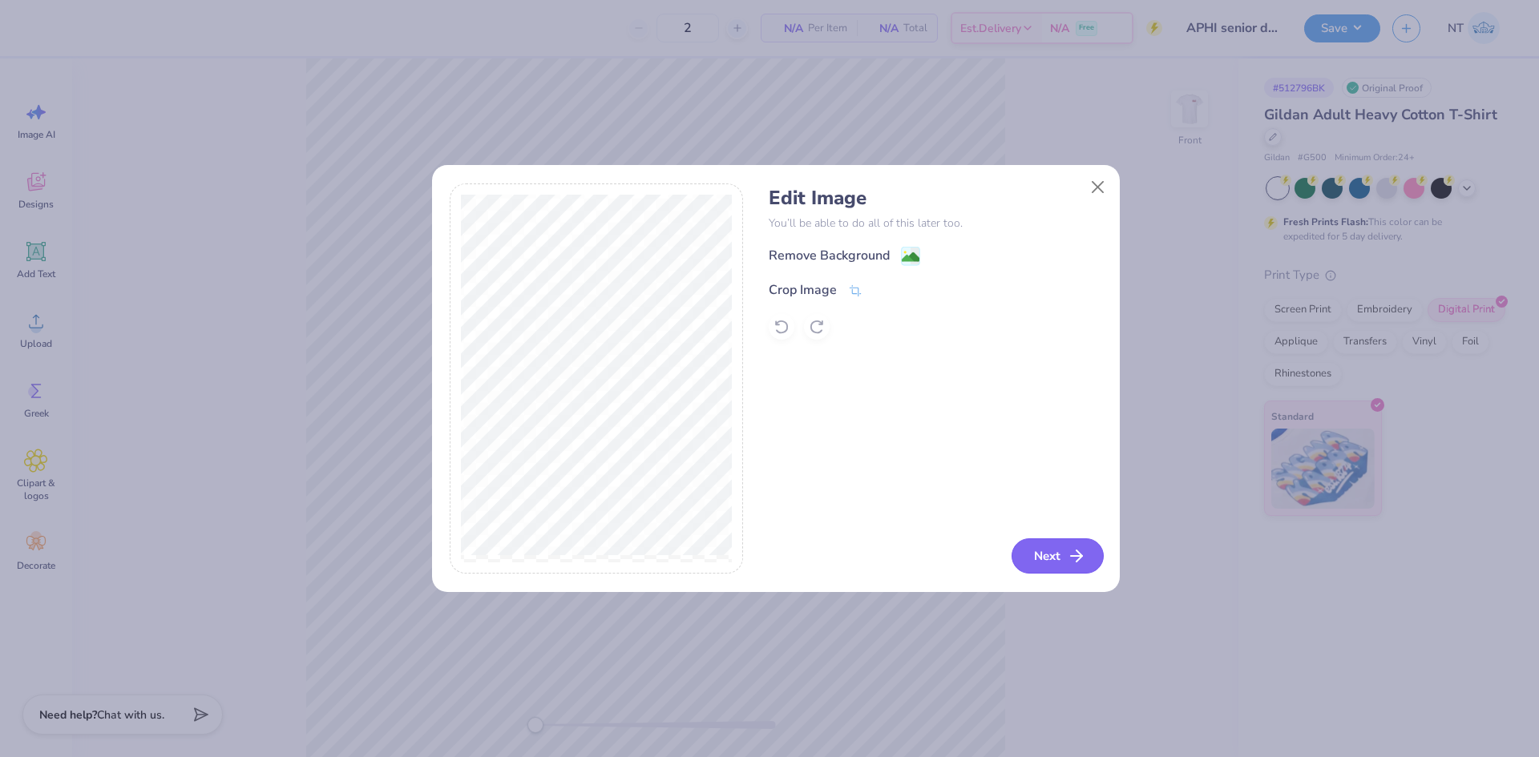
click at [1051, 560] on button "Next" at bounding box center [1057, 556] width 92 height 35
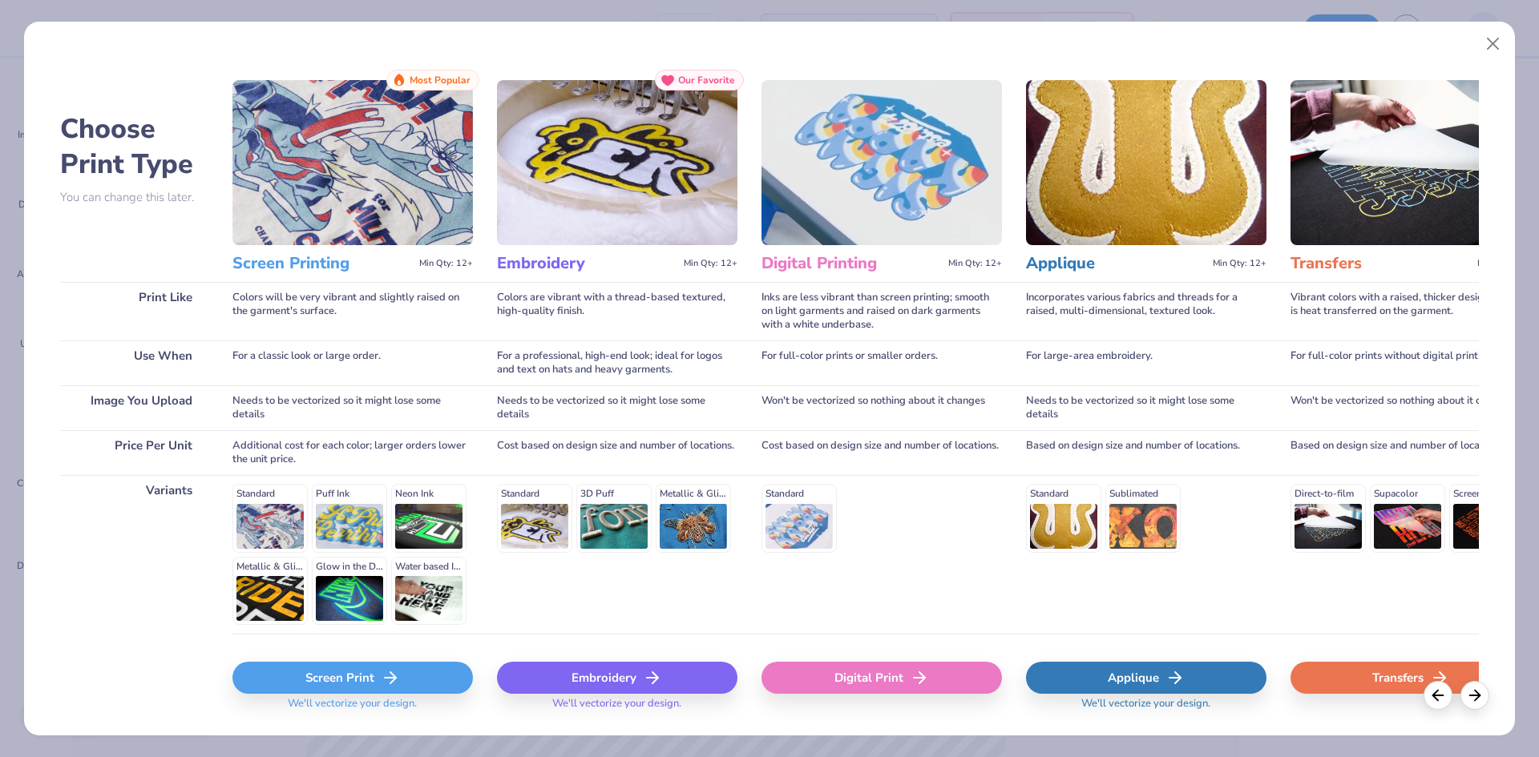
click at [913, 669] on icon at bounding box center [919, 677] width 19 height 19
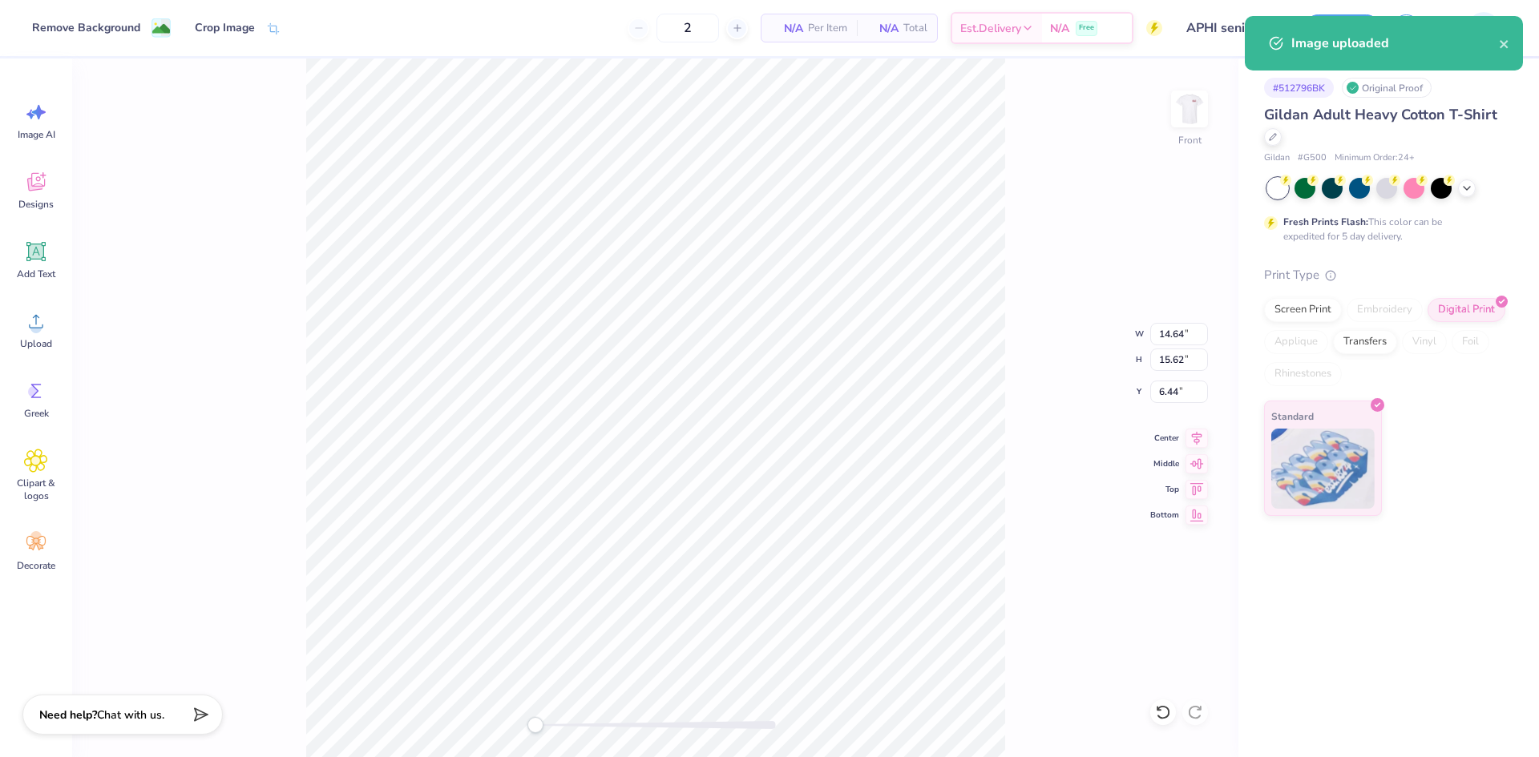
click at [1015, 333] on div "Front W 14.64 14.64 " H 15.62 15.62 " Y 6.44 6.44 " Center Middle Top Bottom" at bounding box center [655, 408] width 1166 height 699
click at [1174, 337] on input "14.64" at bounding box center [1179, 334] width 58 height 22
type input "14.00"
type input "14.94"
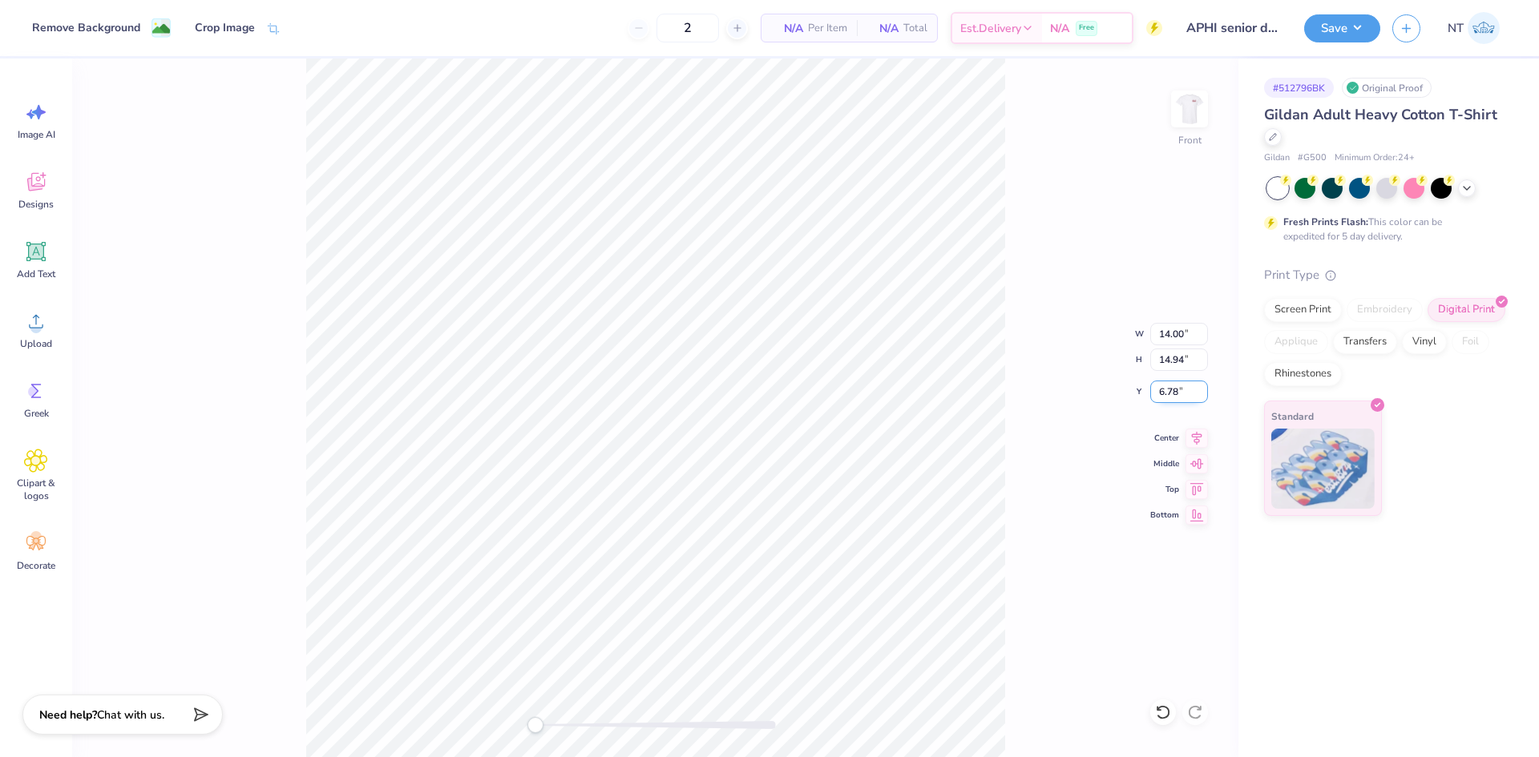
click at [1172, 386] on input "6.78" at bounding box center [1179, 392] width 58 height 22
type input "3"
click at [1326, 27] on button "Save" at bounding box center [1342, 26] width 76 height 28
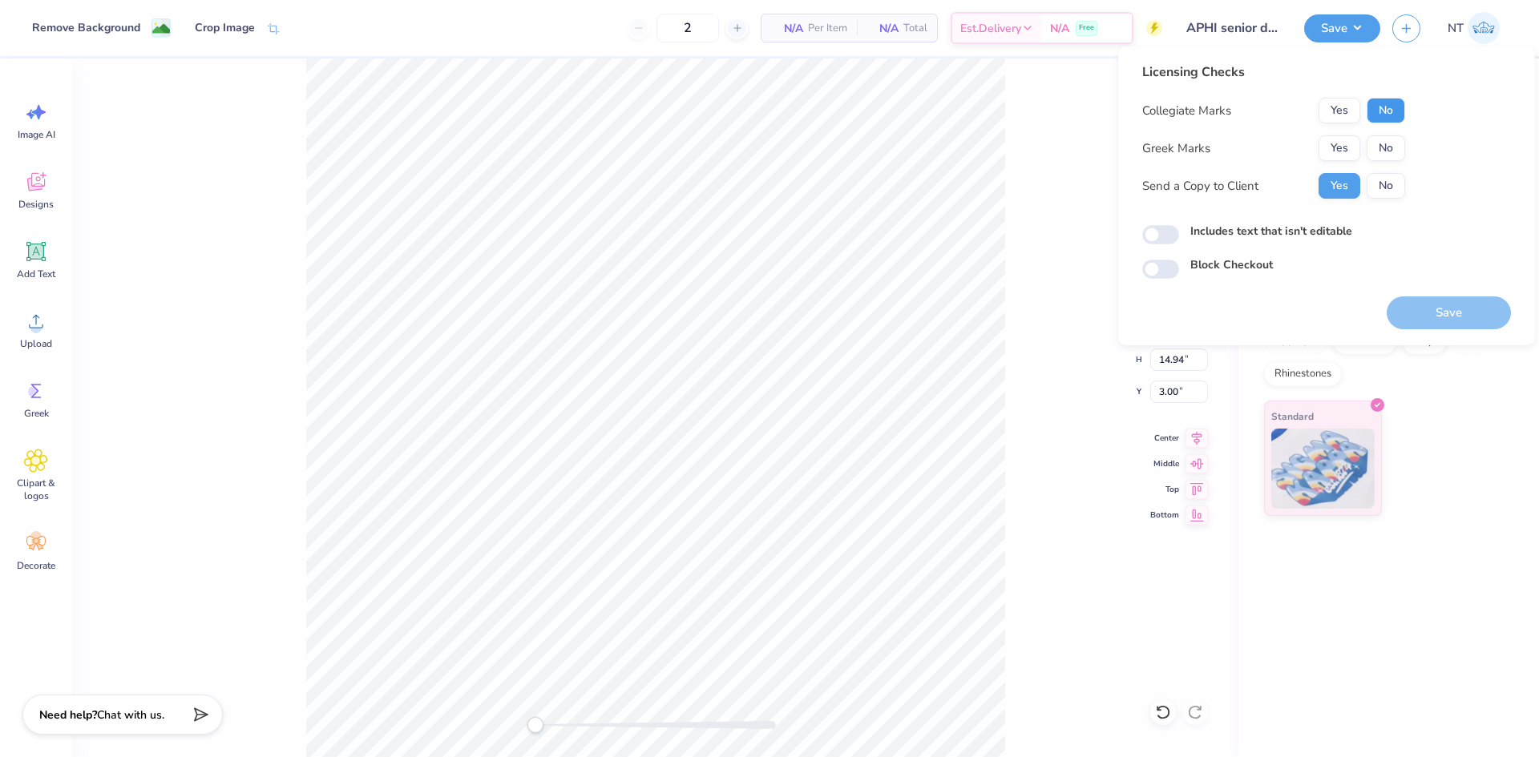
click at [1398, 104] on button "No" at bounding box center [1385, 111] width 38 height 26
click at [1330, 146] on button "Yes" at bounding box center [1339, 148] width 42 height 26
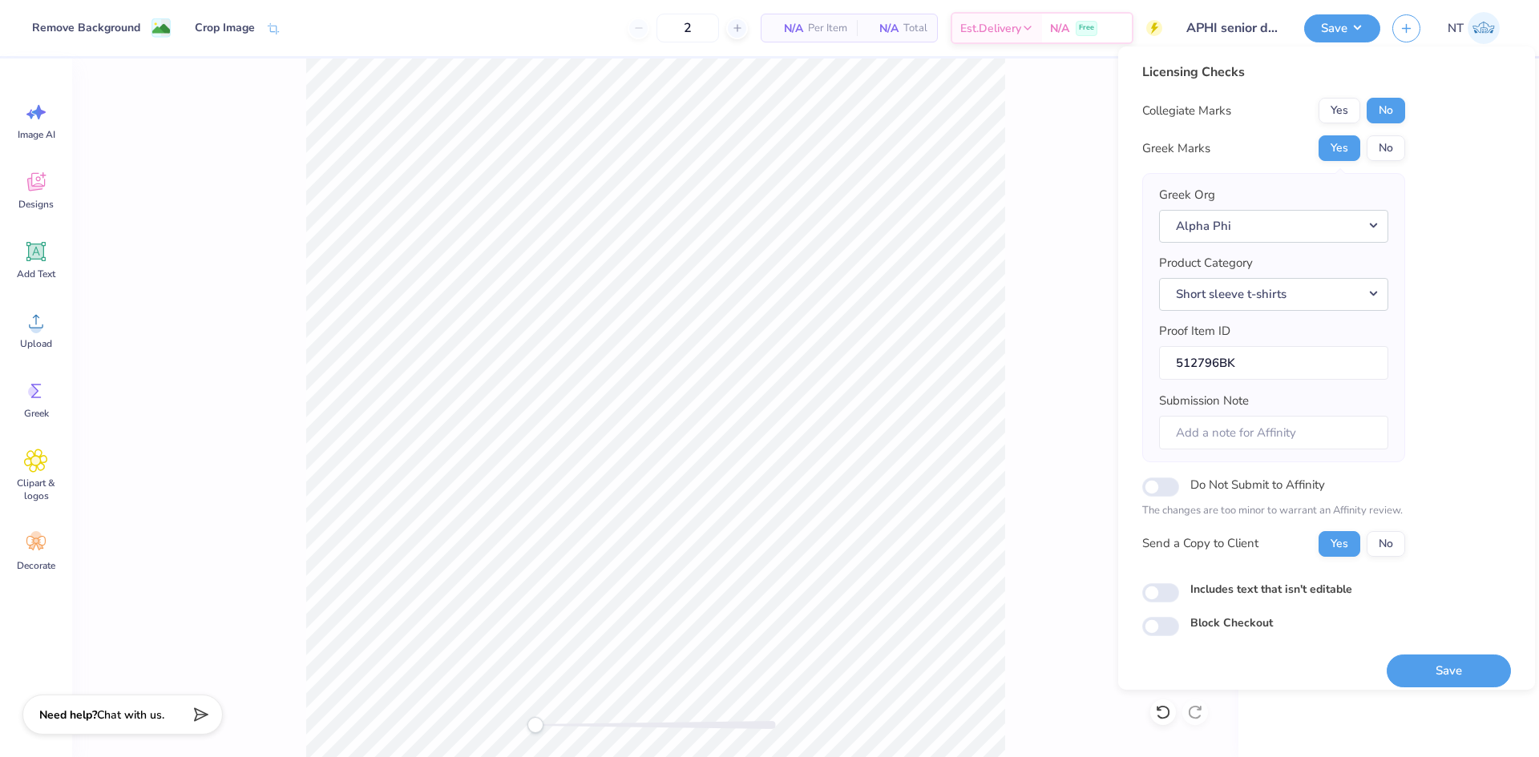
scroll to position [13, 0]
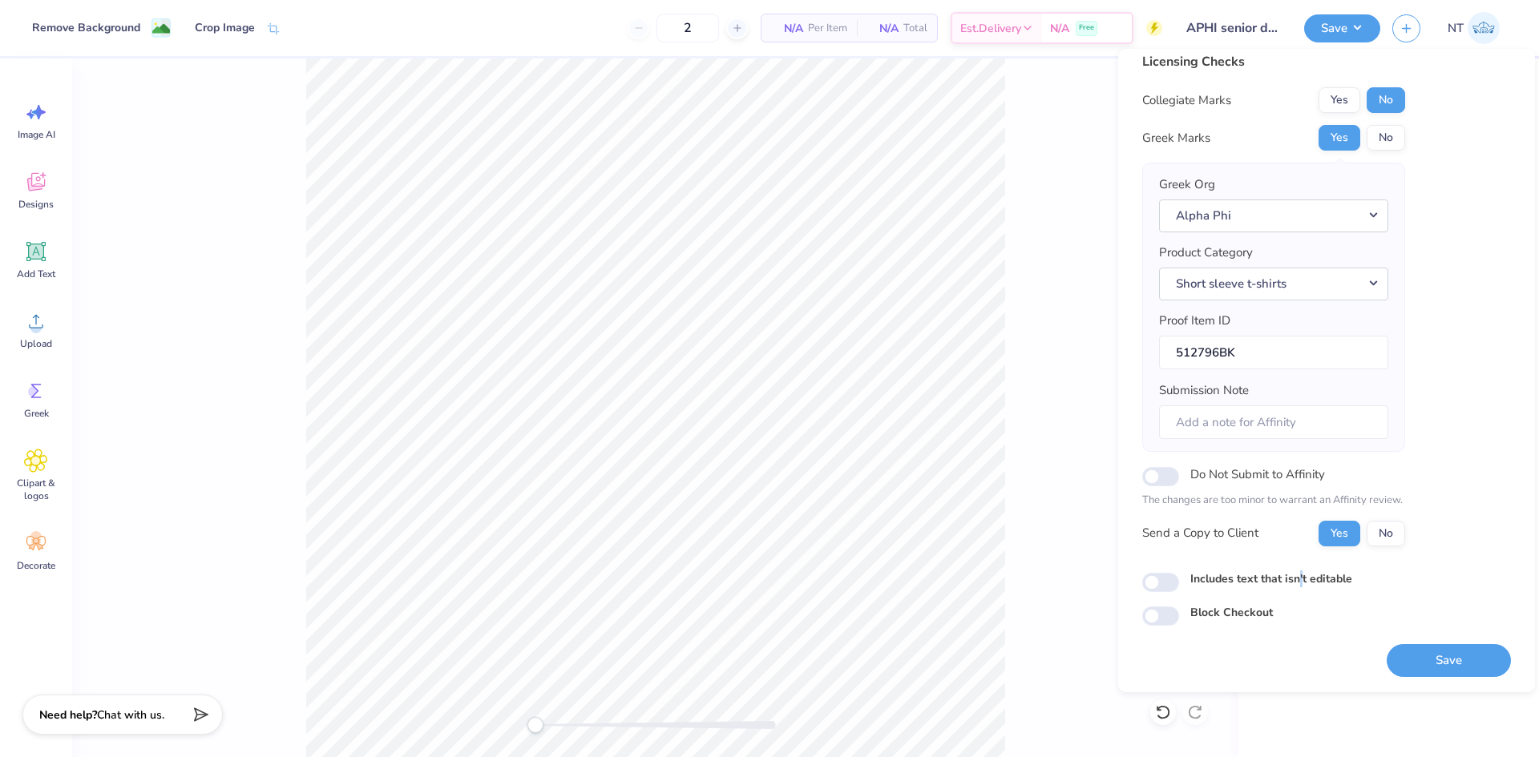
click at [1301, 574] on label "Includes text that isn't editable" at bounding box center [1271, 579] width 162 height 17
click at [1180, 586] on div "Includes text that isn't editable" at bounding box center [1326, 580] width 369 height 18
click at [1173, 585] on input "Includes text that isn't editable" at bounding box center [1160, 582] width 37 height 19
checkbox input "true"
click at [1431, 666] on button "Save" at bounding box center [1448, 660] width 124 height 33
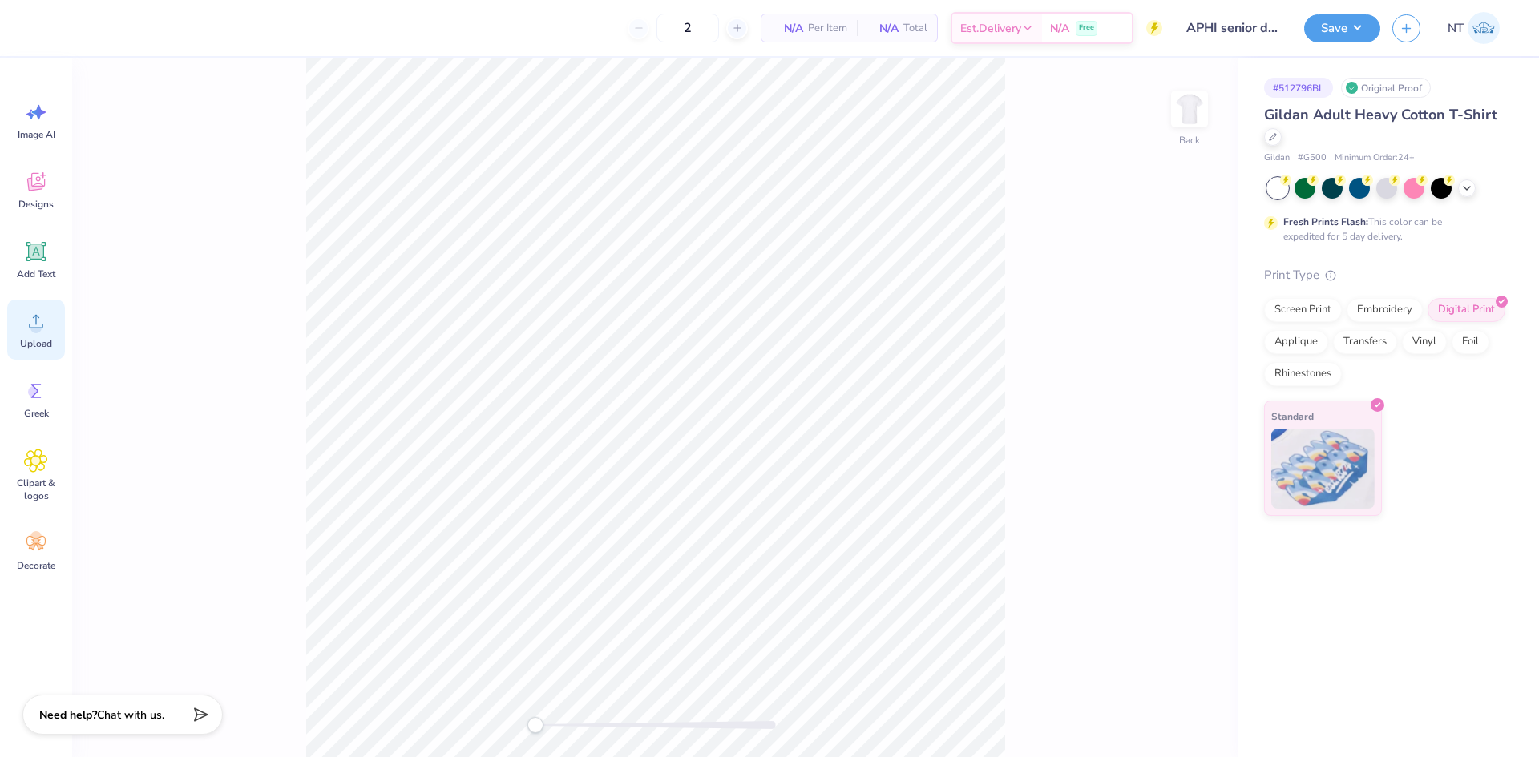
click at [50, 322] on div "Upload" at bounding box center [36, 330] width 58 height 60
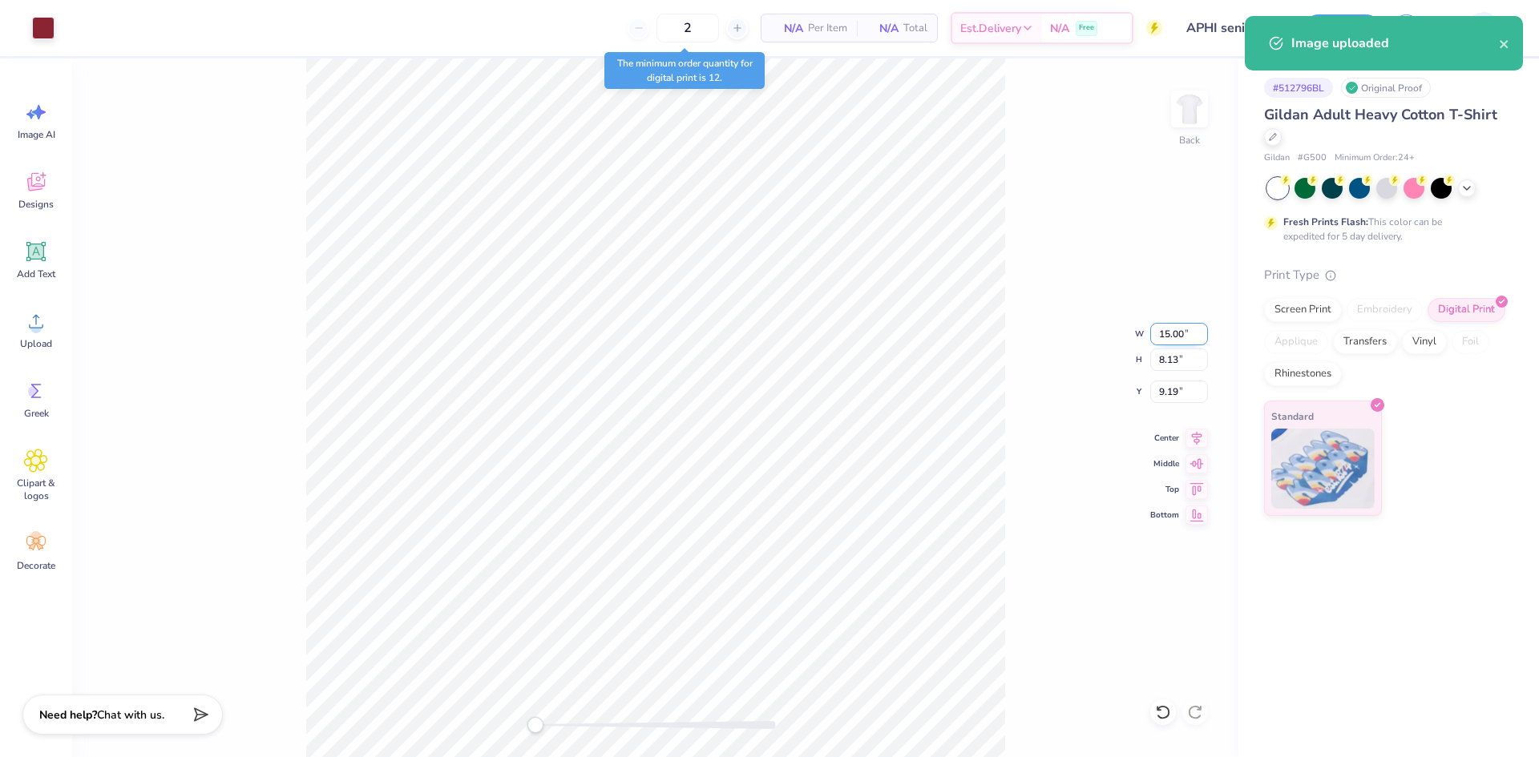
click at [1166, 341] on input "15.00" at bounding box center [1179, 334] width 58 height 22
type input "4.00"
type input "2.17"
type input "12.17"
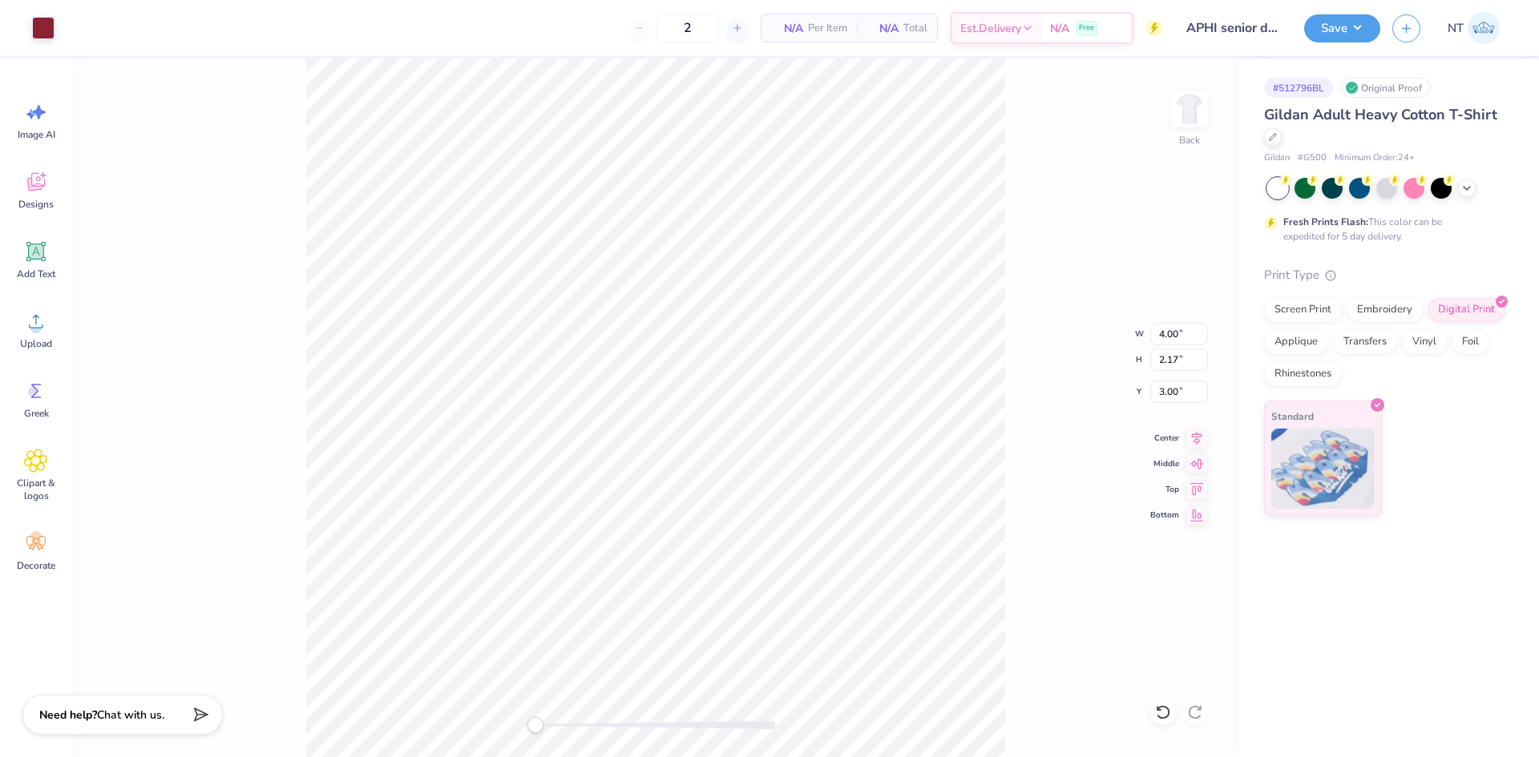
click at [1185, 104] on img at bounding box center [1189, 109] width 32 height 32
click at [19, 320] on div "Upload" at bounding box center [36, 330] width 58 height 60
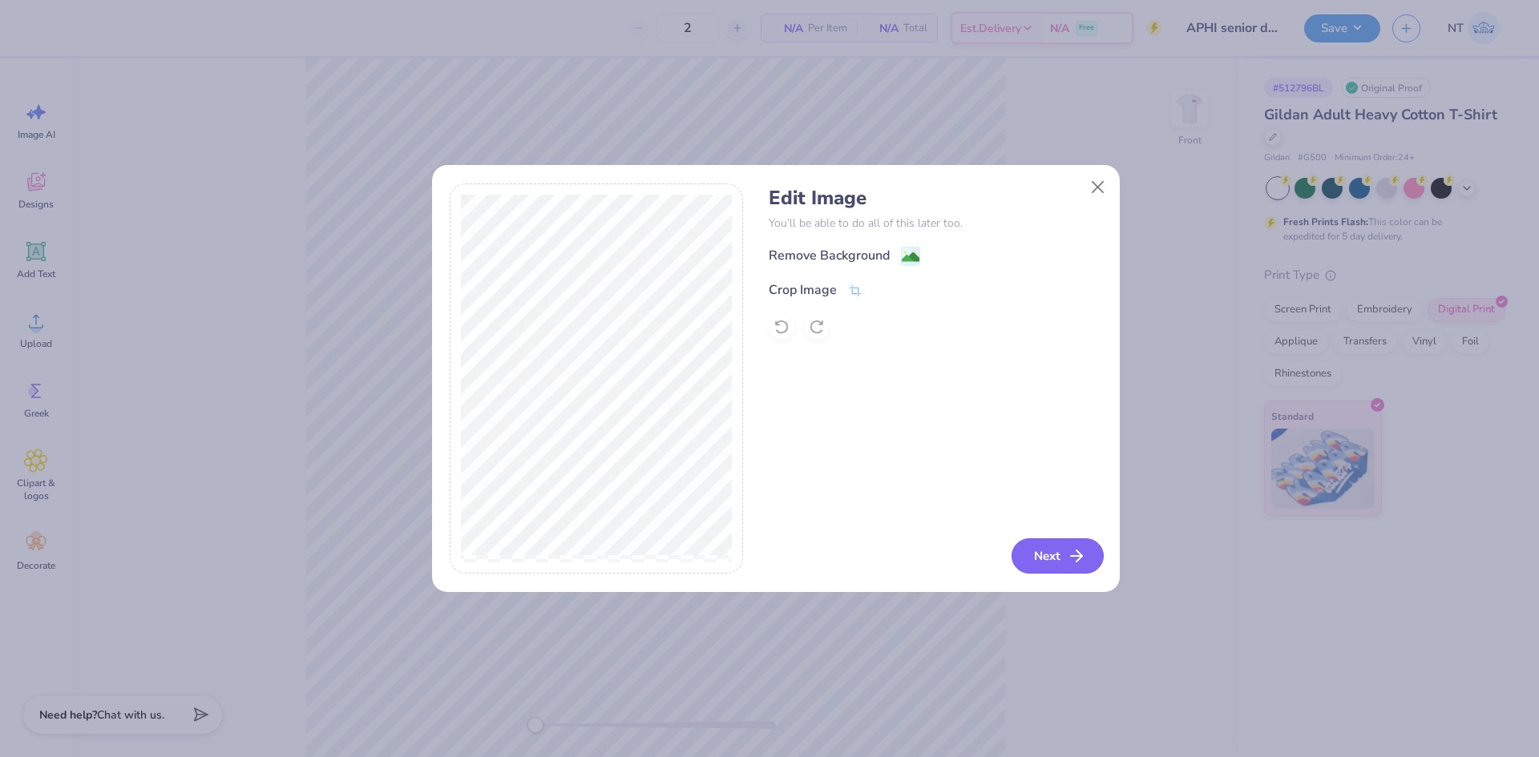
click at [1060, 551] on button "Next" at bounding box center [1057, 556] width 92 height 35
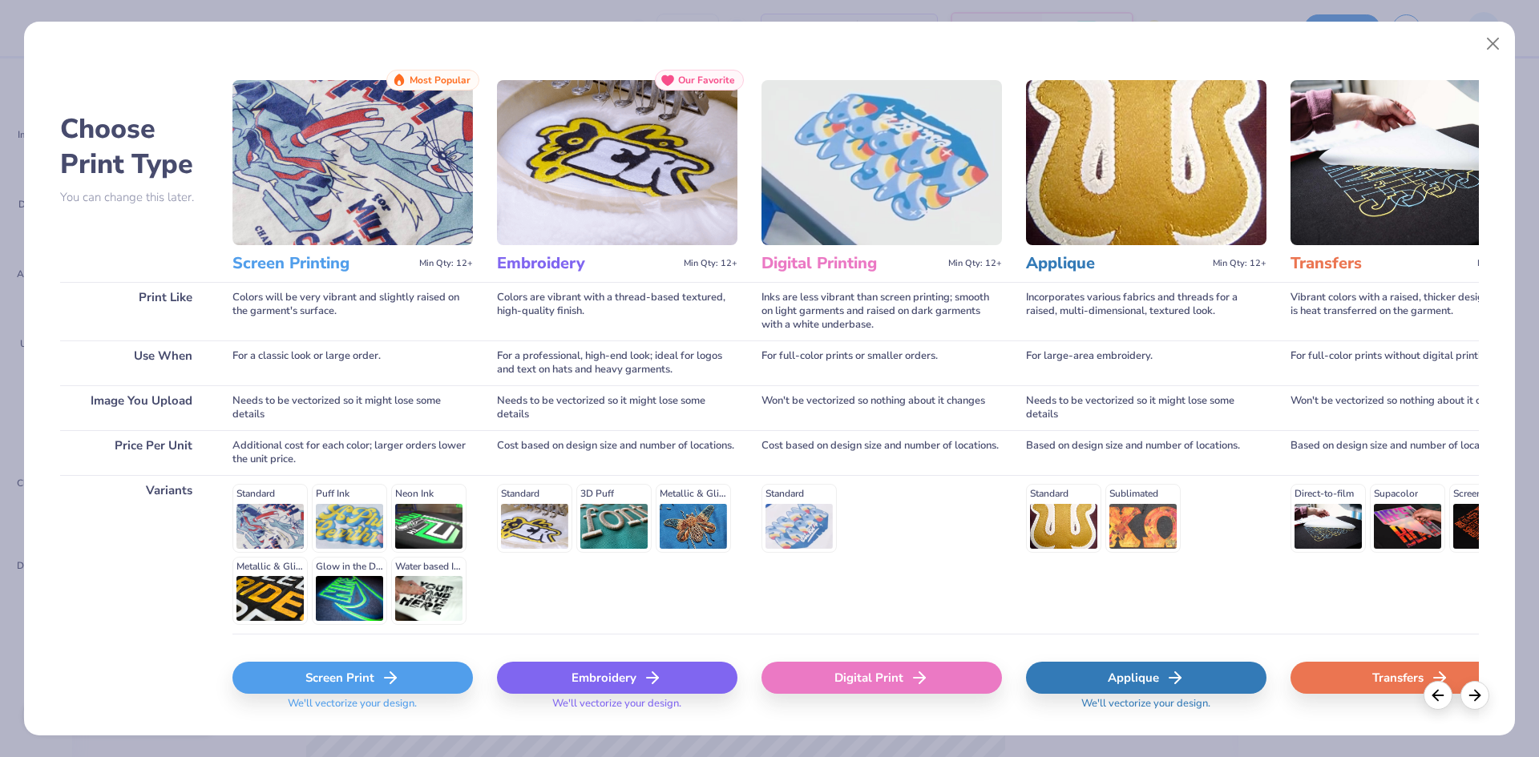
click at [1131, 668] on div "Applique" at bounding box center [1146, 678] width 240 height 32
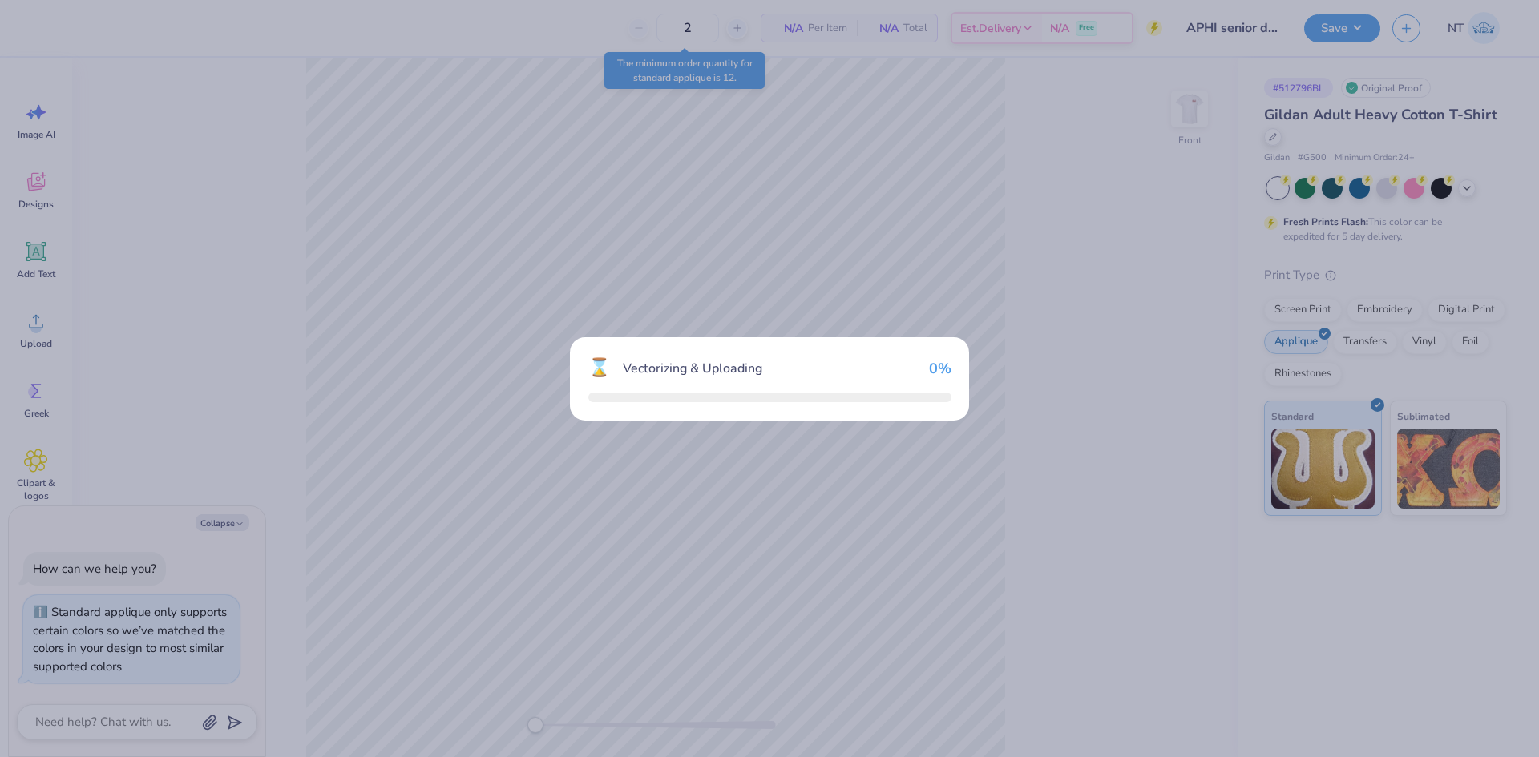
type textarea "x"
click at [220, 520] on div "⌛ Vectorizing & Uploading 42 %" at bounding box center [769, 378] width 1539 height 757
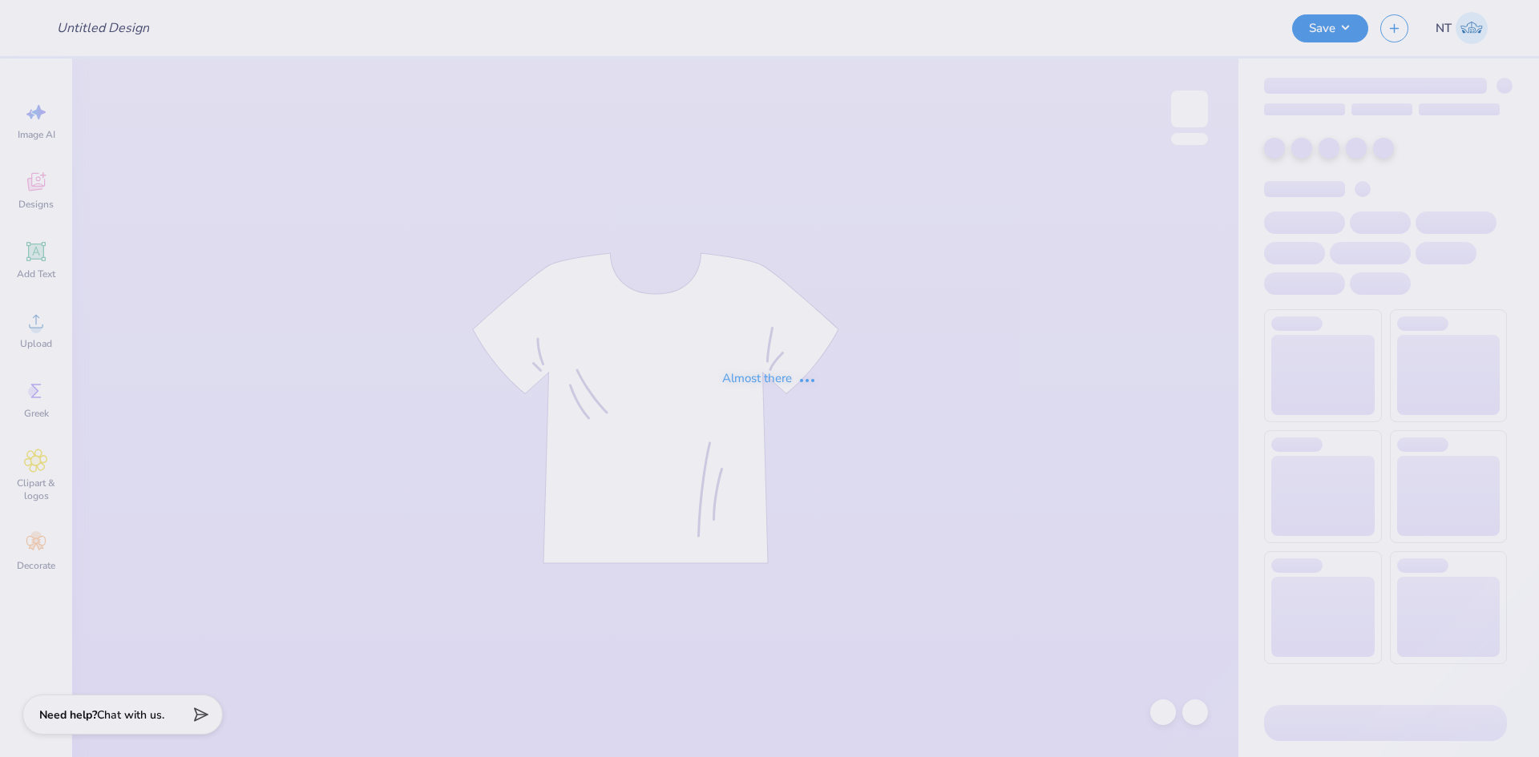
type input "APHI senior dads weekend"
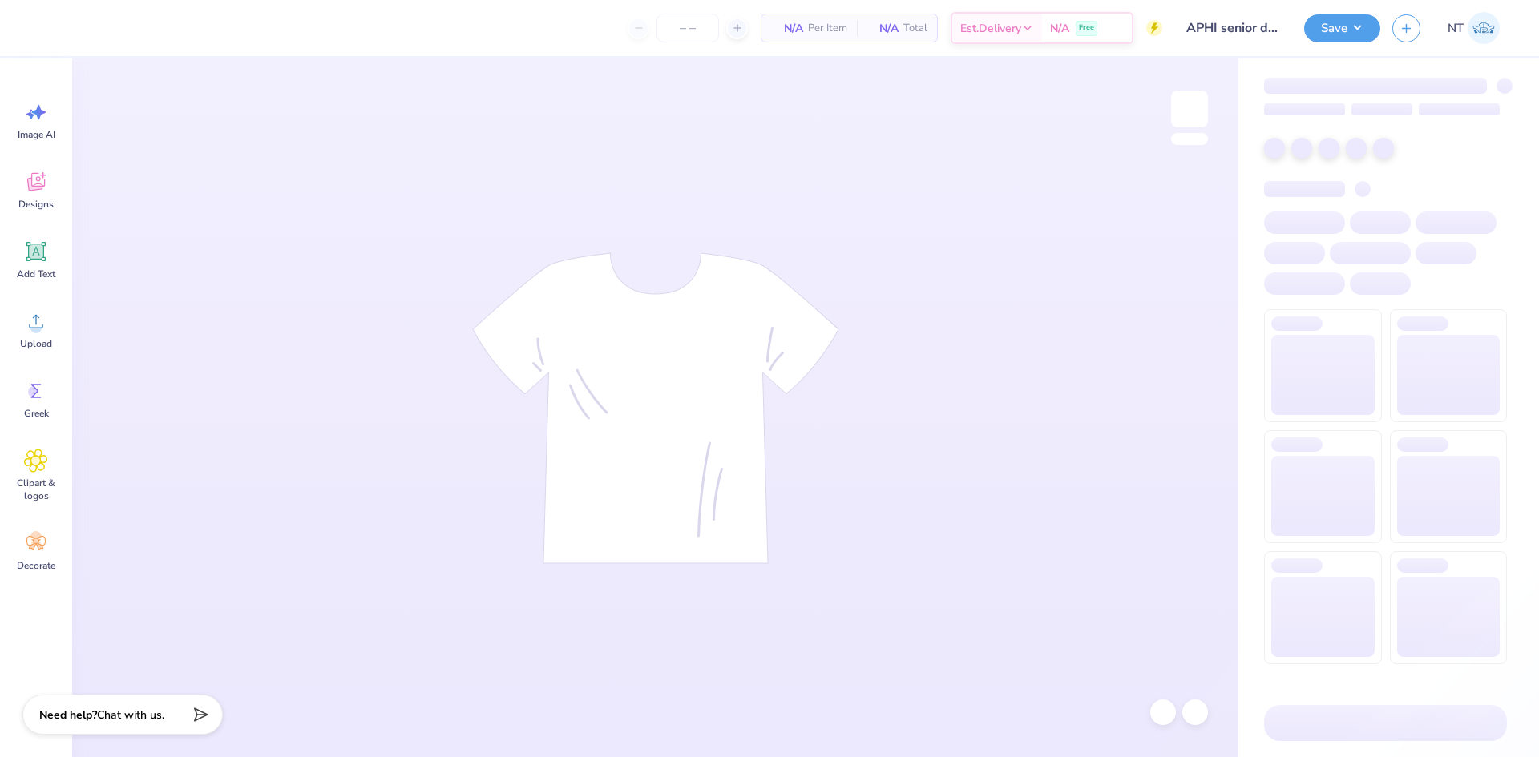
type input "2"
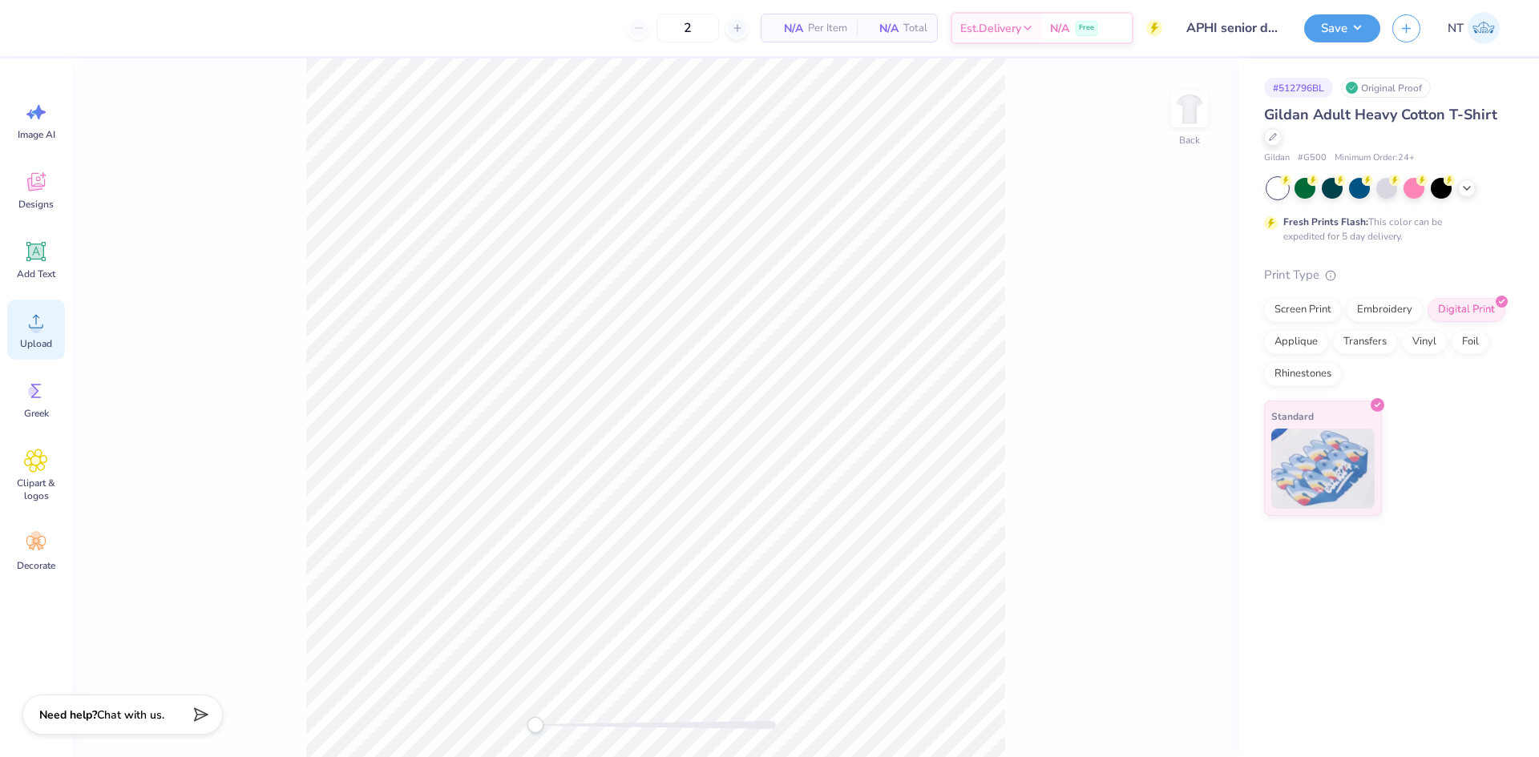
click at [56, 333] on div "Upload" at bounding box center [36, 330] width 58 height 60
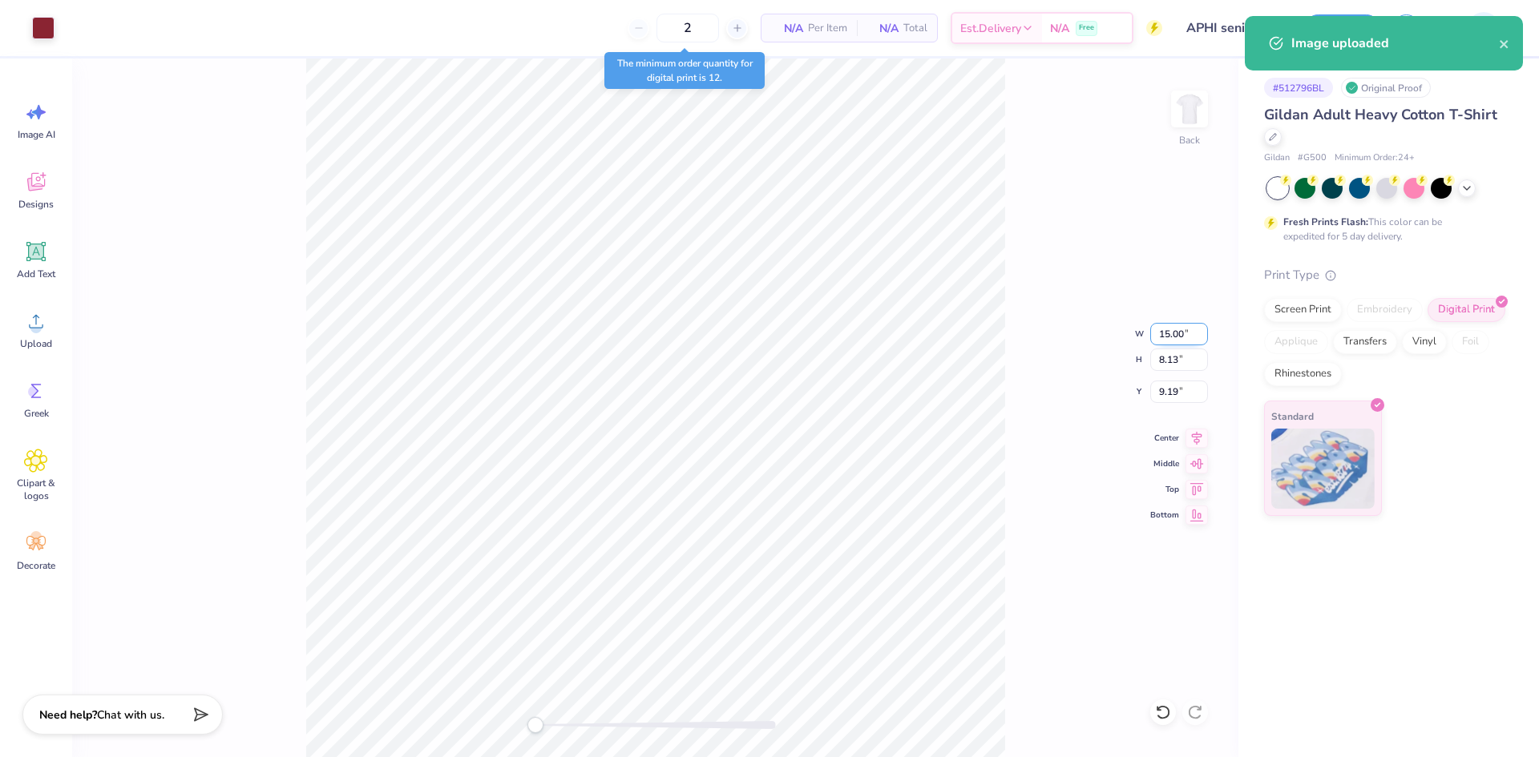
click at [1177, 331] on input "15.00" at bounding box center [1179, 334] width 58 height 22
type input "4.00"
type input "2.17"
type input "12.17"
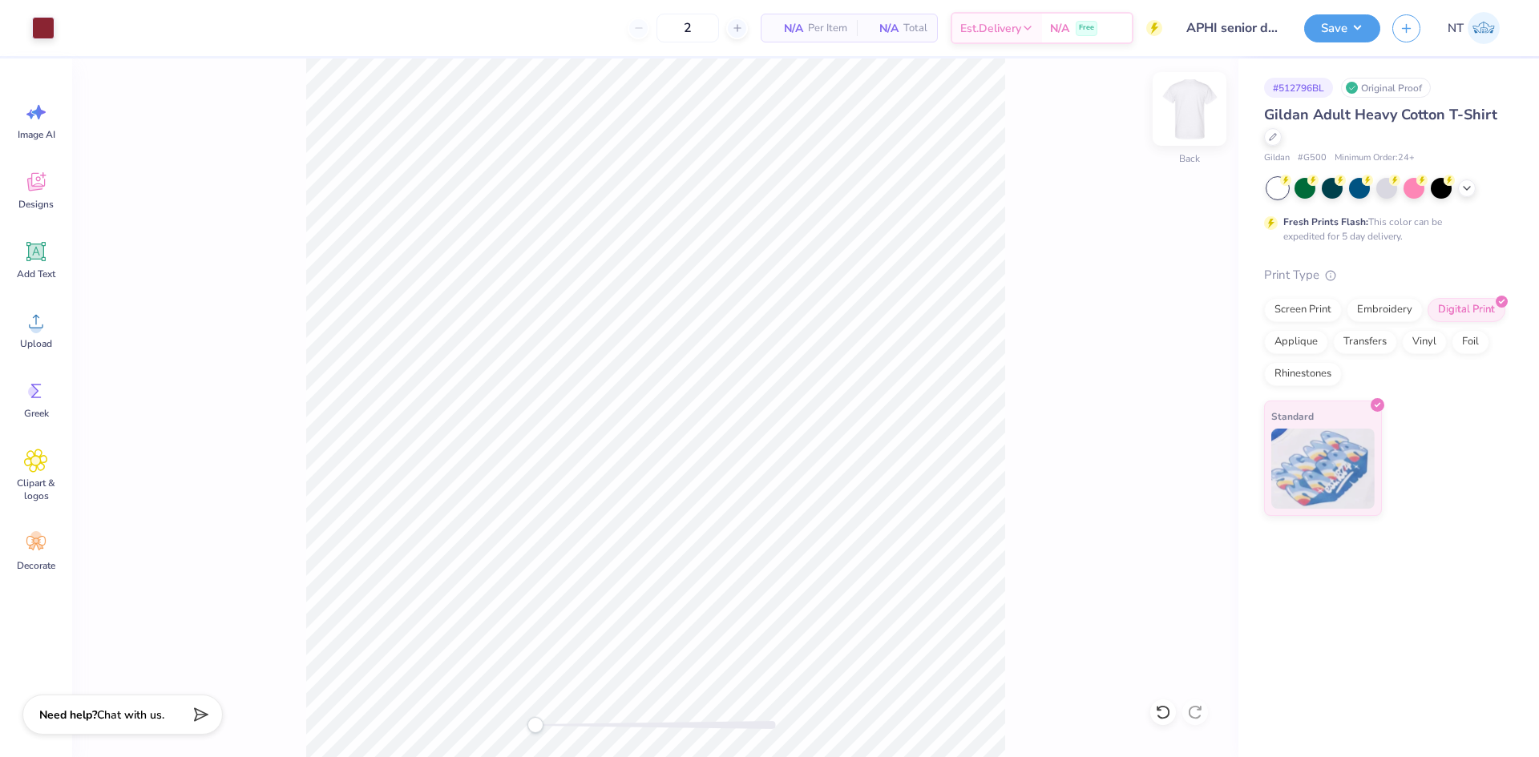
click at [1185, 115] on img at bounding box center [1189, 109] width 64 height 64
click at [30, 352] on div "Upload" at bounding box center [36, 330] width 58 height 60
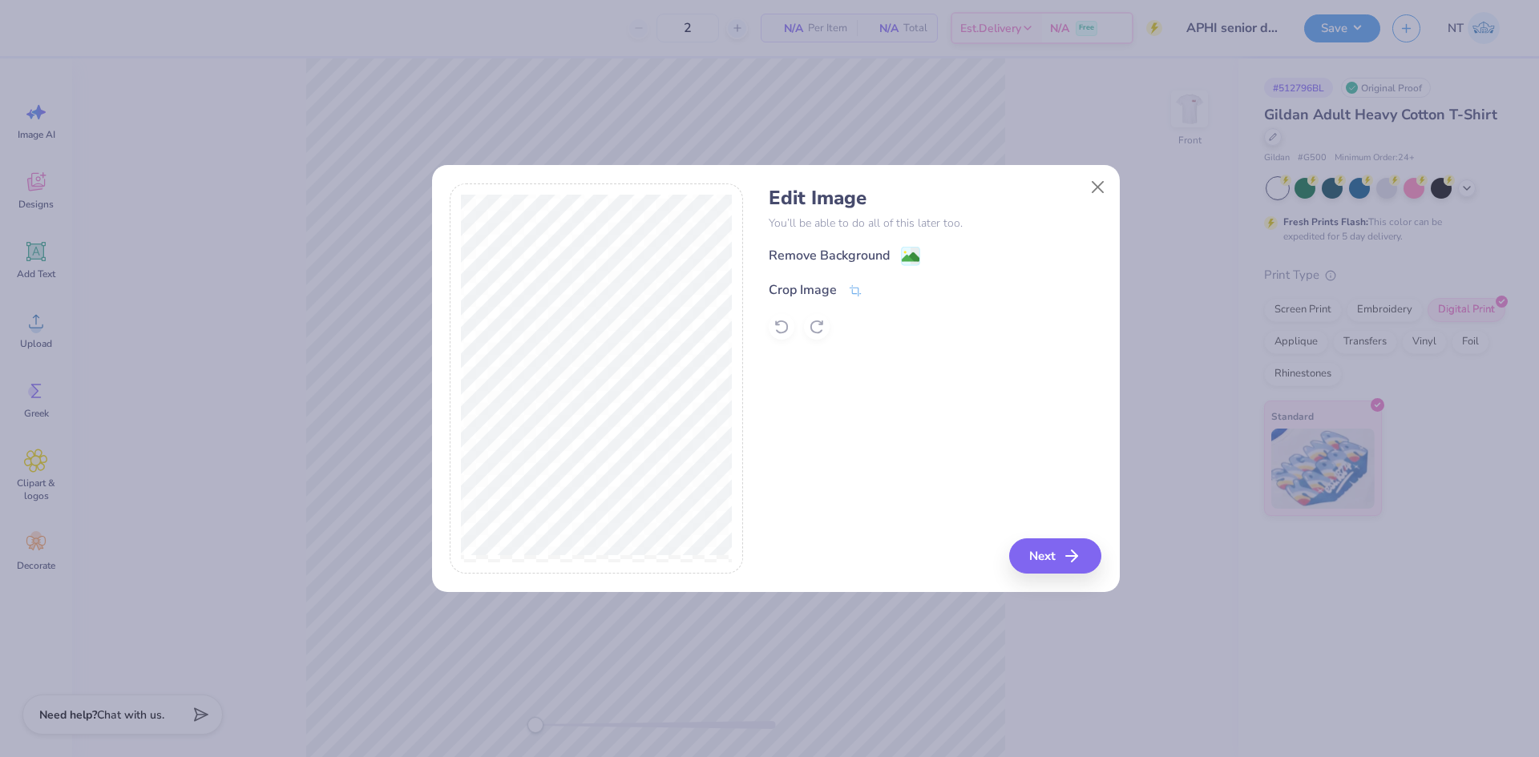
click at [1050, 537] on div "Edit Image You’ll be able to do all of this later too. Remove Background Crop I…" at bounding box center [935, 379] width 333 height 391
click at [1052, 553] on button "Next" at bounding box center [1057, 556] width 92 height 35
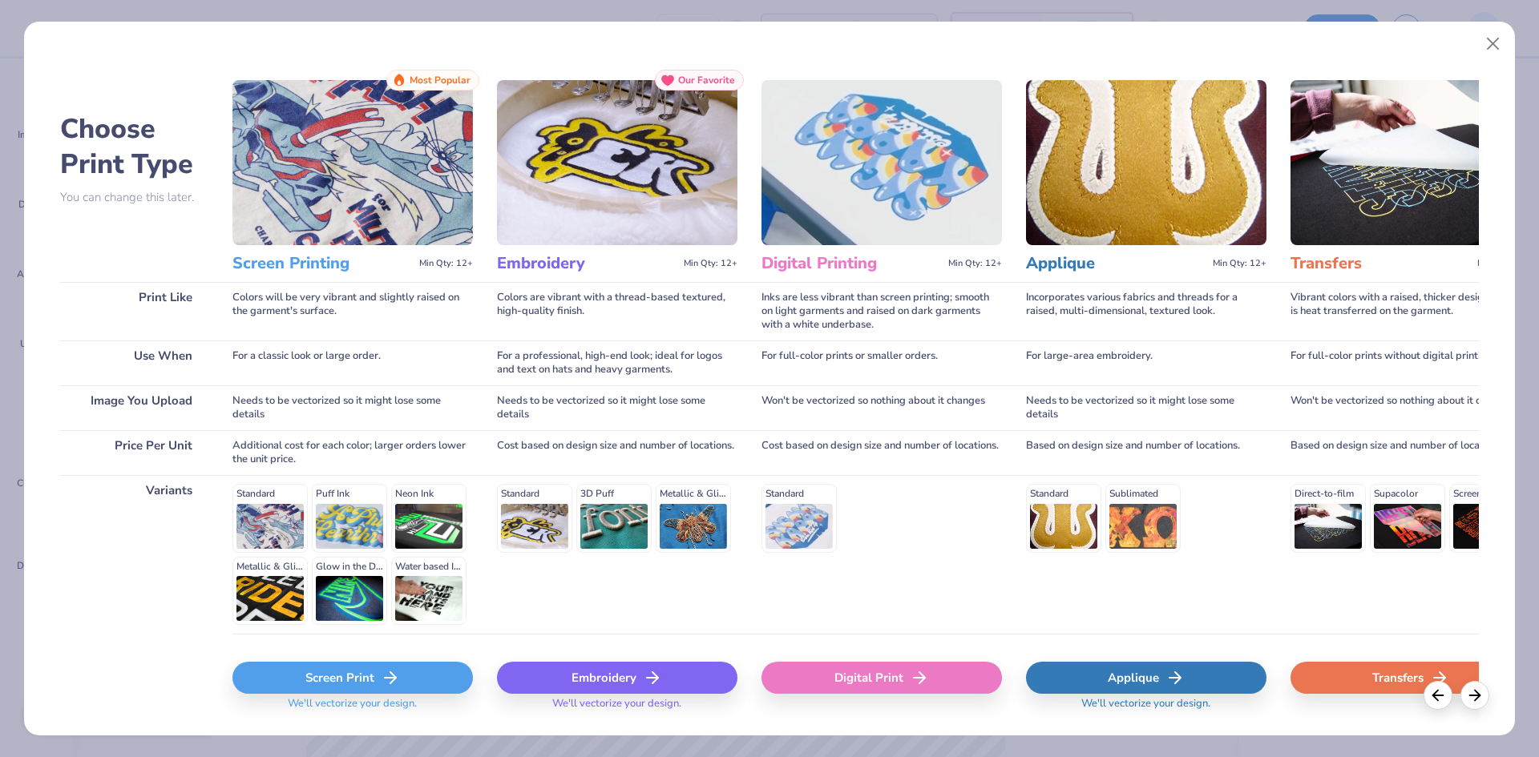
click at [828, 685] on div "Digital Print" at bounding box center [881, 678] width 240 height 32
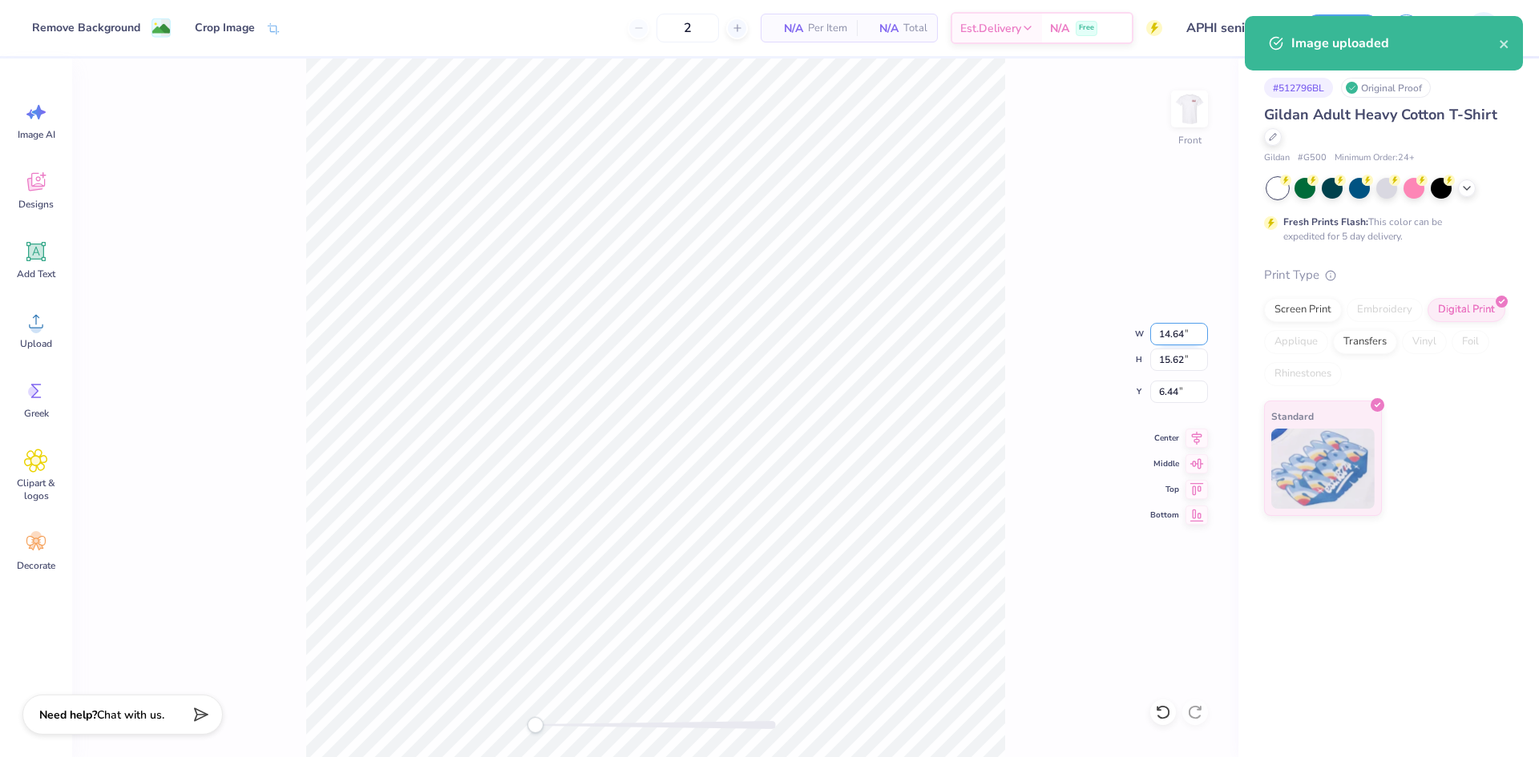
click at [1158, 339] on input "14.64" at bounding box center [1179, 334] width 58 height 22
type input "14.00"
type input "14.94"
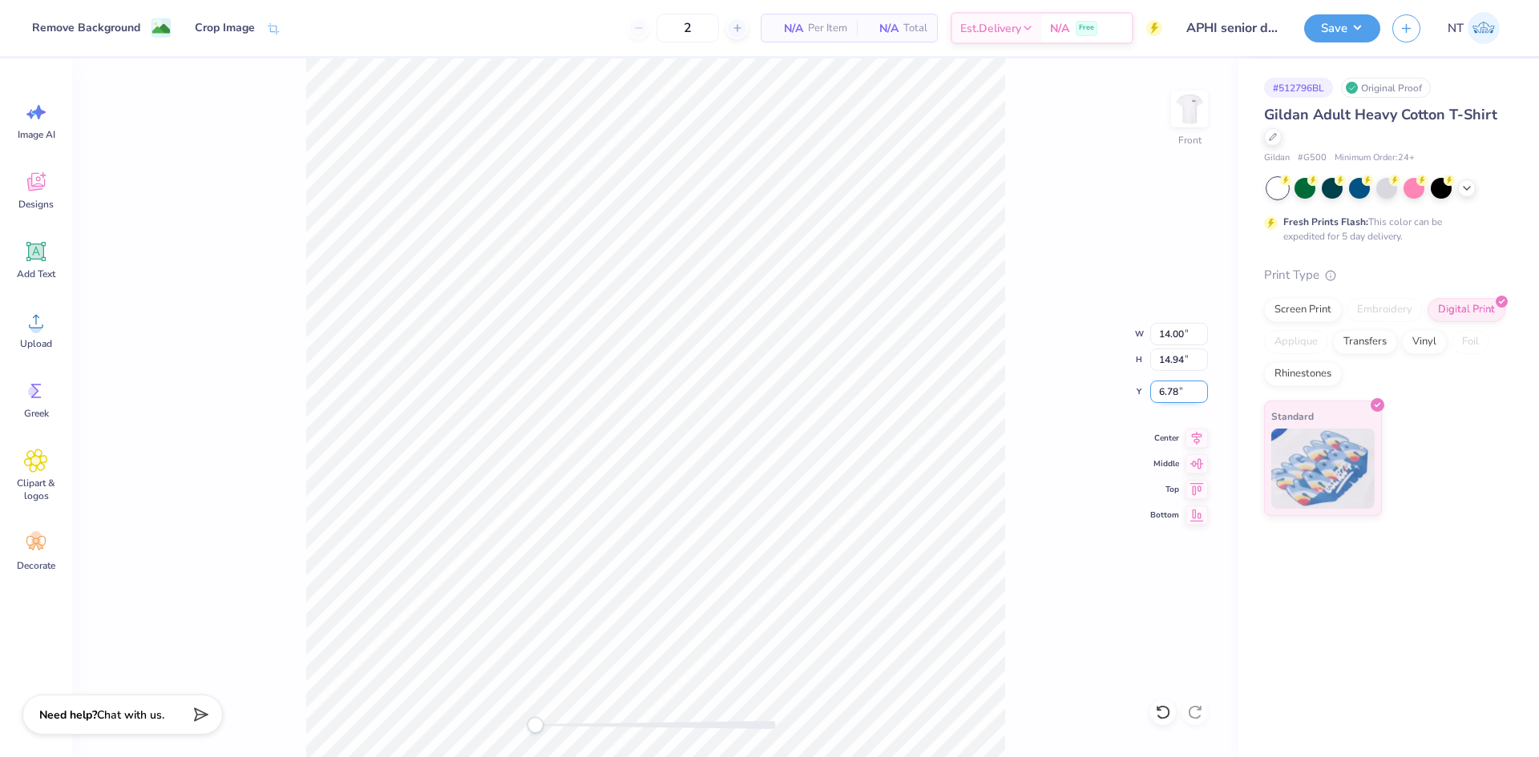
click at [1171, 381] on input "6.78" at bounding box center [1179, 392] width 58 height 22
type input "3"
click at [1076, 381] on div "Front" at bounding box center [655, 408] width 1166 height 699
click at [58, 321] on div "Upload" at bounding box center [36, 330] width 58 height 60
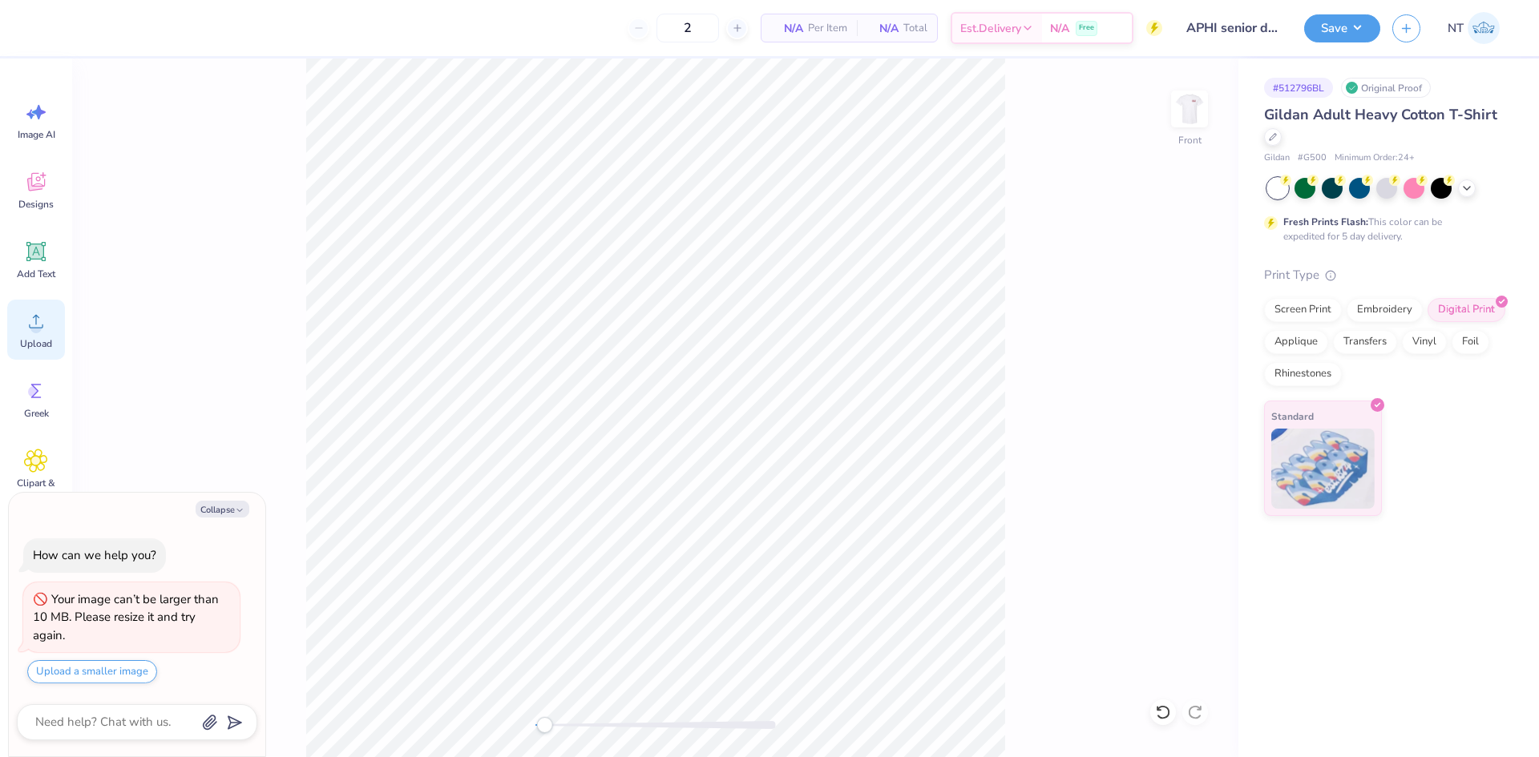
click at [60, 329] on div "Upload" at bounding box center [36, 330] width 58 height 60
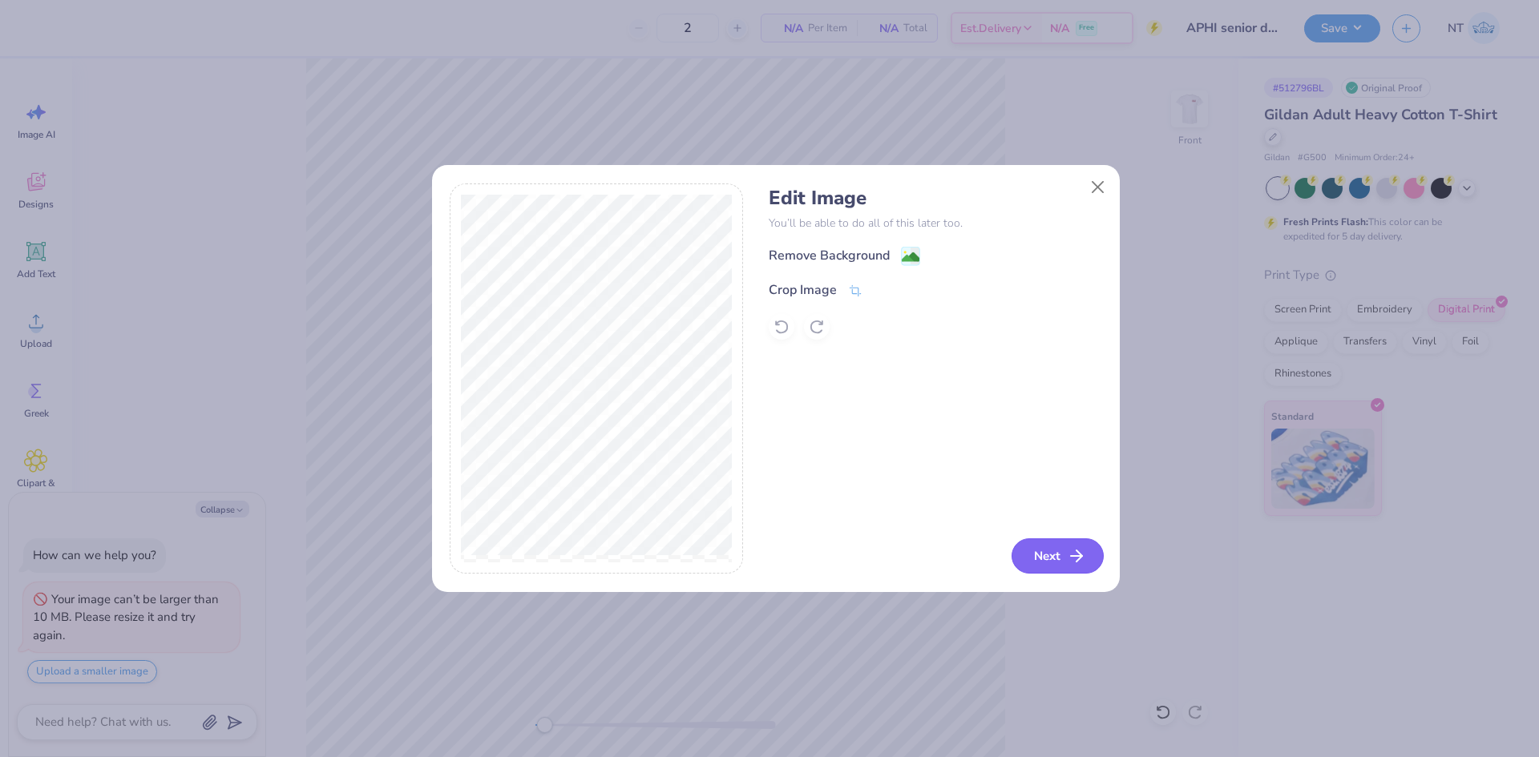
click at [1027, 557] on button "Next" at bounding box center [1057, 556] width 92 height 35
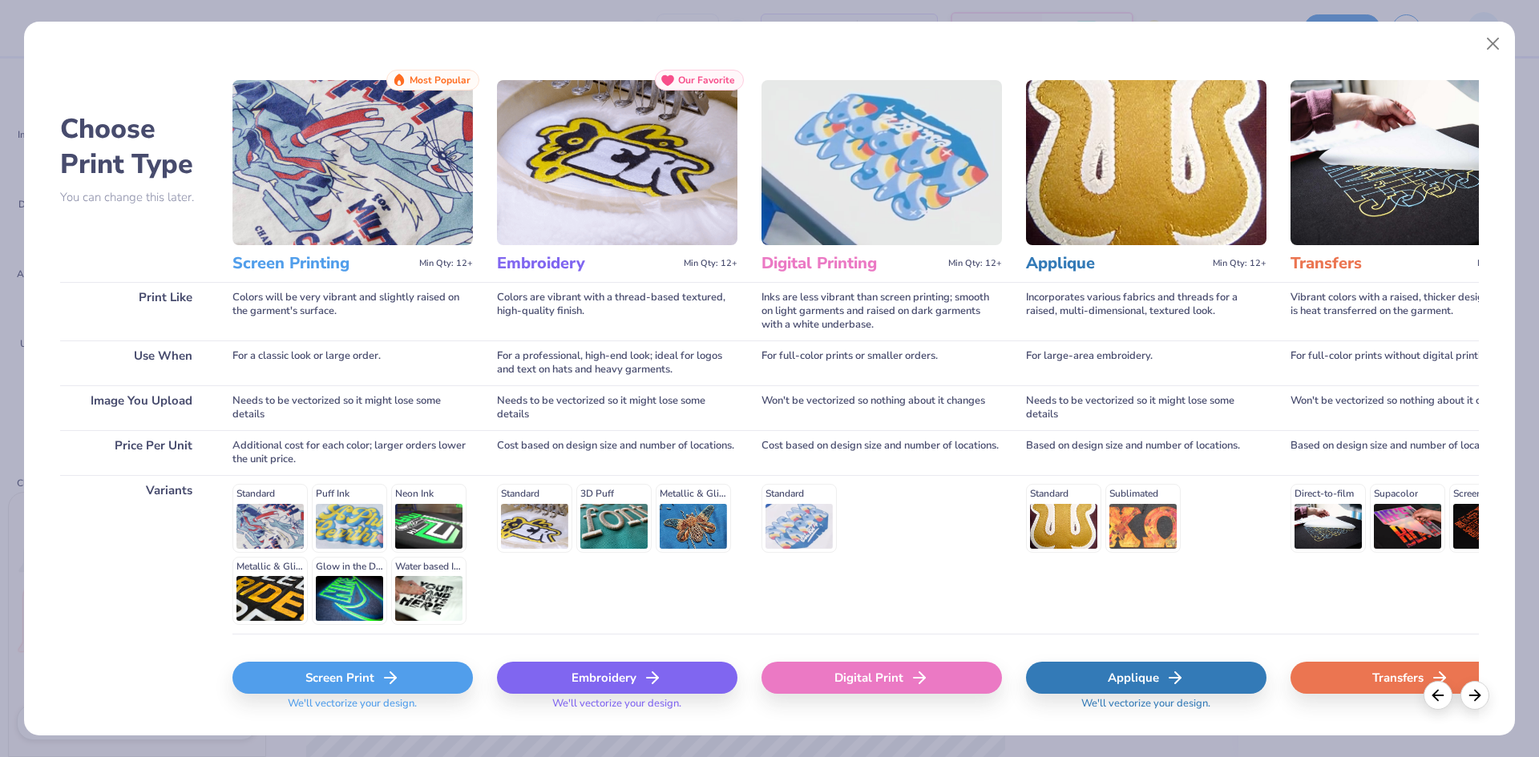
click at [894, 681] on div "Digital Print" at bounding box center [881, 678] width 240 height 32
type textarea "x"
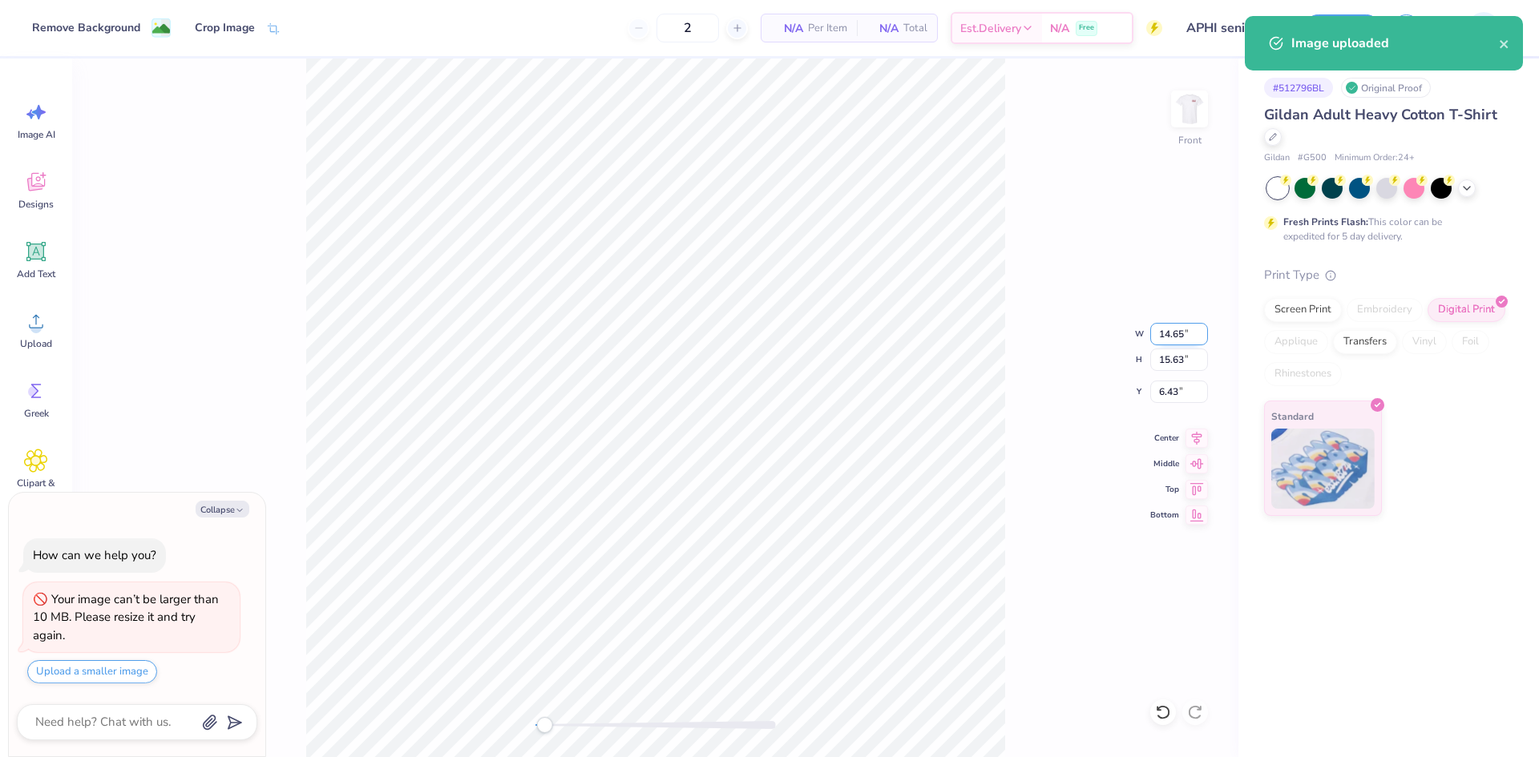
click at [1151, 337] on input "14.65" at bounding box center [1179, 334] width 58 height 22
type input "14"
type textarea "x"
type input "14.00"
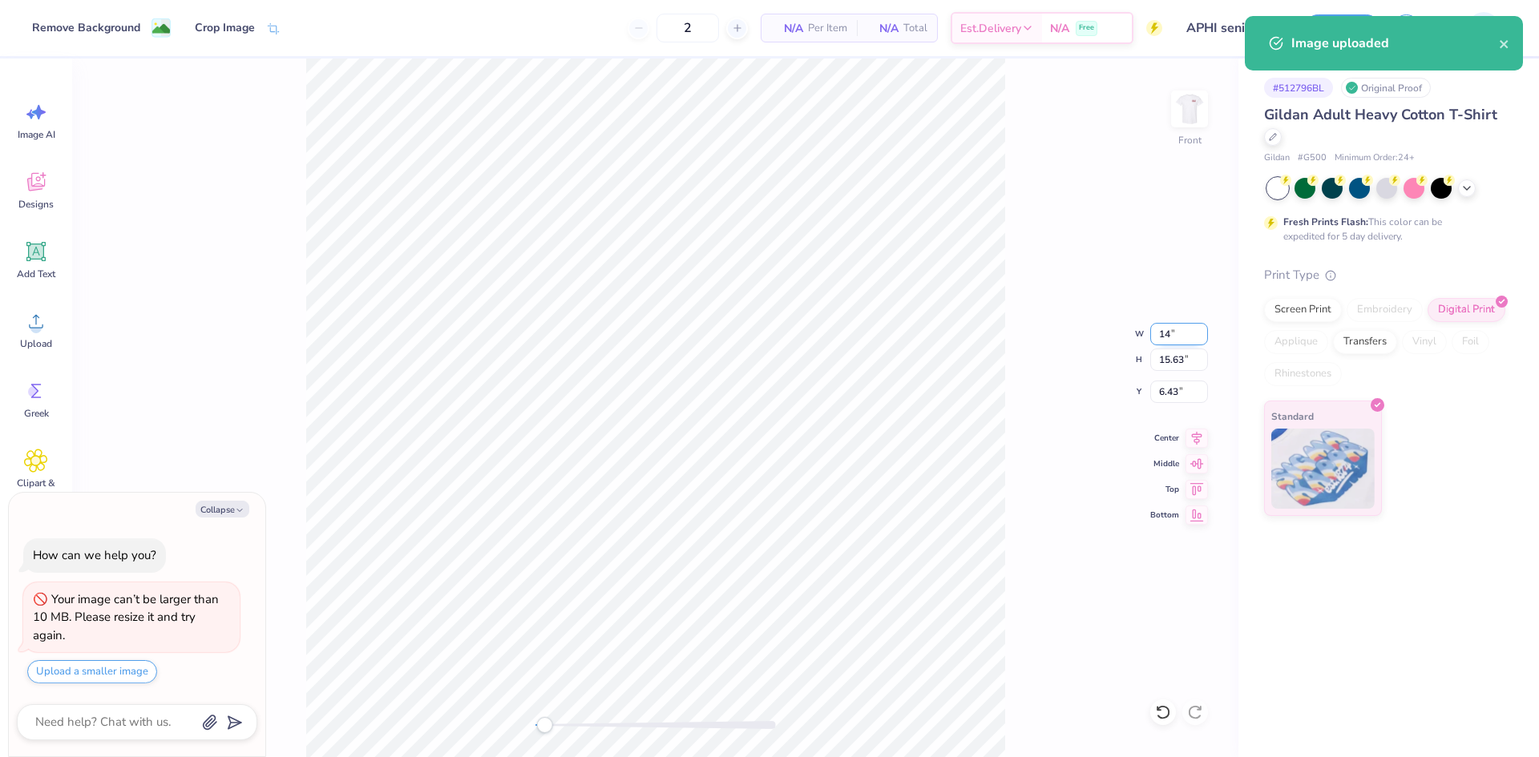
type input "14.94"
click at [1159, 394] on input "6.78" at bounding box center [1179, 392] width 58 height 22
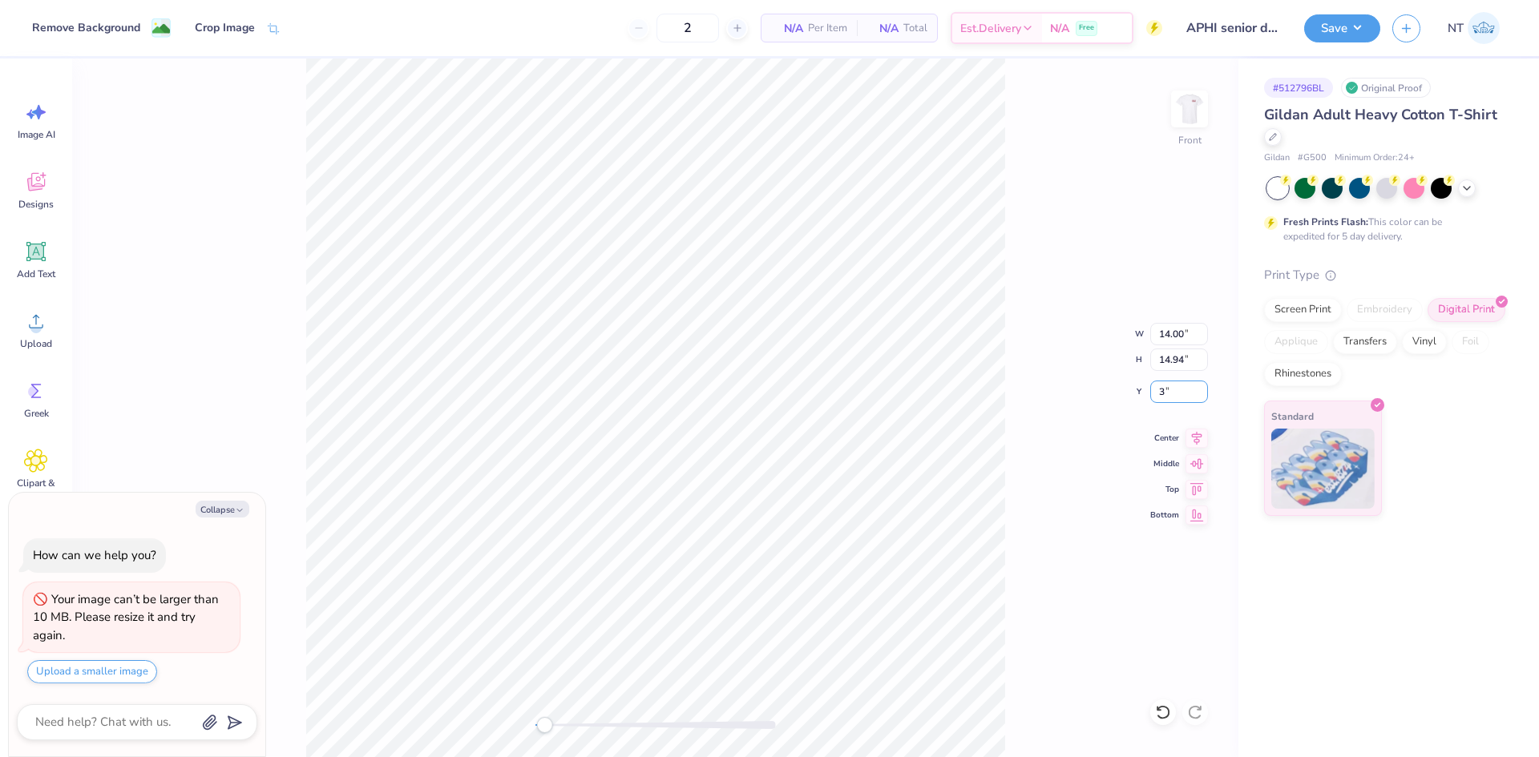
type input "3"
click at [236, 511] on icon "button" at bounding box center [240, 511] width 10 height 10
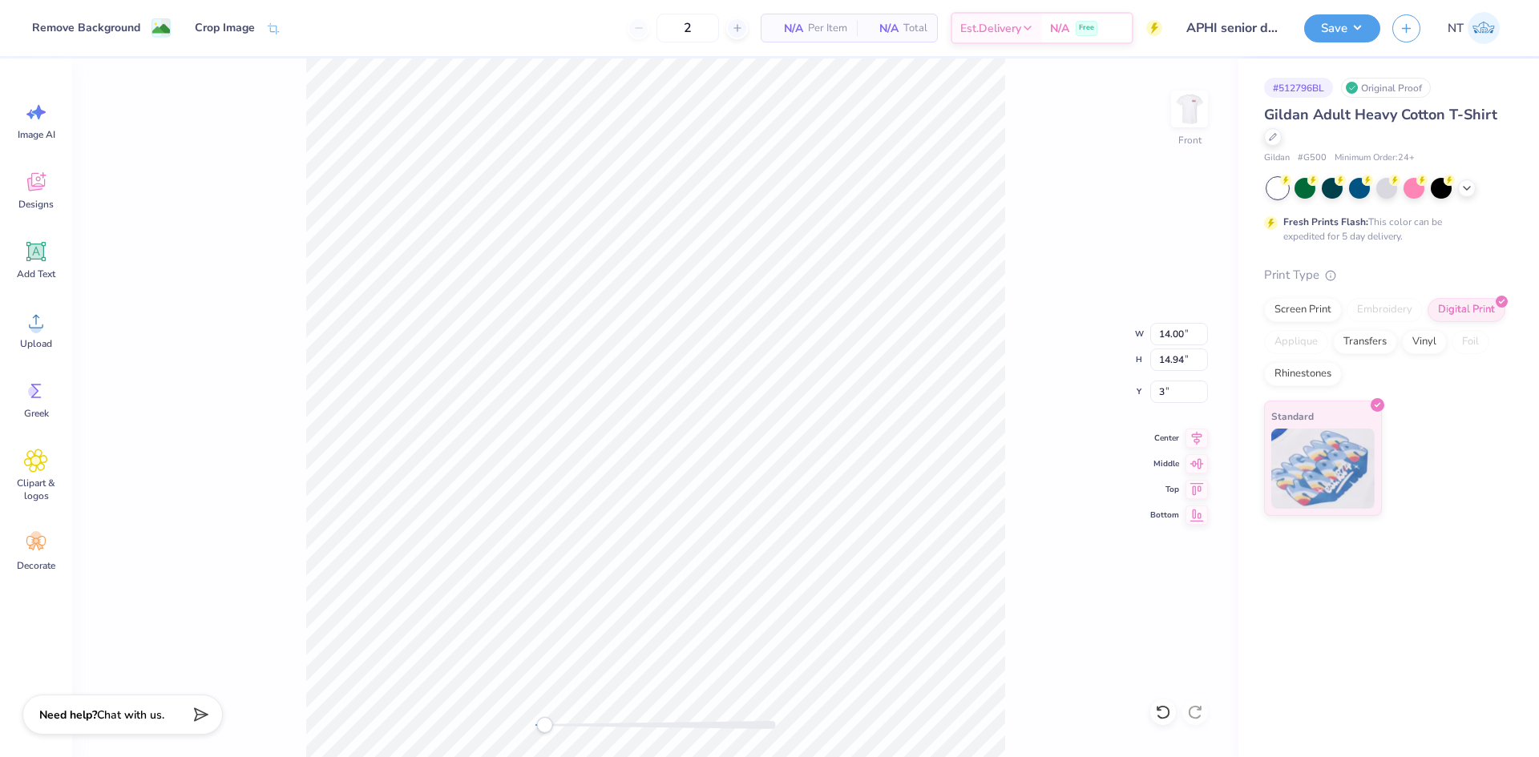
type textarea "x"
click at [1209, 125] on div "Front W 14.00 14.00 " H 14.94 14.94 " Y 3.00 3.00 " Center Middle Top Bottom" at bounding box center [655, 408] width 1166 height 699
click at [1193, 116] on img at bounding box center [1189, 109] width 64 height 64
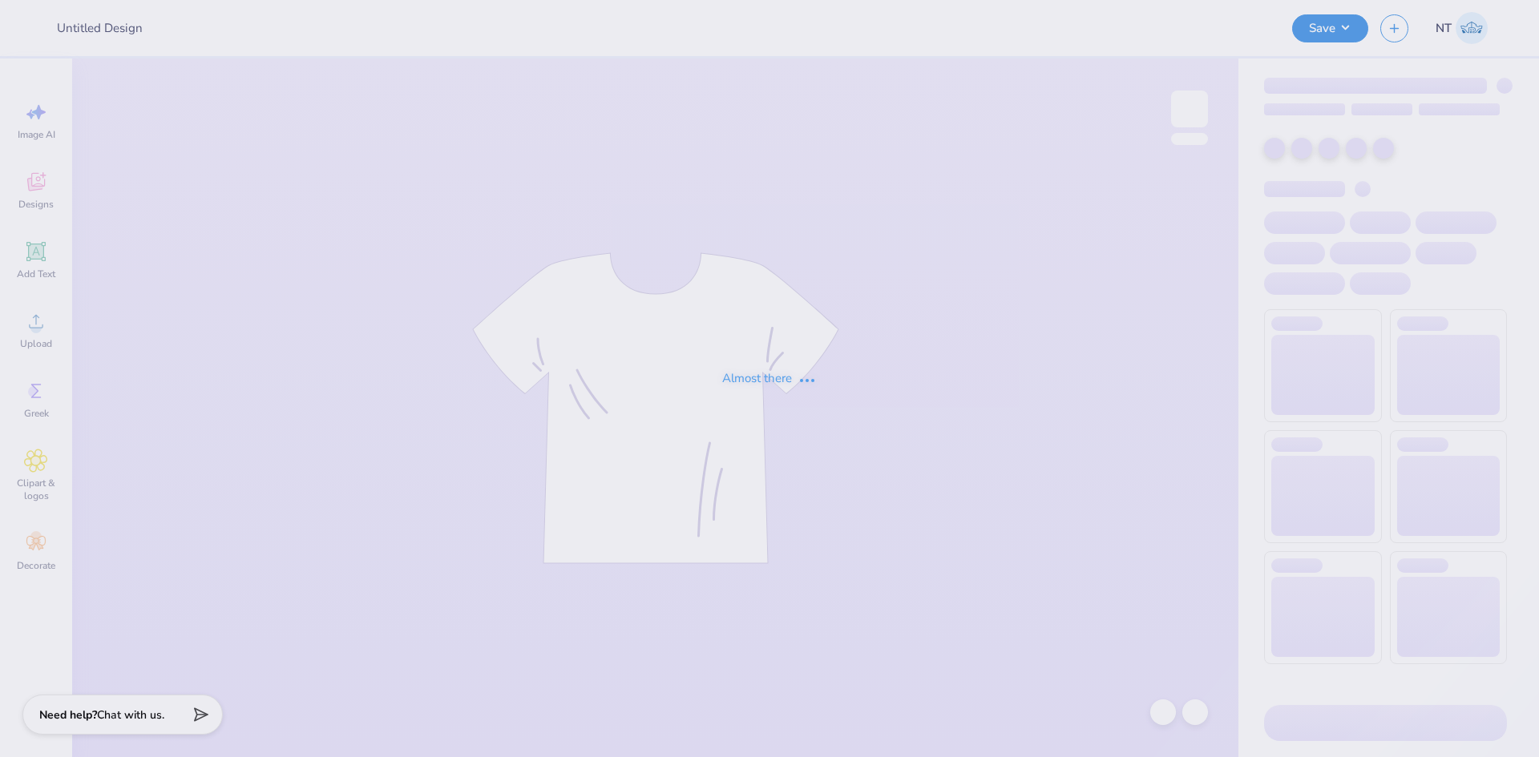
type input "APHI senior dads weekend"
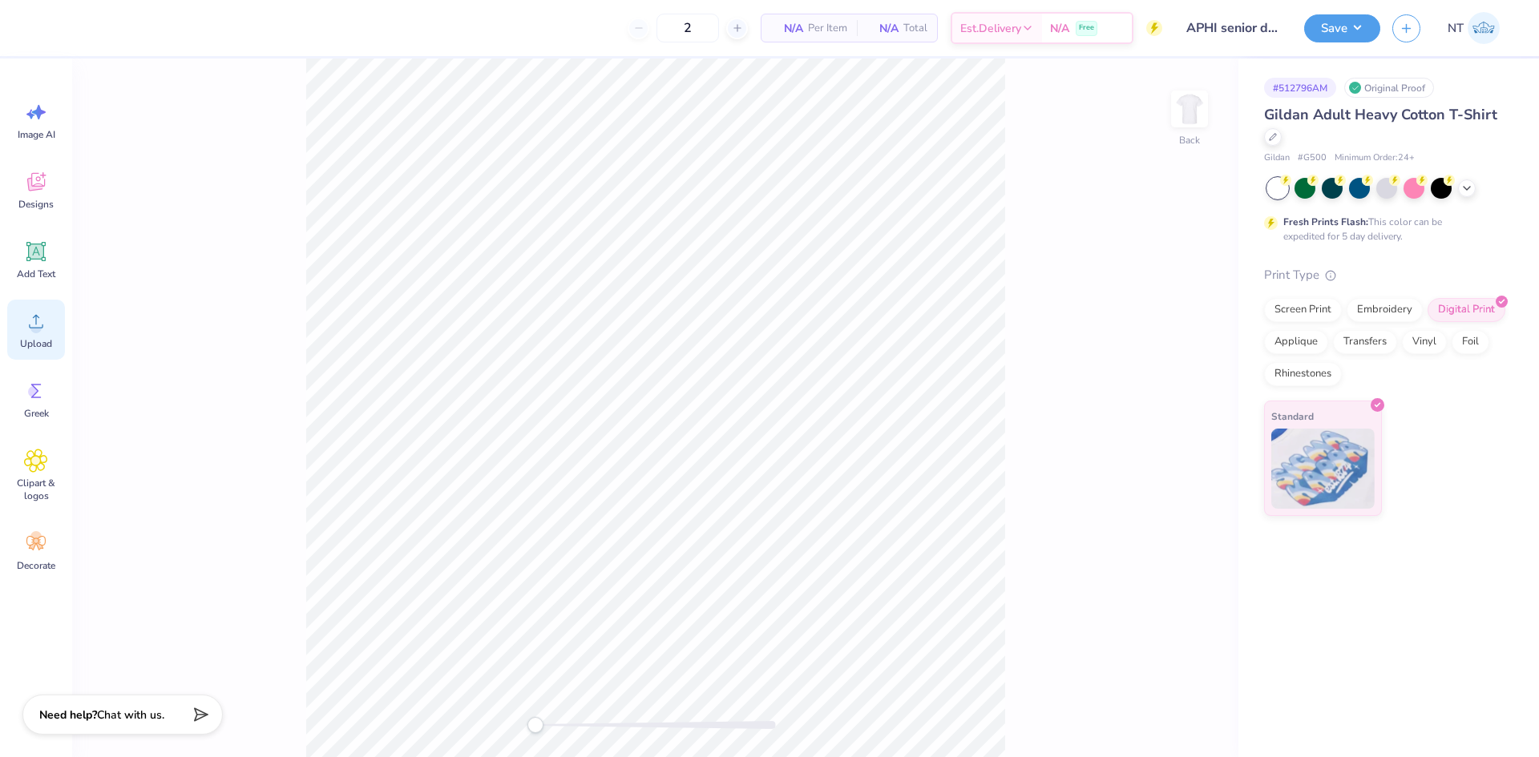
click at [50, 324] on div "Upload" at bounding box center [36, 330] width 58 height 60
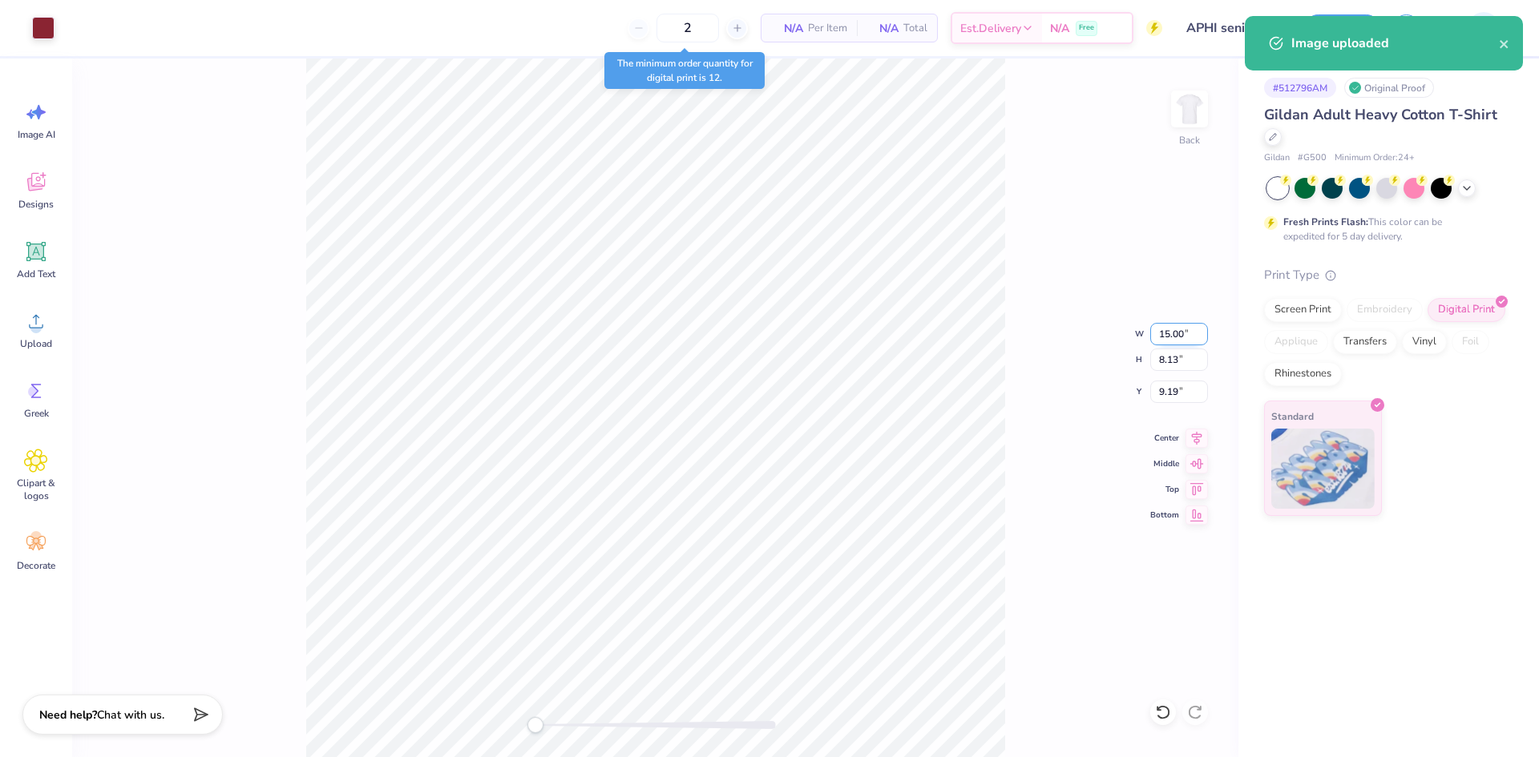
click at [1160, 325] on input "15.00" at bounding box center [1179, 334] width 58 height 22
type input "4.00"
type input "2.17"
type input "12.17"
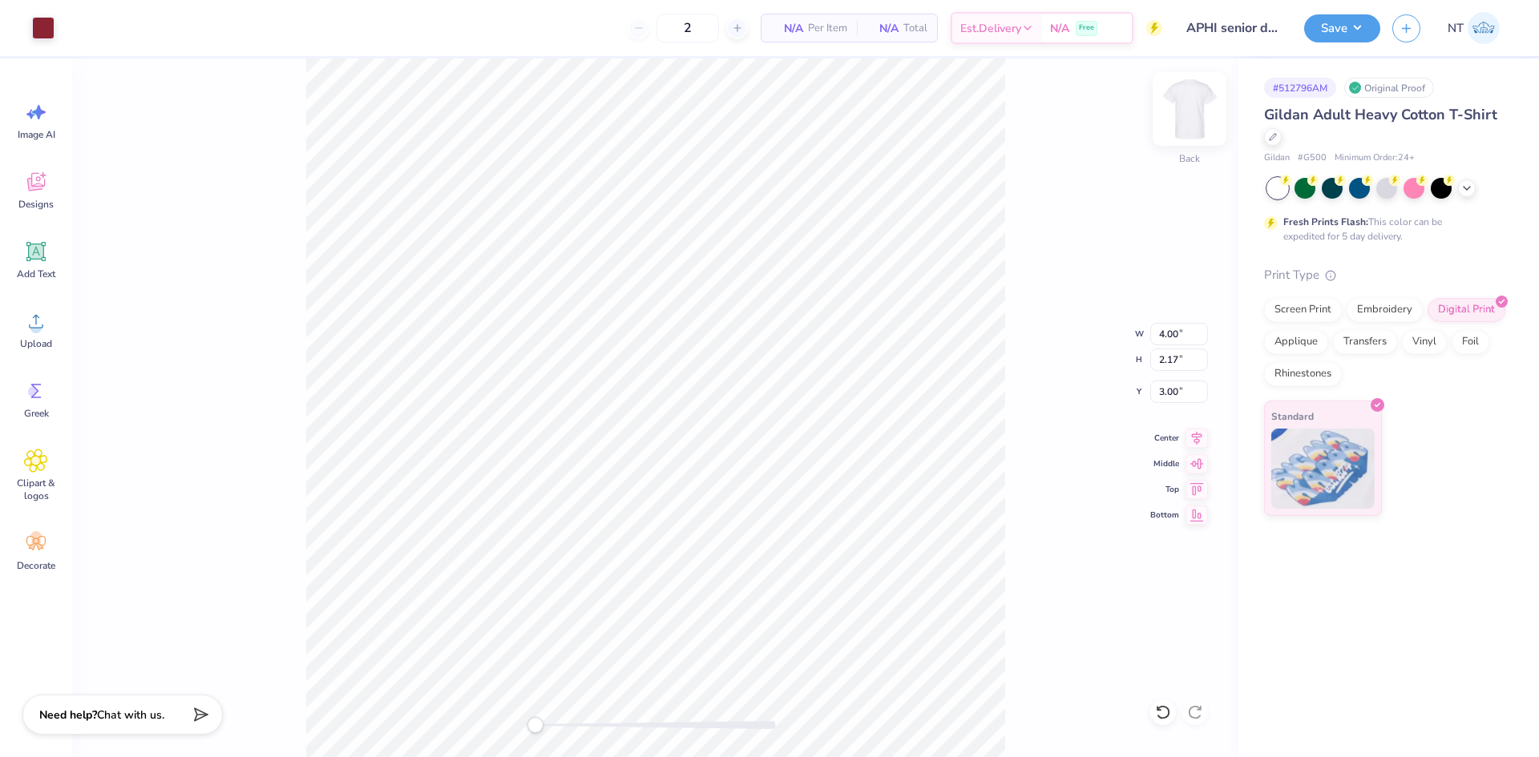
click at [1179, 108] on img at bounding box center [1189, 109] width 64 height 64
click at [50, 325] on div "Upload" at bounding box center [36, 330] width 58 height 60
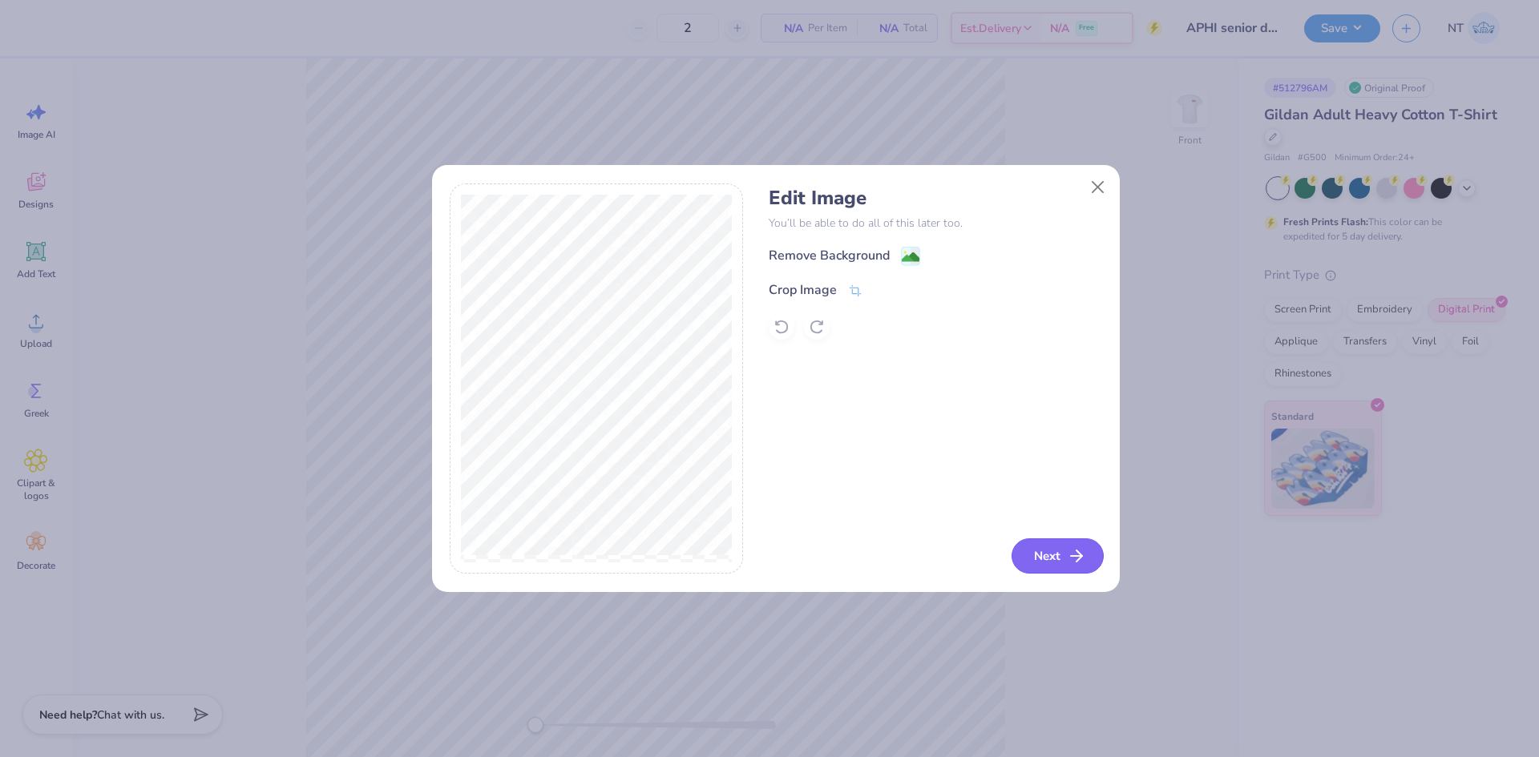
click at [1067, 551] on icon "button" at bounding box center [1076, 556] width 19 height 19
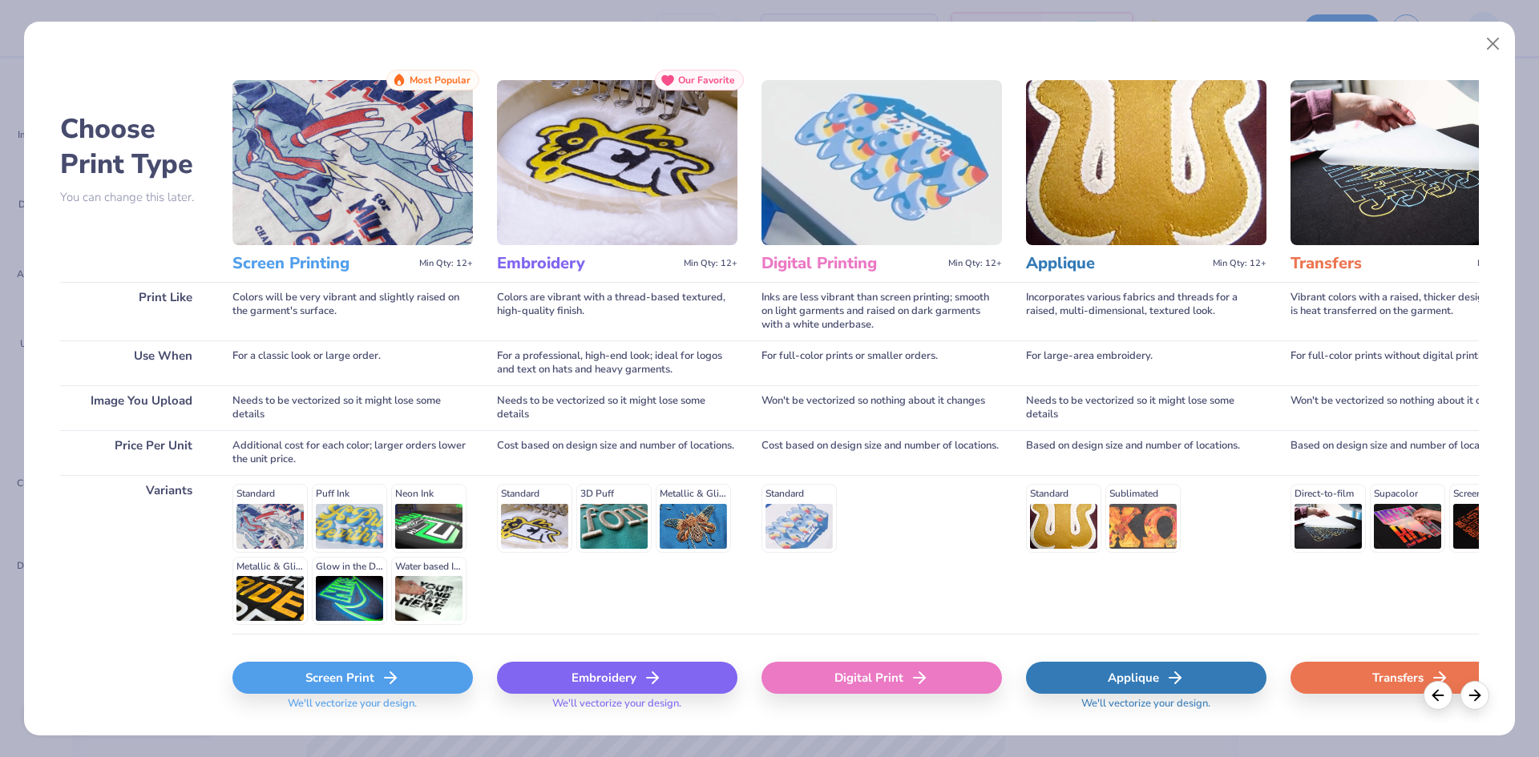
click at [860, 682] on div "Digital Print" at bounding box center [881, 678] width 240 height 32
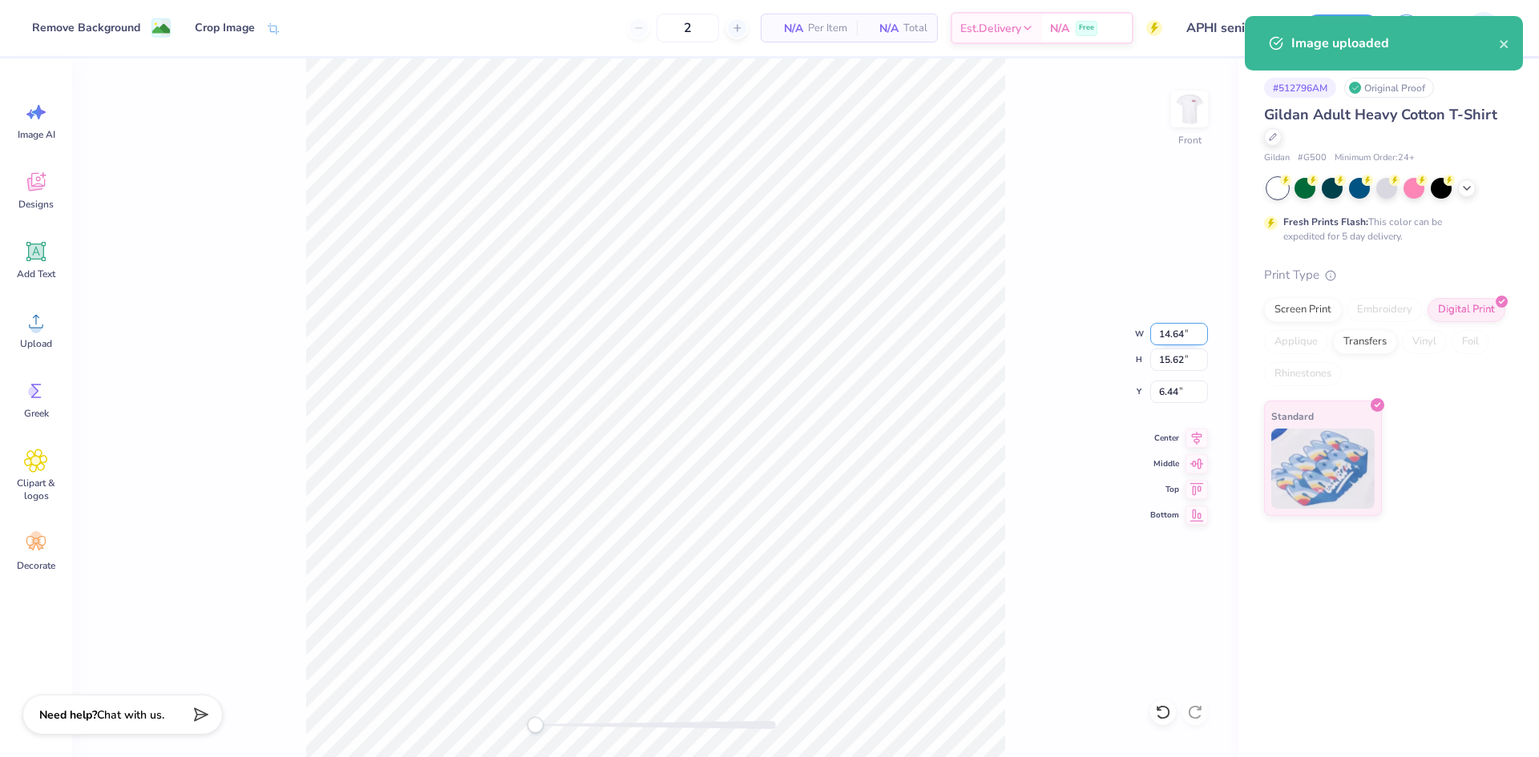
click at [1159, 328] on input "14.64" at bounding box center [1179, 334] width 58 height 22
type input "14.00"
type input "14.94"
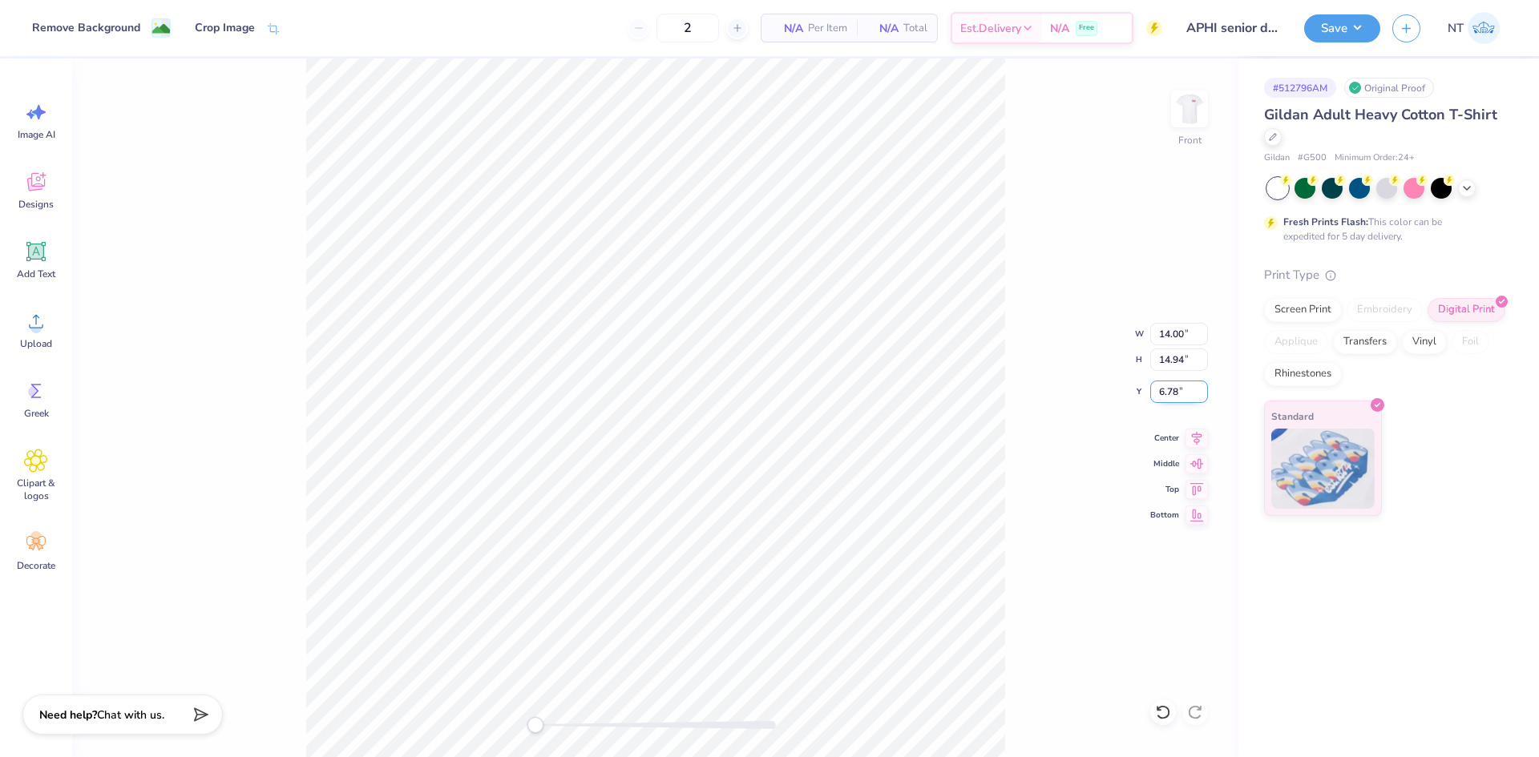
click at [1164, 385] on input "6.78" at bounding box center [1179, 392] width 58 height 22
type input "3"
click at [1201, 114] on img at bounding box center [1189, 109] width 64 height 64
type input "14.23"
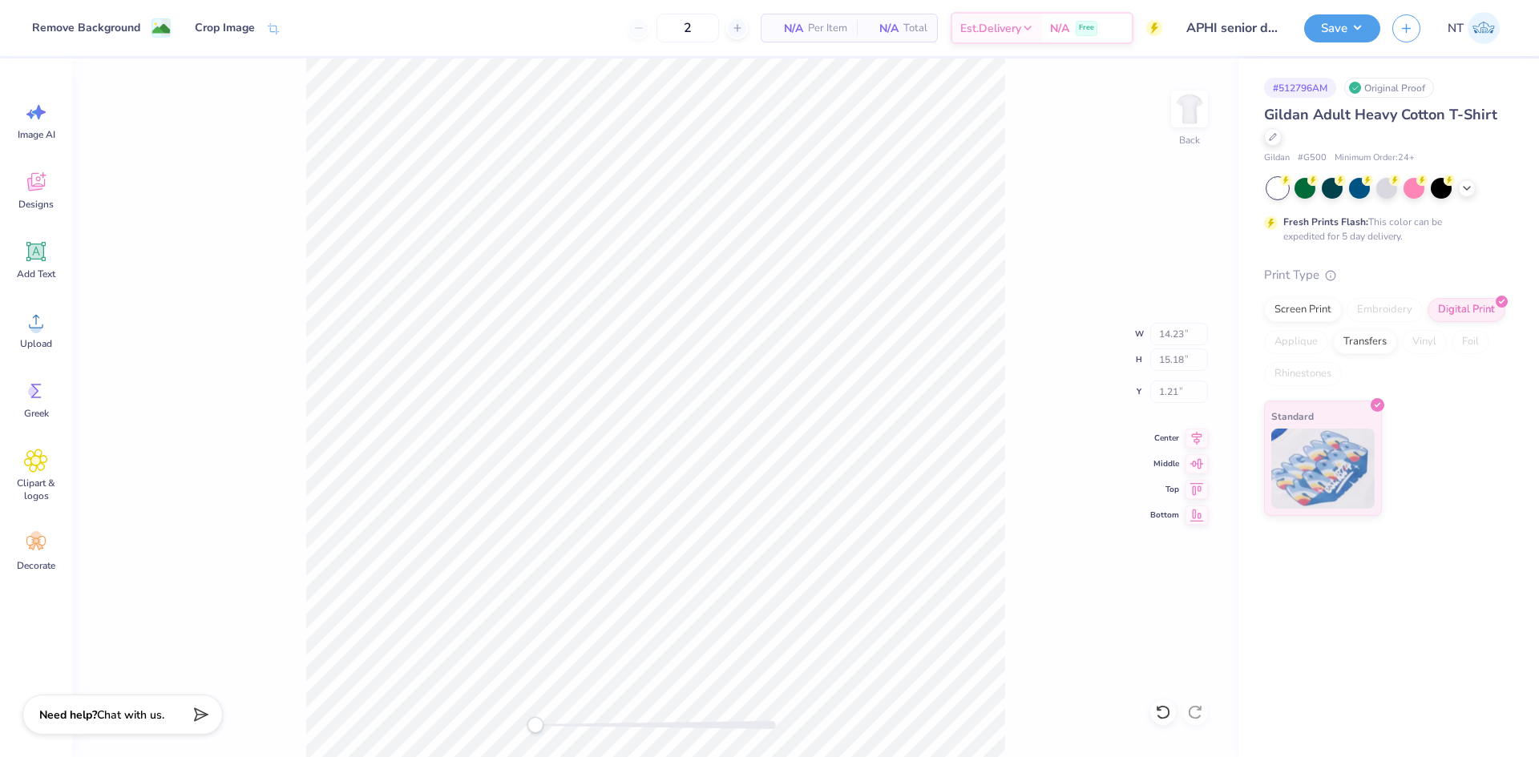
type input "15.18"
type input "1.21"
type input "4.00"
type input "2.17"
type input "3.00"
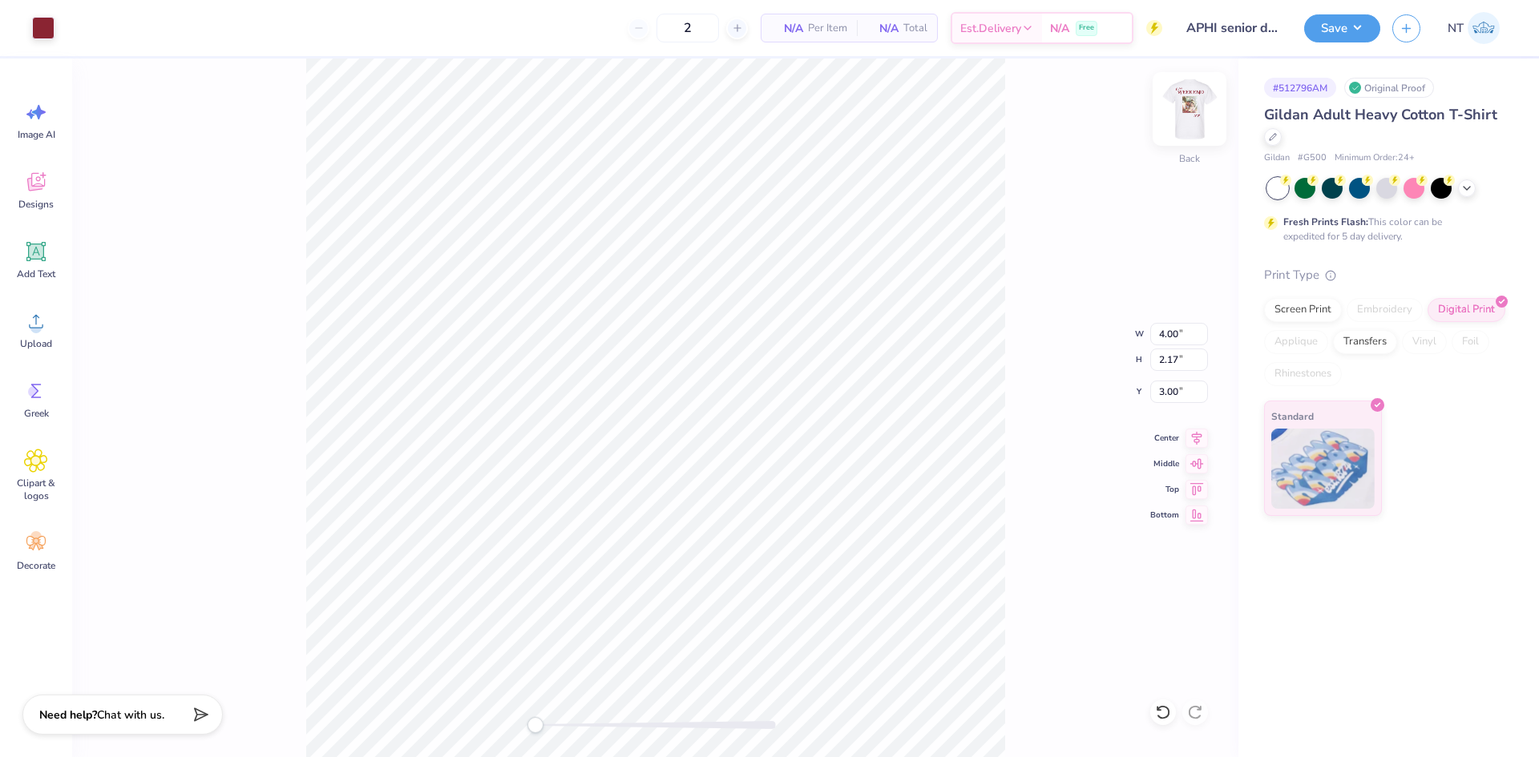
click at [1183, 128] on img at bounding box center [1189, 109] width 64 height 64
type input "3.94"
type input "2.13"
type input "4.76"
click at [1338, 27] on button "Save" at bounding box center [1342, 26] width 76 height 28
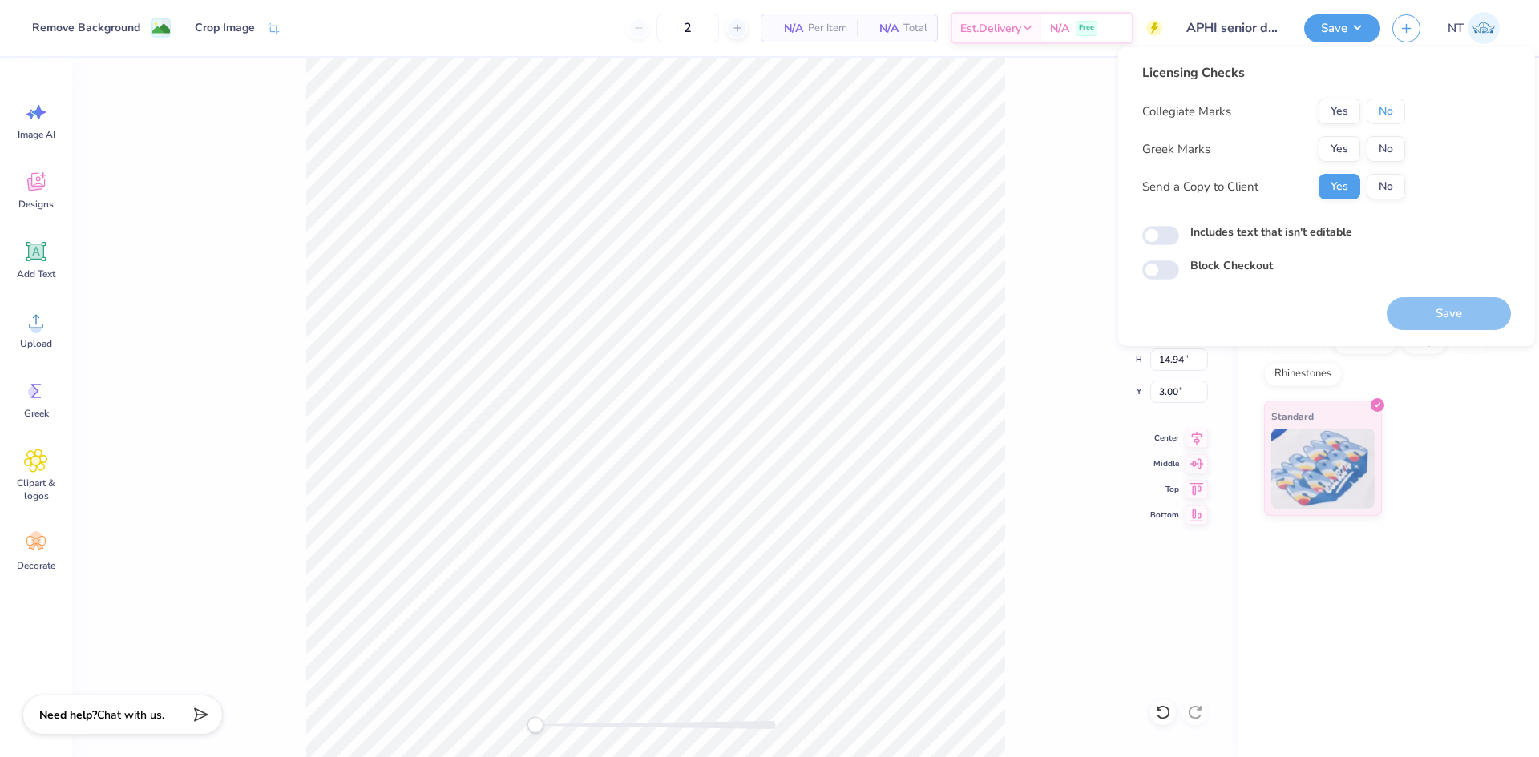
drag, startPoint x: 1395, startPoint y: 111, endPoint x: 1361, endPoint y: 135, distance: 42.0
click at [1395, 111] on button "No" at bounding box center [1385, 112] width 38 height 26
click at [1346, 147] on button "Yes" at bounding box center [1339, 149] width 42 height 26
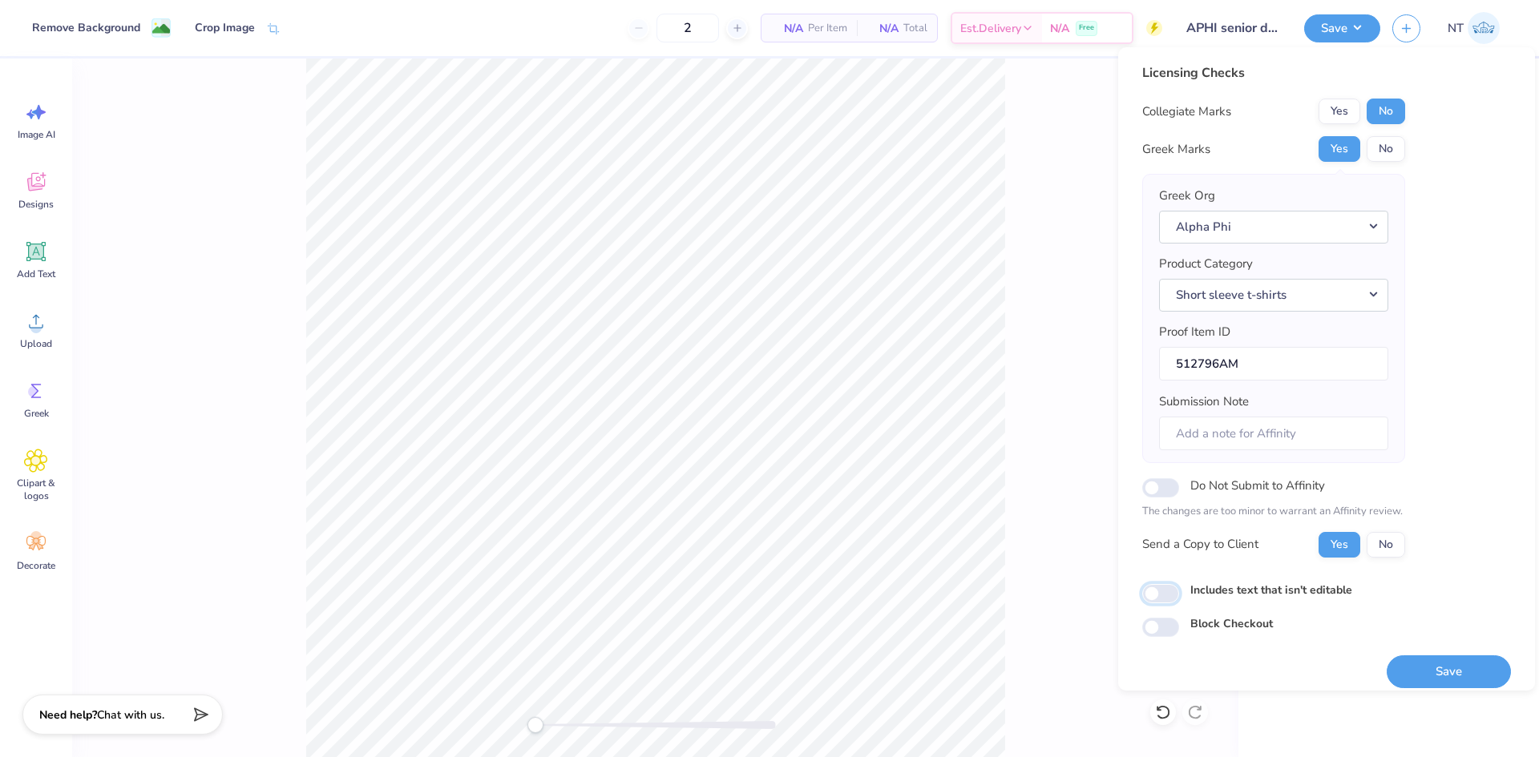
click at [1161, 588] on input "Includes text that isn't editable" at bounding box center [1160, 593] width 37 height 19
checkbox input "true"
click at [1416, 672] on button "Save" at bounding box center [1448, 672] width 124 height 33
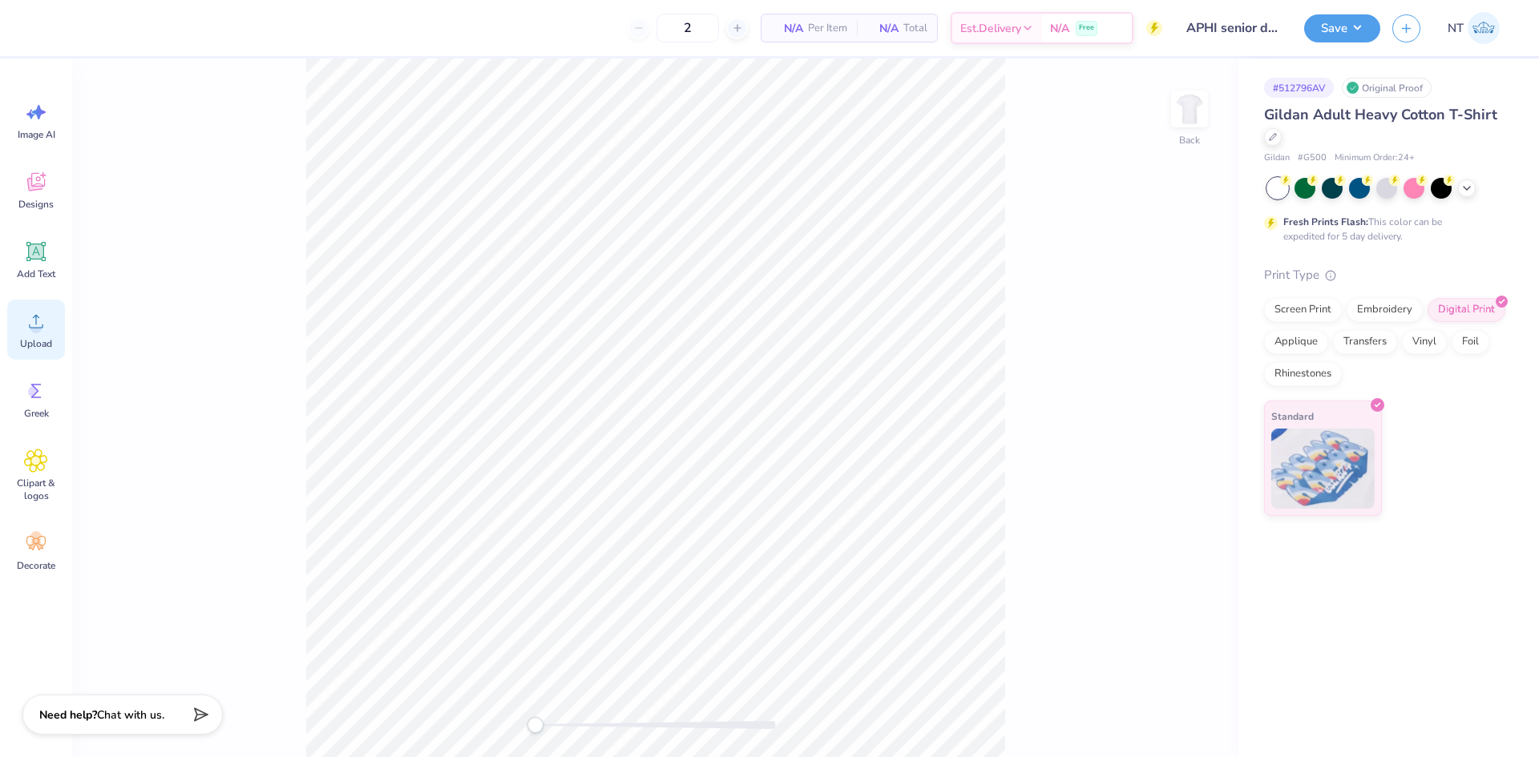
click at [28, 323] on icon at bounding box center [36, 321] width 24 height 24
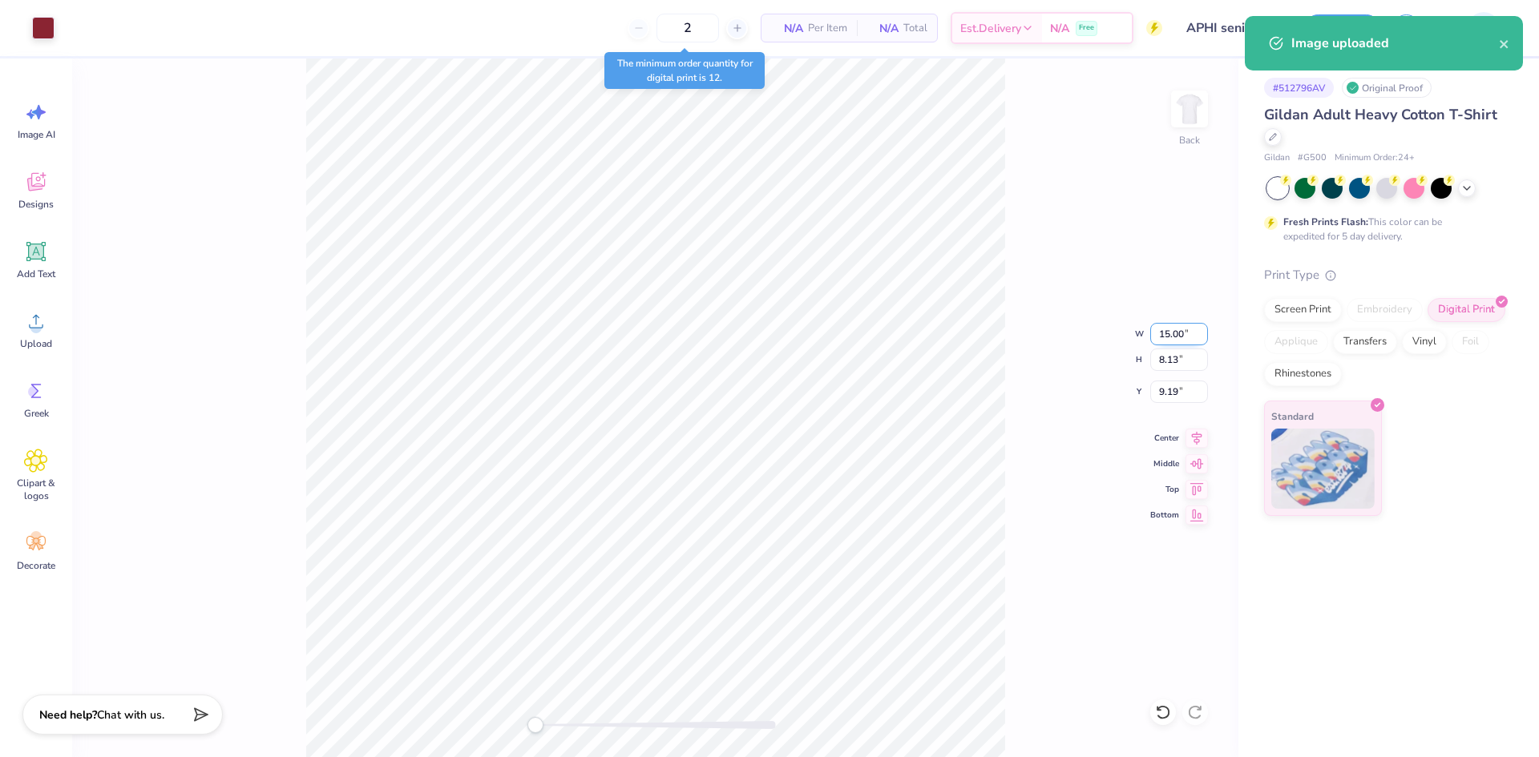
click at [1164, 342] on input "15.00" at bounding box center [1179, 334] width 58 height 22
type input "4.00"
type input "2.17"
type input "12.17"
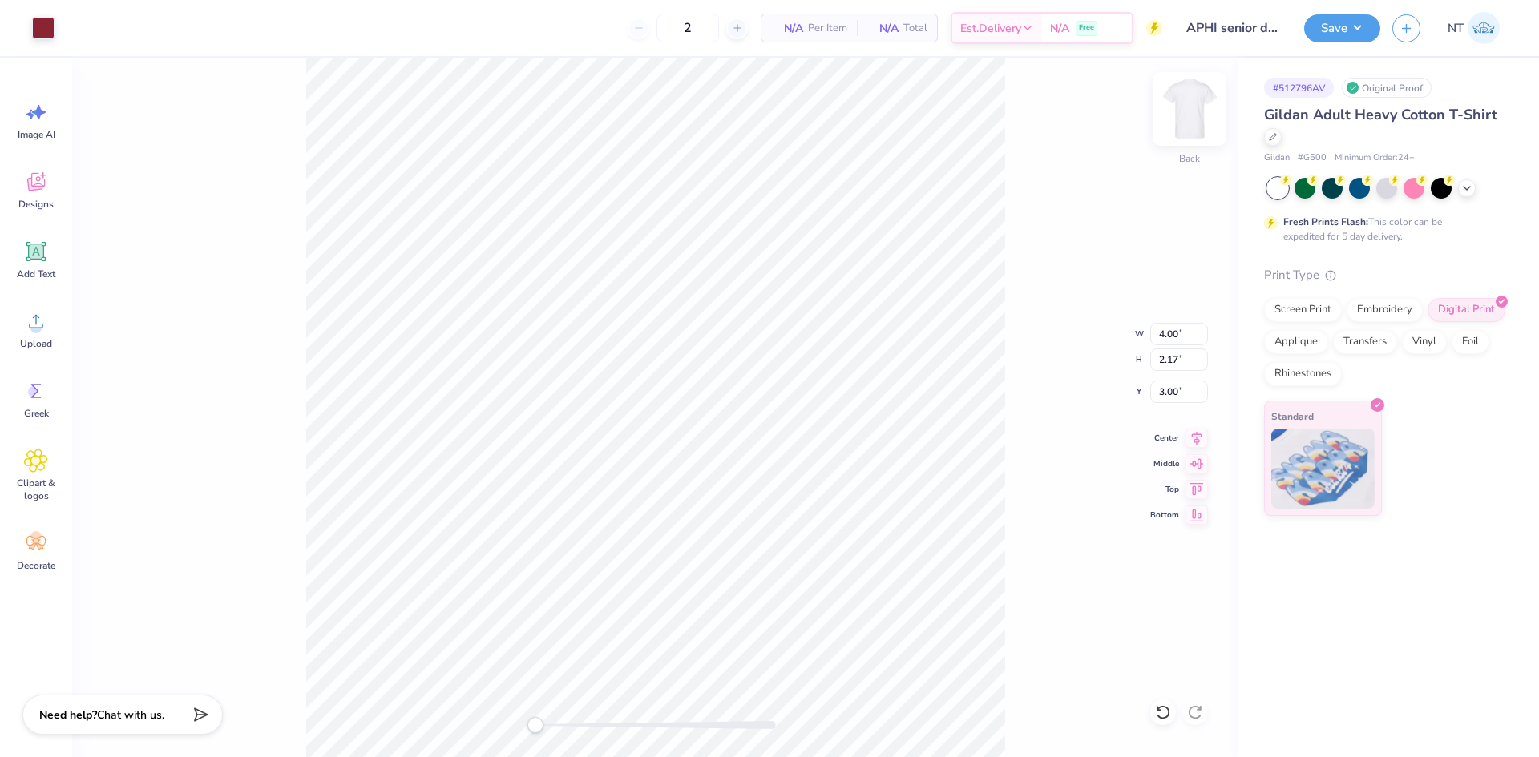
click at [1189, 119] on img at bounding box center [1189, 109] width 64 height 64
click at [29, 332] on icon at bounding box center [36, 321] width 24 height 24
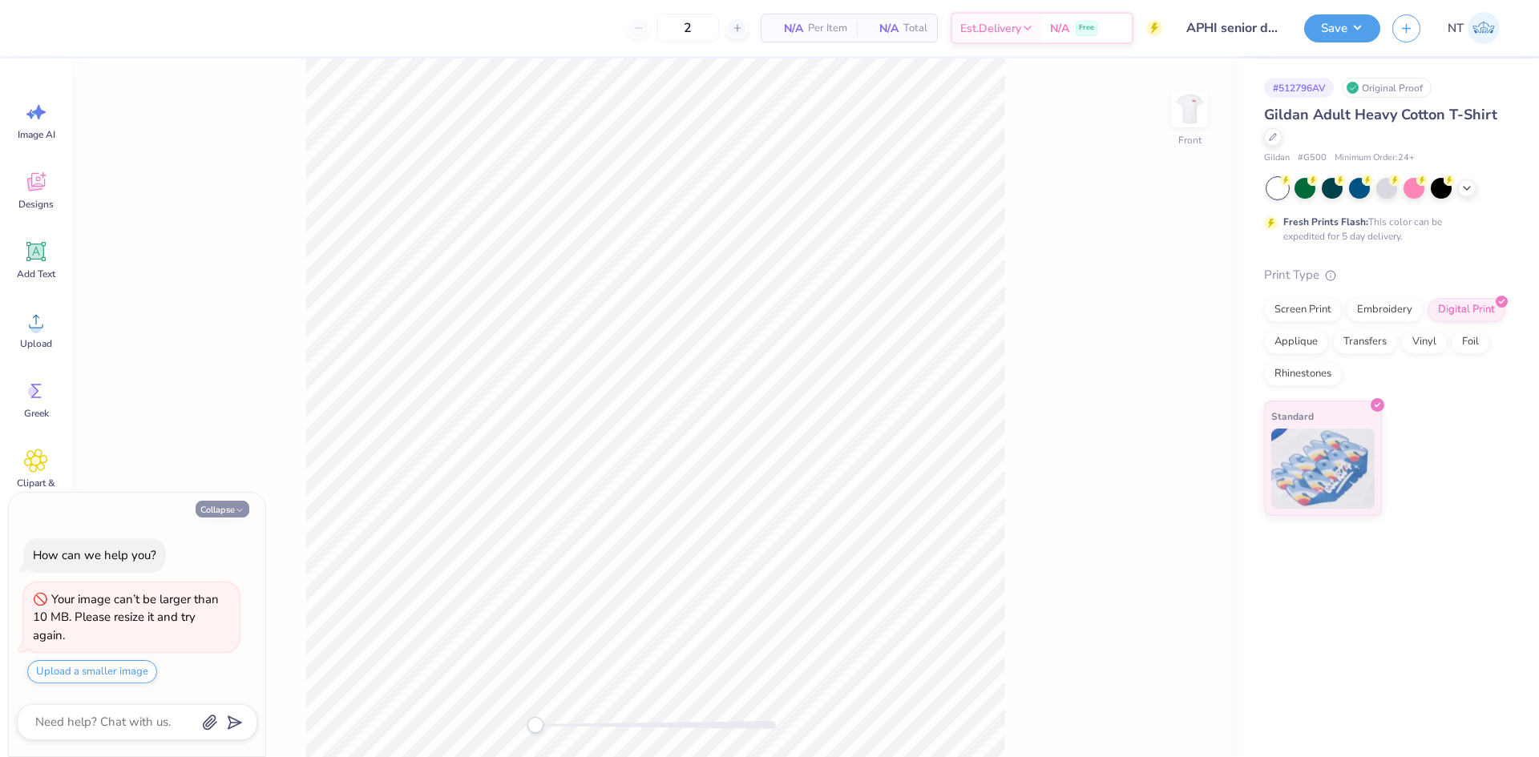
click at [224, 508] on button "Collapse" at bounding box center [223, 509] width 54 height 17
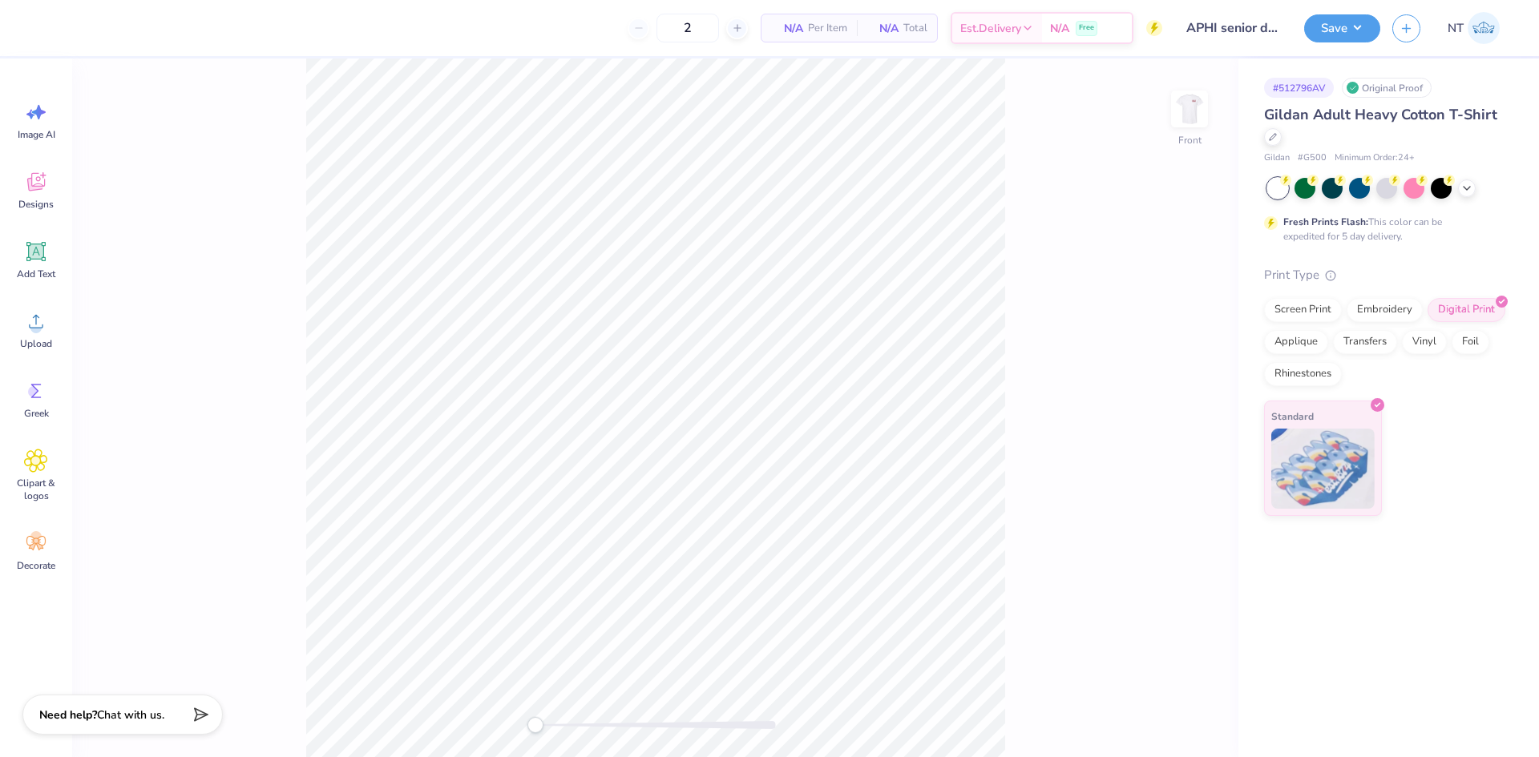
type textarea "x"
click at [30, 341] on span "Upload" at bounding box center [36, 343] width 32 height 13
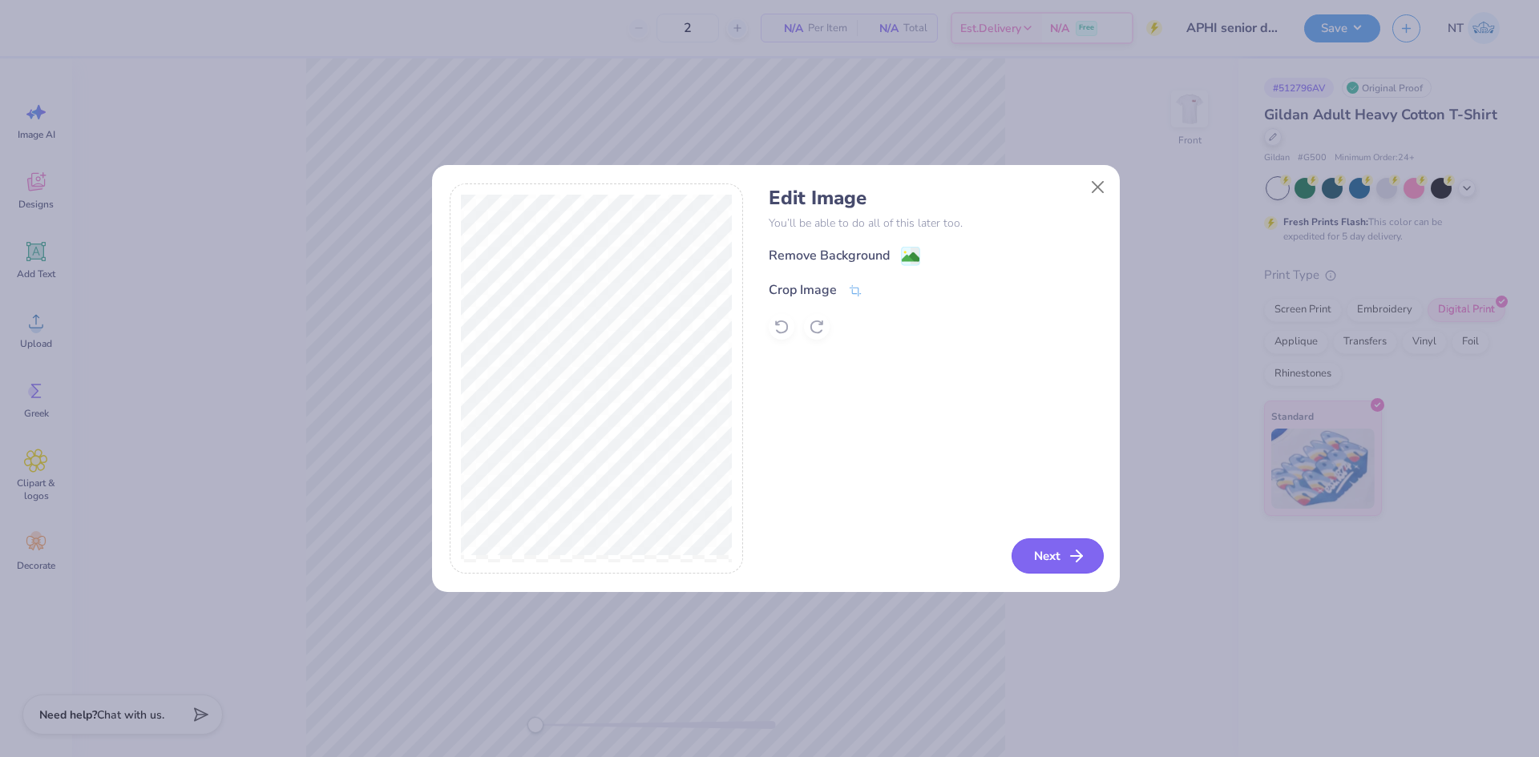
click at [1055, 544] on button "Next" at bounding box center [1057, 556] width 92 height 35
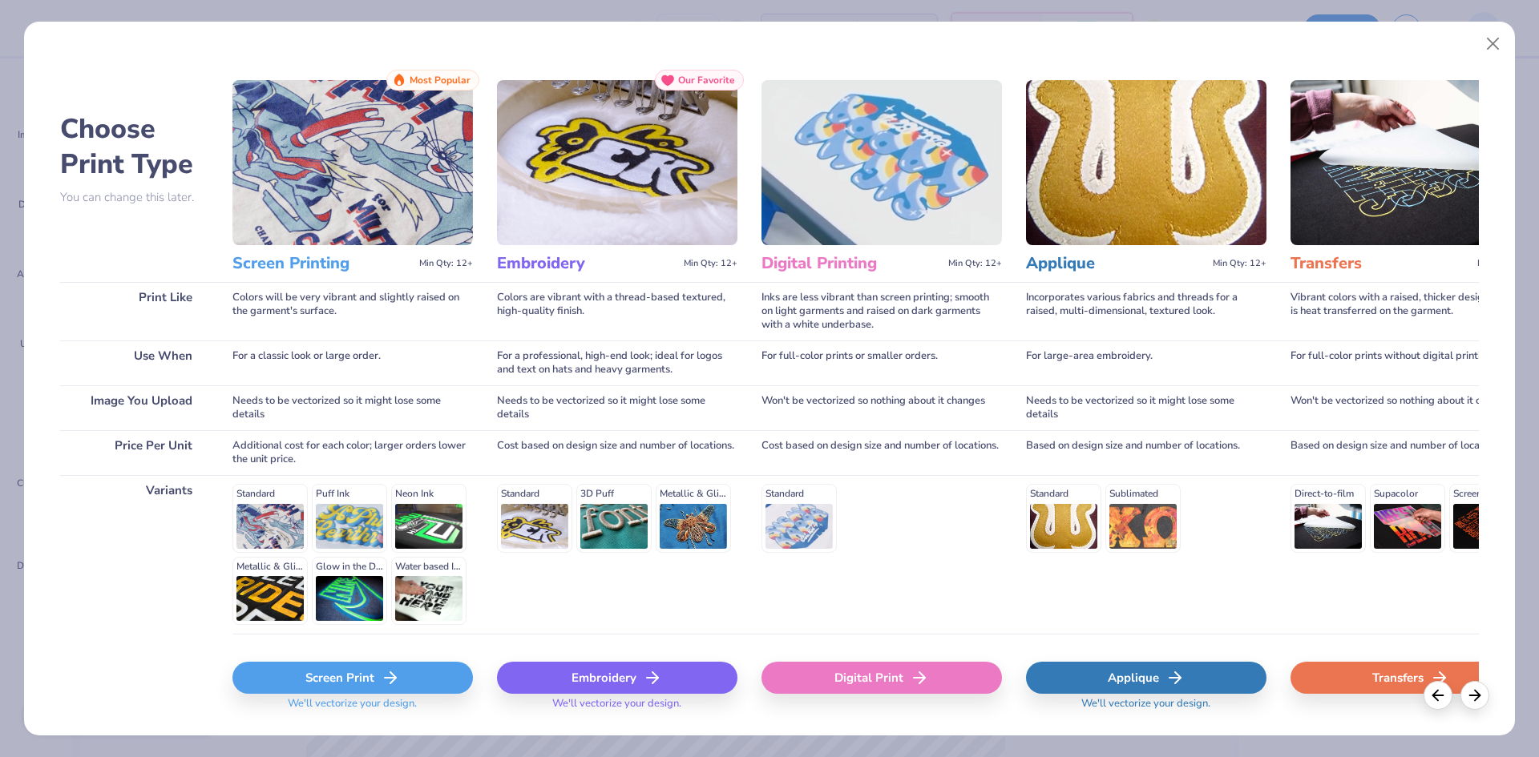
click at [906, 664] on div "Digital Print" at bounding box center [881, 678] width 240 height 32
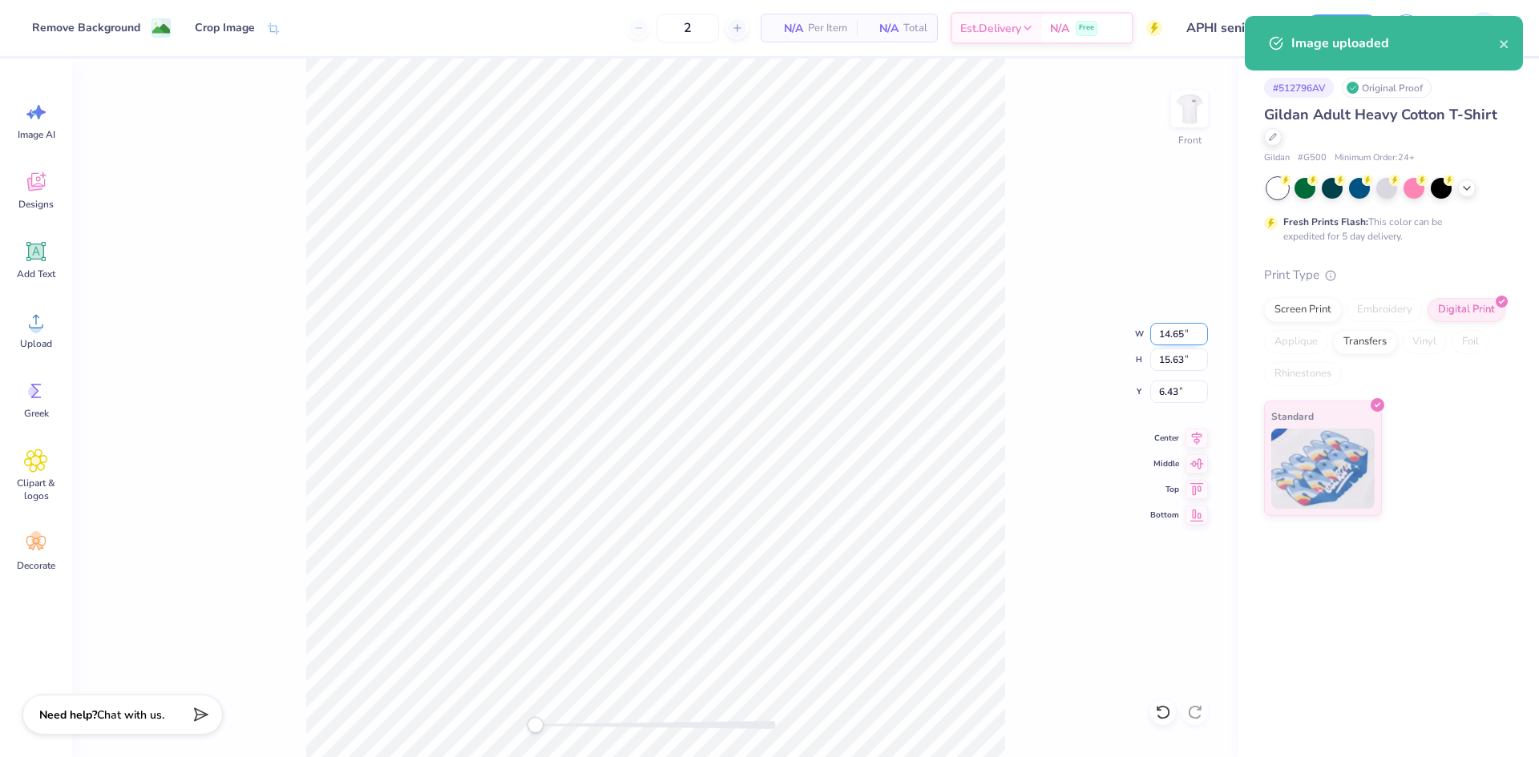
click at [1164, 337] on input "14.65" at bounding box center [1179, 334] width 58 height 22
click at [1164, 336] on input "14.65" at bounding box center [1179, 334] width 58 height 22
type input "14.00"
type input "14.94"
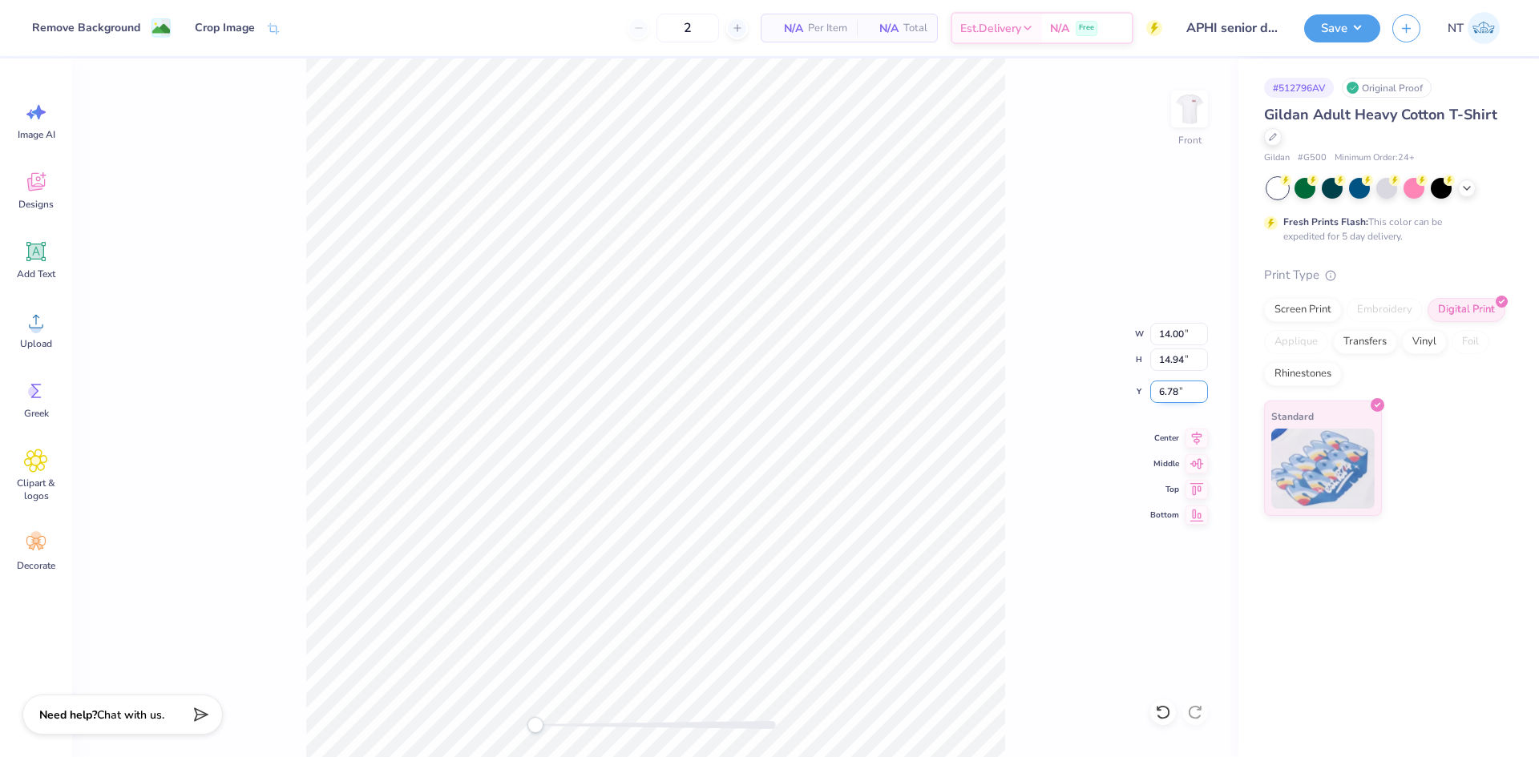
click at [1160, 391] on input "6.78" at bounding box center [1179, 392] width 58 height 22
type input "3"
click at [1182, 110] on img at bounding box center [1189, 109] width 64 height 64
type input "14.23"
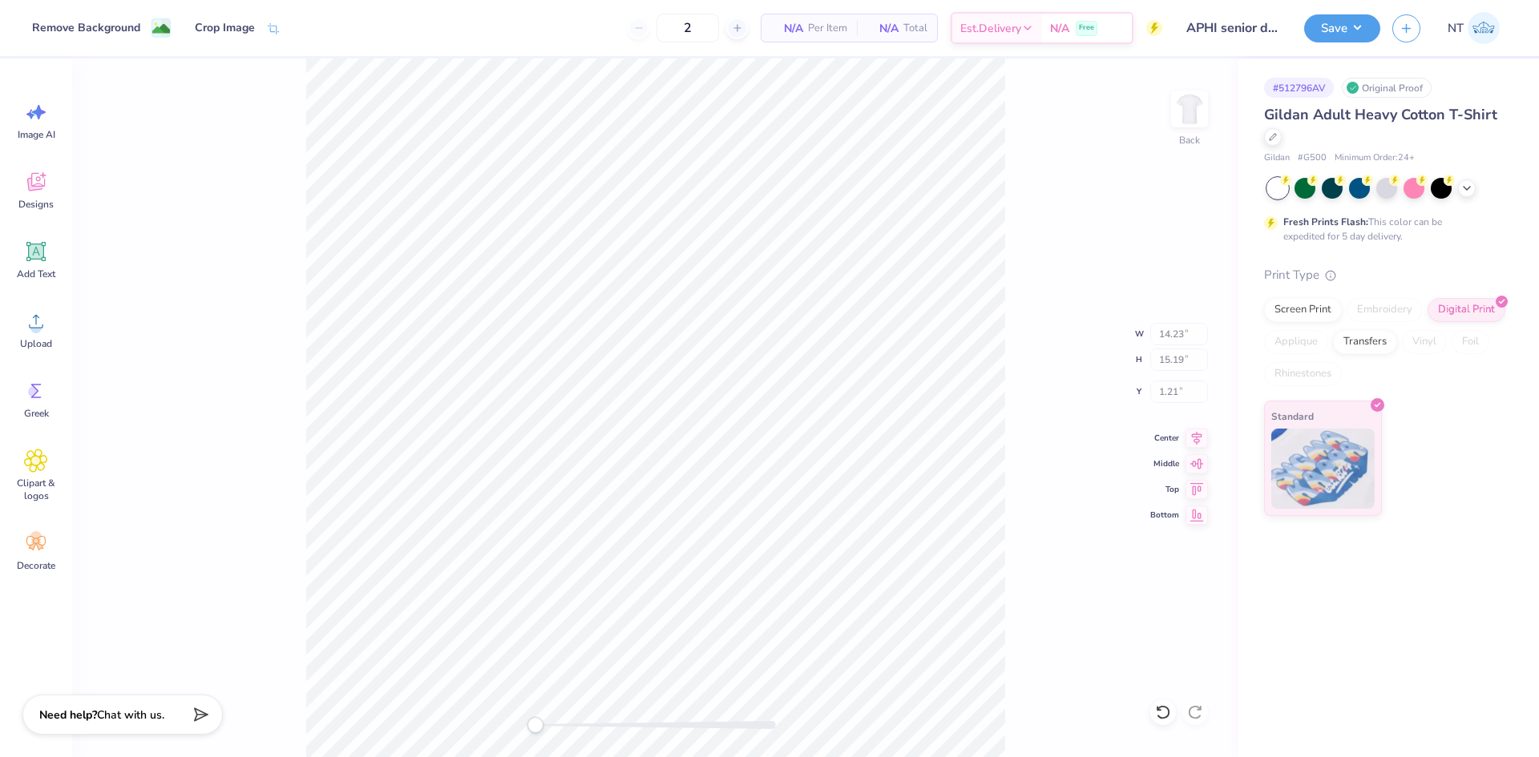
type input "15.19"
type input "1.21"
click at [1046, 402] on div "Back" at bounding box center [655, 408] width 1166 height 699
click at [1180, 145] on div "Back" at bounding box center [1189, 119] width 37 height 57
click at [1345, 27] on button "Save" at bounding box center [1342, 26] width 76 height 28
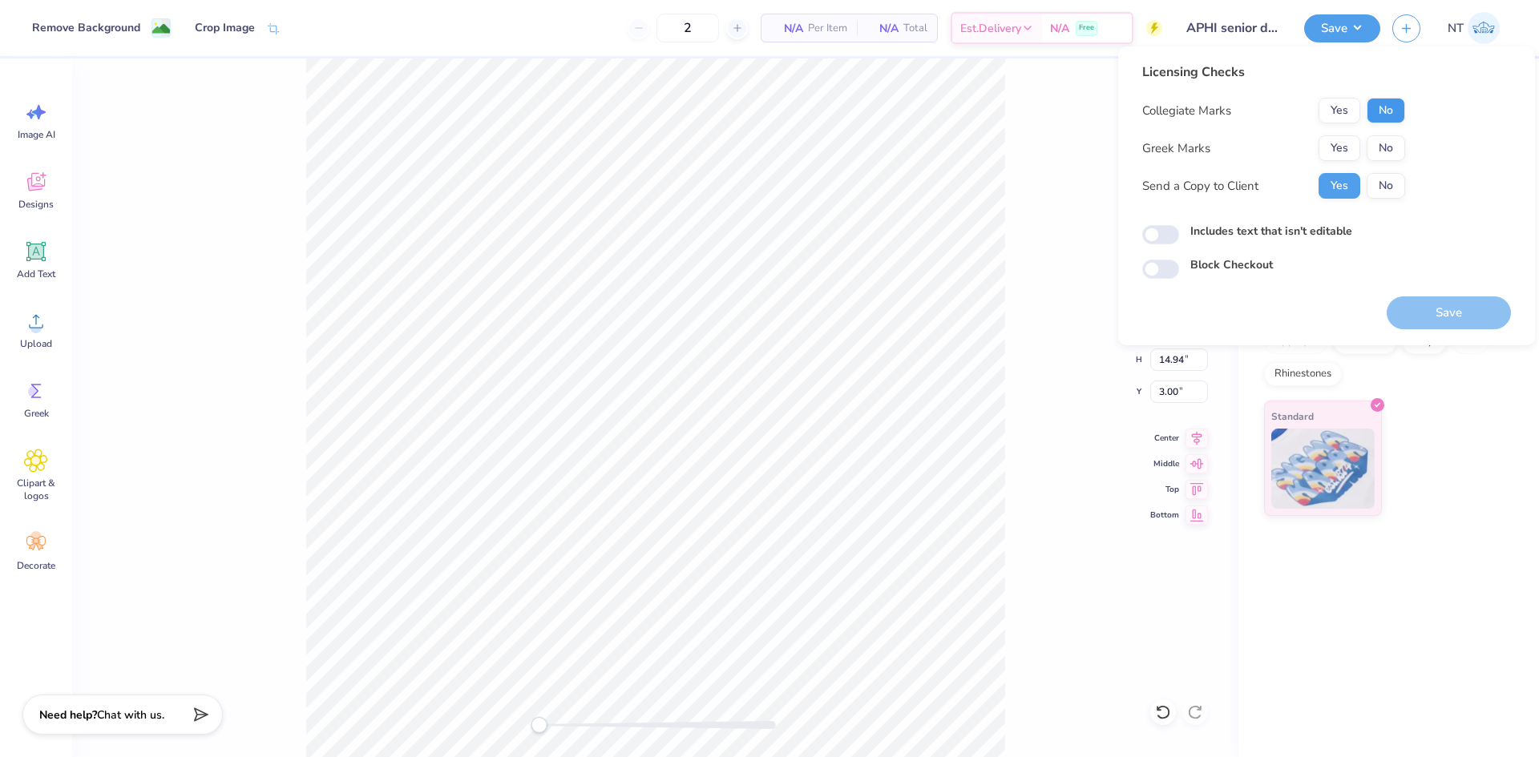
drag, startPoint x: 1370, startPoint y: 130, endPoint x: 1374, endPoint y: 118, distance: 12.7
click at [1368, 131] on div "Collegiate Marks Yes No Greek Marks Yes No Send a Copy to Client Yes No" at bounding box center [1273, 148] width 263 height 101
click at [1380, 114] on button "No" at bounding box center [1385, 111] width 38 height 26
click at [1336, 154] on button "Yes" at bounding box center [1339, 148] width 42 height 26
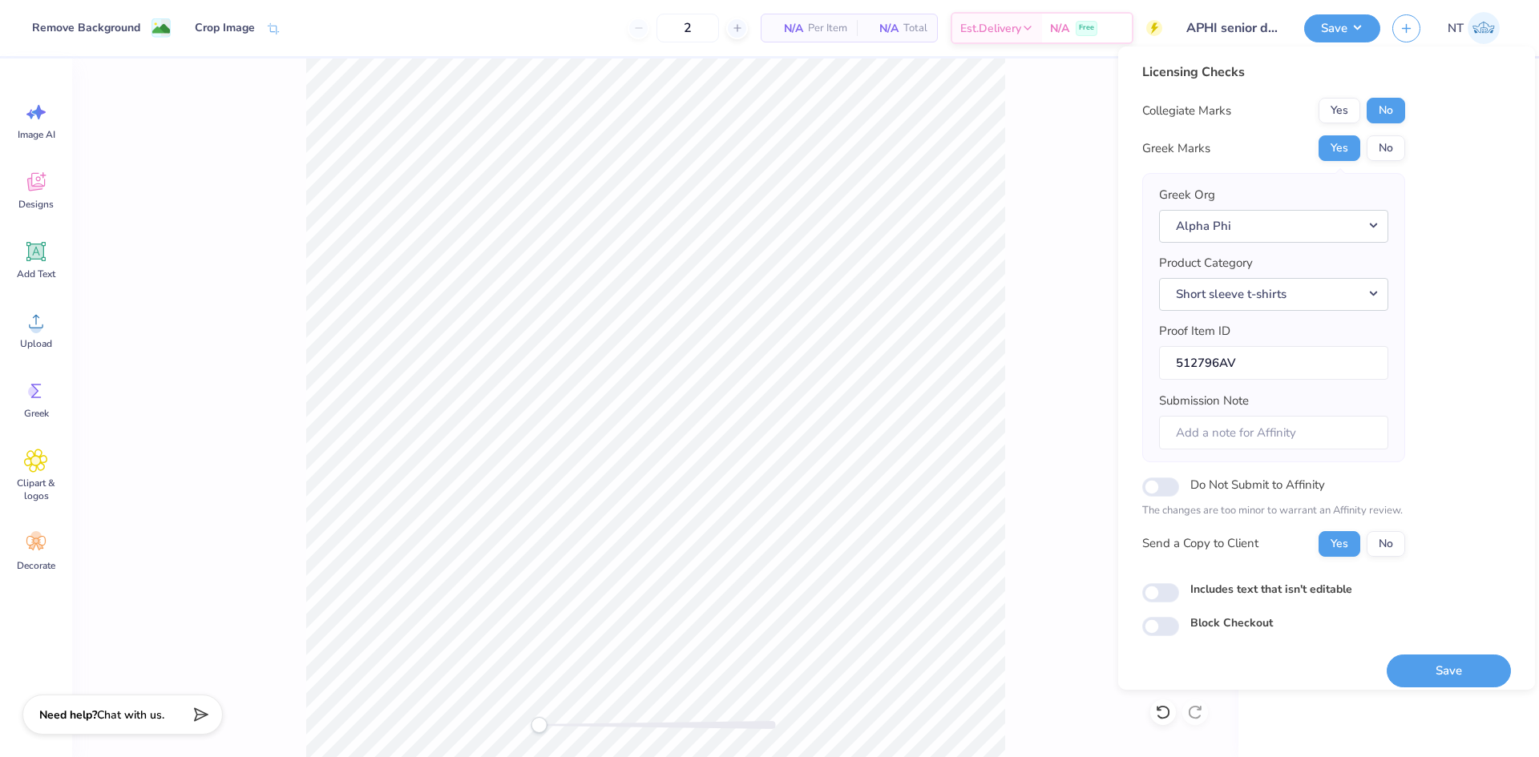
scroll to position [13, 0]
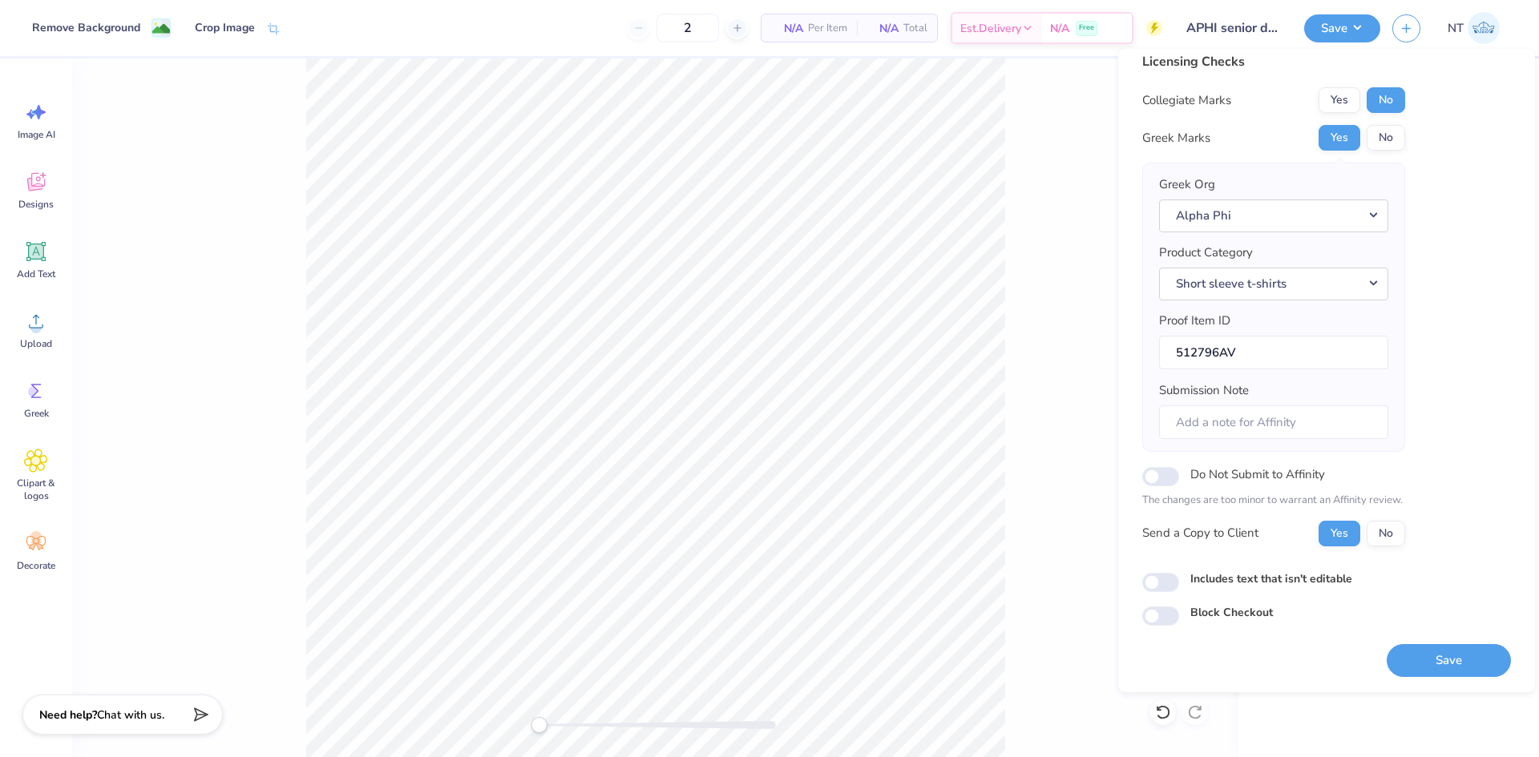
click at [1168, 567] on div "Licensing Checks Collegiate Marks Yes No Greek Marks Yes No Greek Org Alpha Phi…" at bounding box center [1326, 339] width 369 height 574
drag, startPoint x: 1174, startPoint y: 583, endPoint x: 1183, endPoint y: 581, distance: 9.0
click at [1176, 583] on input "Includes text that isn't editable" at bounding box center [1160, 582] width 37 height 19
checkbox input "true"
click at [1434, 659] on button "Save" at bounding box center [1448, 660] width 124 height 33
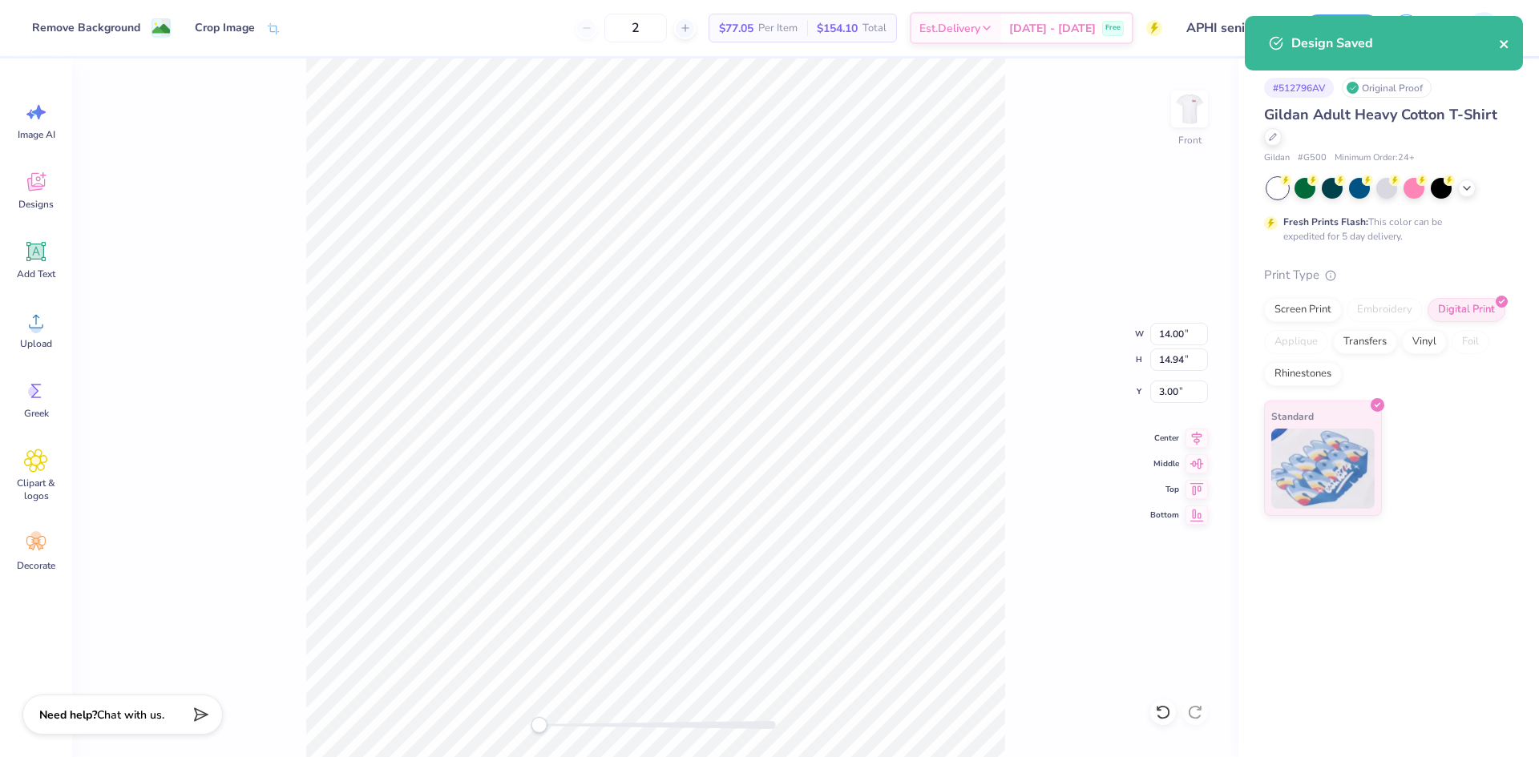
click at [1505, 40] on icon "close" at bounding box center [1504, 44] width 11 height 13
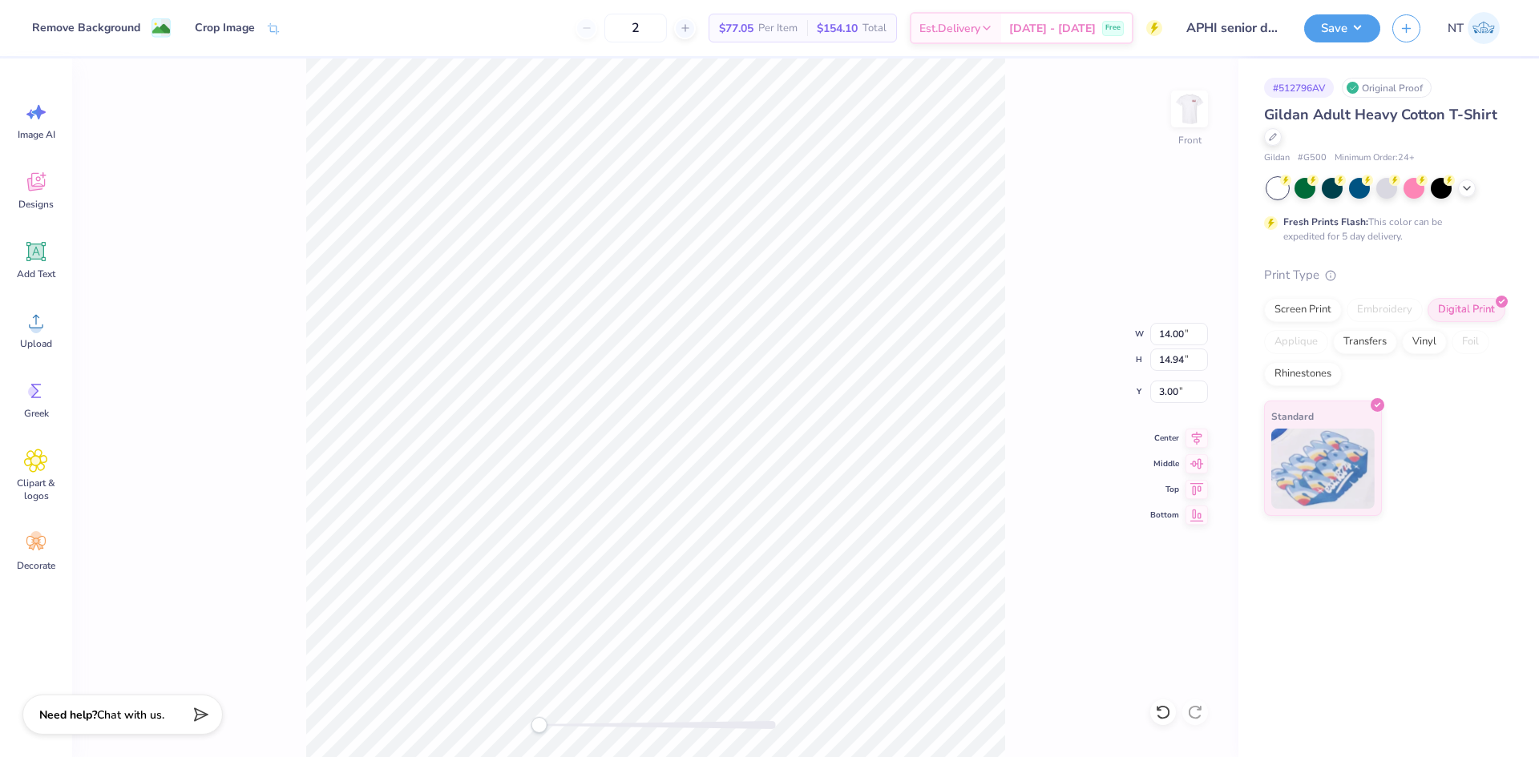
drag, startPoint x: 1032, startPoint y: 202, endPoint x: 1046, endPoint y: 192, distance: 17.2
click at [1051, 193] on div "Front W 14.00 14.00 " H 14.94 14.94 " Y 3.00 3.00 " Center Middle Top Bottom" at bounding box center [655, 408] width 1166 height 699
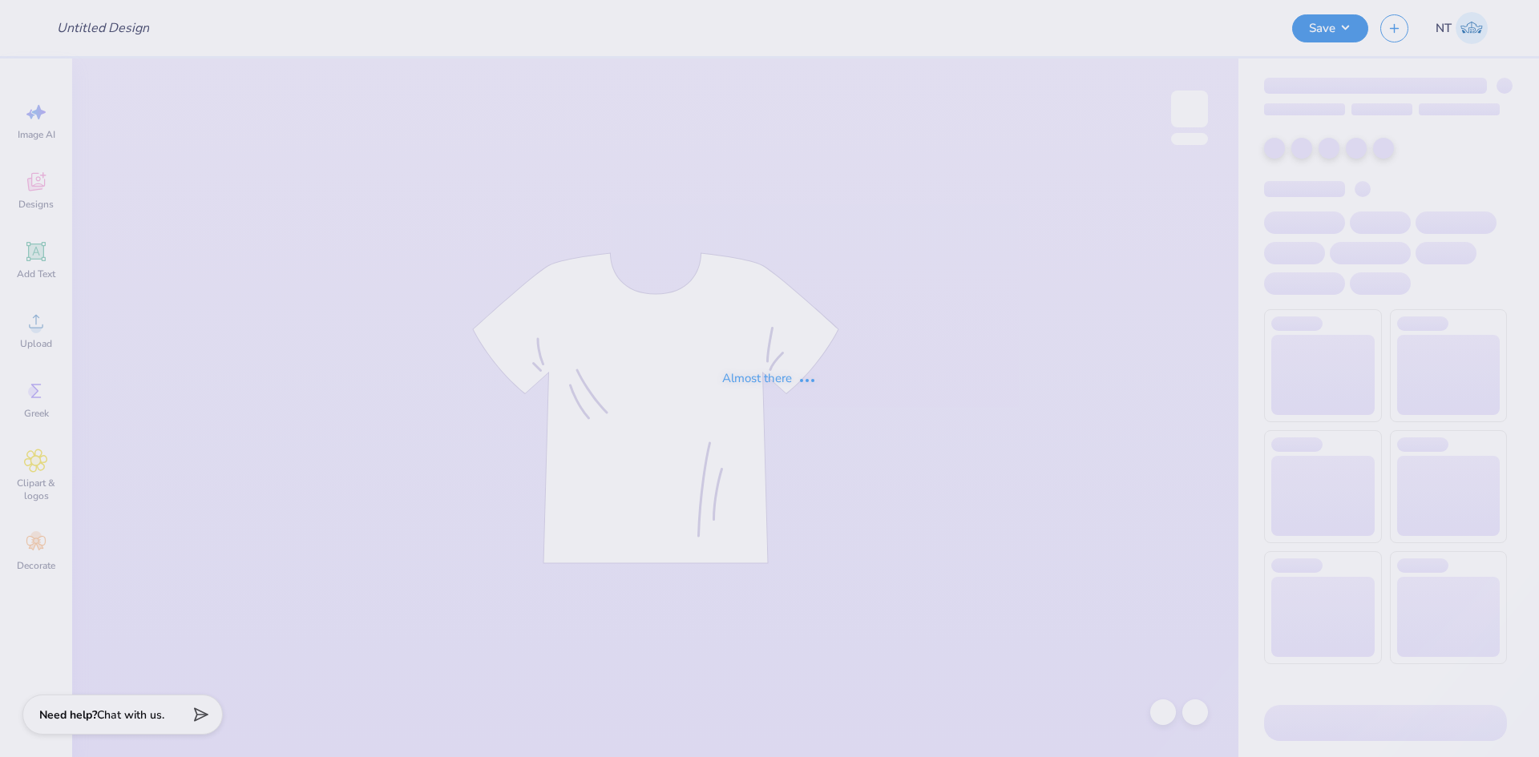
type input "APHI senior dads weekend"
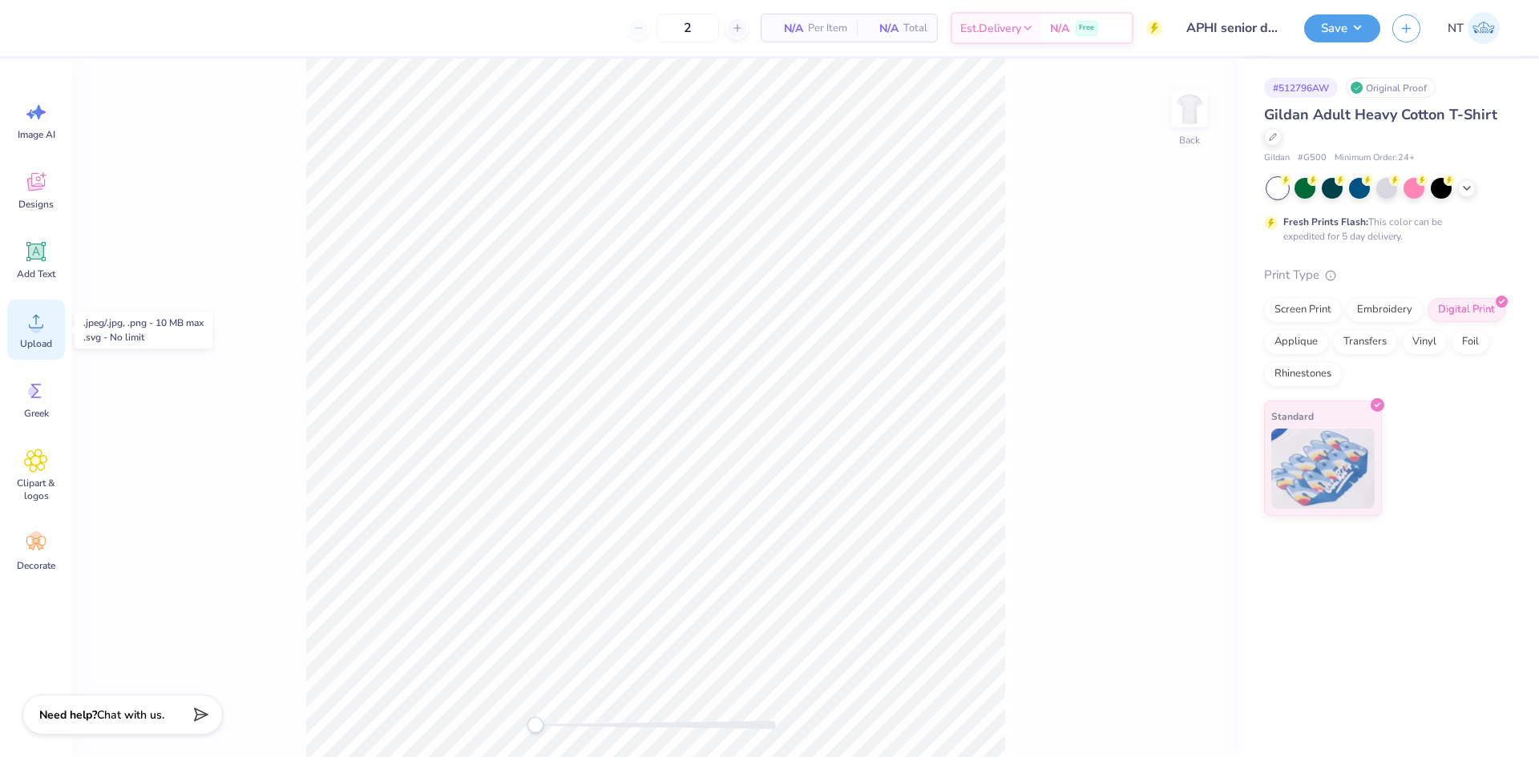
click at [46, 329] on icon at bounding box center [36, 321] width 24 height 24
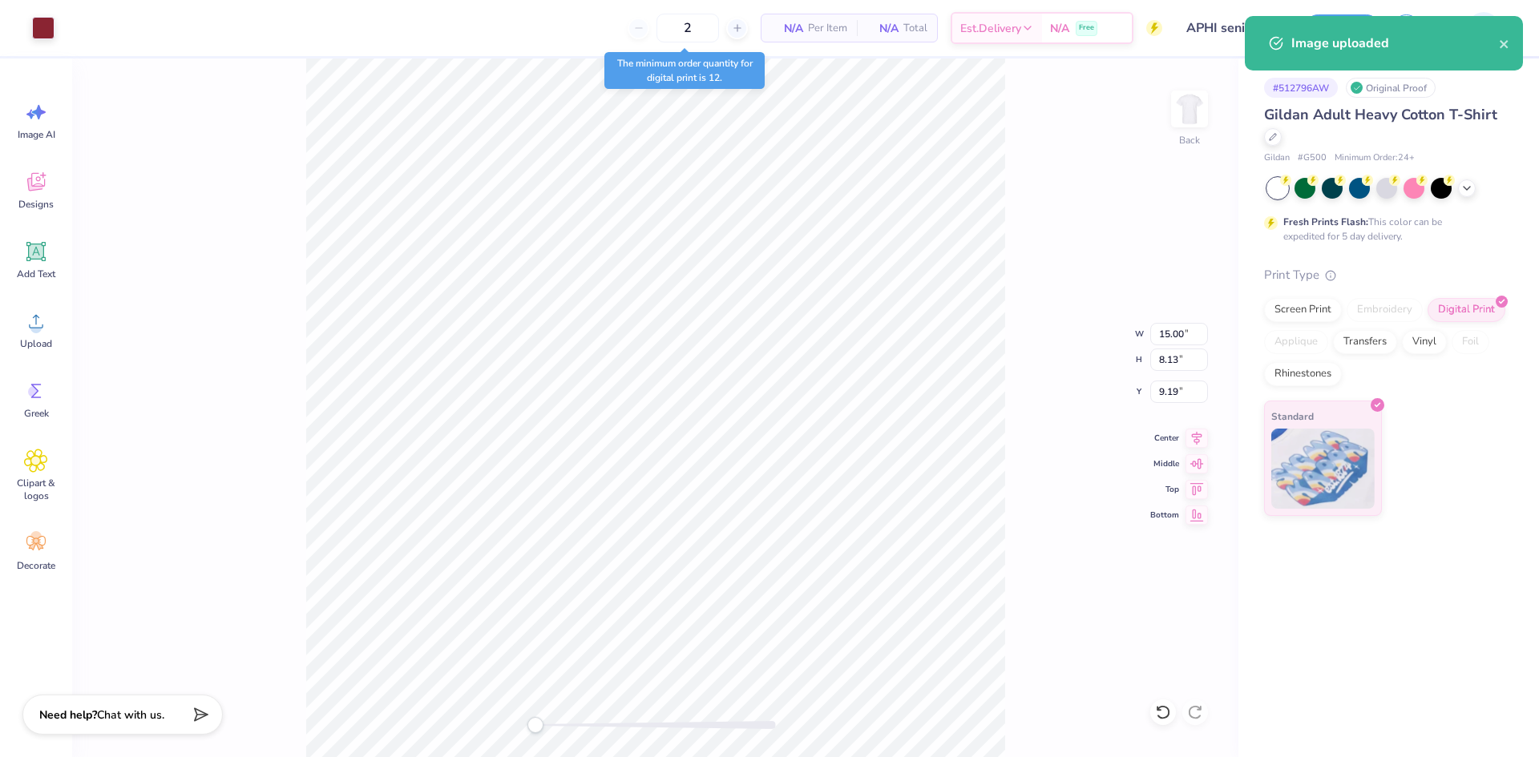
click at [1167, 321] on div "Back W 15.00 15.00 " H 8.13 8.13 " Y 9.19 9.19 " Center Middle Top Bottom" at bounding box center [655, 408] width 1166 height 699
click at [1167, 321] on div "Back W 15.00 H 8.13 Y 9.19 Center Middle Top Bottom" at bounding box center [655, 408] width 1166 height 699
click at [1144, 331] on div "Back W 15.00 15.00 " H 8.13 8.13 " Y 9.19 9.19 " Center Middle Top Bottom" at bounding box center [655, 408] width 1166 height 699
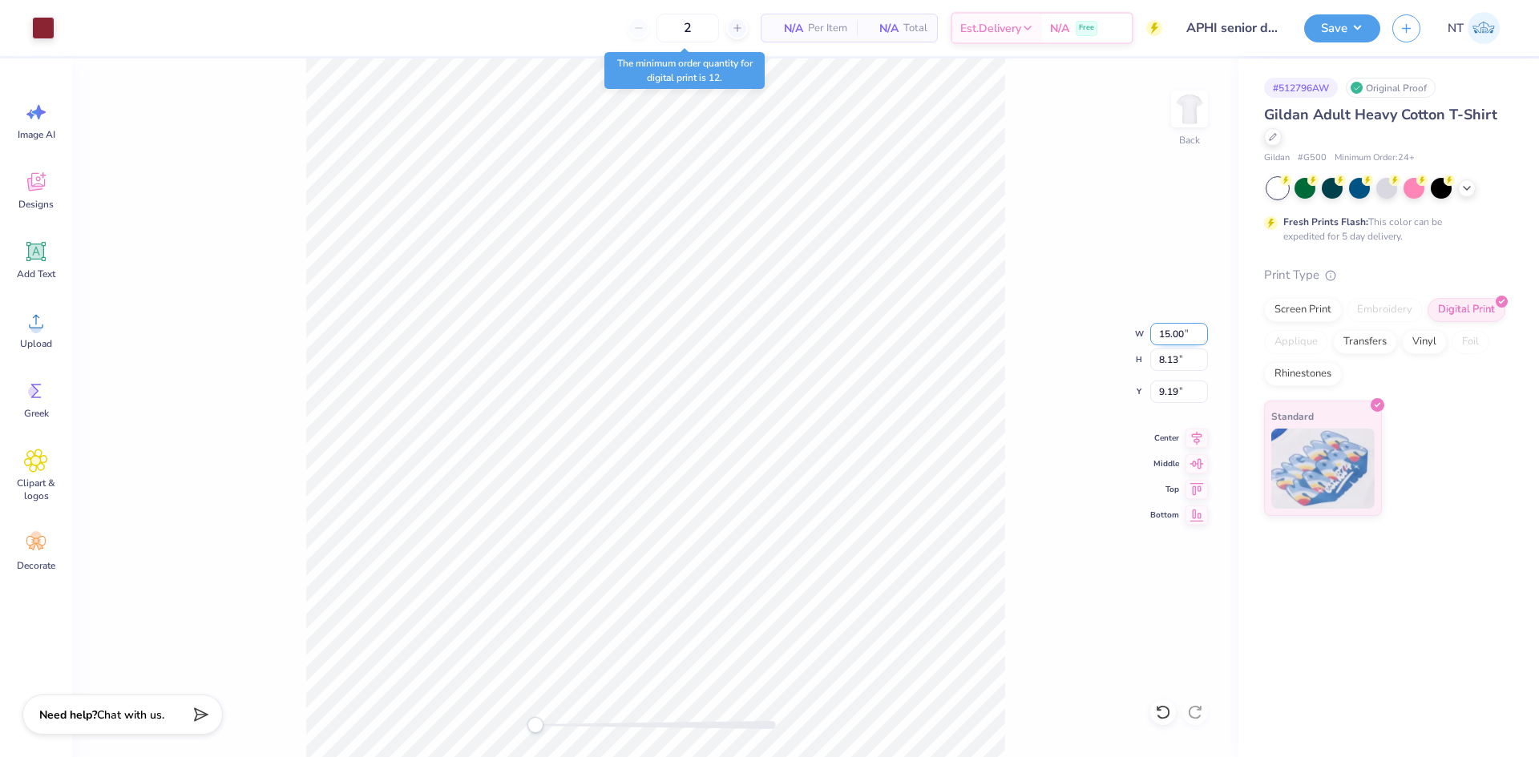
click at [1193, 329] on input "15.00" at bounding box center [1179, 334] width 58 height 22
click at [1175, 332] on input "15.00" at bounding box center [1179, 334] width 58 height 22
type input "4.00"
type input "2.17"
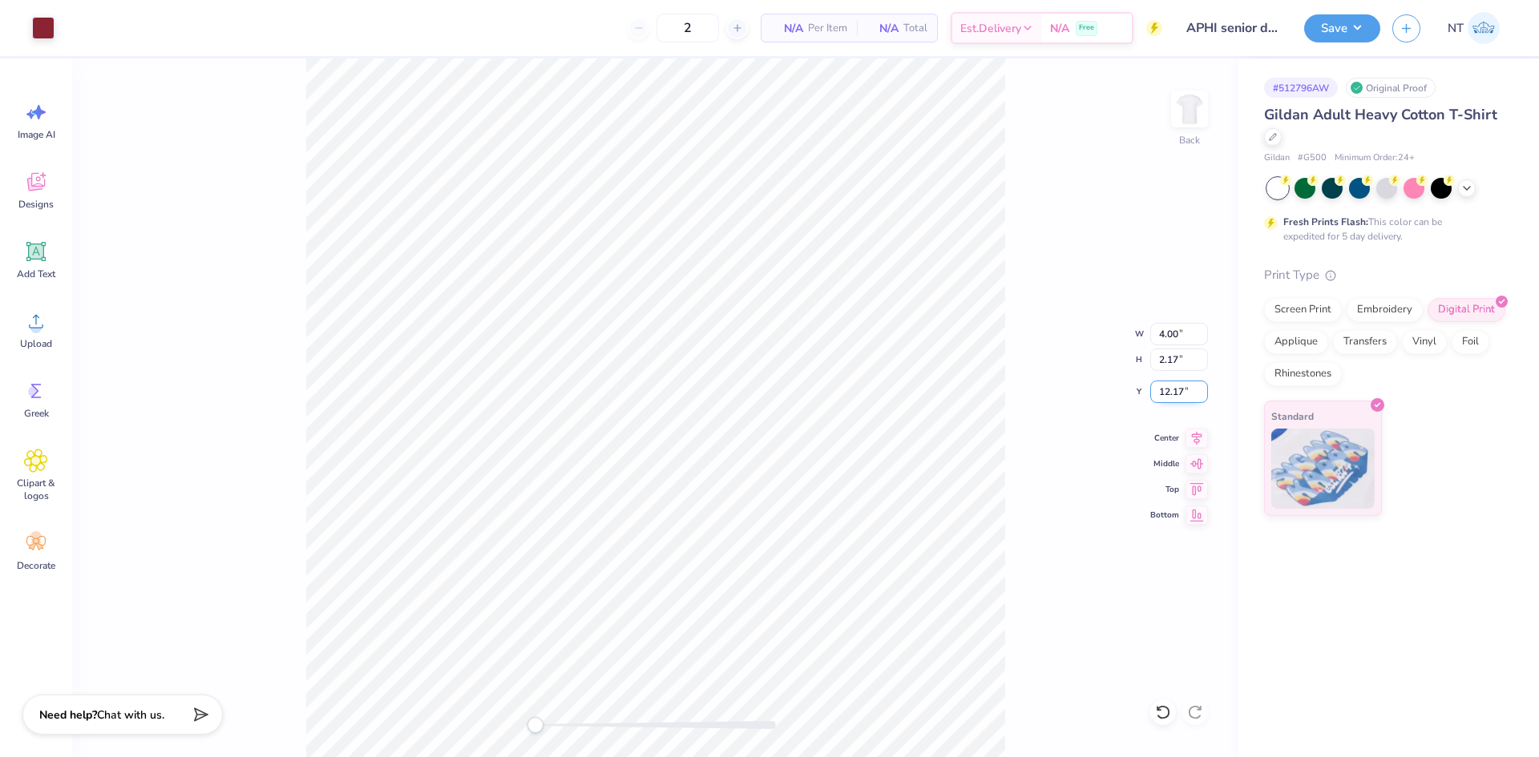
click at [1173, 385] on input "12.17" at bounding box center [1179, 392] width 58 height 22
type input "3"
click at [1173, 112] on img at bounding box center [1189, 109] width 32 height 32
click at [39, 328] on icon at bounding box center [36, 322] width 14 height 14
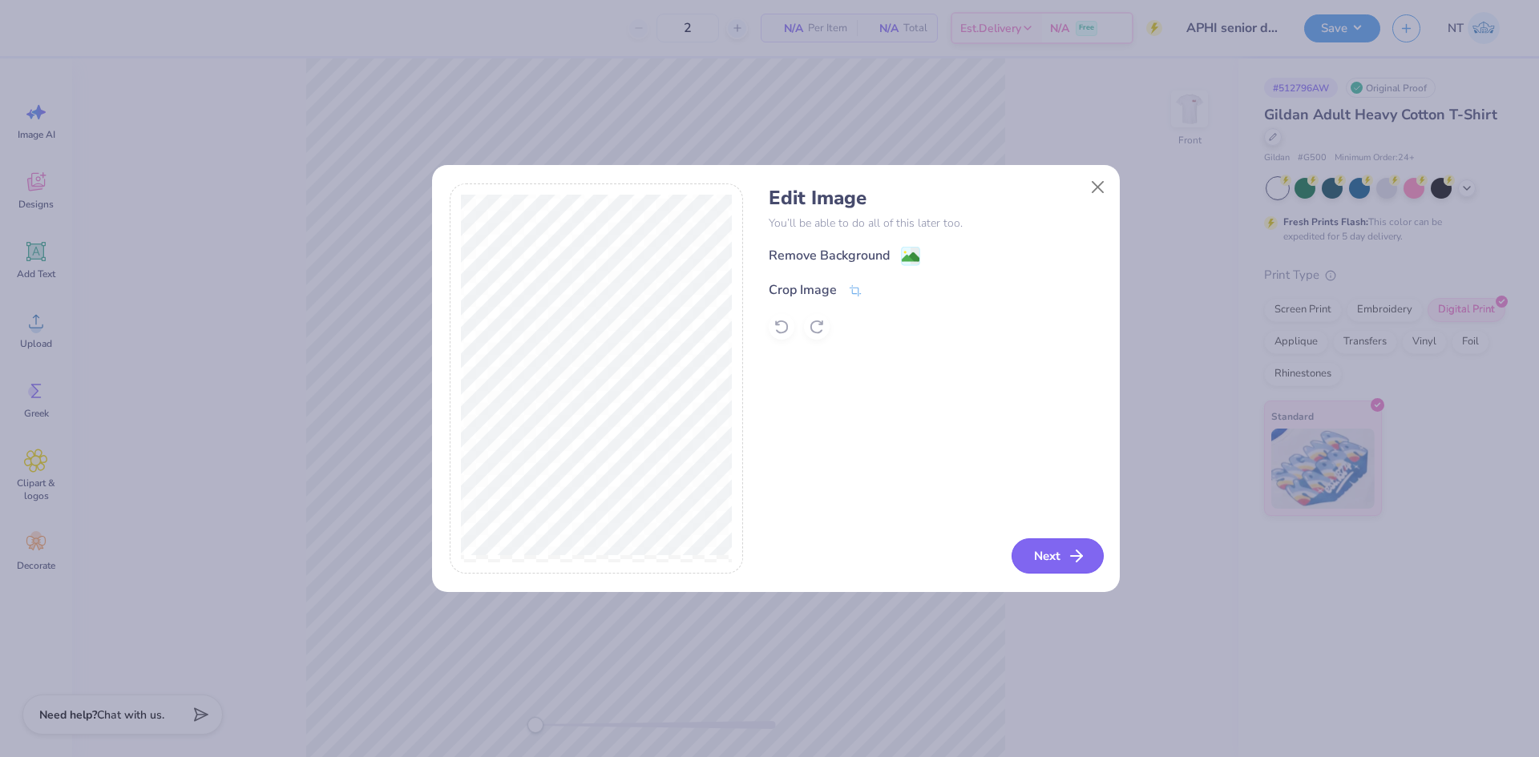
click at [1054, 557] on button "Next" at bounding box center [1057, 556] width 92 height 35
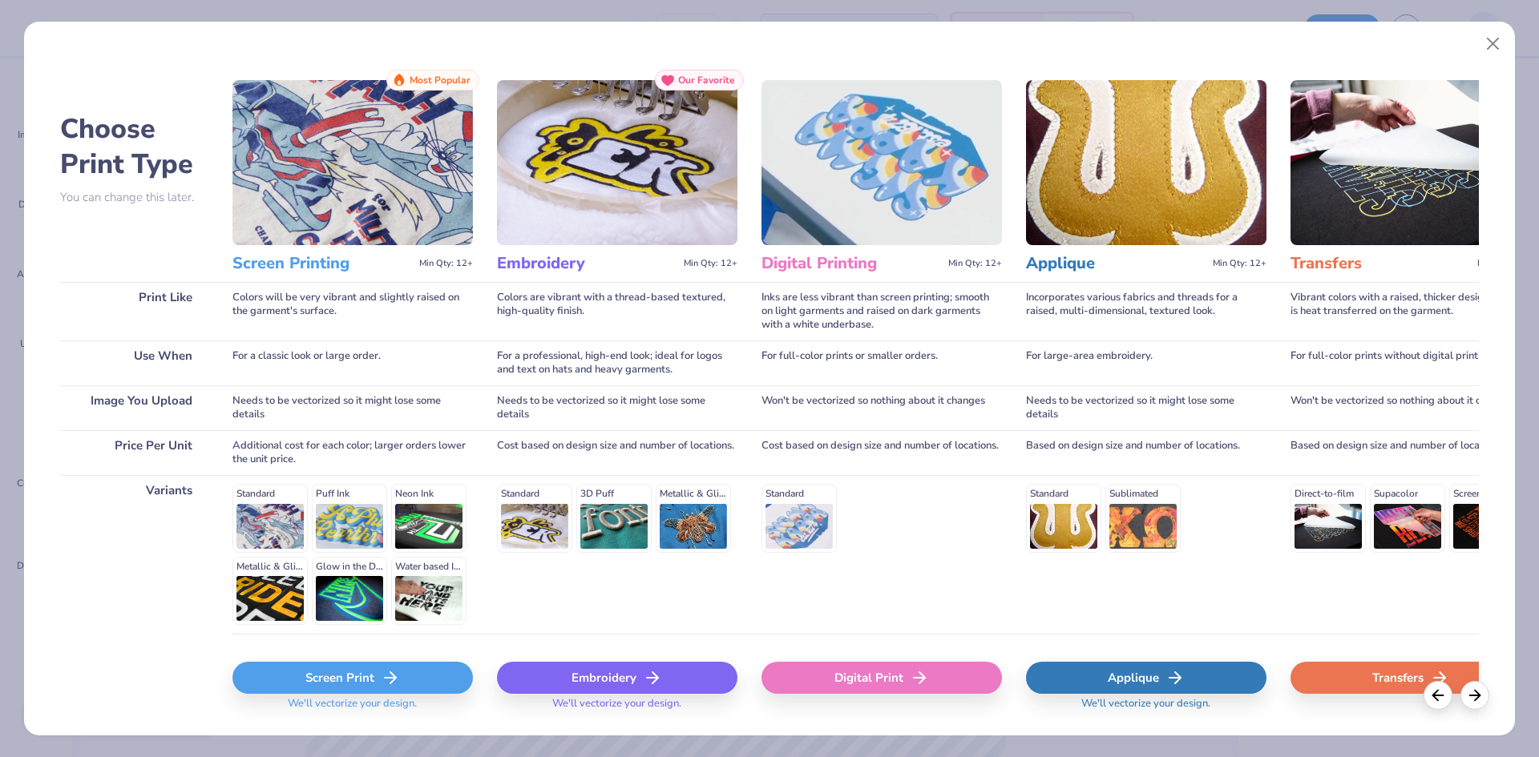
click at [876, 672] on div "Digital Print" at bounding box center [881, 678] width 240 height 32
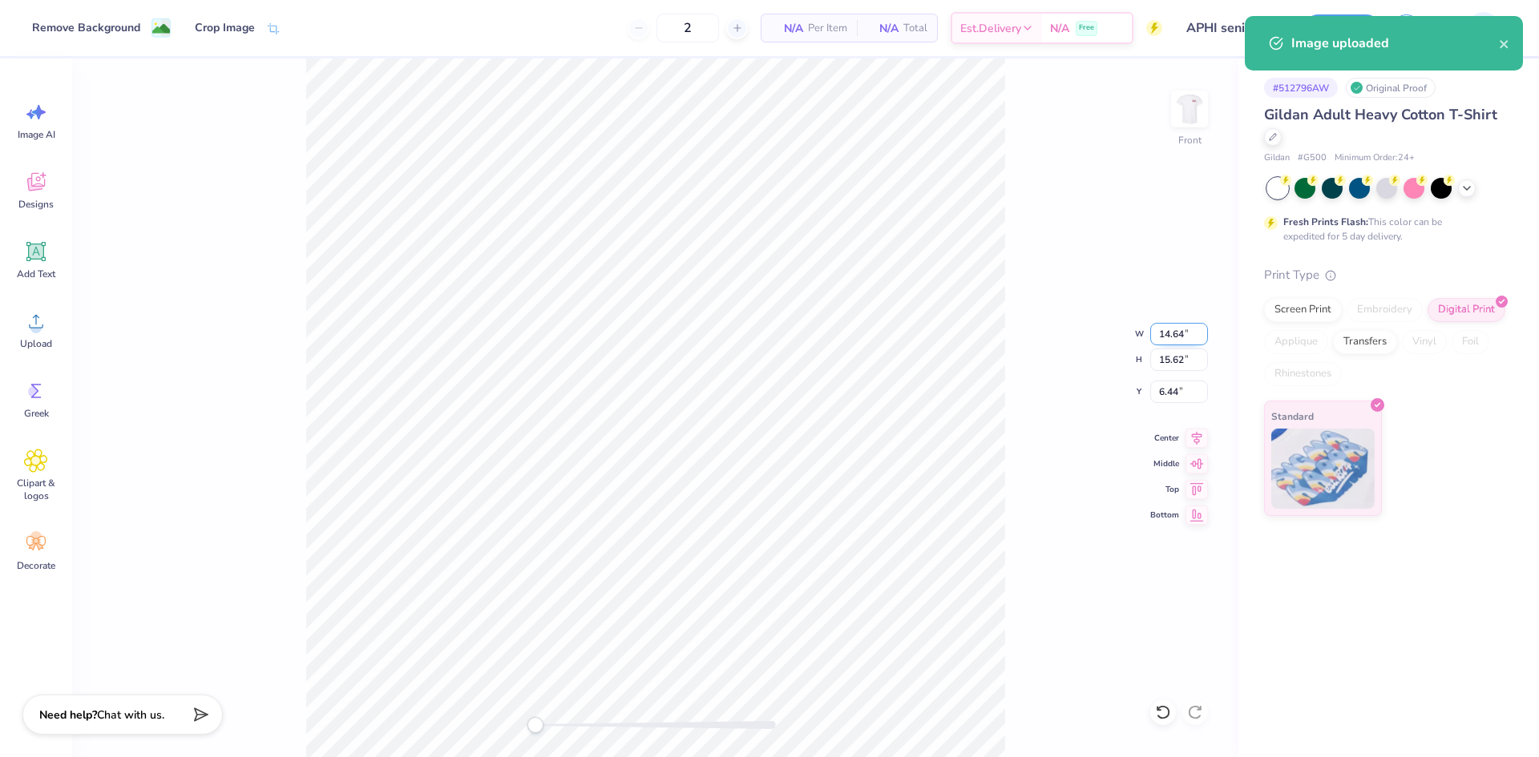
click at [1154, 329] on input "14.64" at bounding box center [1179, 334] width 58 height 22
type input "14.00"
type input "14.94"
type input "6.78"
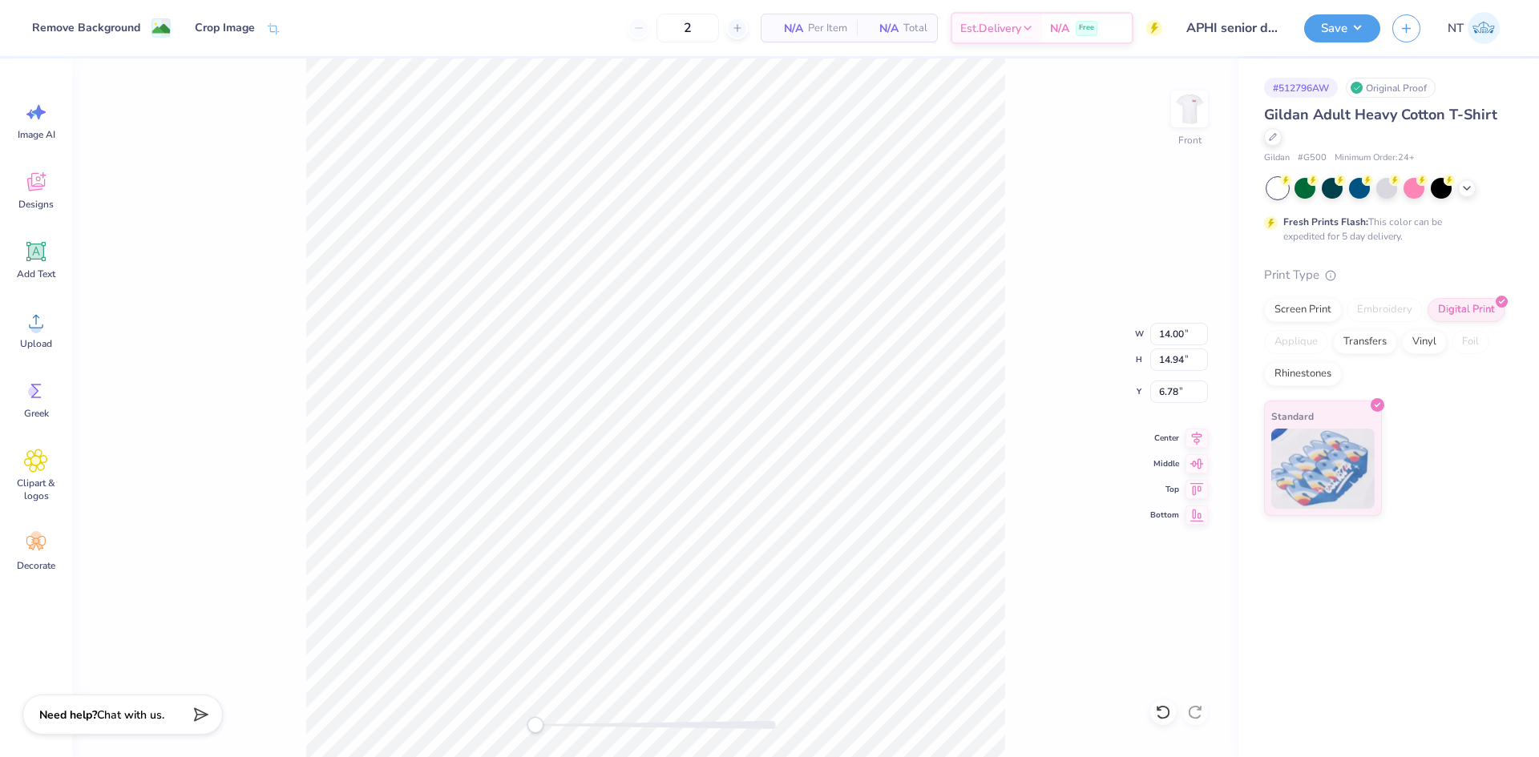
click at [1182, 404] on div "Front W 14.00 14.00 " H 14.94 14.94 " Y 6.78 6.78 " Center Middle Top Bottom" at bounding box center [655, 408] width 1166 height 699
click at [1181, 401] on div "Front" at bounding box center [655, 408] width 1166 height 699
click at [1172, 396] on input "6.78" at bounding box center [1179, 392] width 58 height 22
type input "3"
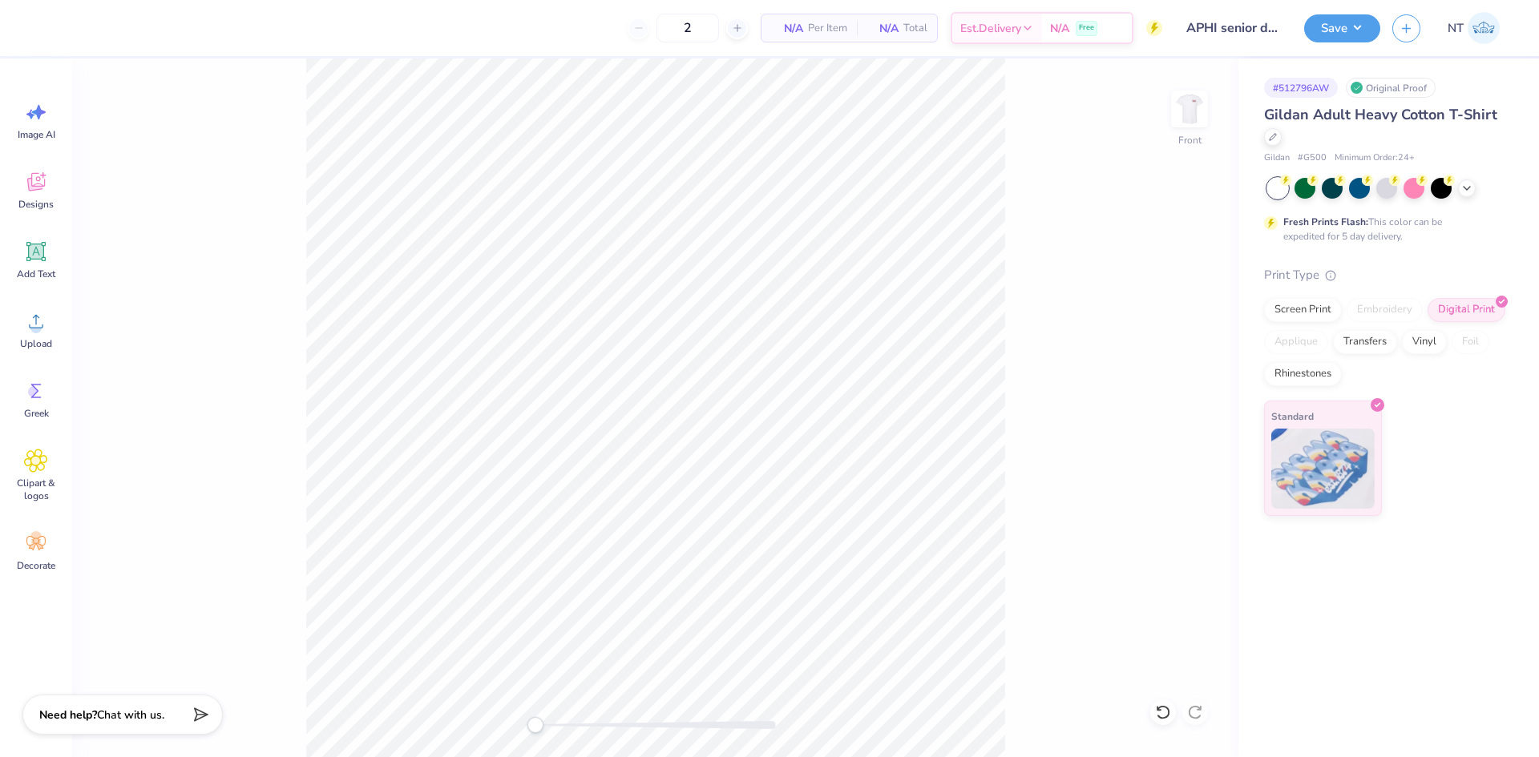
click at [1034, 631] on div "Front" at bounding box center [655, 408] width 1166 height 699
click at [1187, 115] on img at bounding box center [1189, 109] width 64 height 64
type input "14.23"
type input "15.18"
type input "1.21"
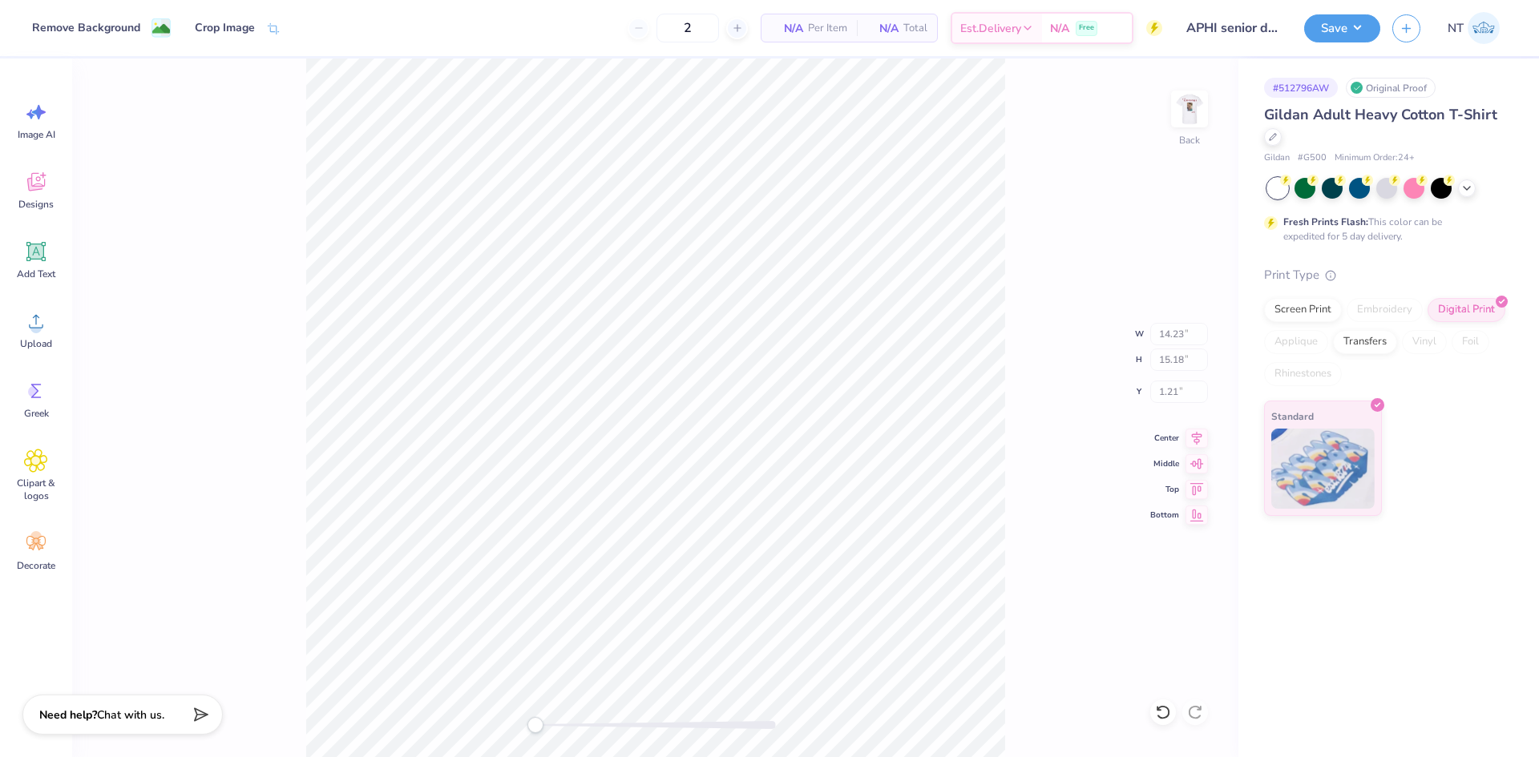
type input "4.00"
type input "2.17"
type input "3.00"
click at [1191, 114] on img at bounding box center [1189, 109] width 64 height 64
type input "3.94"
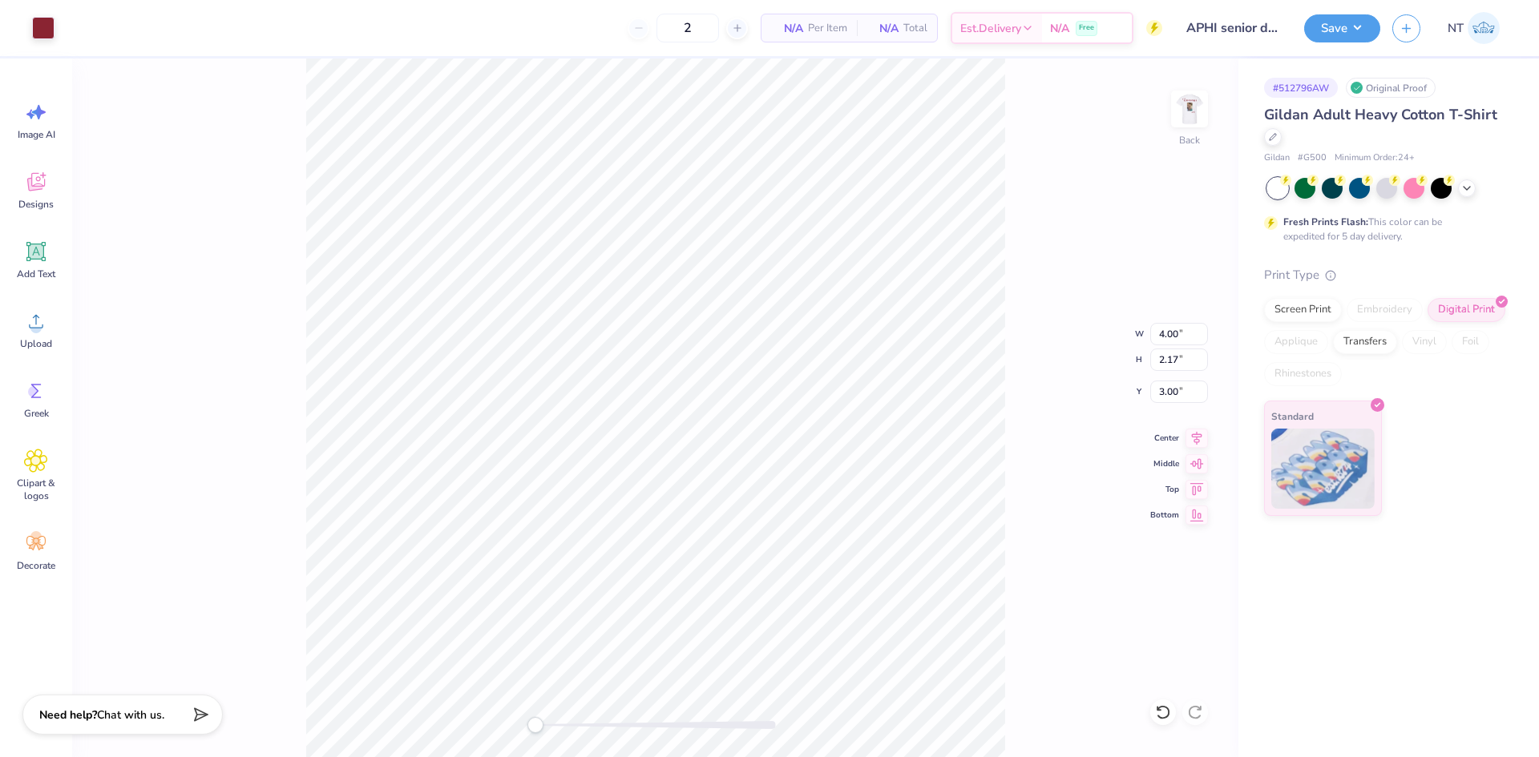
type input "2.13"
type input "4.76"
click at [1334, 30] on button "Save" at bounding box center [1342, 26] width 76 height 28
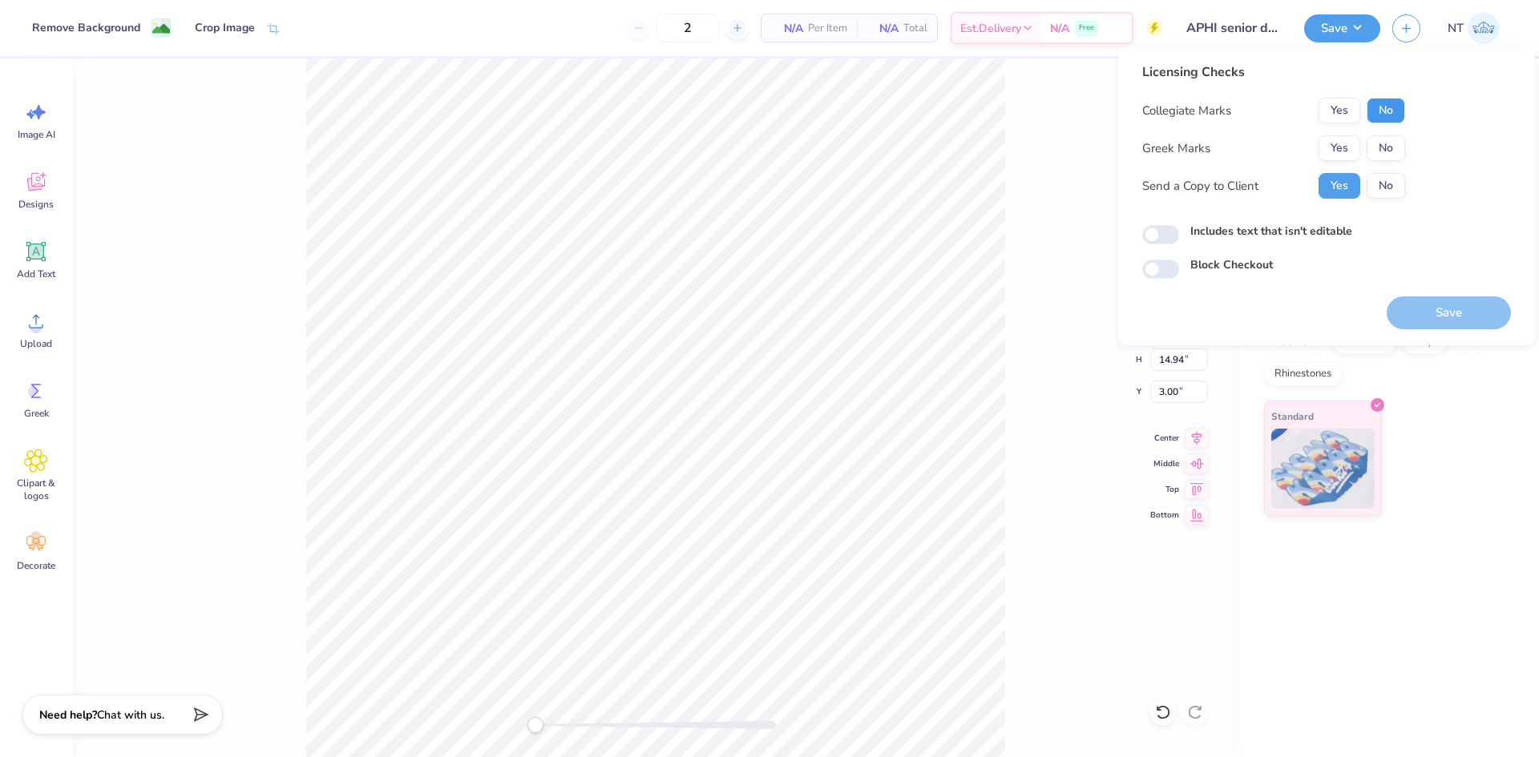
click at [1382, 115] on button "No" at bounding box center [1385, 111] width 38 height 26
click at [1345, 151] on button "Yes" at bounding box center [1339, 148] width 42 height 26
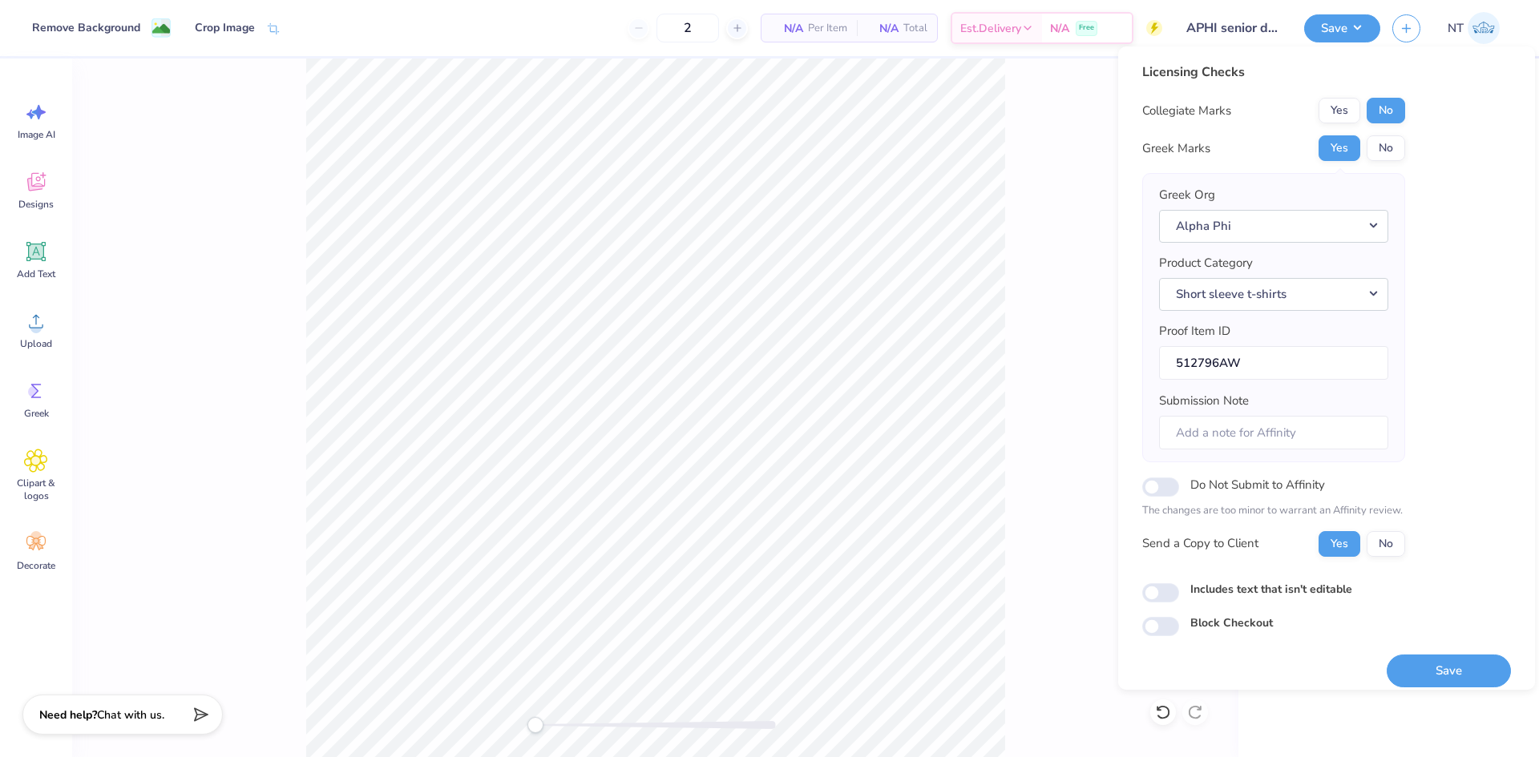
click at [1228, 583] on label "Includes text that isn't editable" at bounding box center [1271, 589] width 162 height 17
click at [1179, 583] on input "Includes text that isn't editable" at bounding box center [1160, 592] width 37 height 19
checkbox input "true"
click at [1414, 676] on button "Save" at bounding box center [1448, 671] width 124 height 33
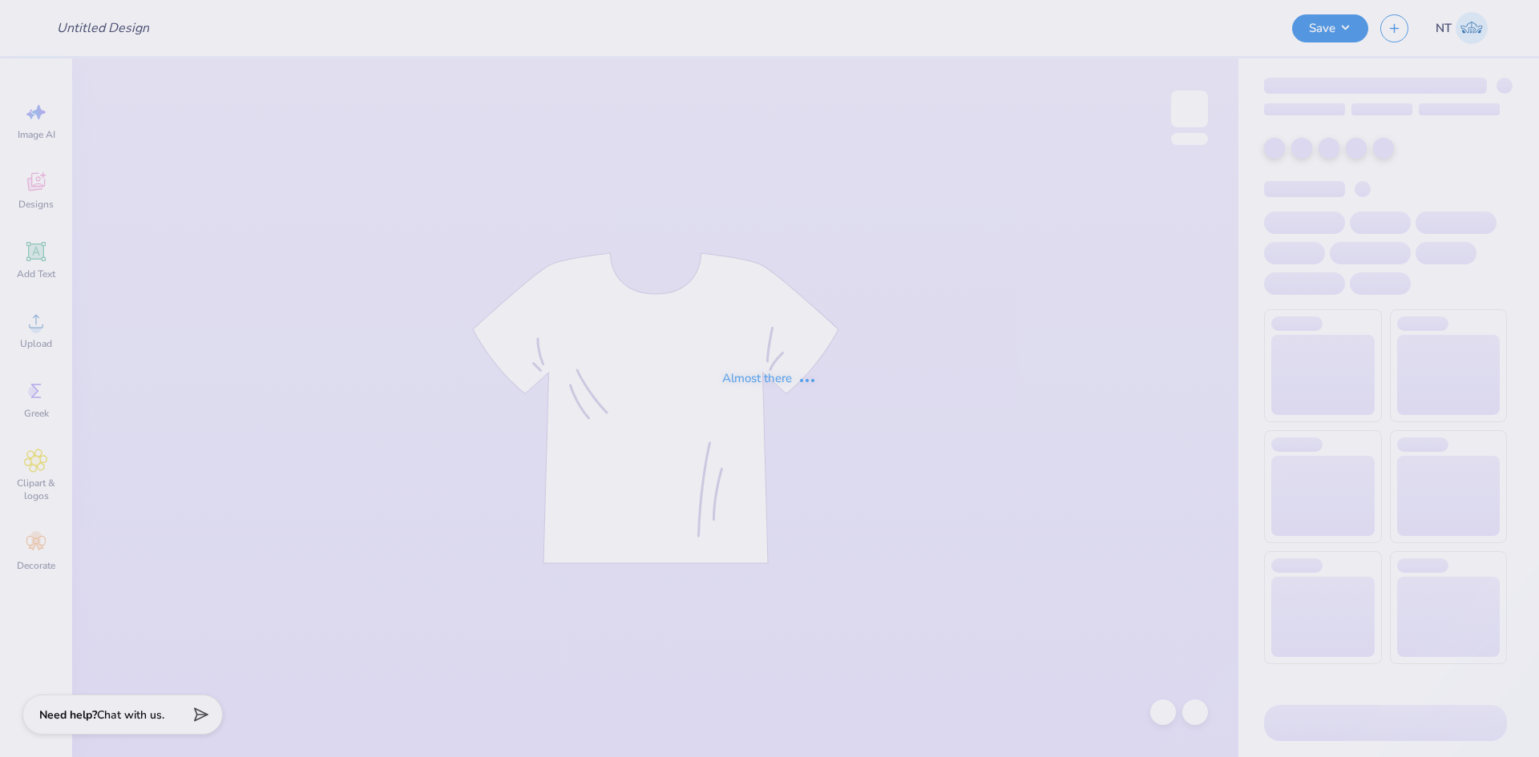
type input "APHI senior dads weekend"
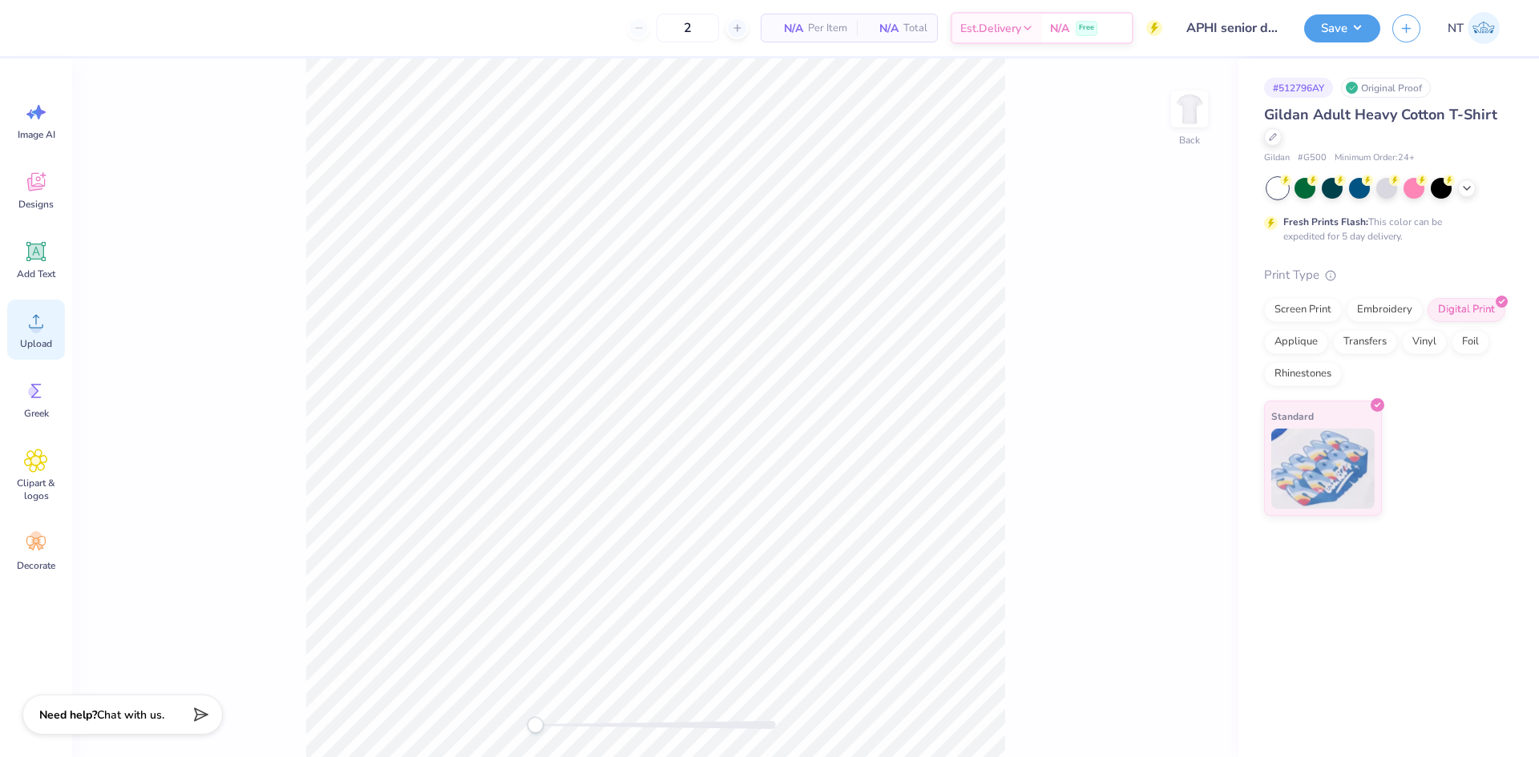
click at [36, 326] on circle at bounding box center [35, 327] width 11 height 11
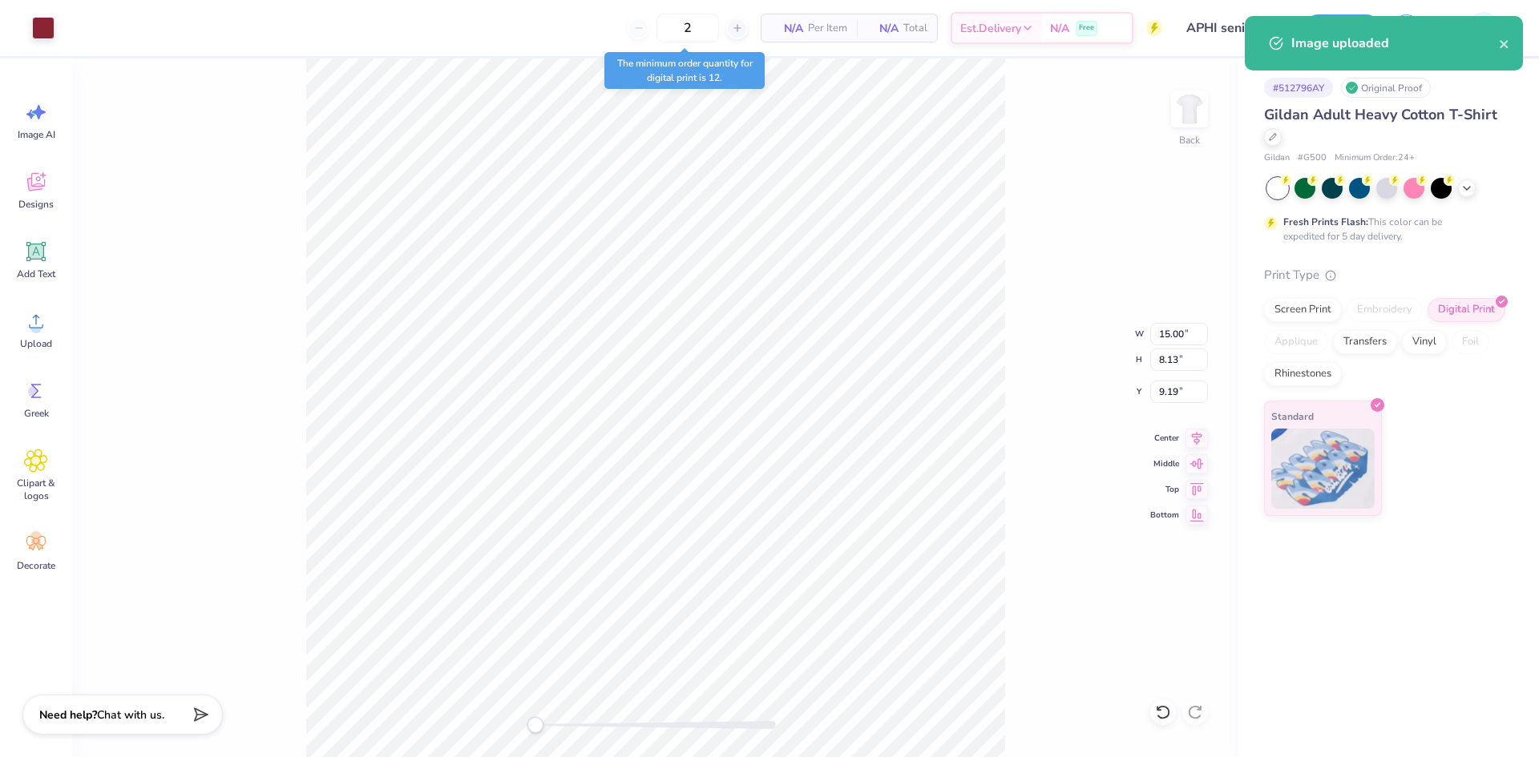
type input "8.52"
type input "4.61"
type input "12.70"
click at [1167, 332] on input "8.52" at bounding box center [1179, 334] width 58 height 22
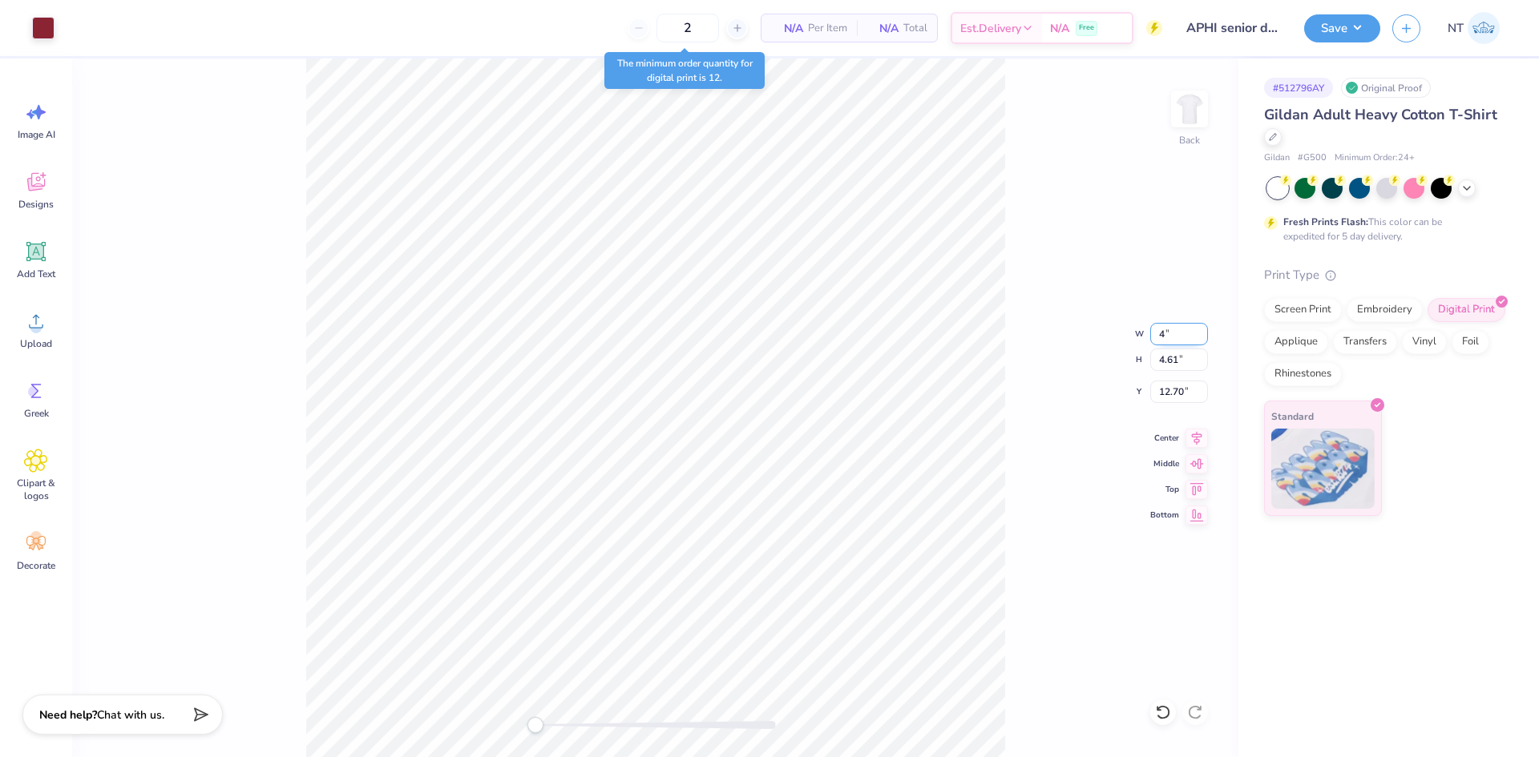
type input "4.00"
type input "2.17"
type input "5.68"
click at [1029, 431] on div "Back W 4.00 4.00 " H 2.17 2.17 " Y 5.68 5.68 " Center Middle Top Bottom" at bounding box center [655, 408] width 1166 height 699
click at [1180, 129] on div at bounding box center [1189, 109] width 74 height 74
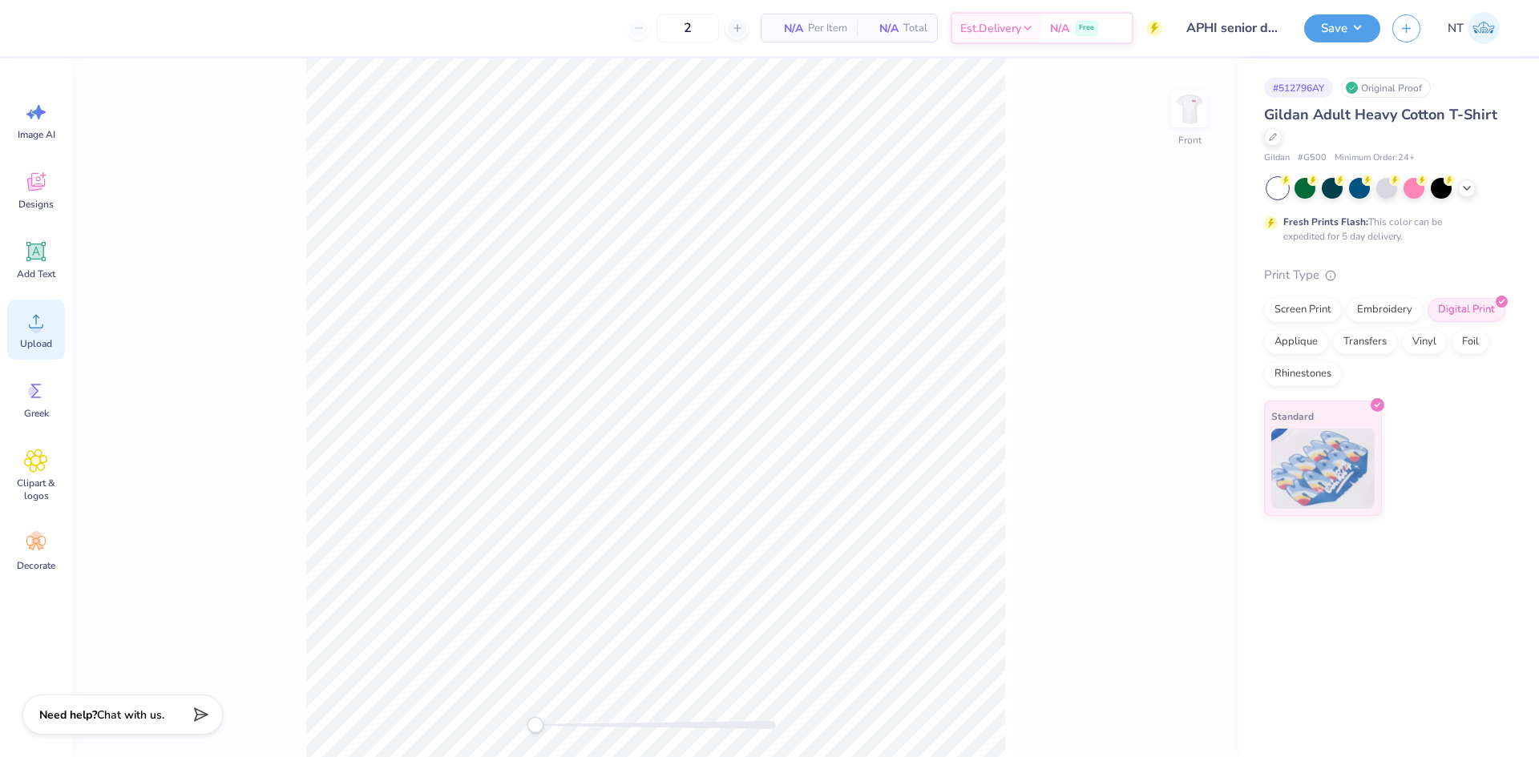
click at [50, 327] on div "Upload" at bounding box center [36, 330] width 58 height 60
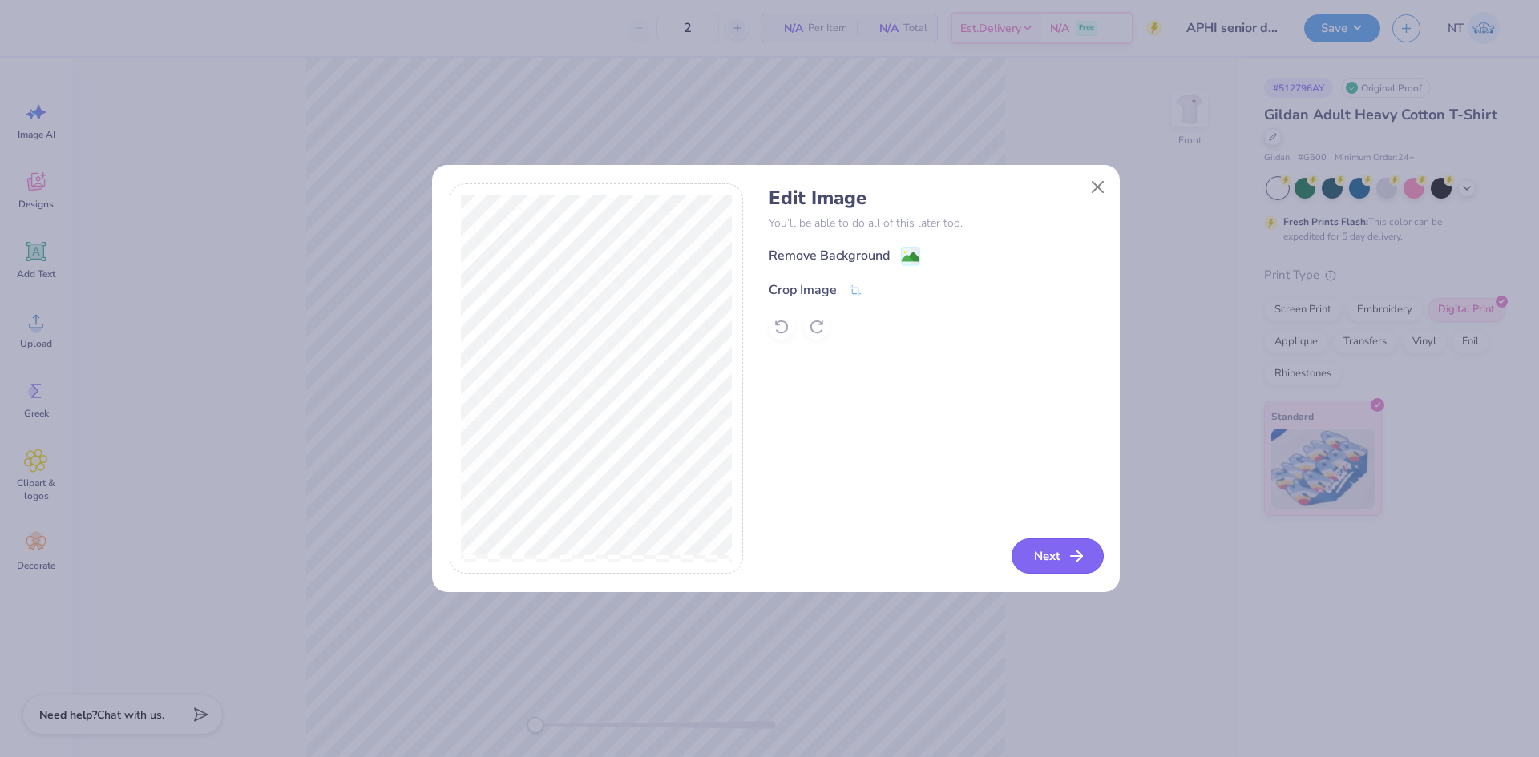
click at [1061, 550] on button "Next" at bounding box center [1057, 556] width 92 height 35
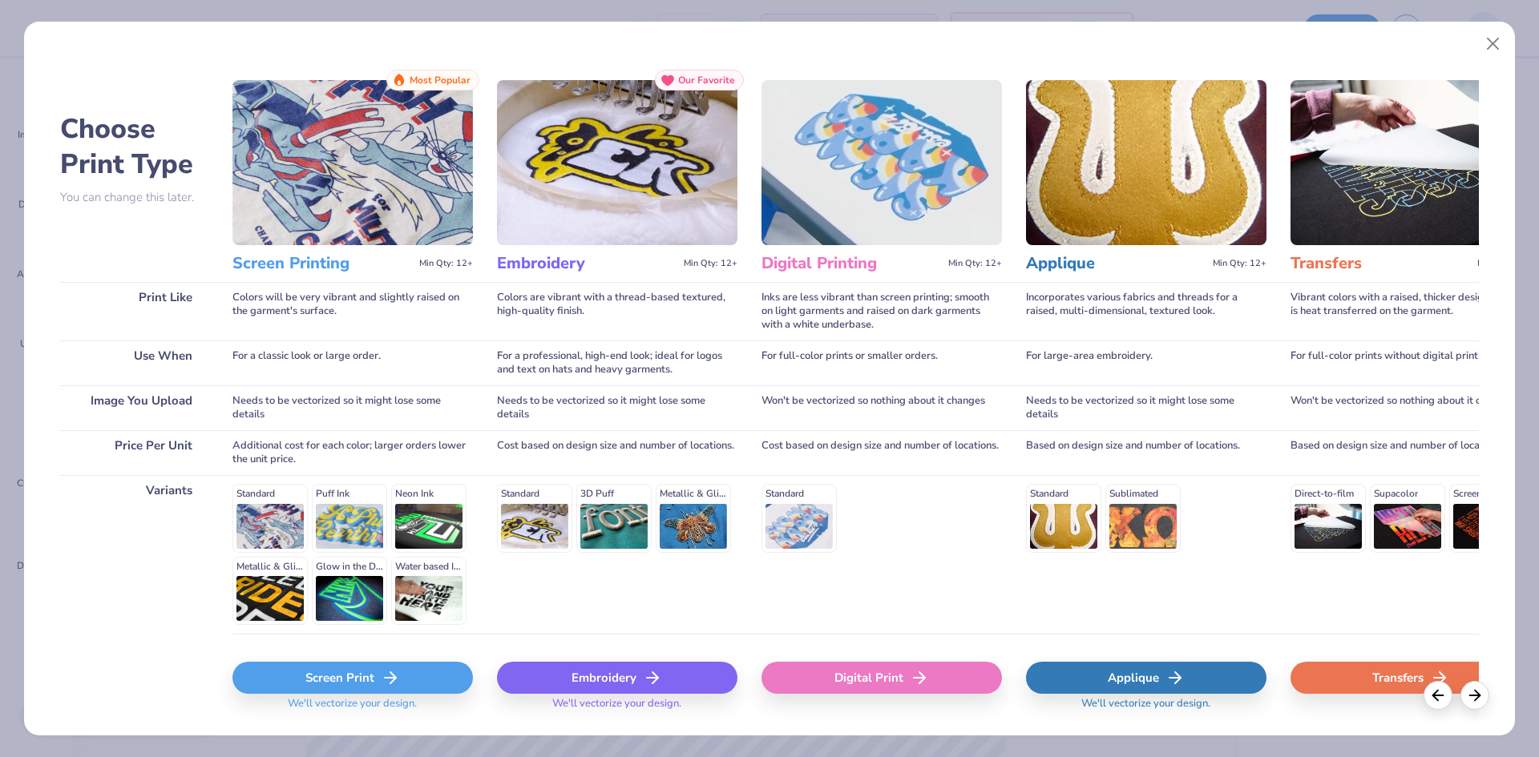
click at [868, 681] on div "Digital Print" at bounding box center [881, 678] width 240 height 32
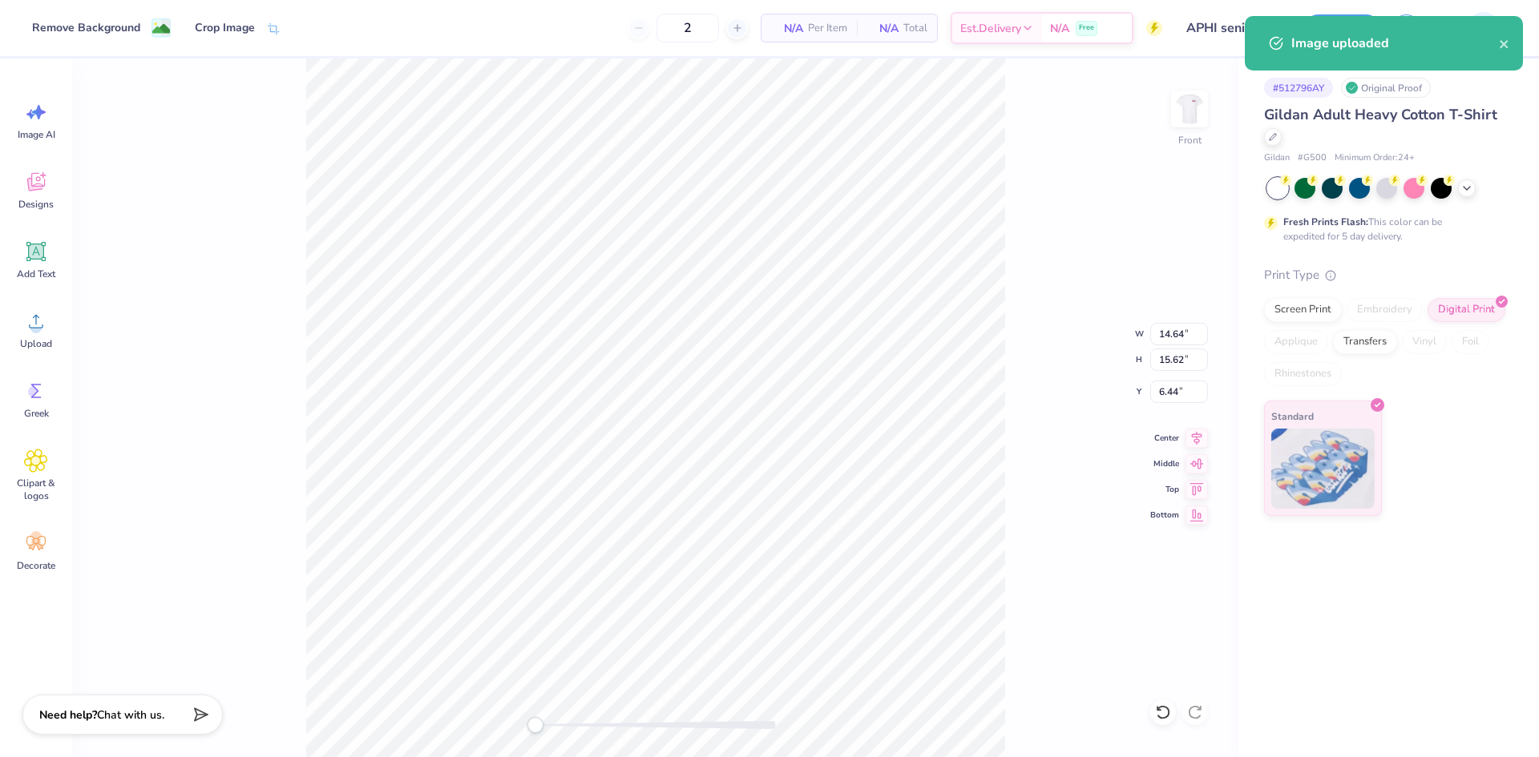
type input "8.46"
type input "9.03"
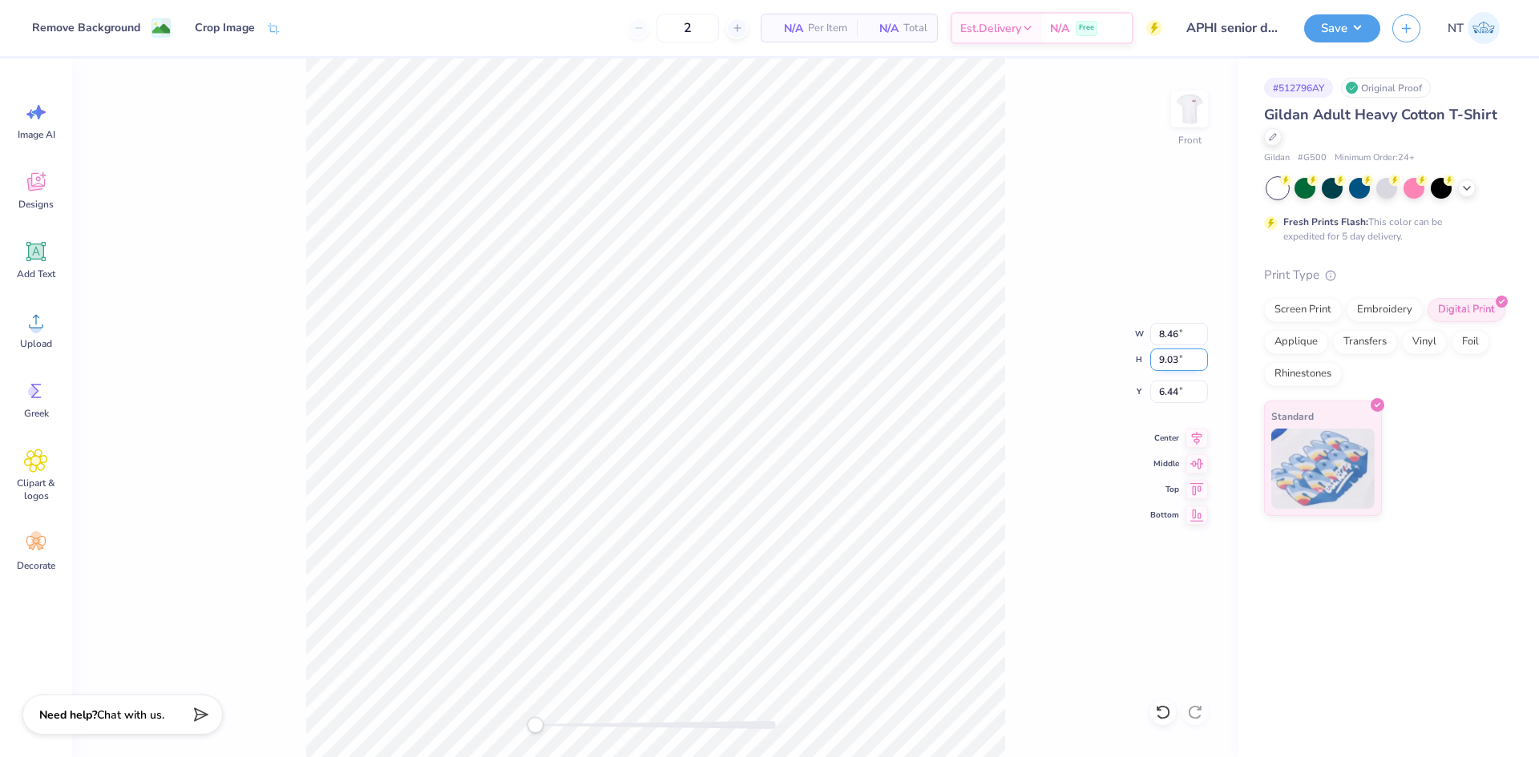
click at [1153, 353] on input "9.03" at bounding box center [1179, 360] width 58 height 22
click at [1158, 391] on input "6.44" at bounding box center [1179, 392] width 58 height 22
type input "3"
click at [1170, 338] on input "8.46" at bounding box center [1179, 334] width 58 height 22
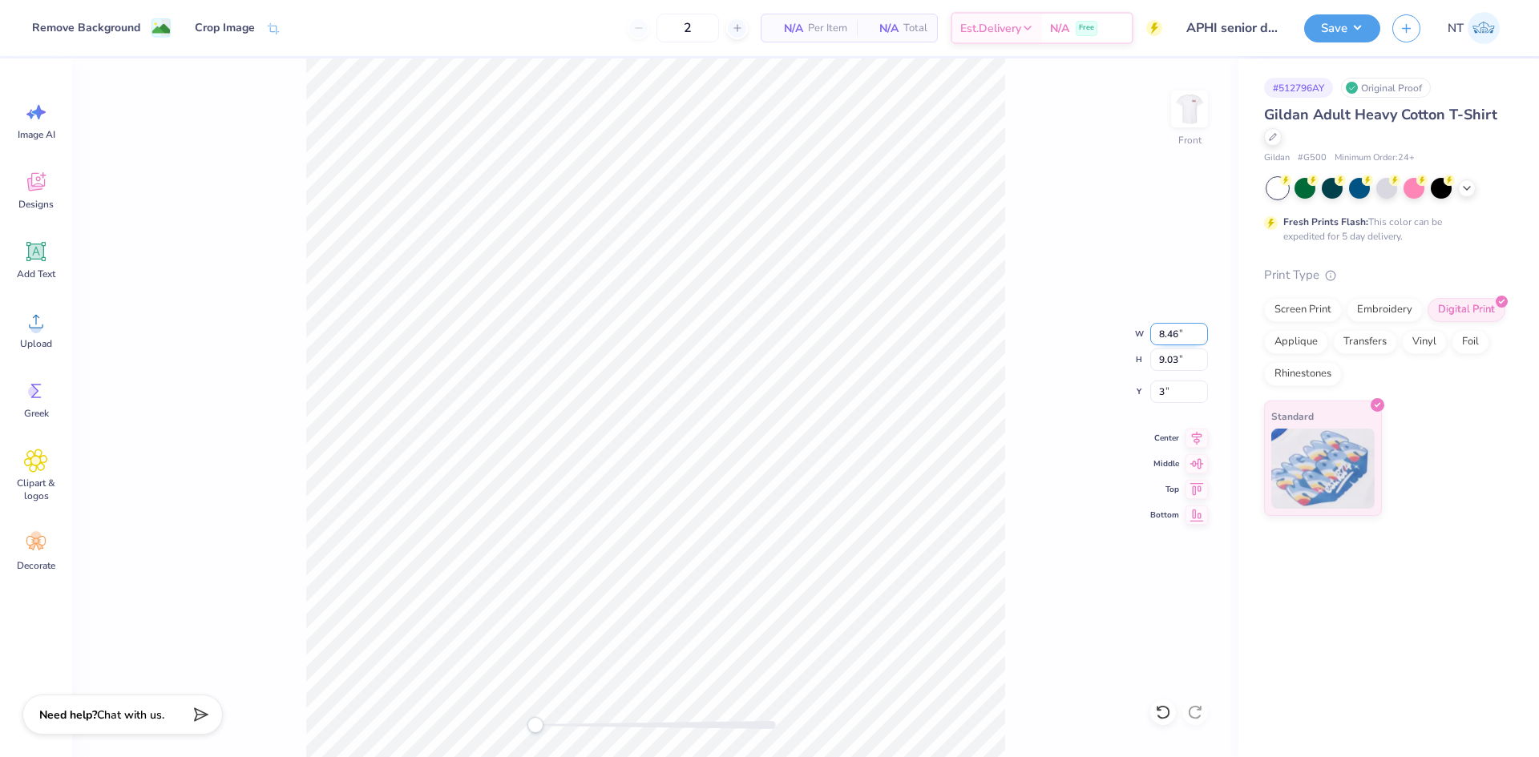
click at [1170, 338] on input "8.46" at bounding box center [1179, 334] width 58 height 22
type input "14.00"
type input "14.94"
click at [1160, 395] on input "0.50" at bounding box center [1179, 392] width 58 height 22
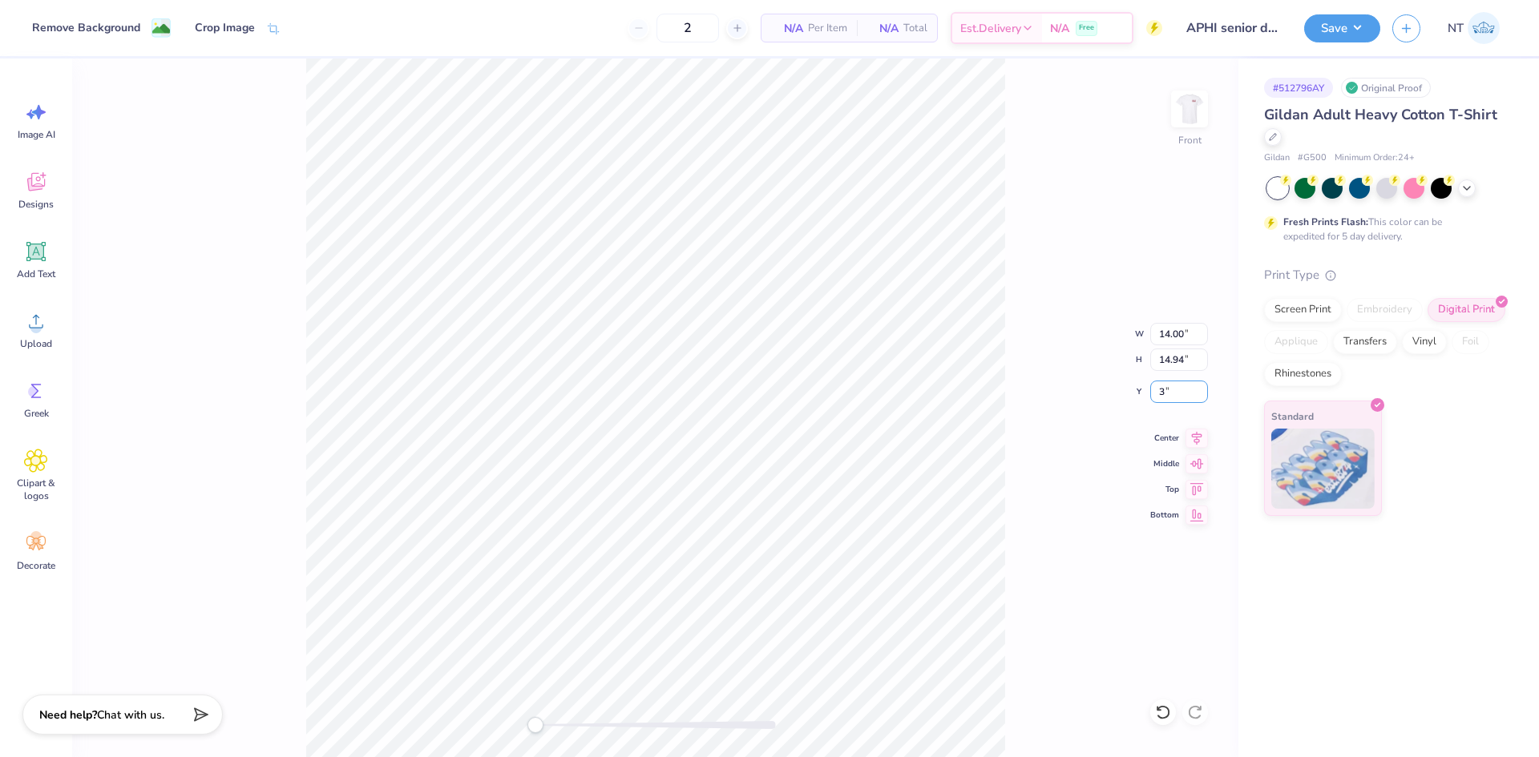
type input "3"
drag, startPoint x: 1196, startPoint y: 435, endPoint x: 1102, endPoint y: 421, distance: 94.9
click at [1195, 434] on icon at bounding box center [1196, 435] width 22 height 19
click at [1011, 417] on div "Front W 14.00 14.00 " H 14.94 14.94 " Y 3.00 3.00 " Center Middle Top Bottom" at bounding box center [655, 408] width 1166 height 699
click at [1096, 417] on div "Front W 14.00 14.00 " H 14.94 14.94 " Y 3.00 3.00 " Center Middle Top Bottom" at bounding box center [655, 408] width 1166 height 699
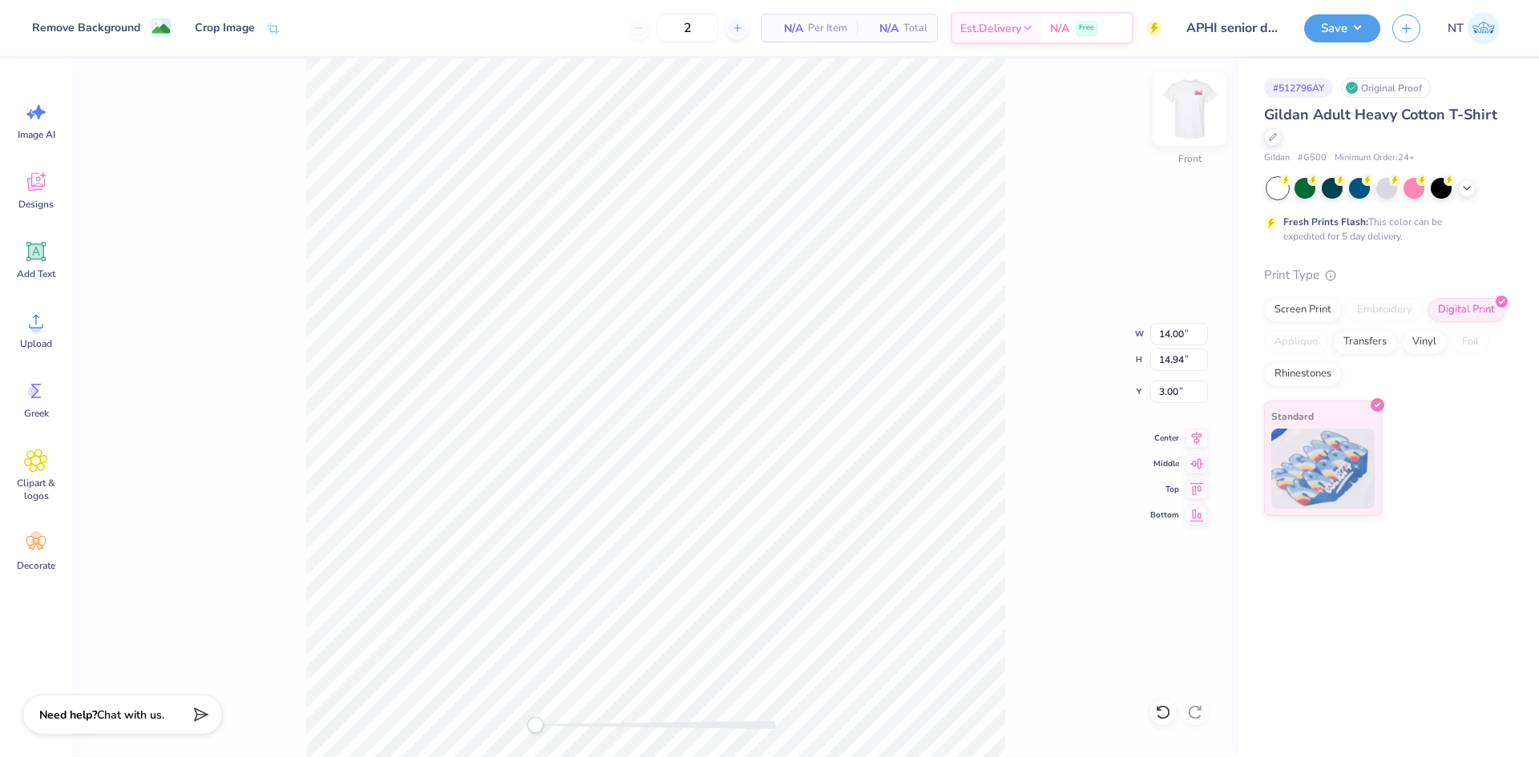
click at [1190, 99] on img at bounding box center [1189, 109] width 64 height 64
type input "14.23"
type input "15.18"
type input "1.21"
click at [1336, 18] on button "Save" at bounding box center [1342, 26] width 76 height 28
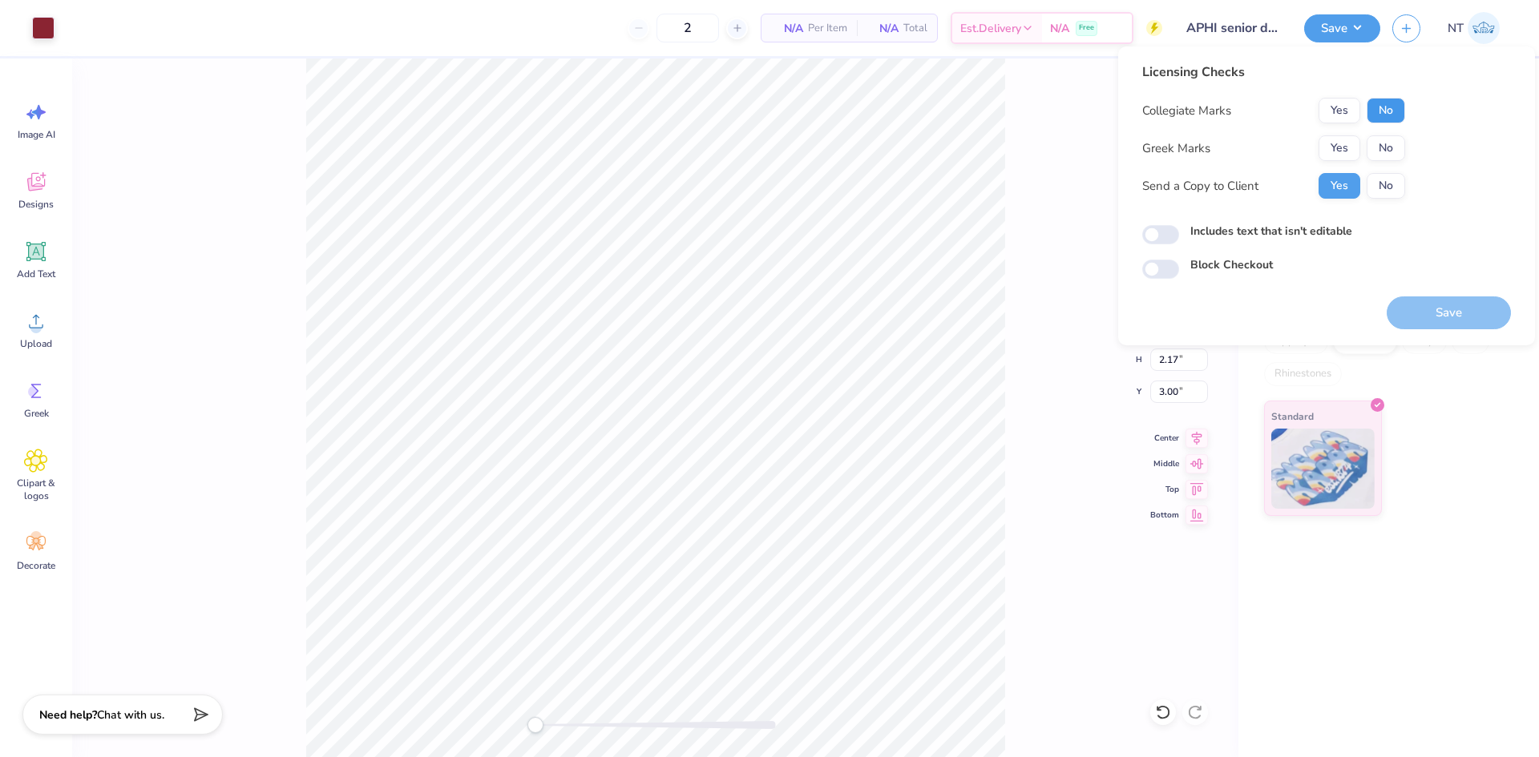
click at [1386, 112] on button "No" at bounding box center [1385, 111] width 38 height 26
click at [1349, 161] on div "Collegiate Marks Yes No Greek Marks Yes No Send a Copy to Client Yes No" at bounding box center [1273, 148] width 263 height 101
click at [1330, 140] on button "Yes" at bounding box center [1339, 148] width 42 height 26
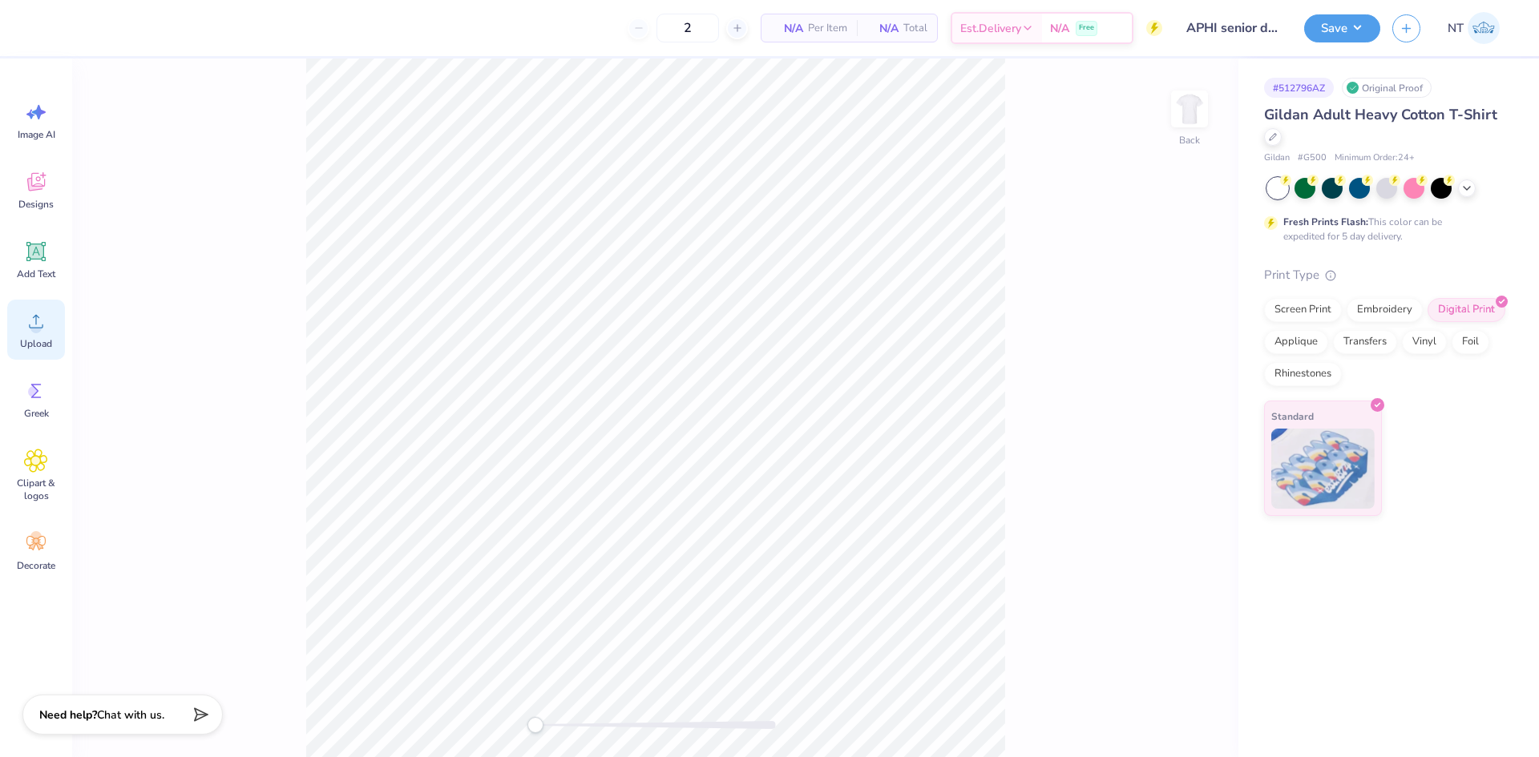
click at [41, 325] on circle at bounding box center [35, 327] width 11 height 11
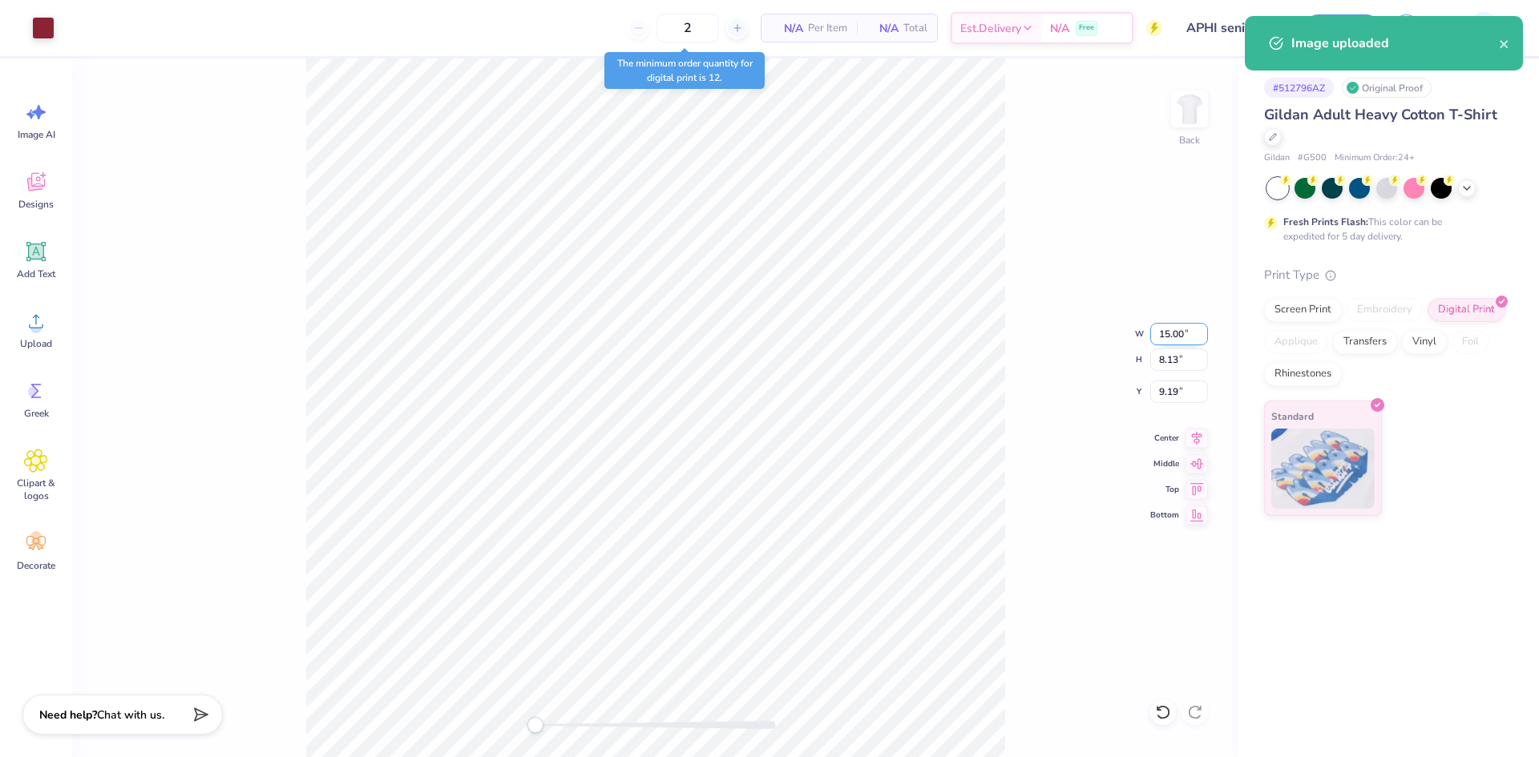
click at [1163, 337] on input "15.00" at bounding box center [1179, 334] width 58 height 22
type input "4.00"
type input "2.17"
type input "12.17"
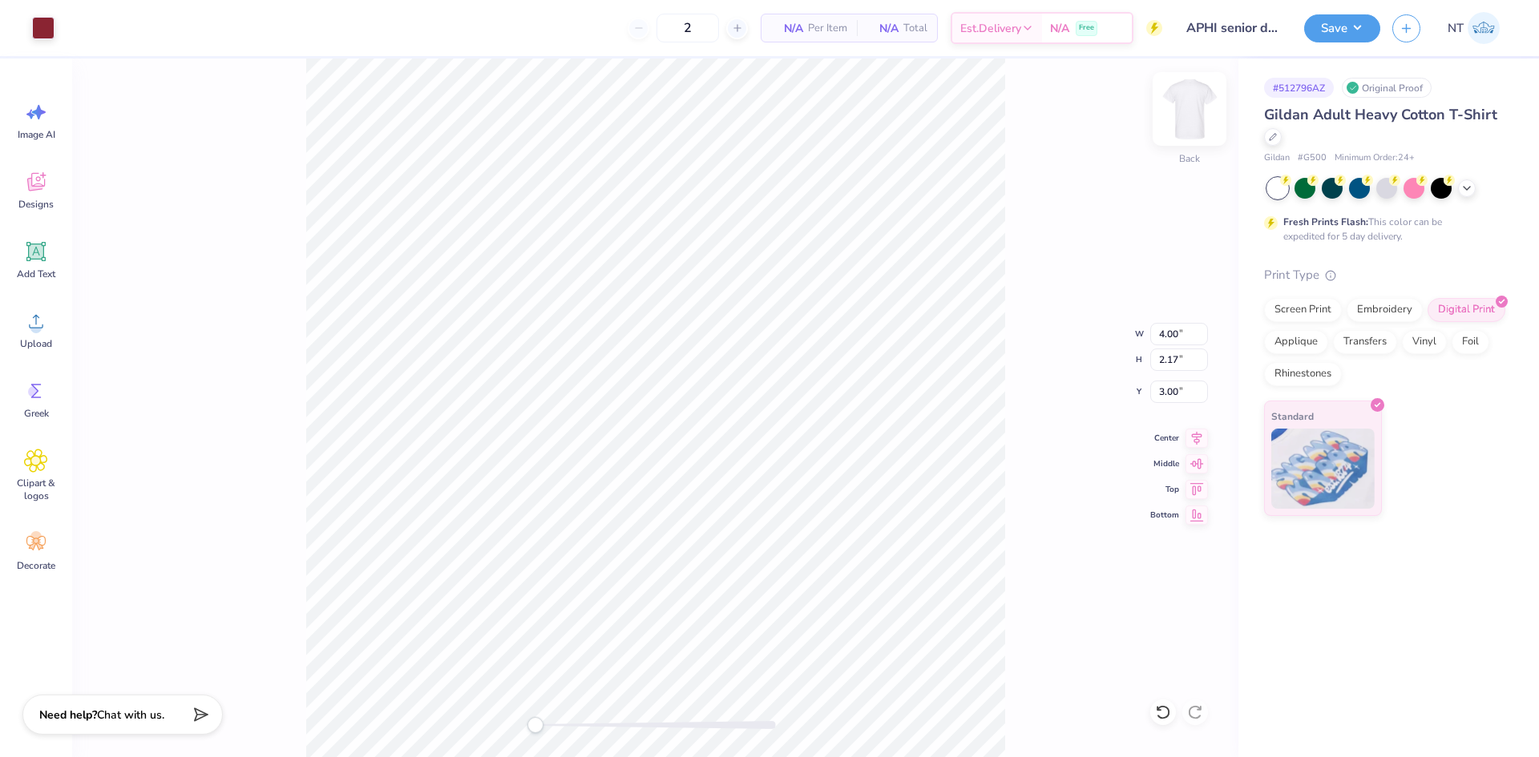
click at [1195, 129] on img at bounding box center [1189, 109] width 64 height 64
click at [50, 325] on div "Upload" at bounding box center [36, 330] width 58 height 60
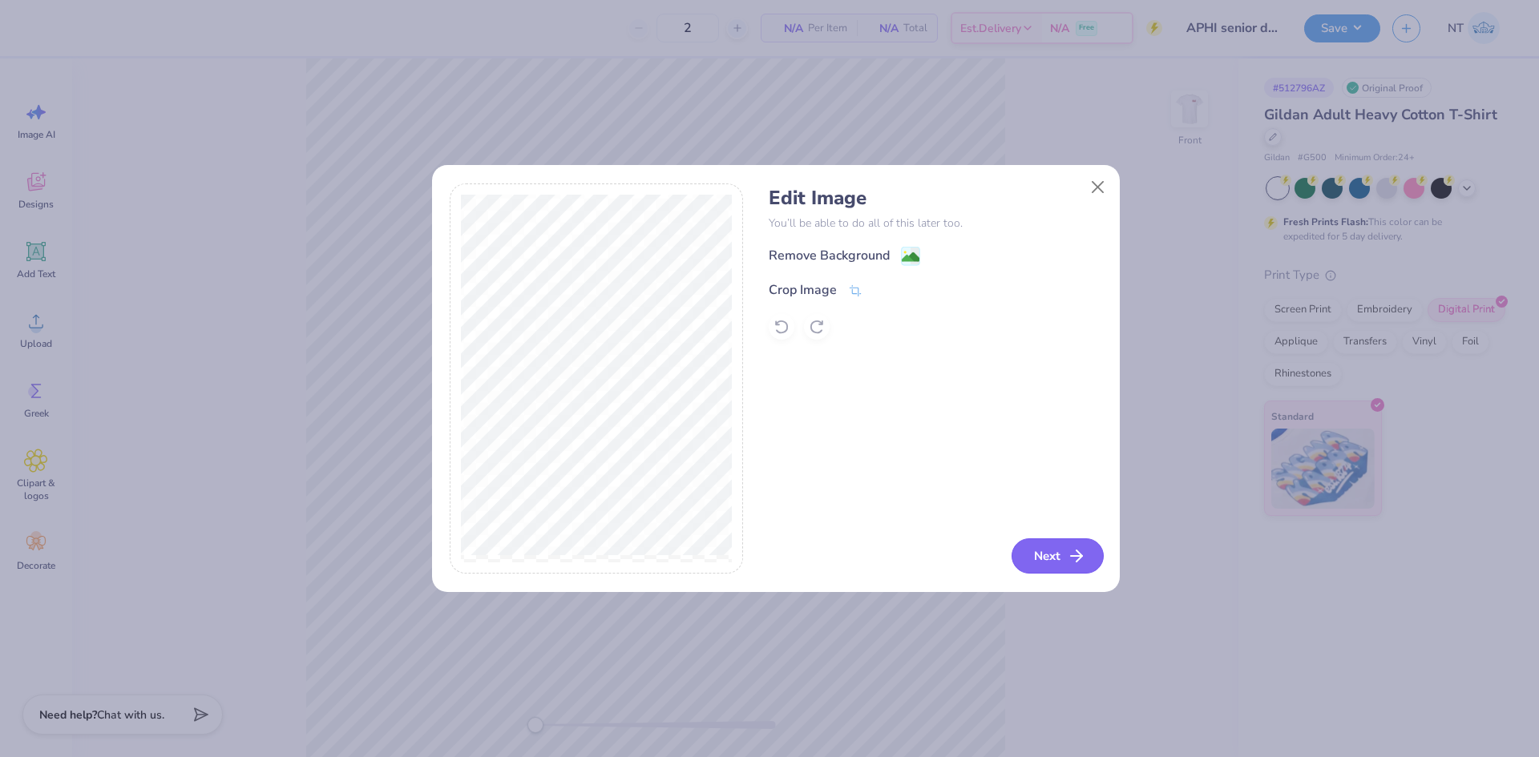
click at [1047, 561] on button "Next" at bounding box center [1057, 556] width 92 height 35
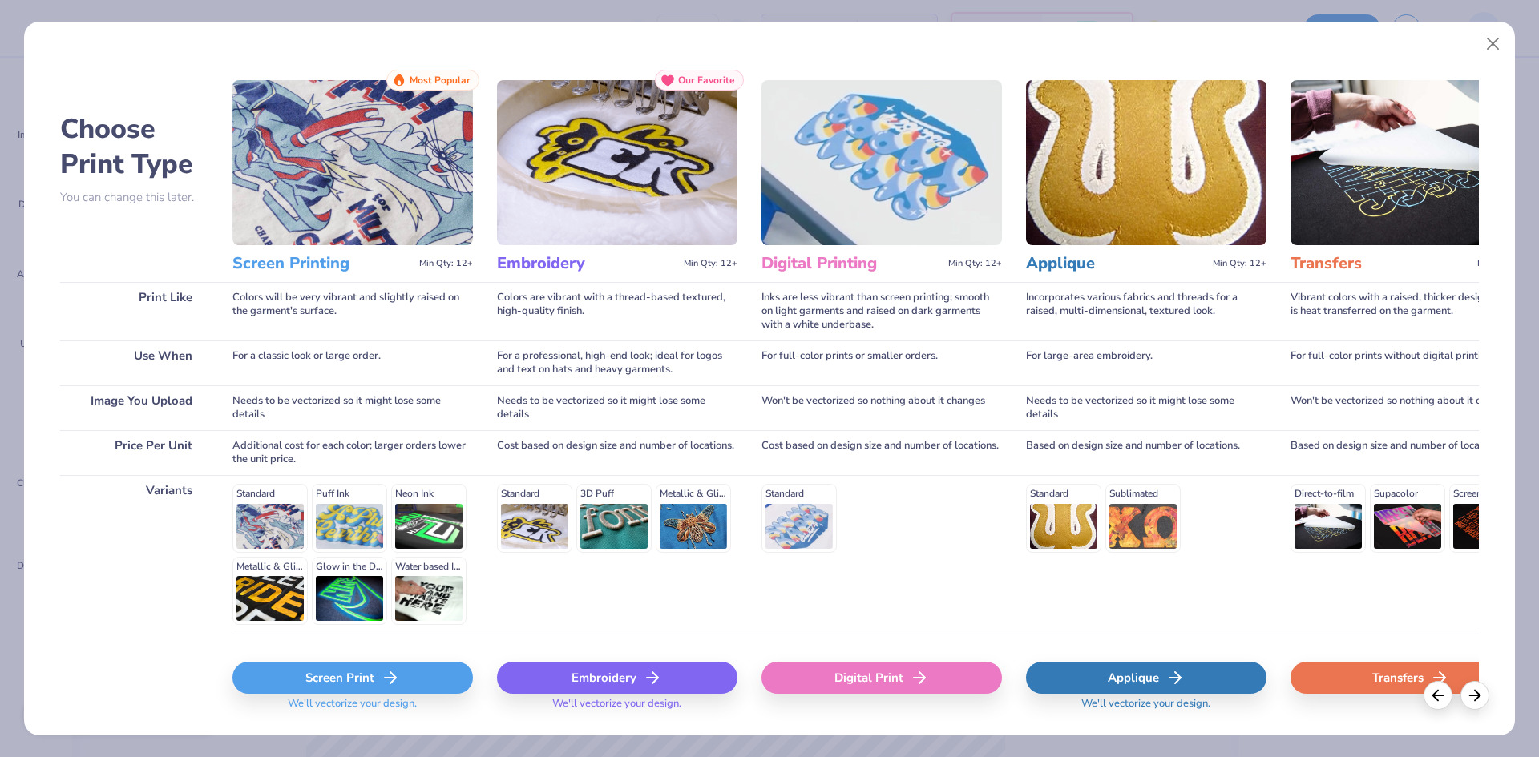
click at [827, 678] on div "Digital Print" at bounding box center [881, 678] width 240 height 32
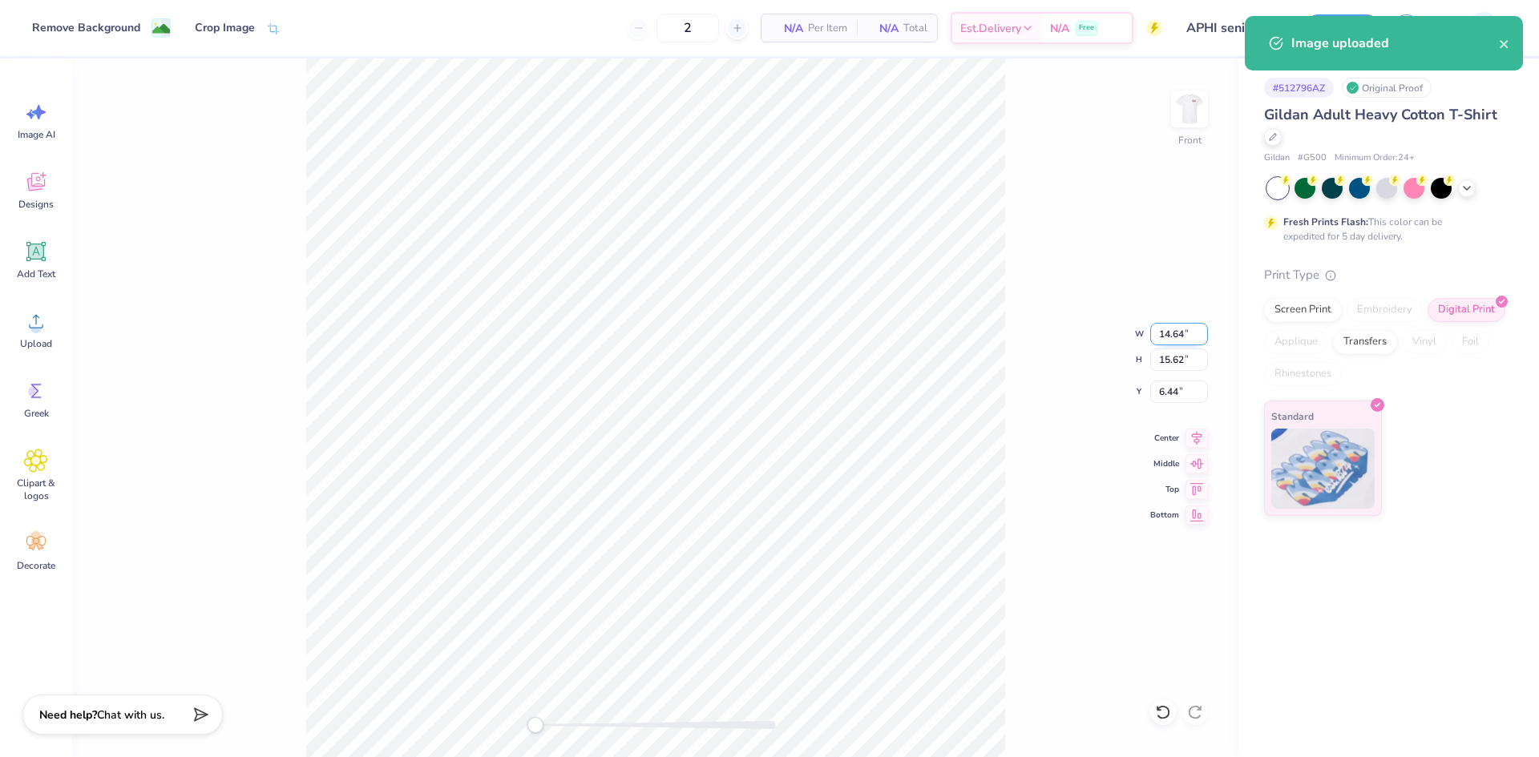
click at [1183, 331] on input "14.64" at bounding box center [1179, 334] width 58 height 22
click at [1183, 330] on input "14.64" at bounding box center [1179, 334] width 58 height 22
type input "14.00"
type input "14.94"
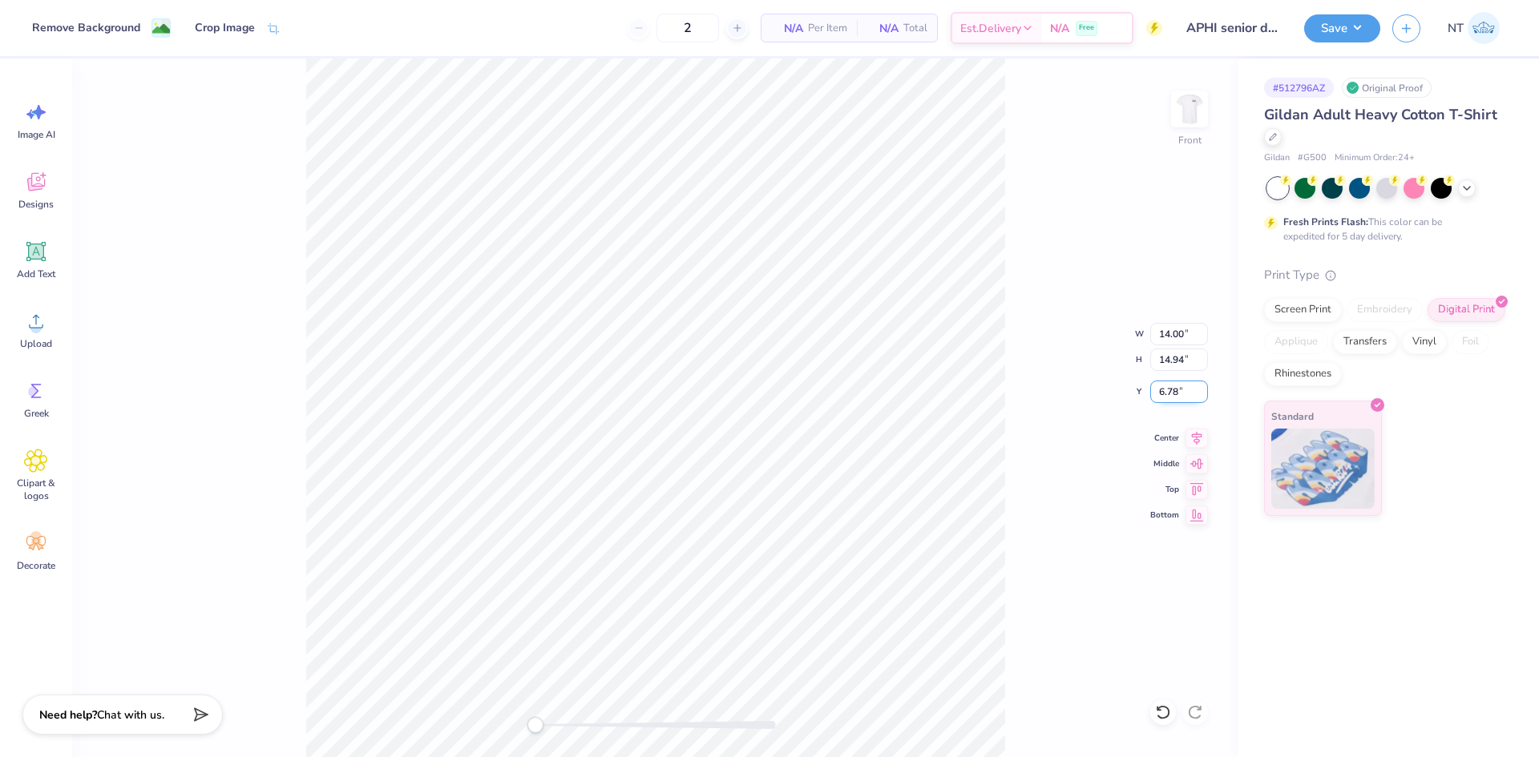
click at [1176, 384] on input "6.78" at bounding box center [1179, 392] width 58 height 22
click at [1164, 381] on input "6.783" at bounding box center [1179, 392] width 58 height 22
type input "3"
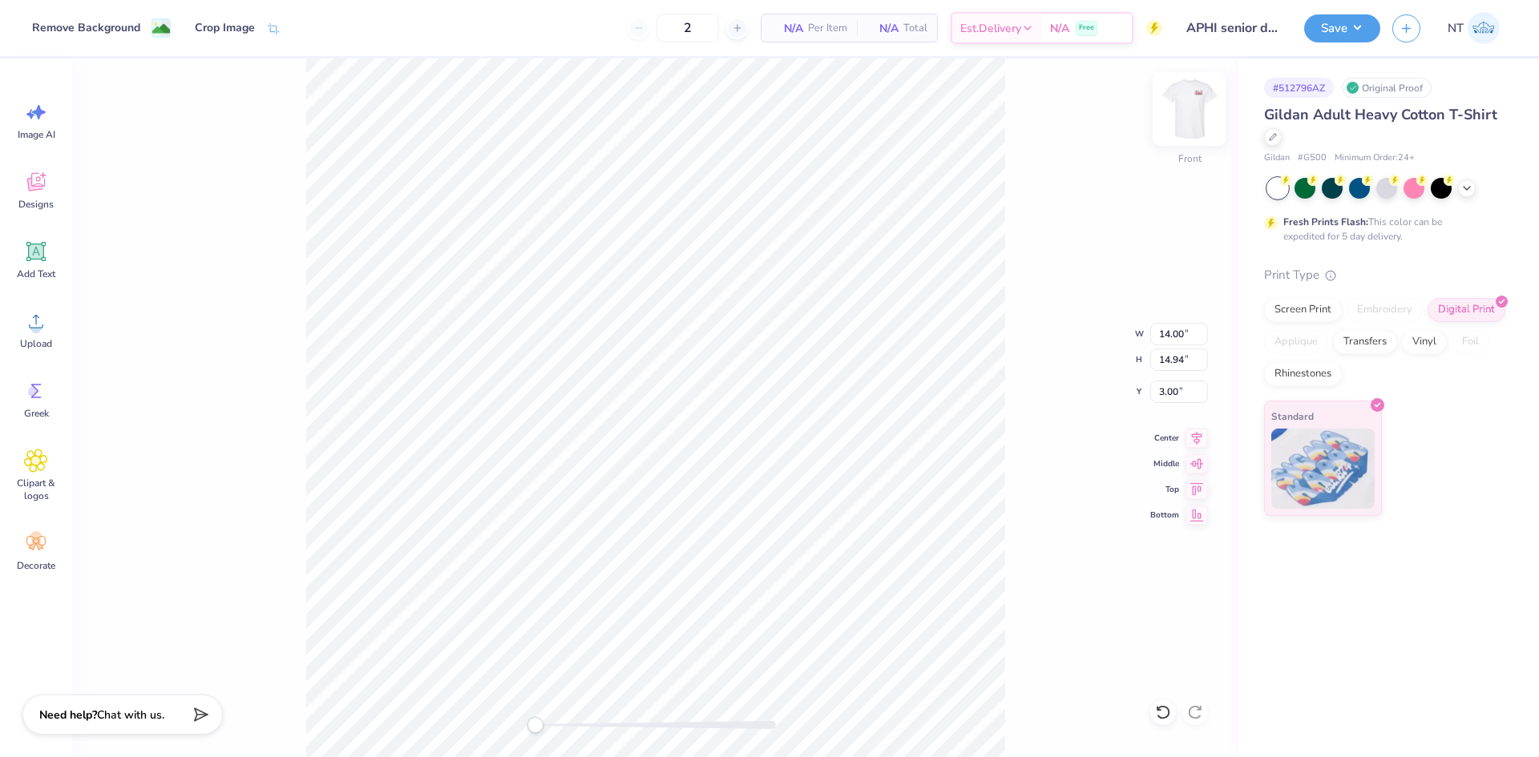
click at [1178, 111] on img at bounding box center [1189, 109] width 64 height 64
type input "14.23"
type input "15.18"
type input "1.21"
click at [1328, 15] on button "Save" at bounding box center [1342, 26] width 76 height 28
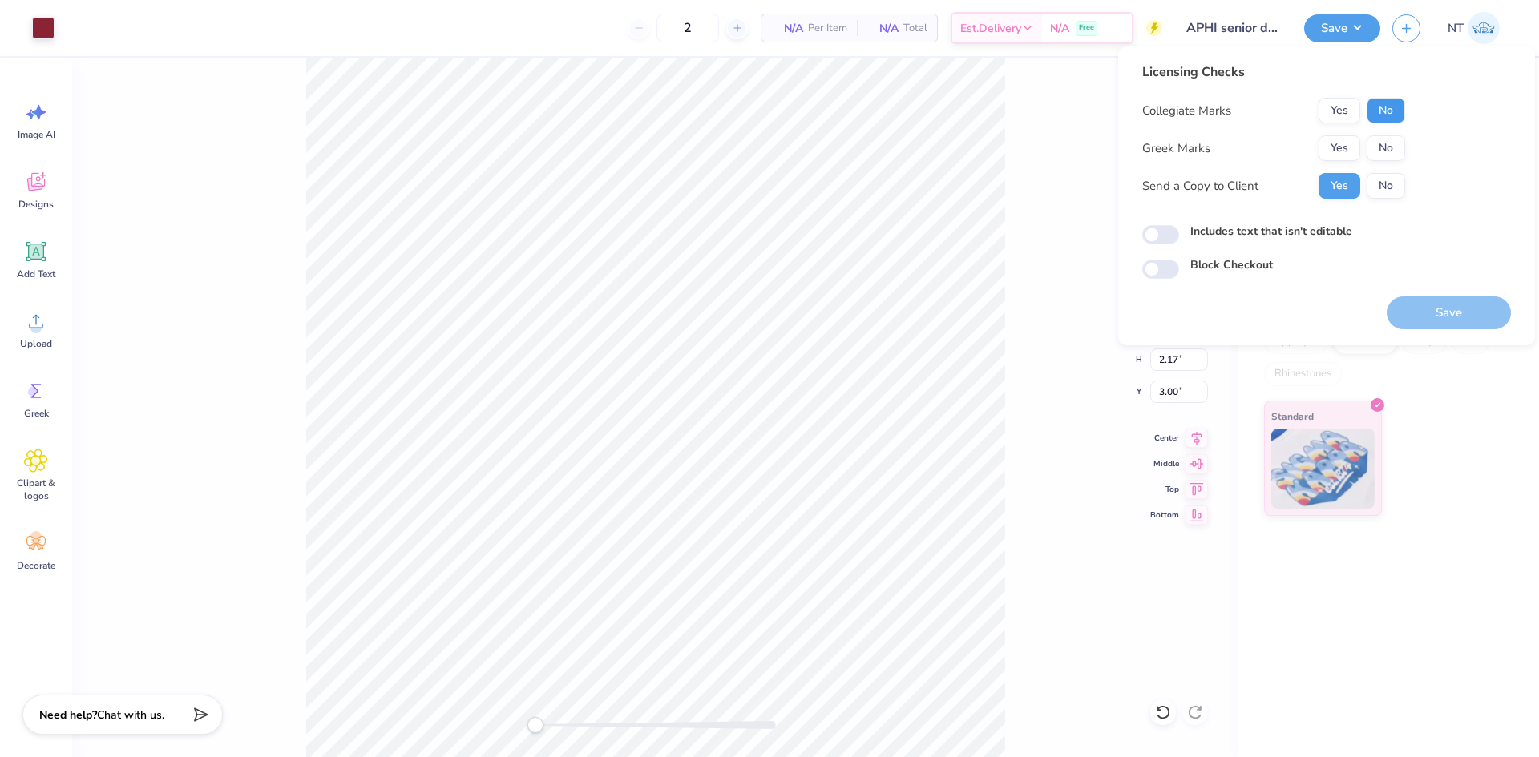
click at [1391, 103] on button "No" at bounding box center [1385, 111] width 38 height 26
click at [1343, 149] on button "Yes" at bounding box center [1339, 148] width 42 height 26
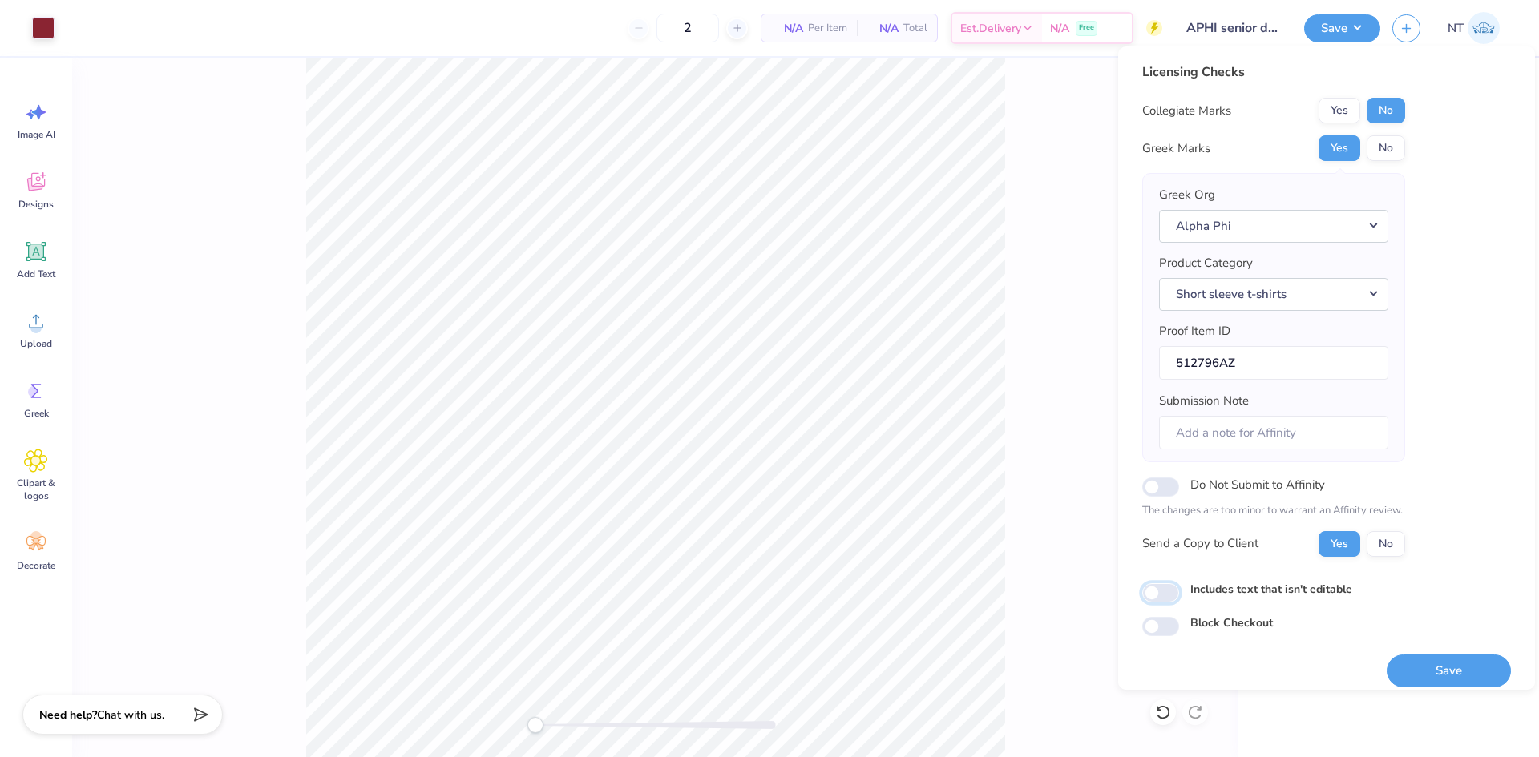
click at [1174, 587] on input "Includes text that isn't editable" at bounding box center [1160, 592] width 37 height 19
checkbox input "true"
click at [1458, 660] on button "Save" at bounding box center [1448, 671] width 124 height 33
click at [1332, 26] on button "Save" at bounding box center [1342, 26] width 76 height 28
